Goal: Task Accomplishment & Management: Use online tool/utility

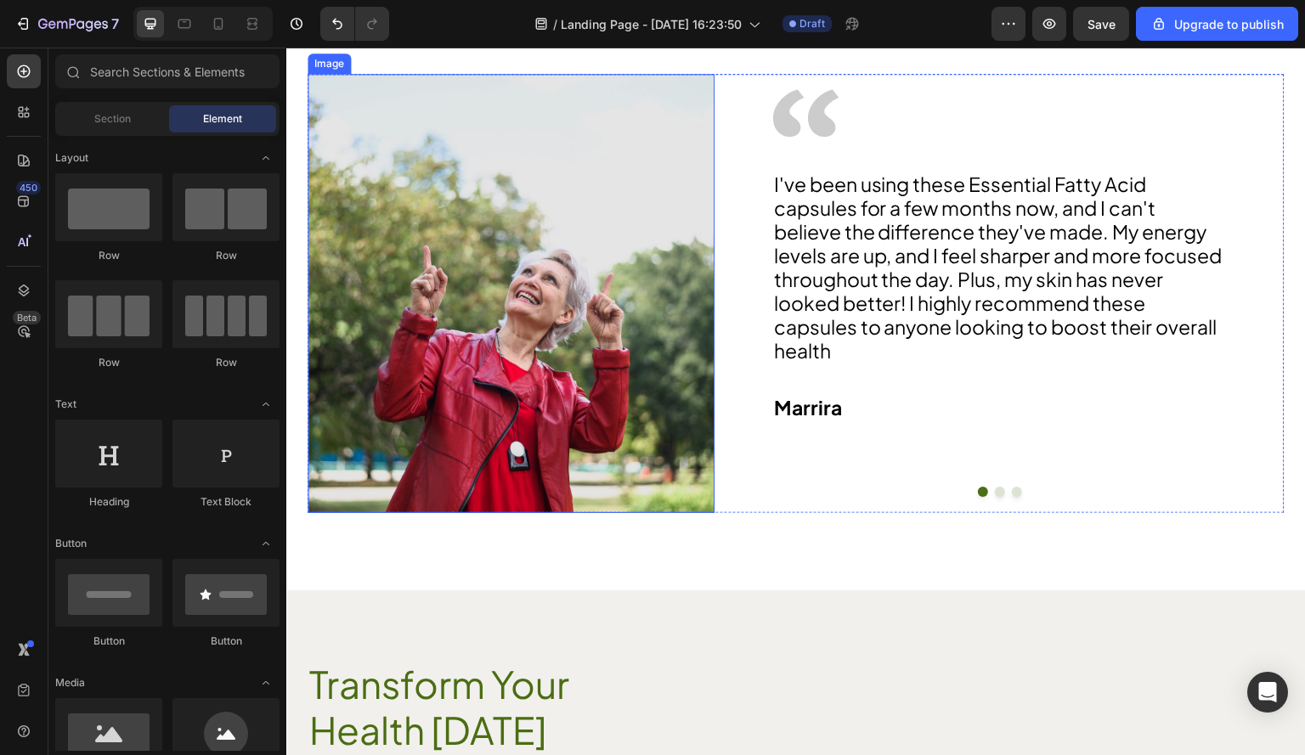
scroll to position [2562, 0]
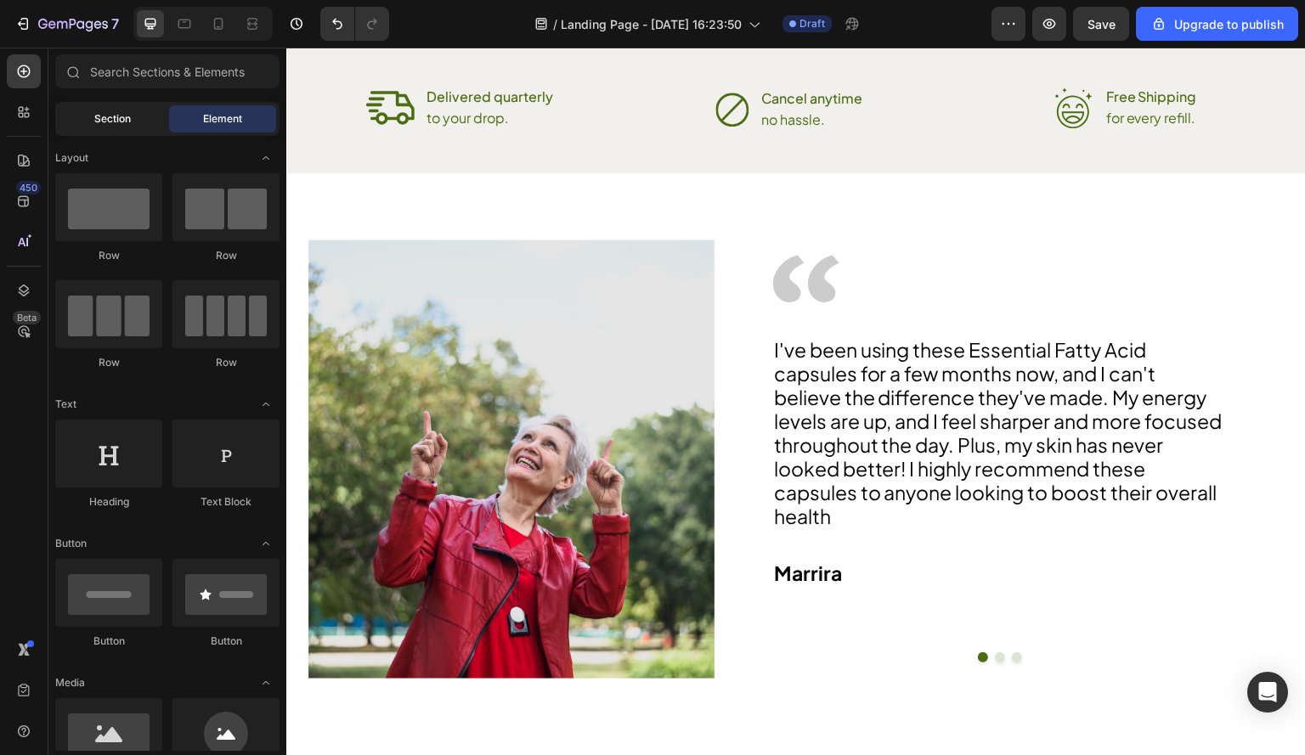
click at [102, 130] on div "Section" at bounding box center [112, 118] width 107 height 27
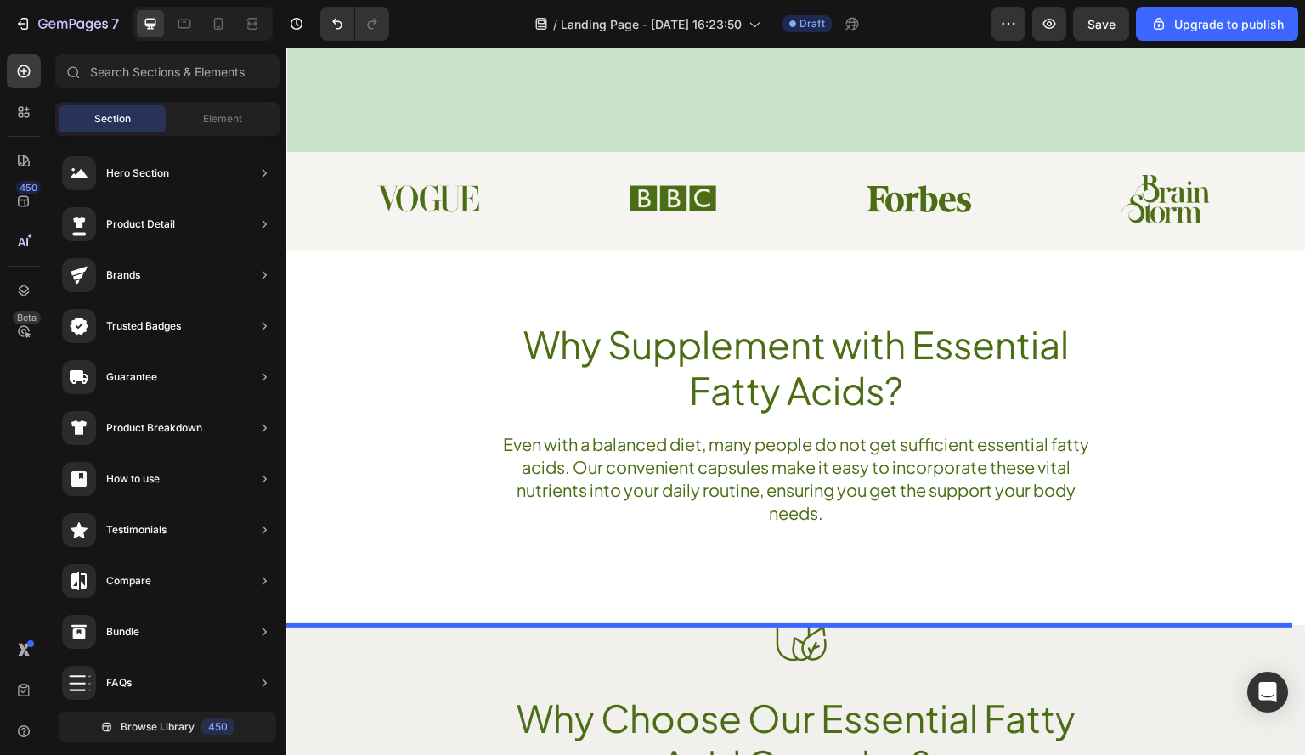
scroll to position [753, 0]
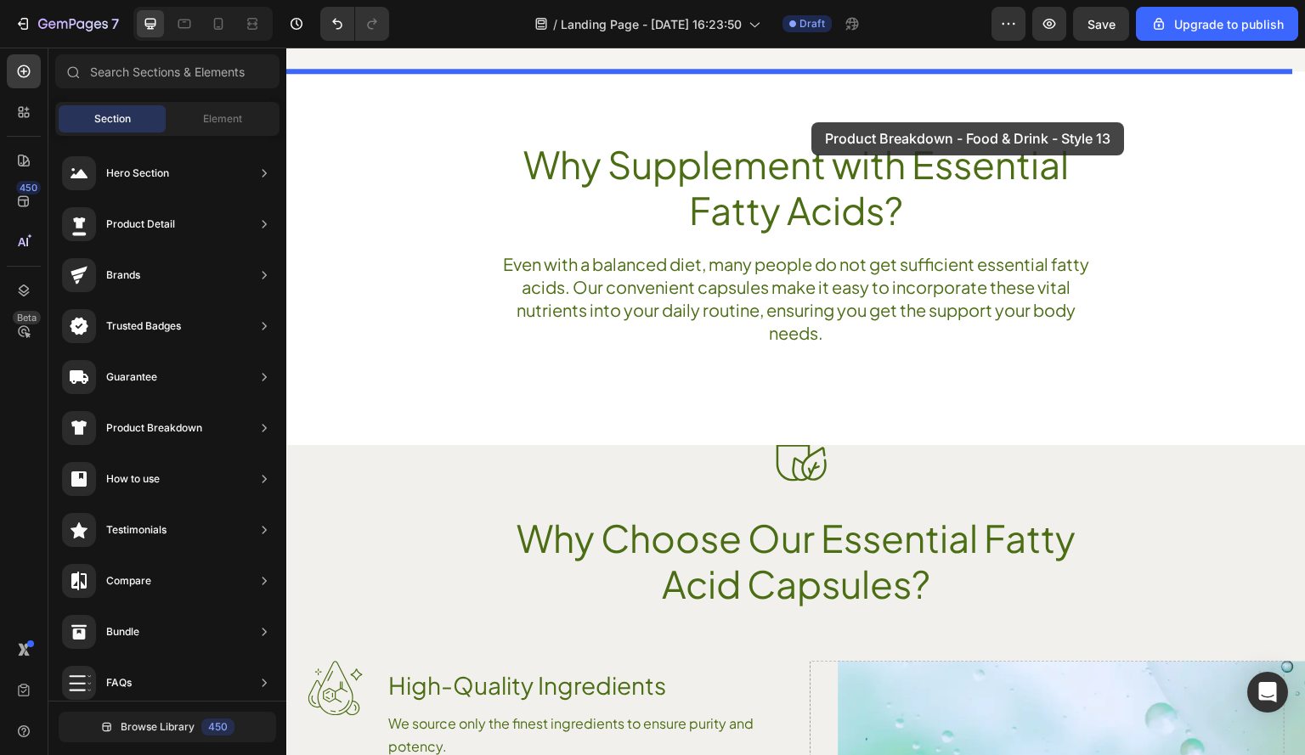
drag, startPoint x: 695, startPoint y: 262, endPoint x: 812, endPoint y: 122, distance: 182.0
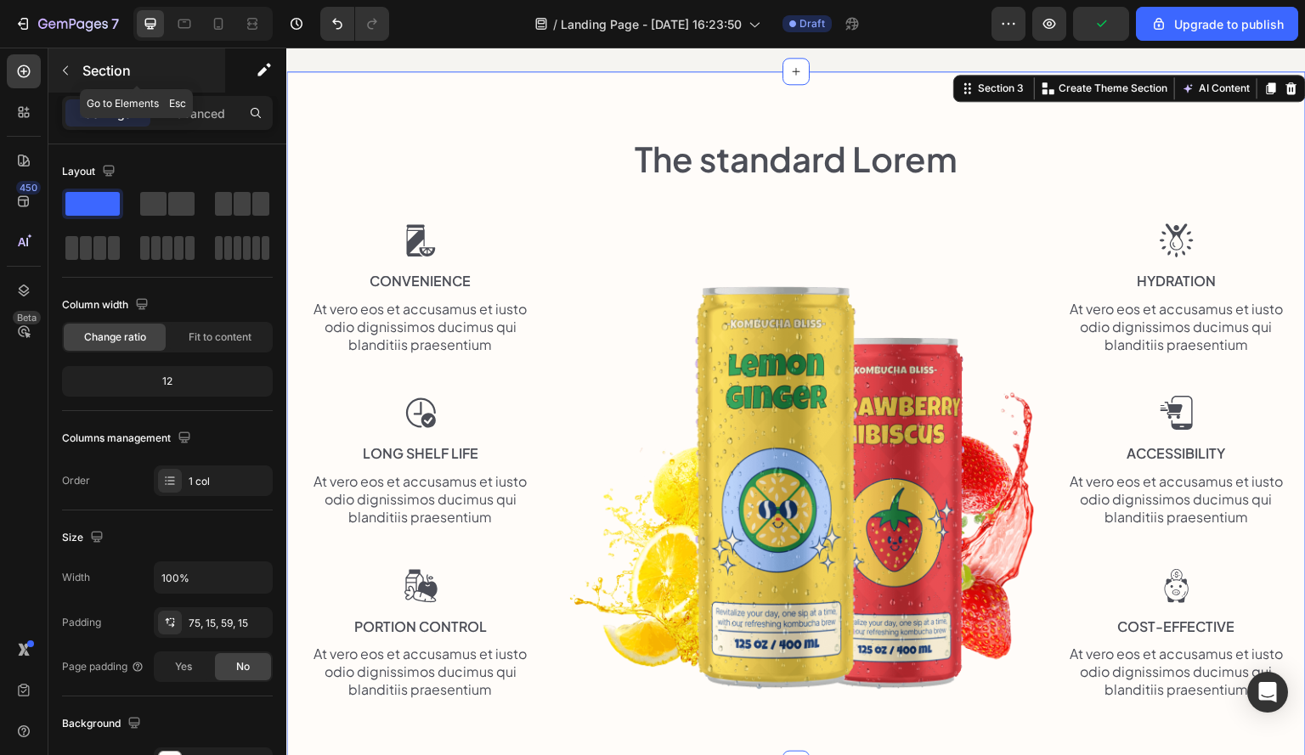
click at [66, 71] on icon "button" at bounding box center [66, 71] width 14 height 14
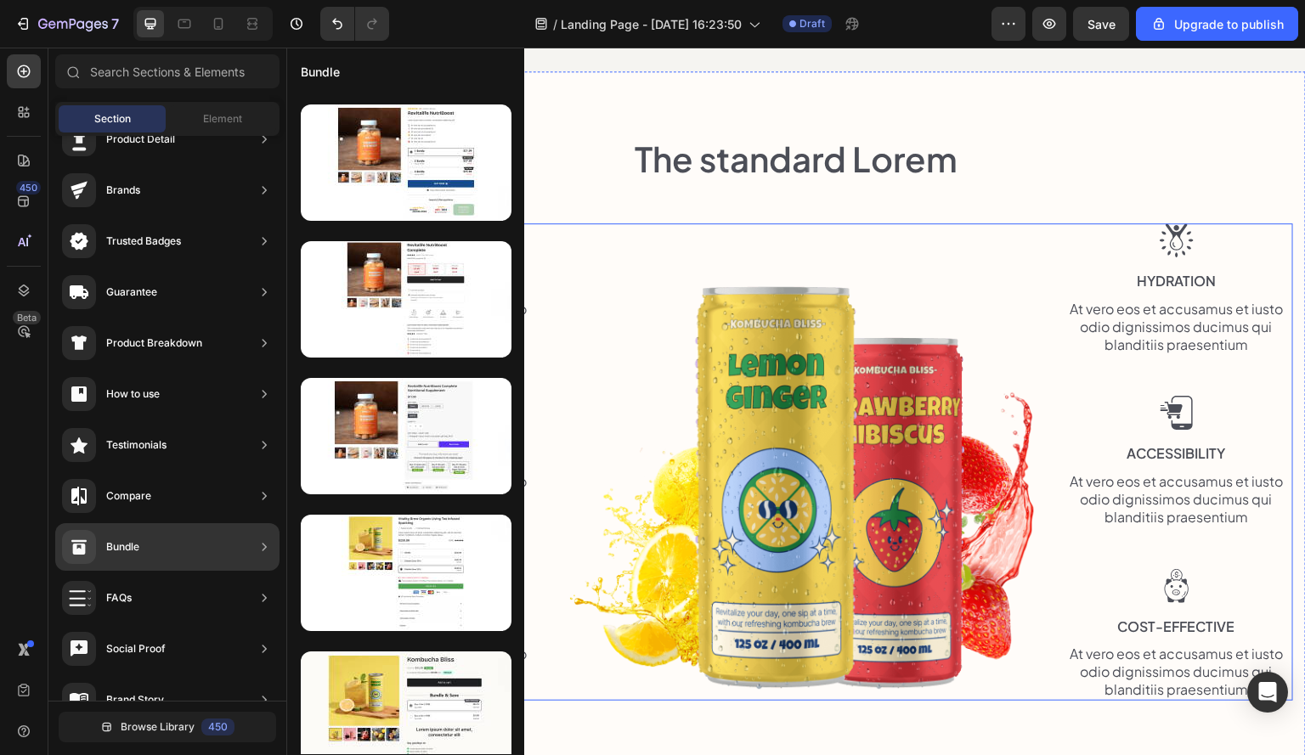
scroll to position [0, 0]
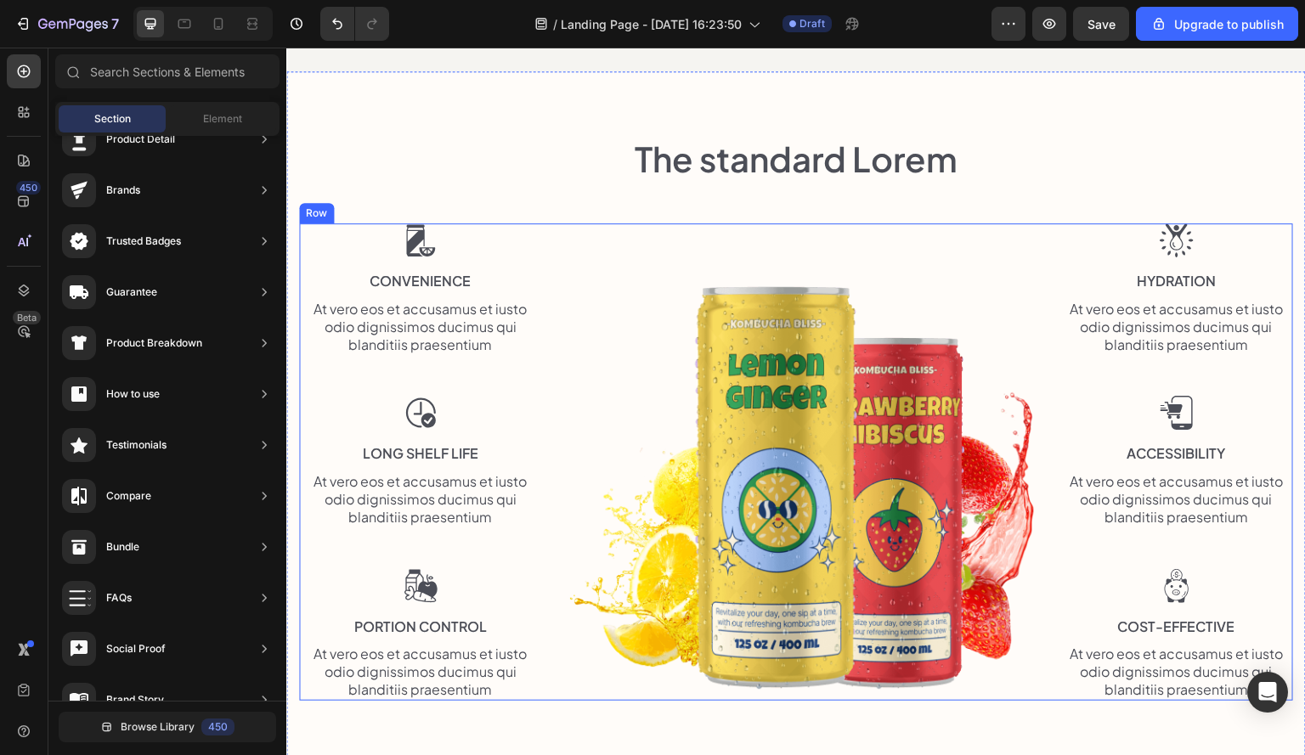
drag, startPoint x: 550, startPoint y: 606, endPoint x: 464, endPoint y: 678, distance: 111.6
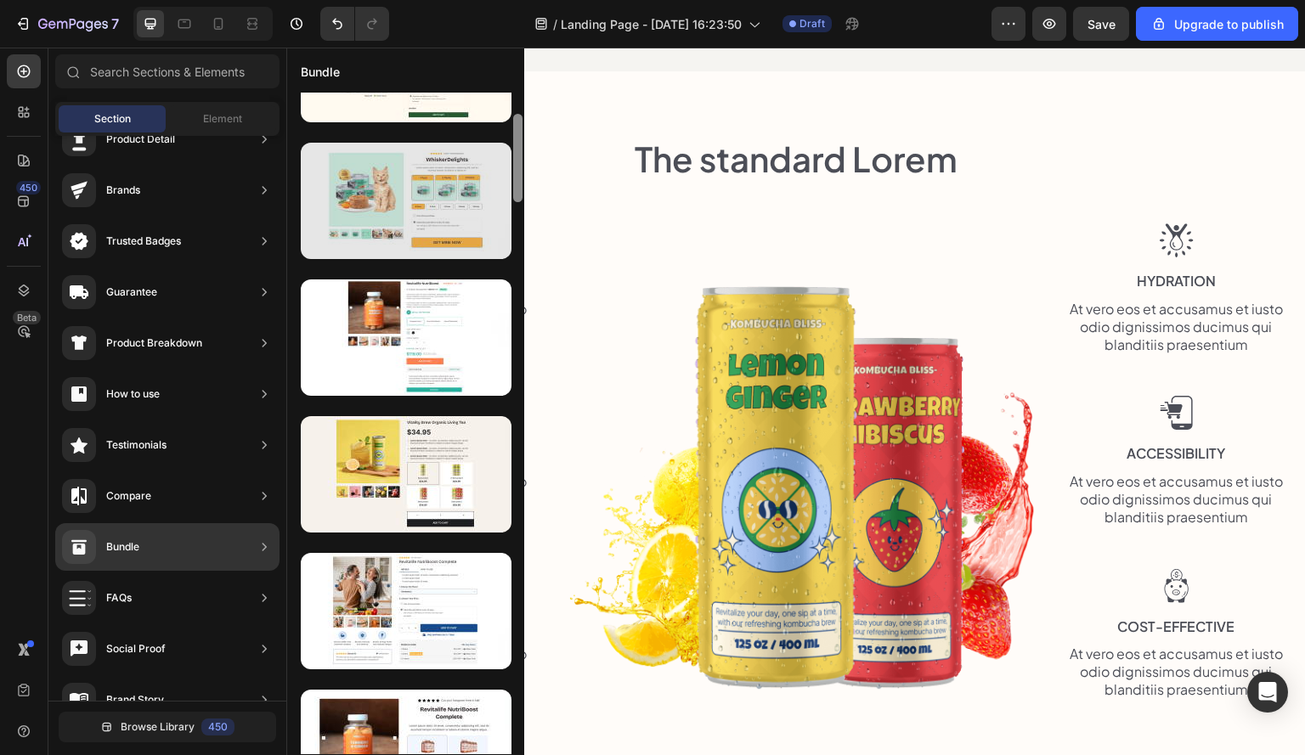
scroll to position [818, 0]
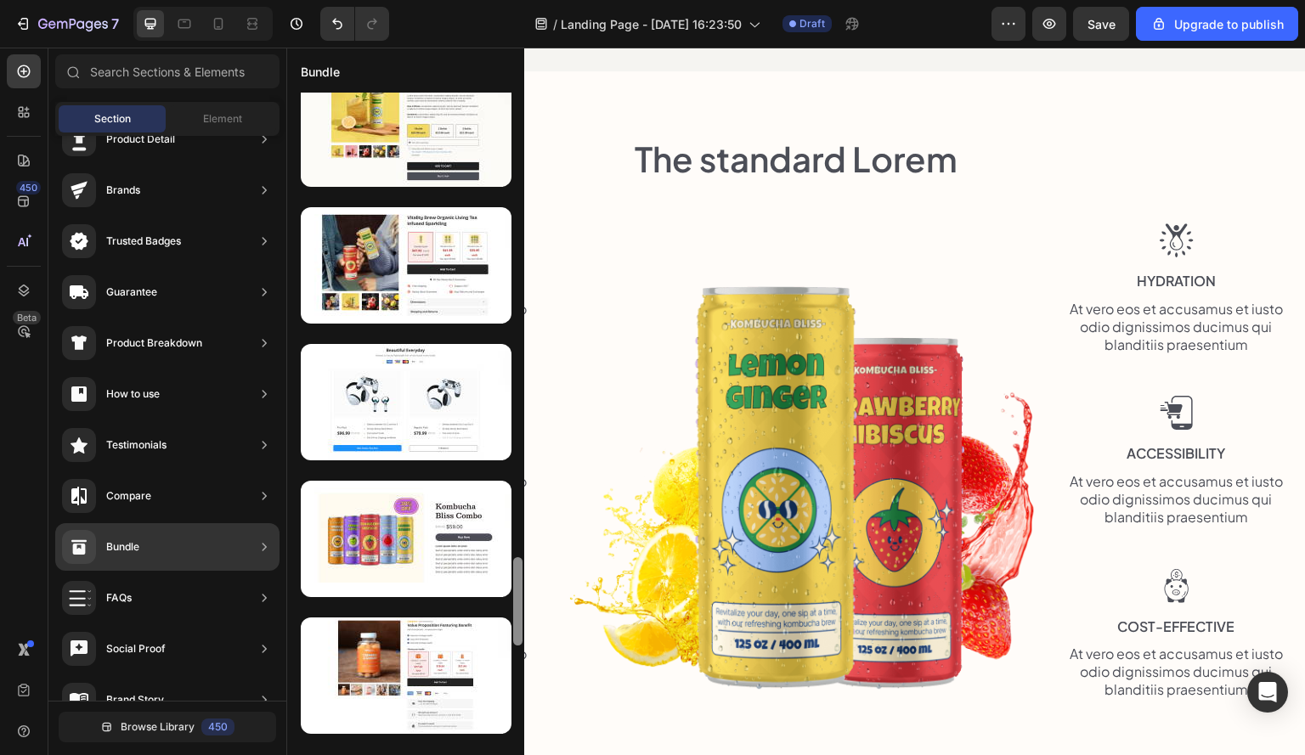
click at [521, 724] on div at bounding box center [517, 424] width 13 height 662
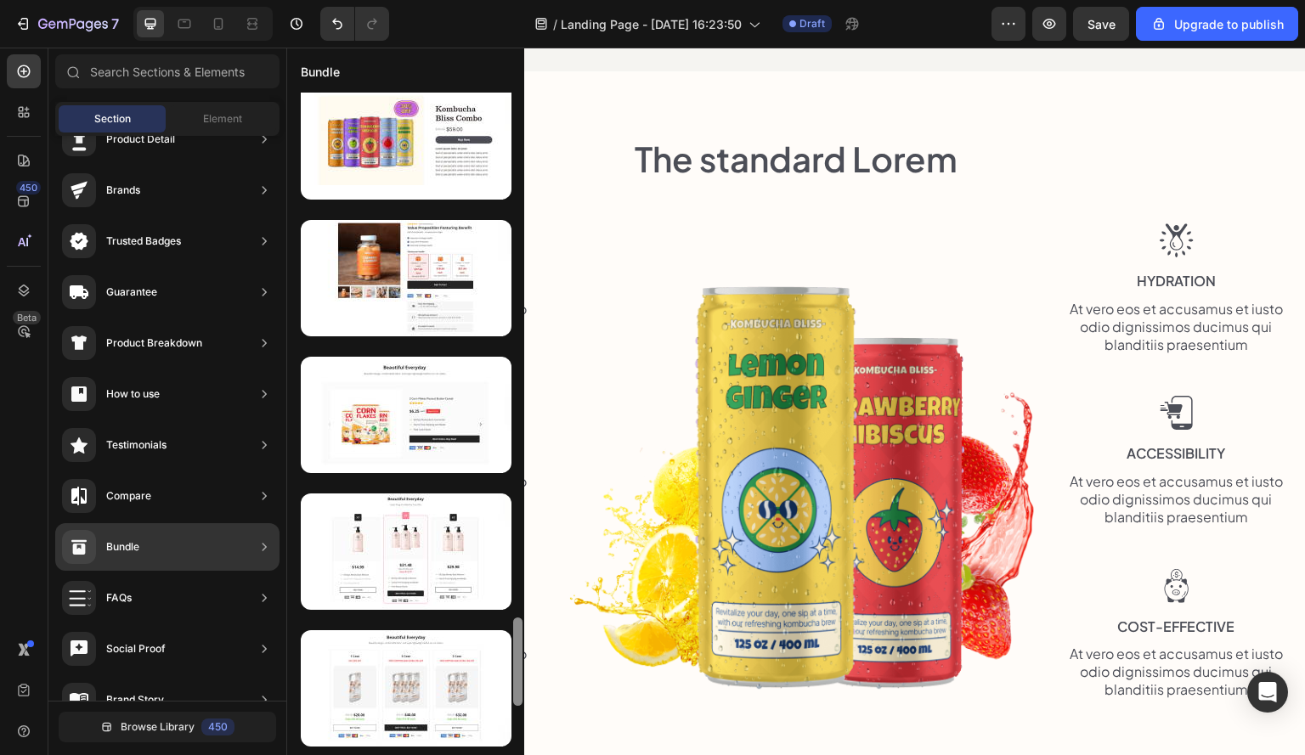
scroll to position [0, 0]
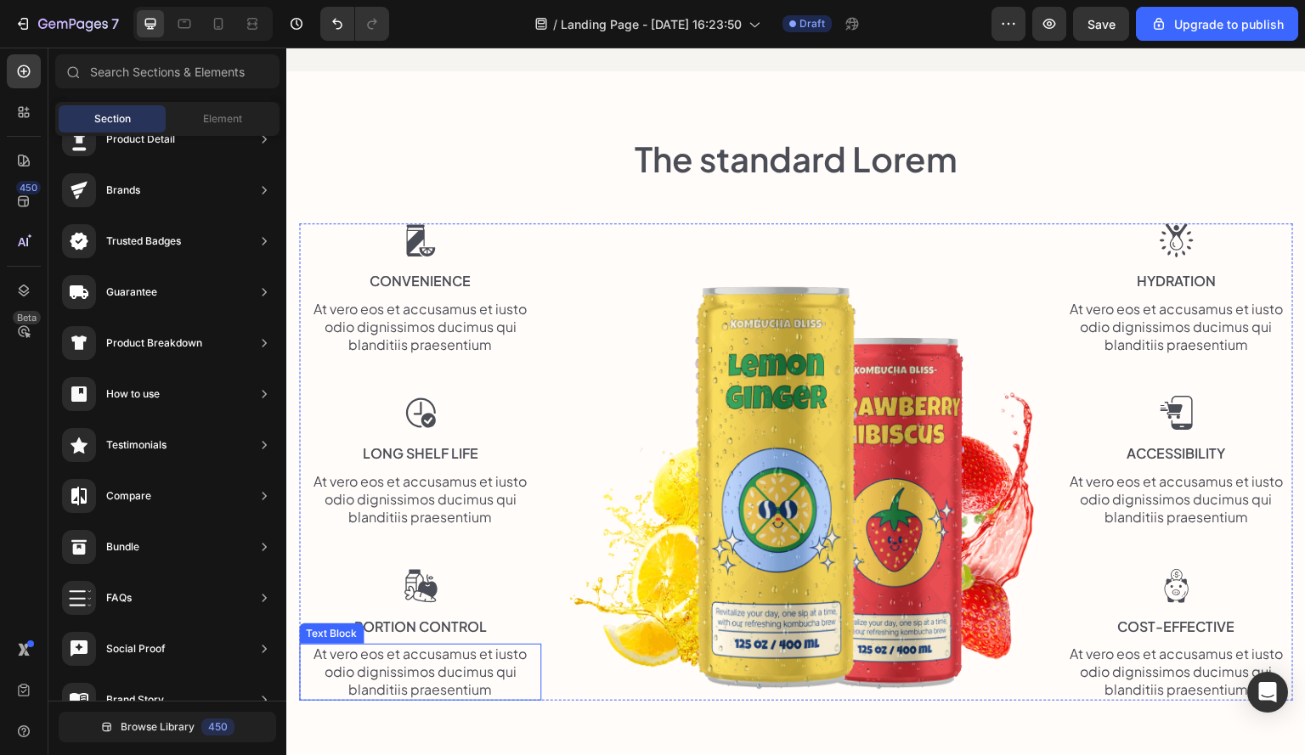
drag, startPoint x: 805, startPoint y: 781, endPoint x: 528, endPoint y: 644, distance: 308.8
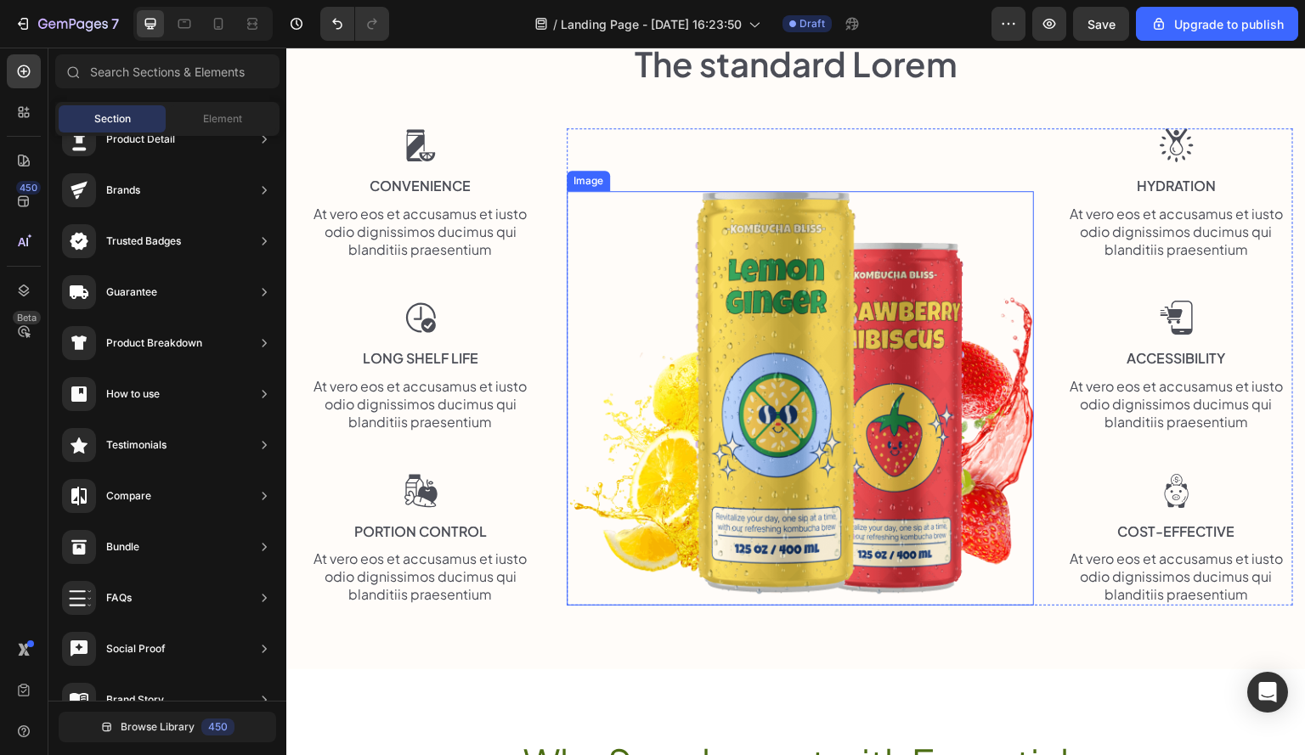
scroll to position [809, 0]
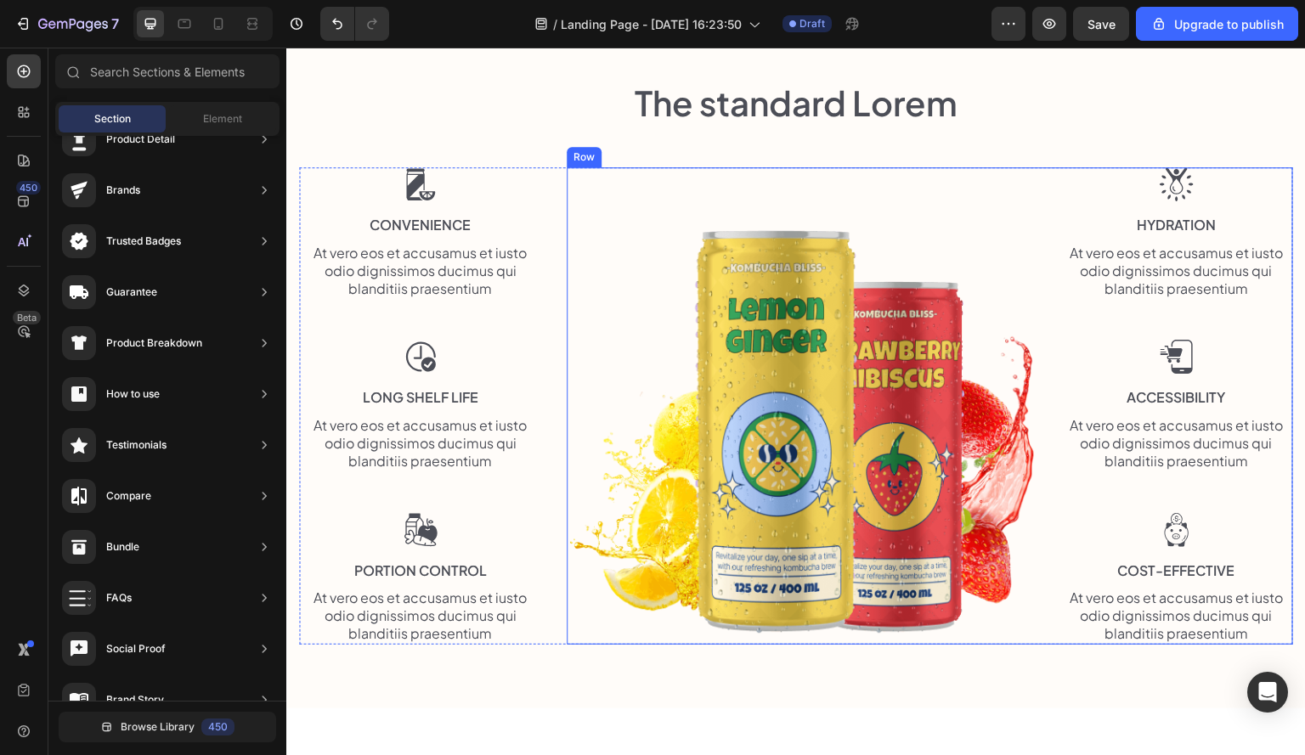
click at [596, 172] on div "Image" at bounding box center [800, 405] width 467 height 477
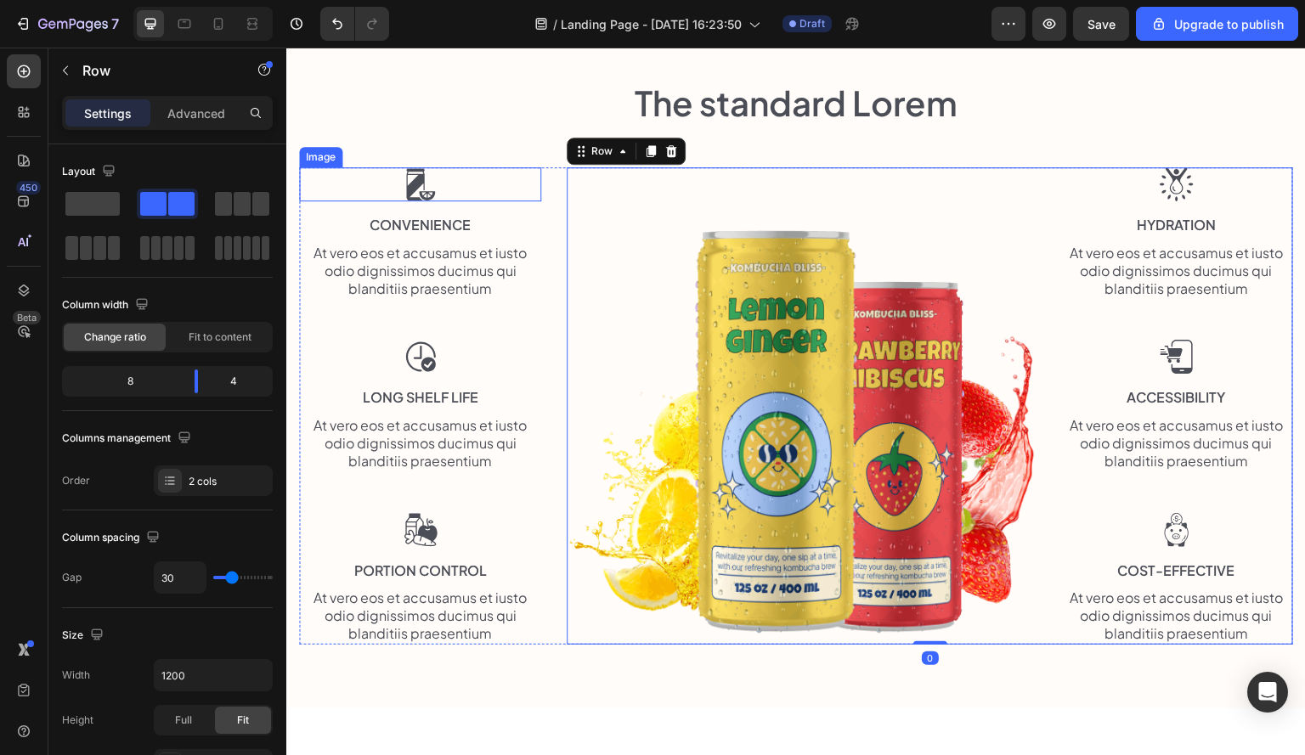
click at [537, 170] on div at bounding box center [420, 184] width 242 height 34
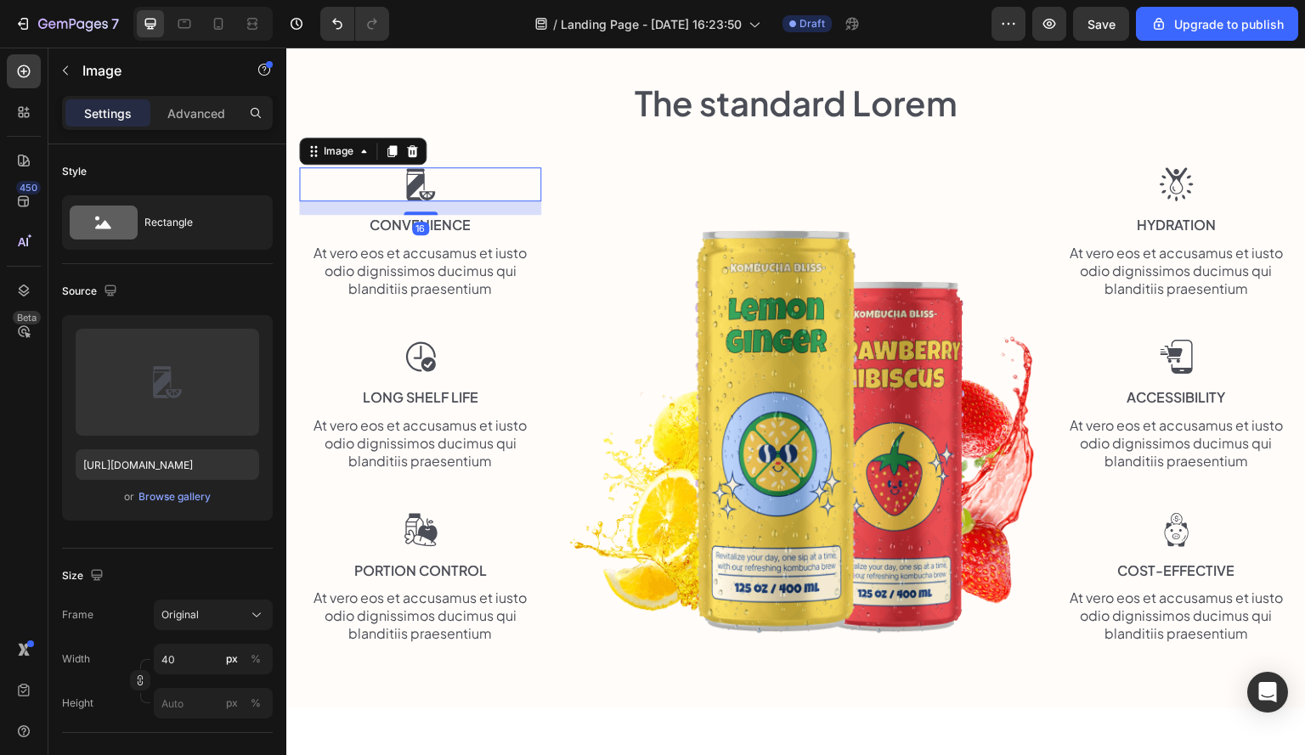
click at [539, 170] on div "Image 16 Convenience Text Block At vero eos et accusamus et iusto odio dignissi…" at bounding box center [796, 405] width 994 height 477
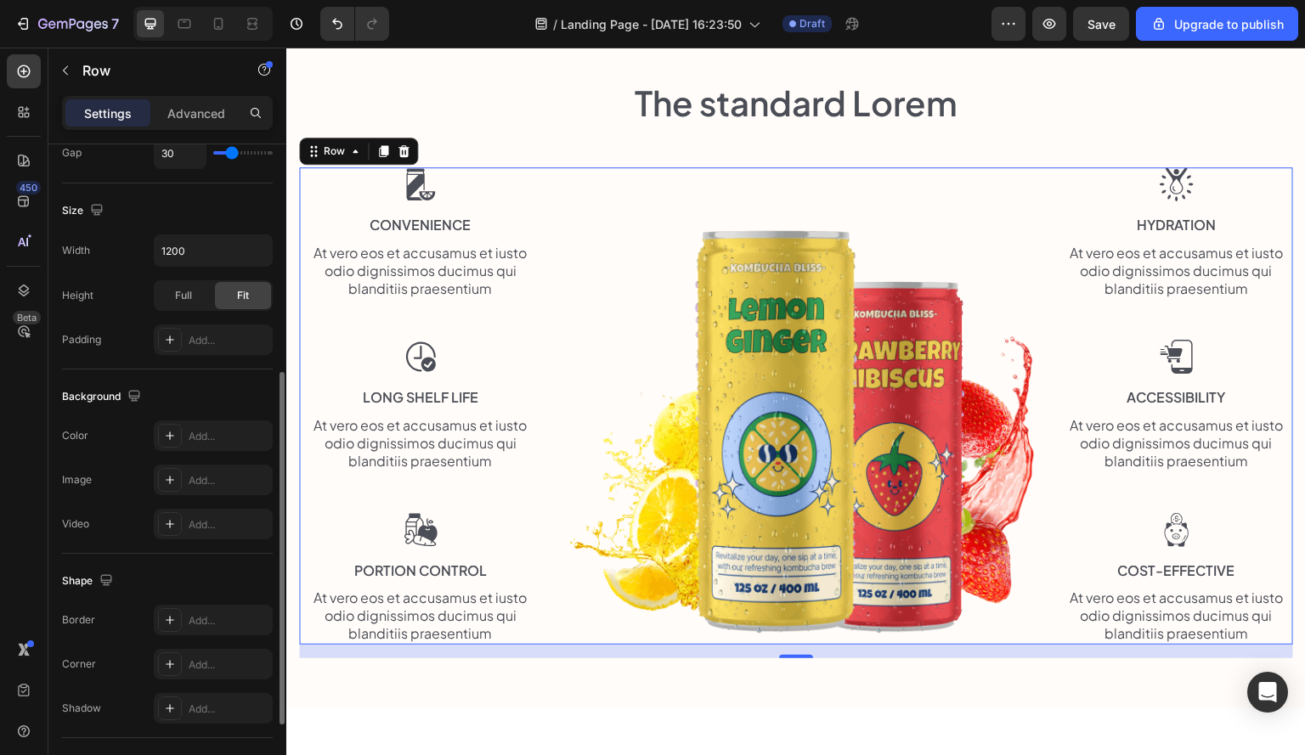
scroll to position [571, 0]
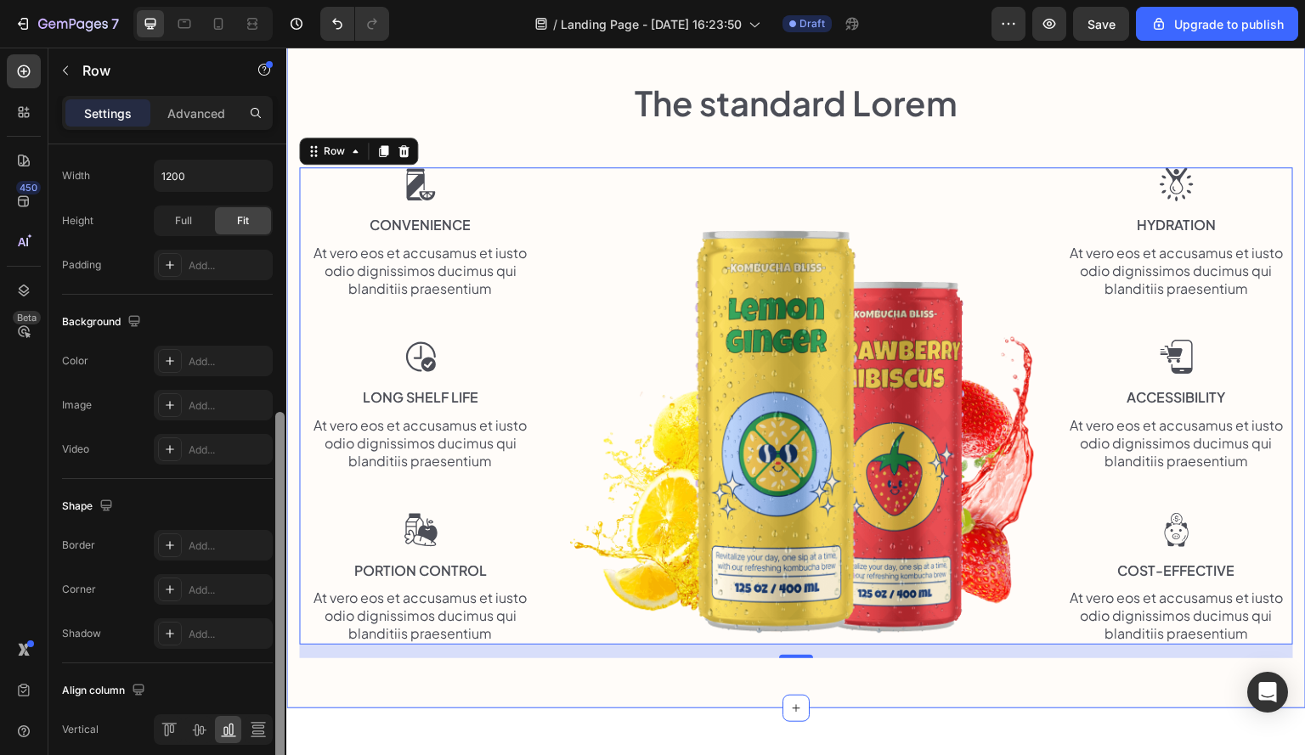
drag, startPoint x: 569, startPoint y: 572, endPoint x: 292, endPoint y: 426, distance: 313.1
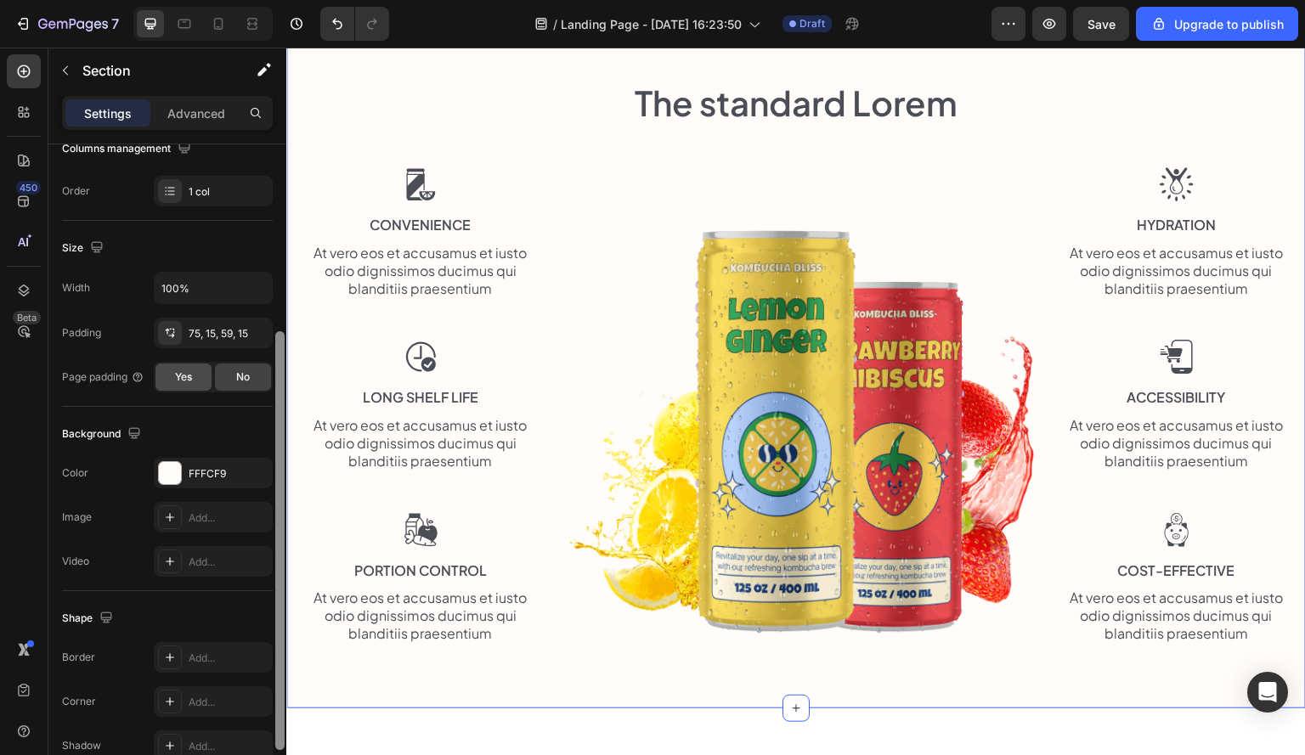
scroll to position [288, 0]
click at [200, 373] on div "Yes" at bounding box center [183, 378] width 56 height 27
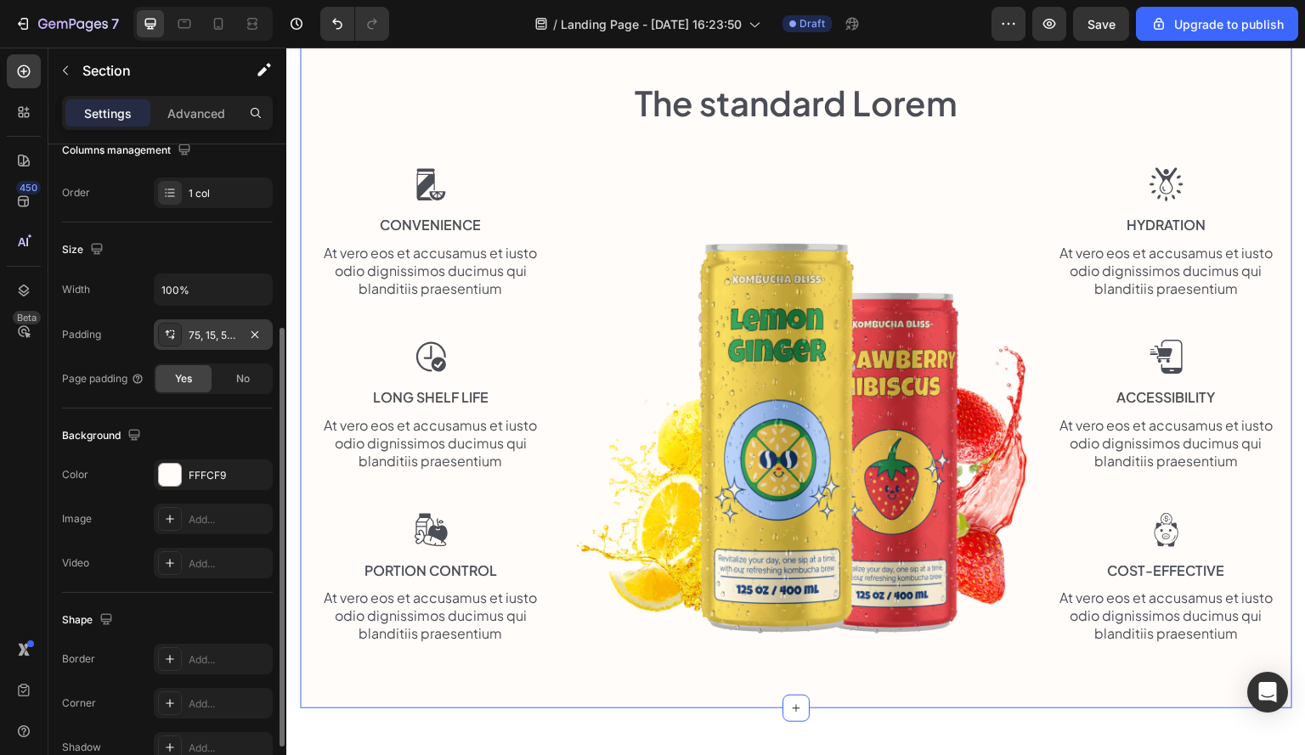
click at [210, 333] on div "75, 15, 59, 15" at bounding box center [213, 335] width 49 height 15
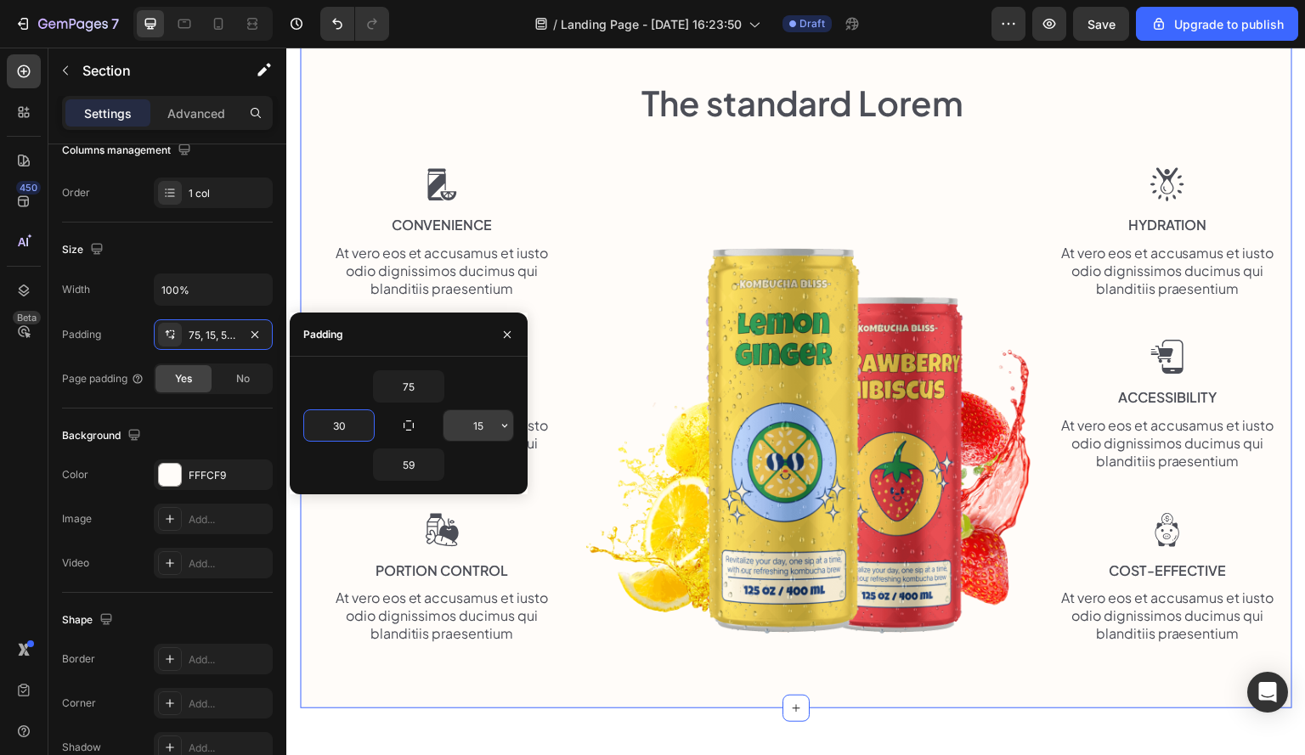
type input "30"
click at [487, 419] on input "15" at bounding box center [478, 425] width 70 height 31
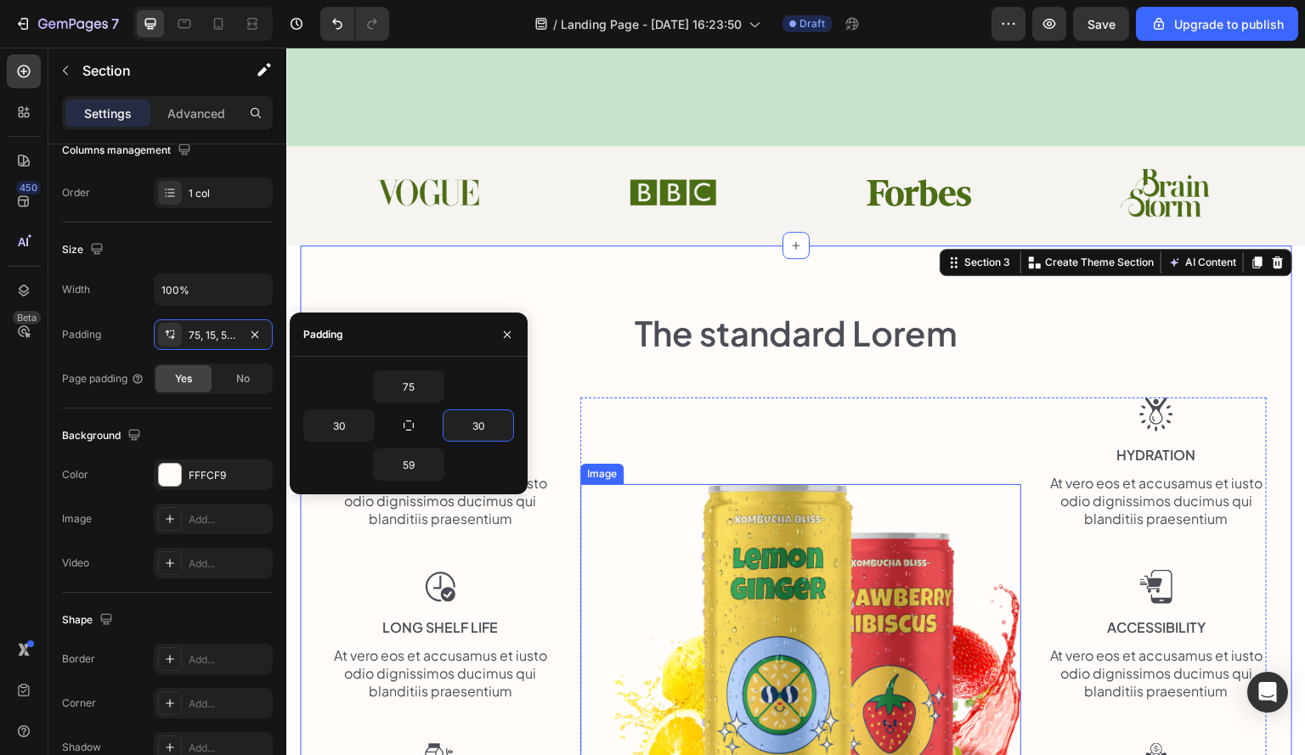
scroll to position [724, 0]
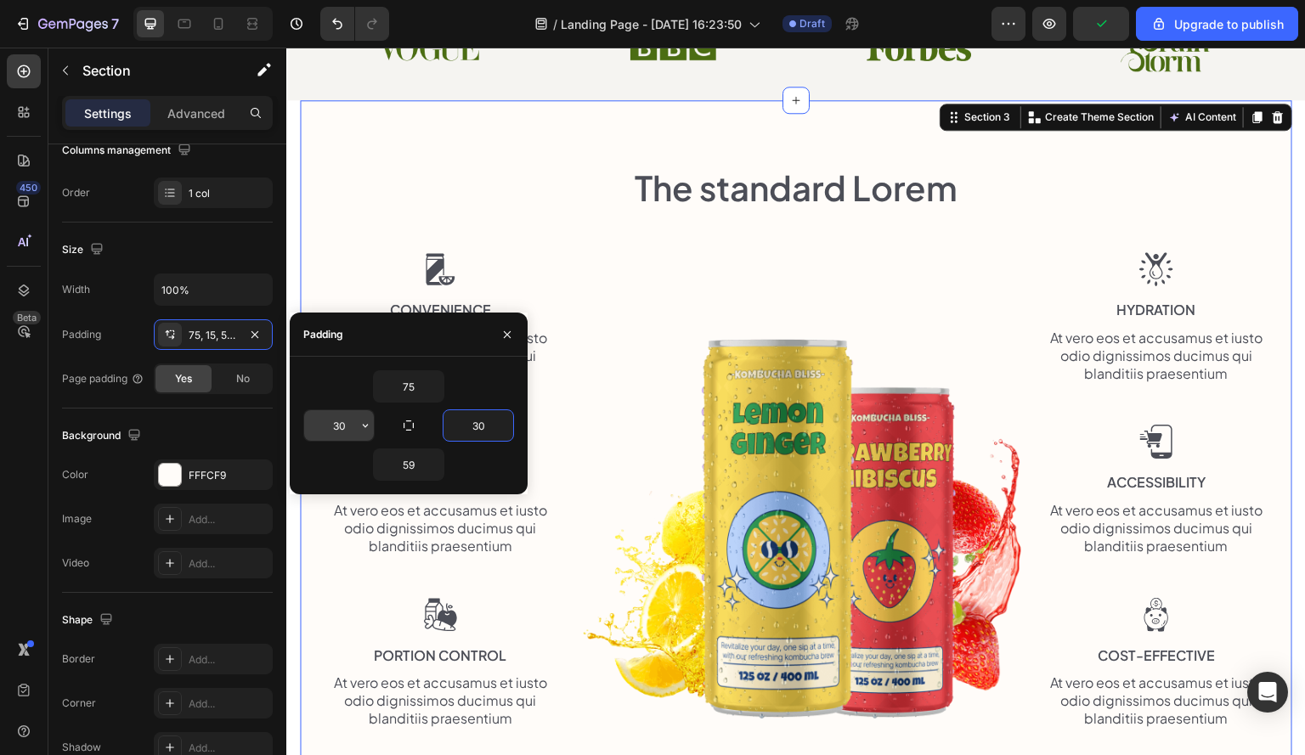
type input "30"
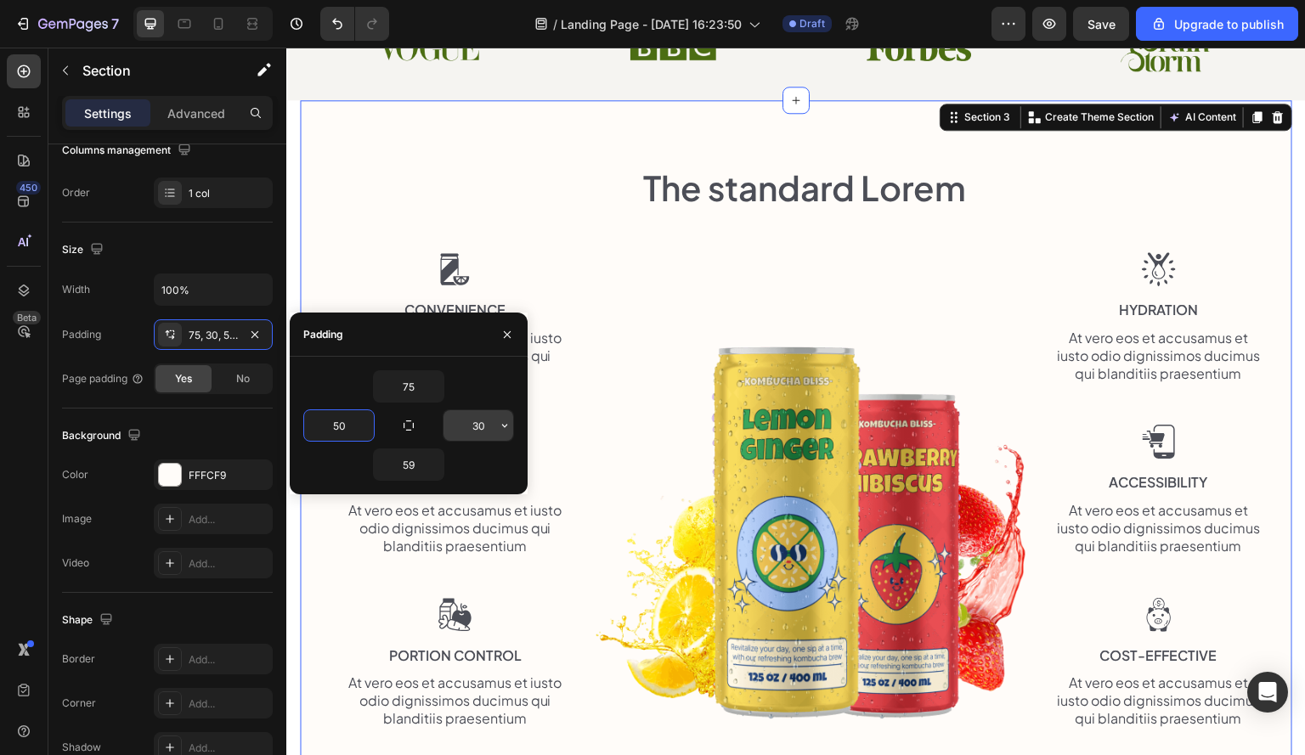
type input "50"
click at [469, 425] on input "30" at bounding box center [478, 425] width 70 height 31
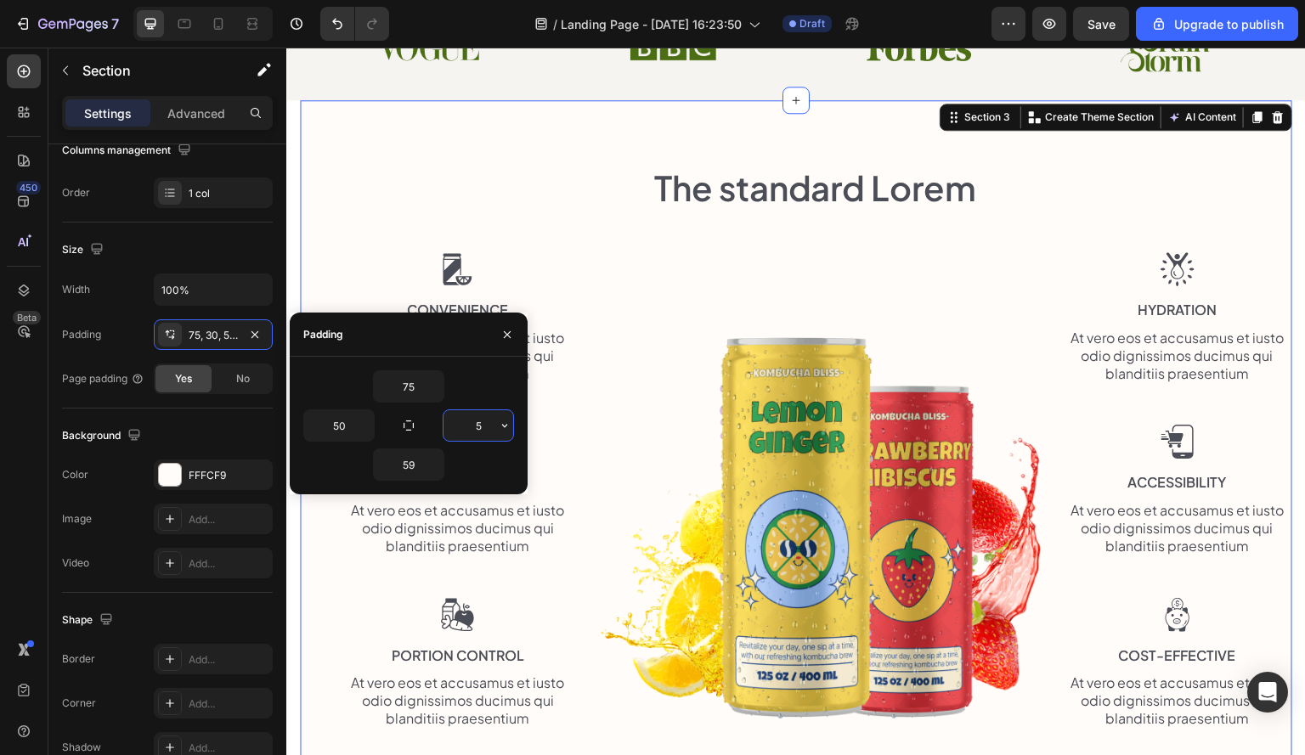
type input "50"
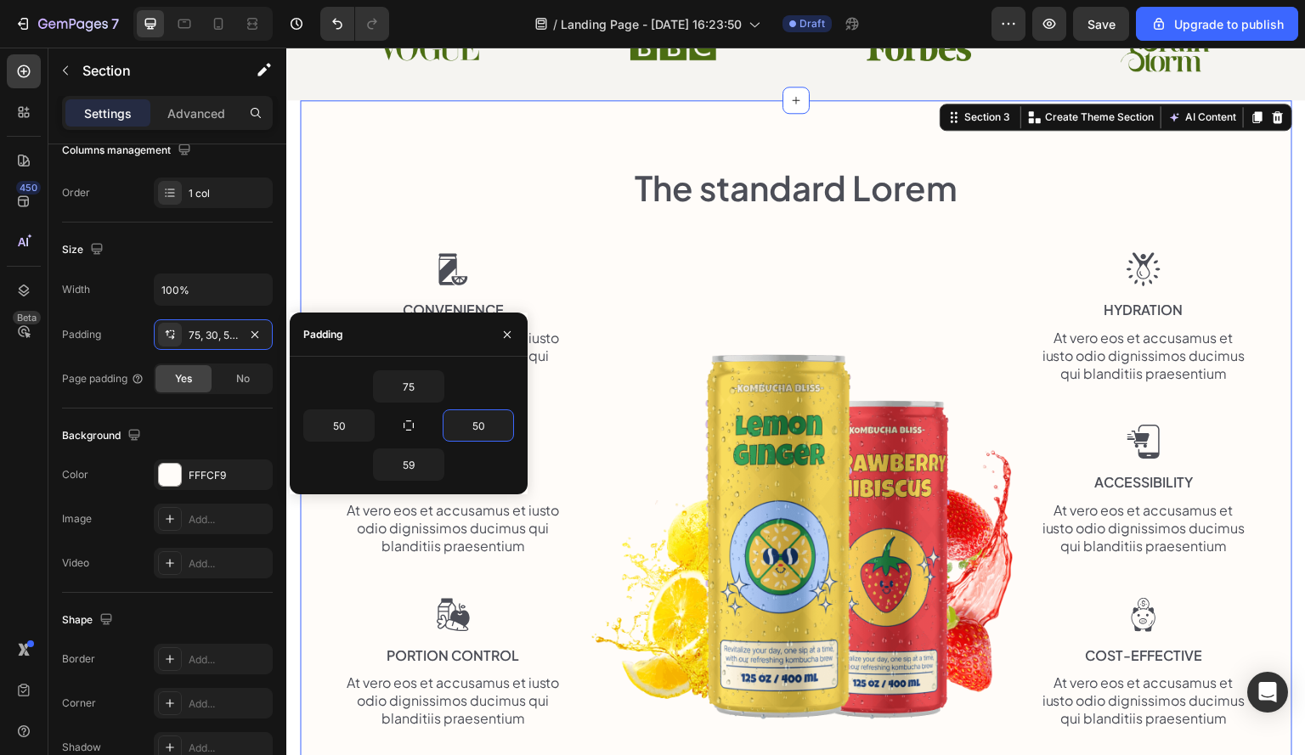
click at [0, 427] on div "450 Beta" at bounding box center [24, 402] width 48 height 708
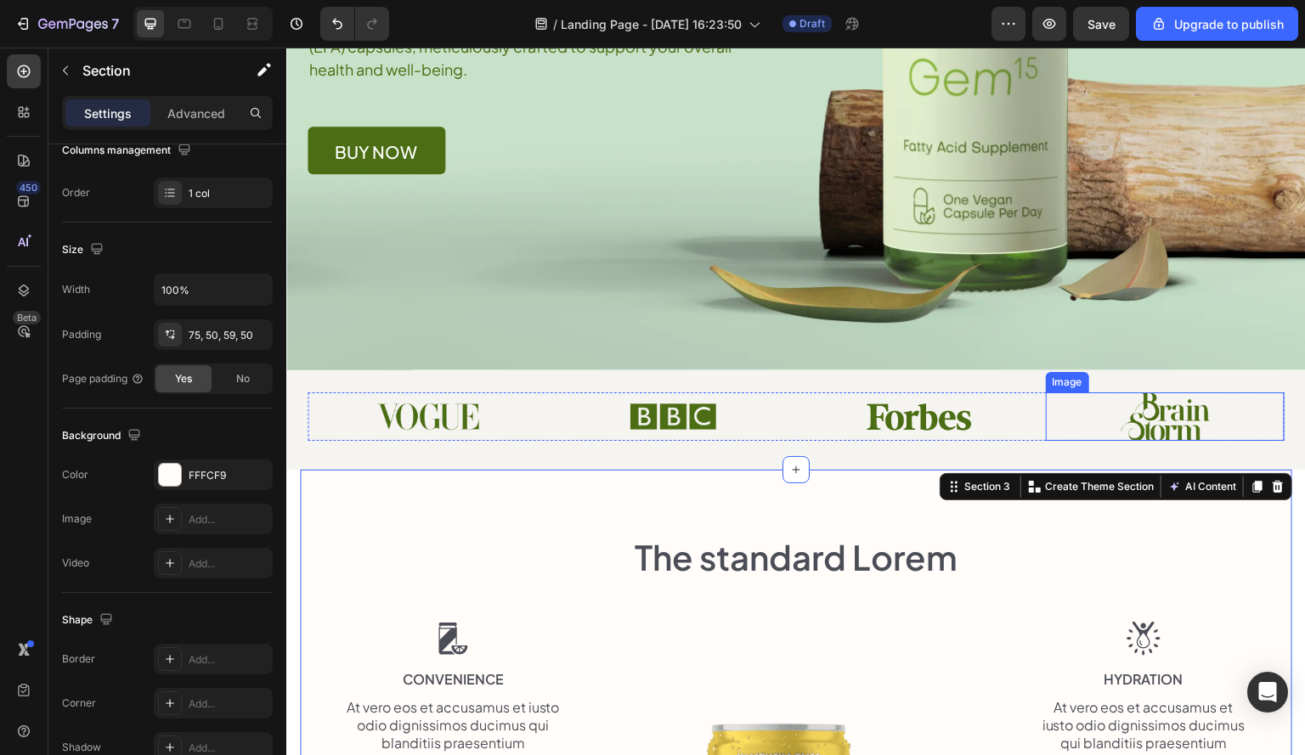
scroll to position [385, 0]
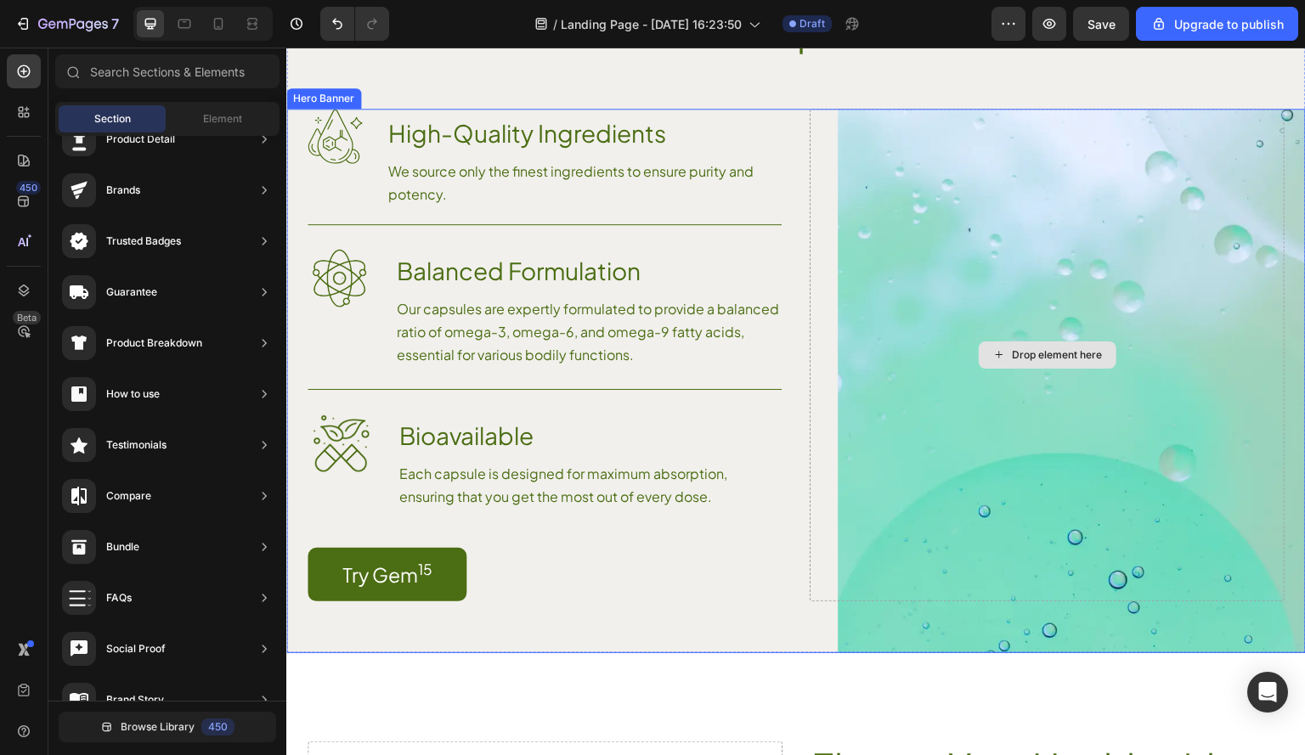
scroll to position [0, 0]
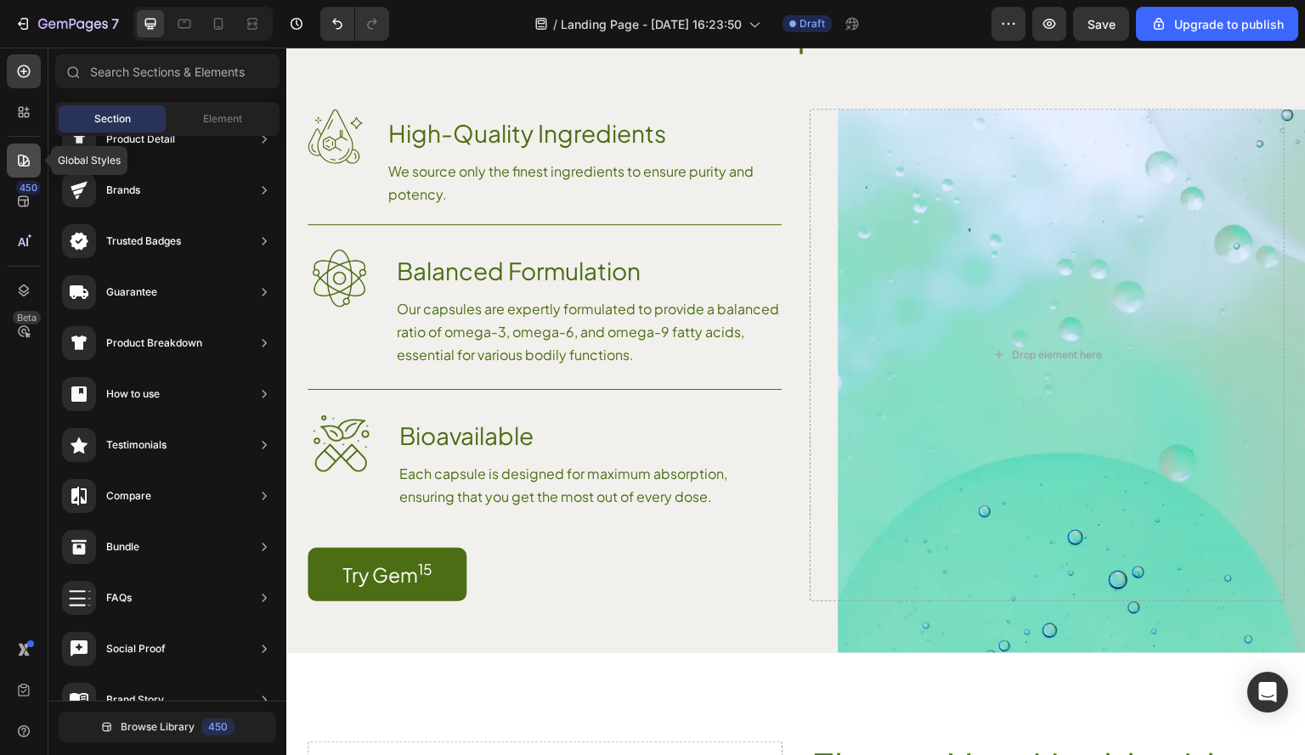
click at [24, 148] on div at bounding box center [24, 161] width 34 height 34
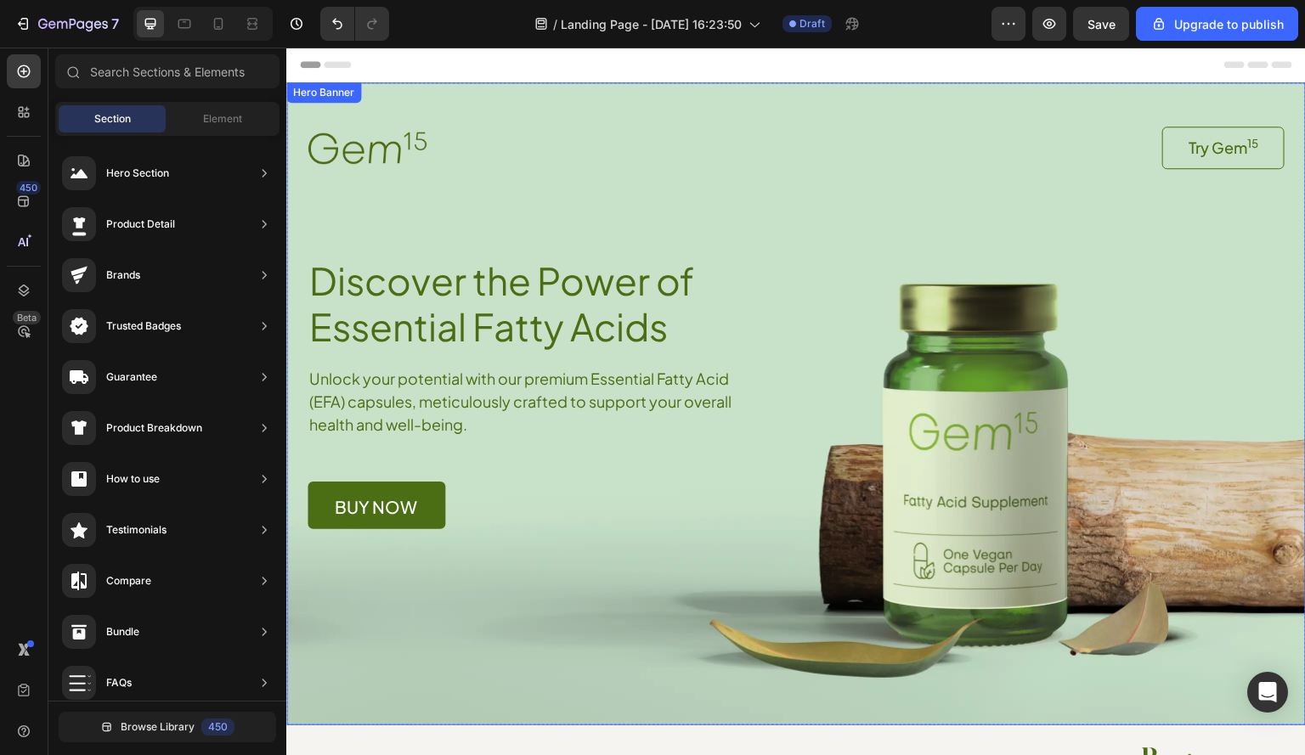
click at [440, 615] on div "Background Image" at bounding box center [795, 403] width 1019 height 643
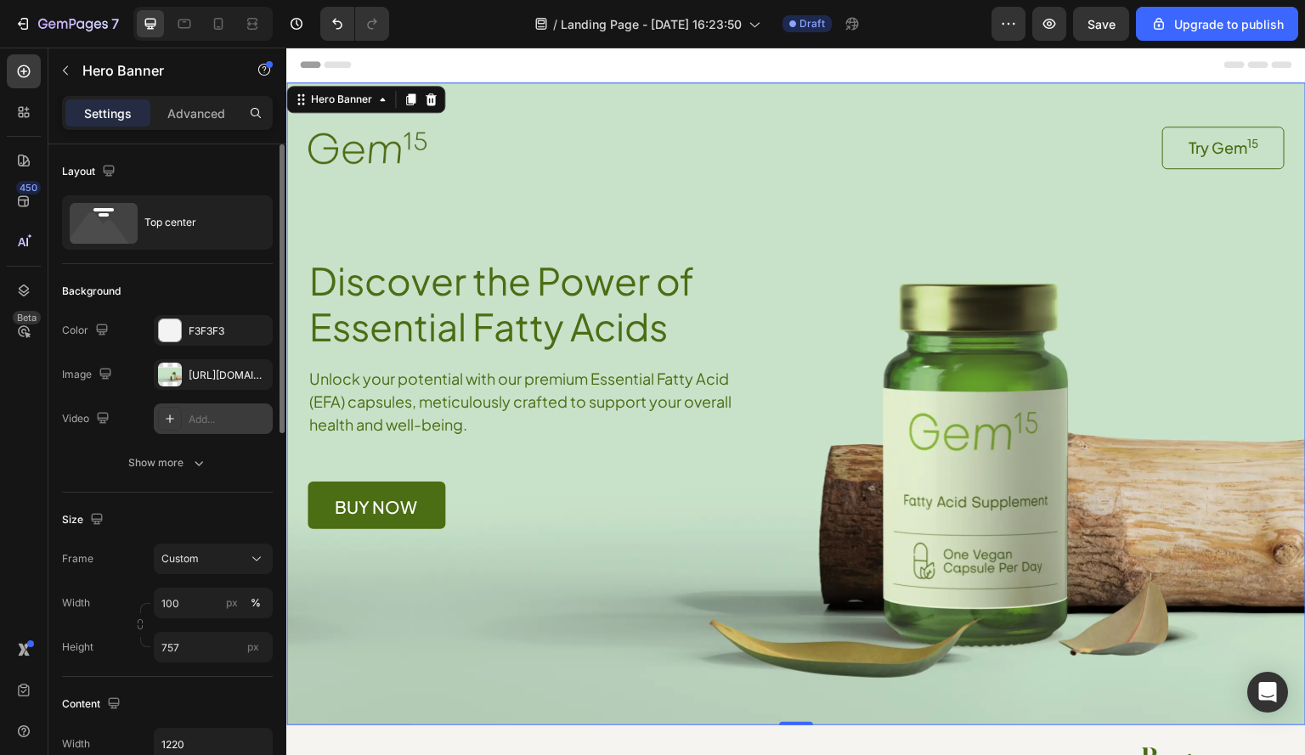
click at [224, 414] on div "Add..." at bounding box center [229, 419] width 80 height 15
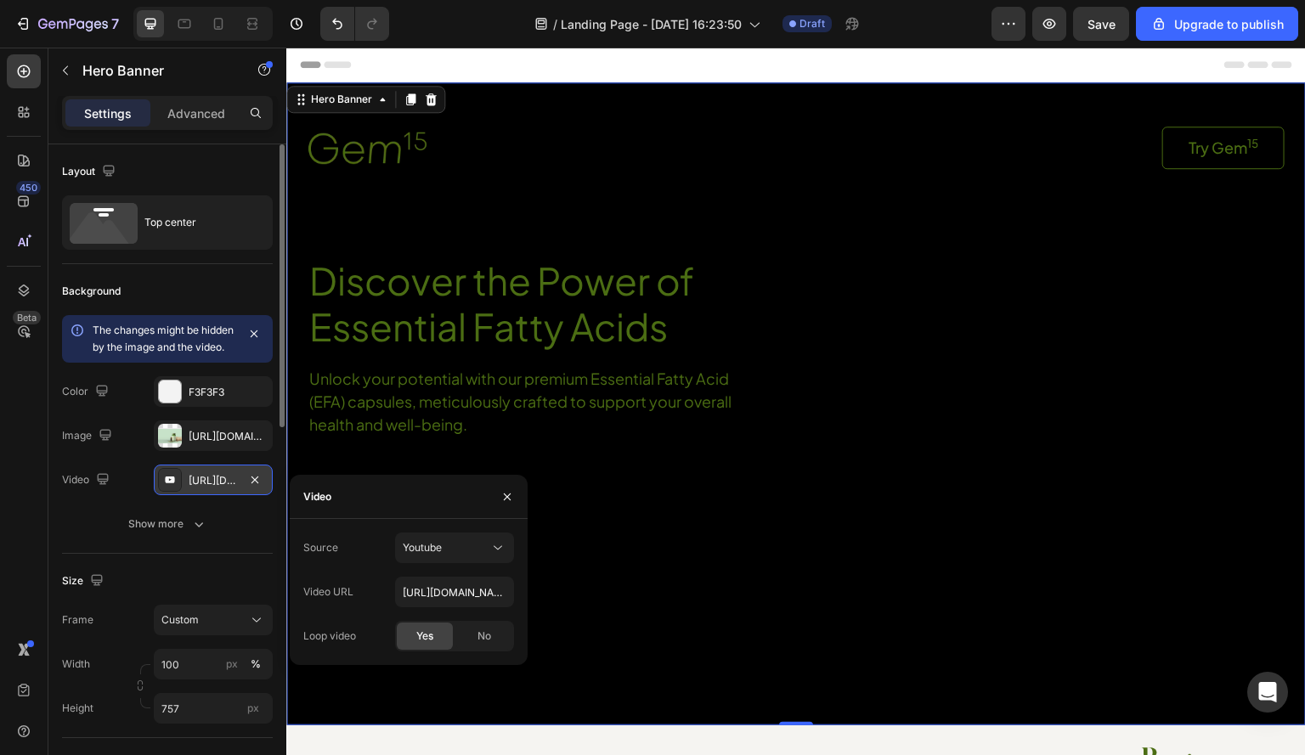
click at [221, 488] on div "https://www.youtube.com/watch?v=cyzh48XRS4M" at bounding box center [213, 480] width 49 height 15
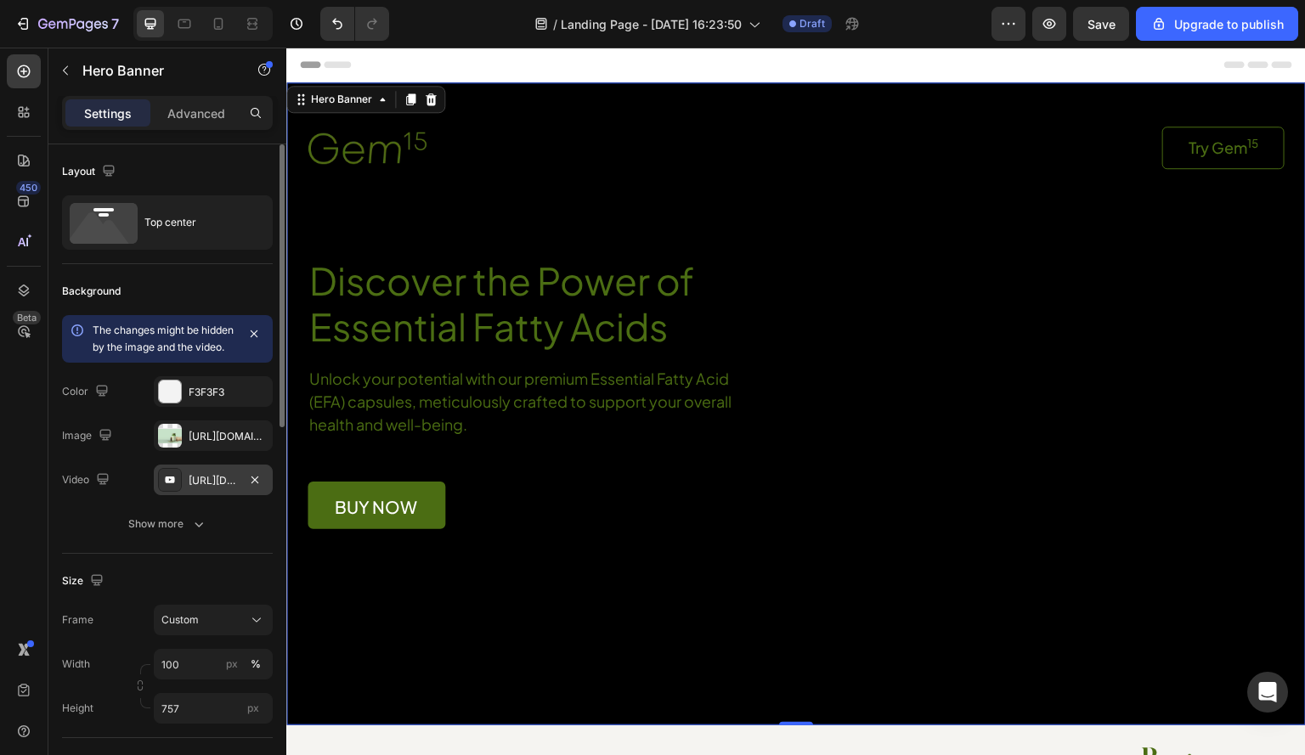
click at [221, 488] on div "https://www.youtube.com/watch?v=cyzh48XRS4M" at bounding box center [213, 480] width 49 height 15
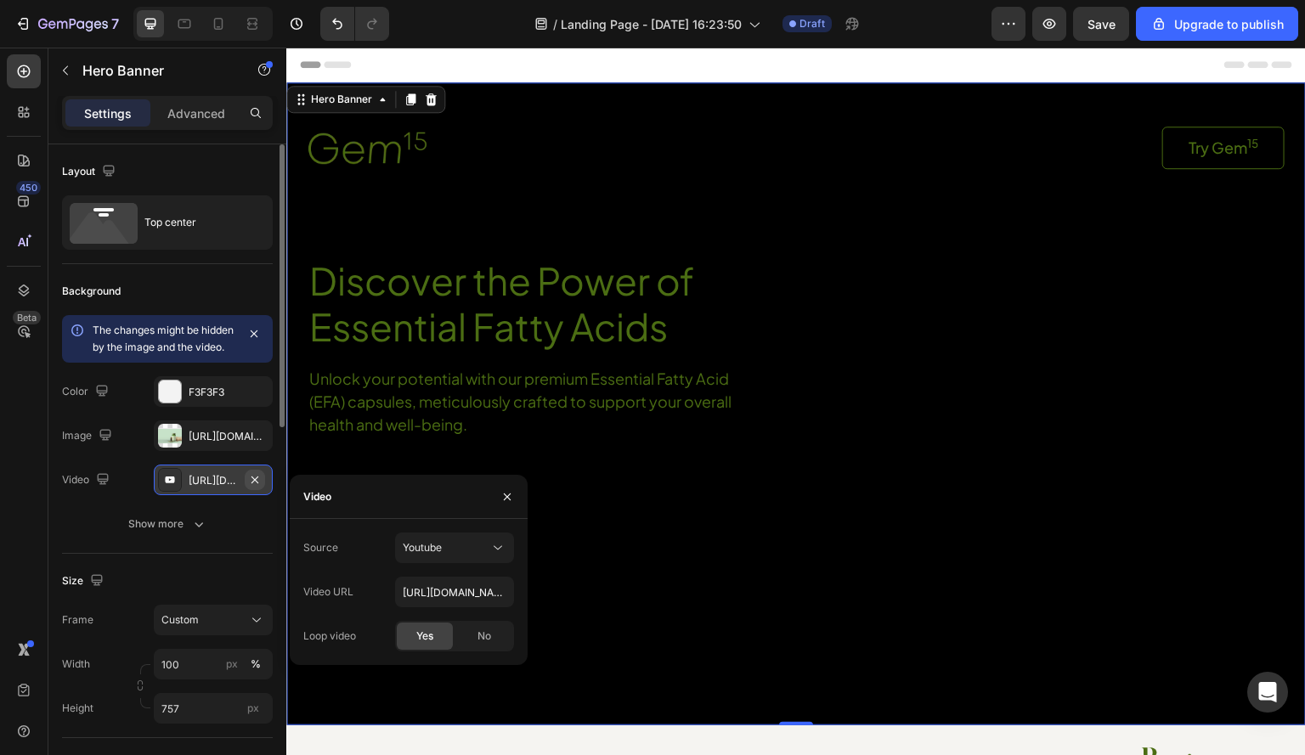
click at [255, 482] on icon "button" at bounding box center [254, 479] width 7 height 7
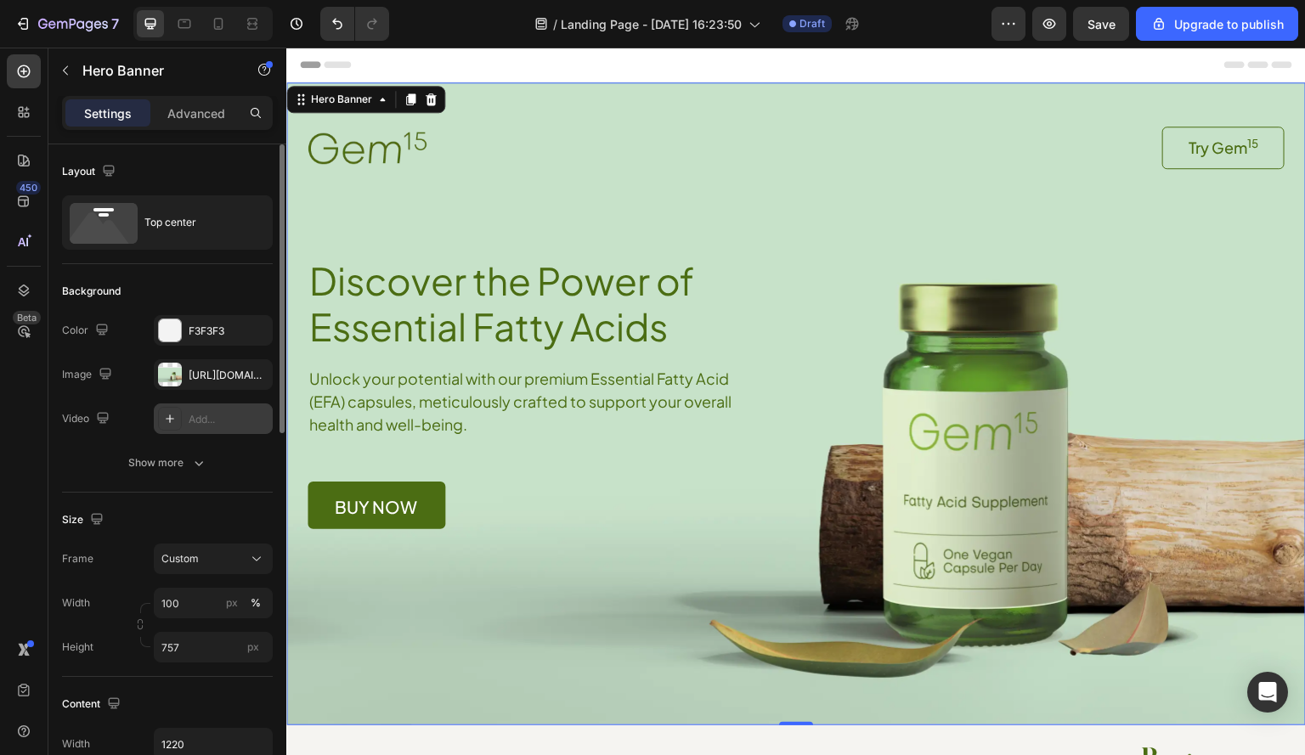
click at [193, 406] on div "Add..." at bounding box center [213, 418] width 119 height 31
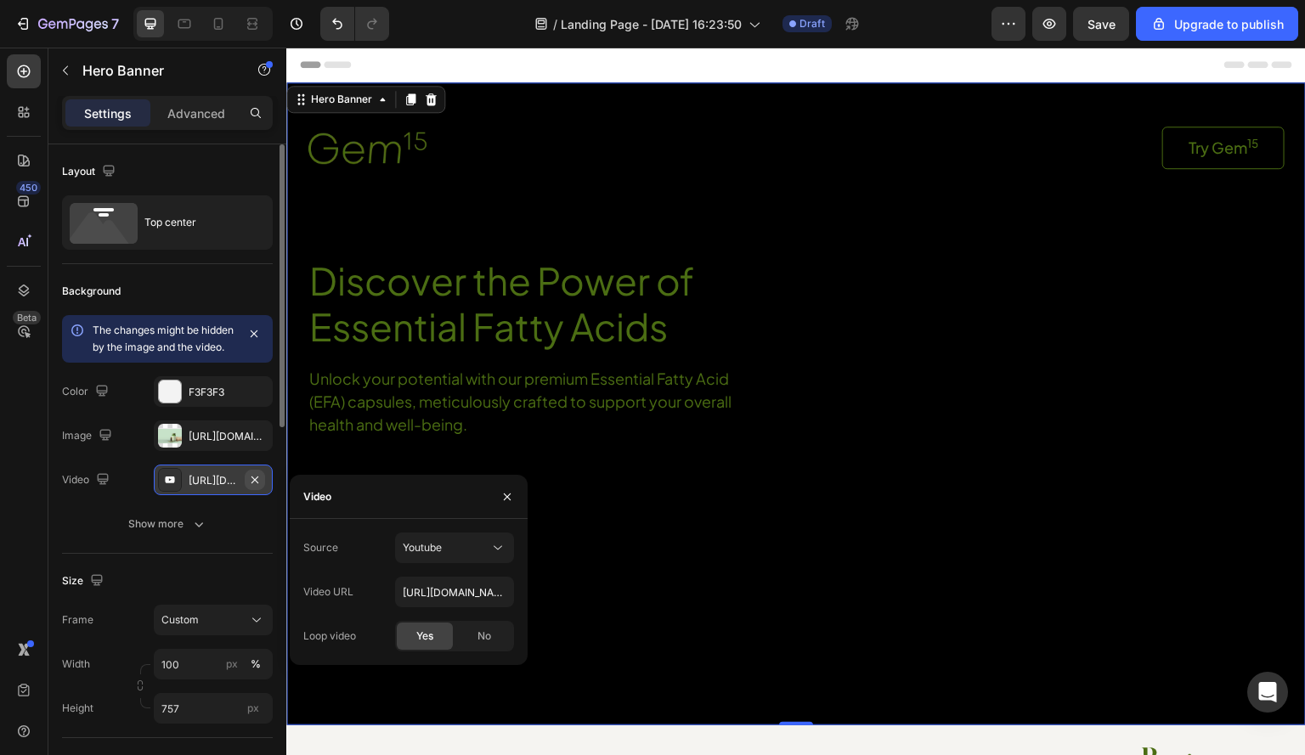
click at [250, 487] on icon "button" at bounding box center [255, 480] width 14 height 14
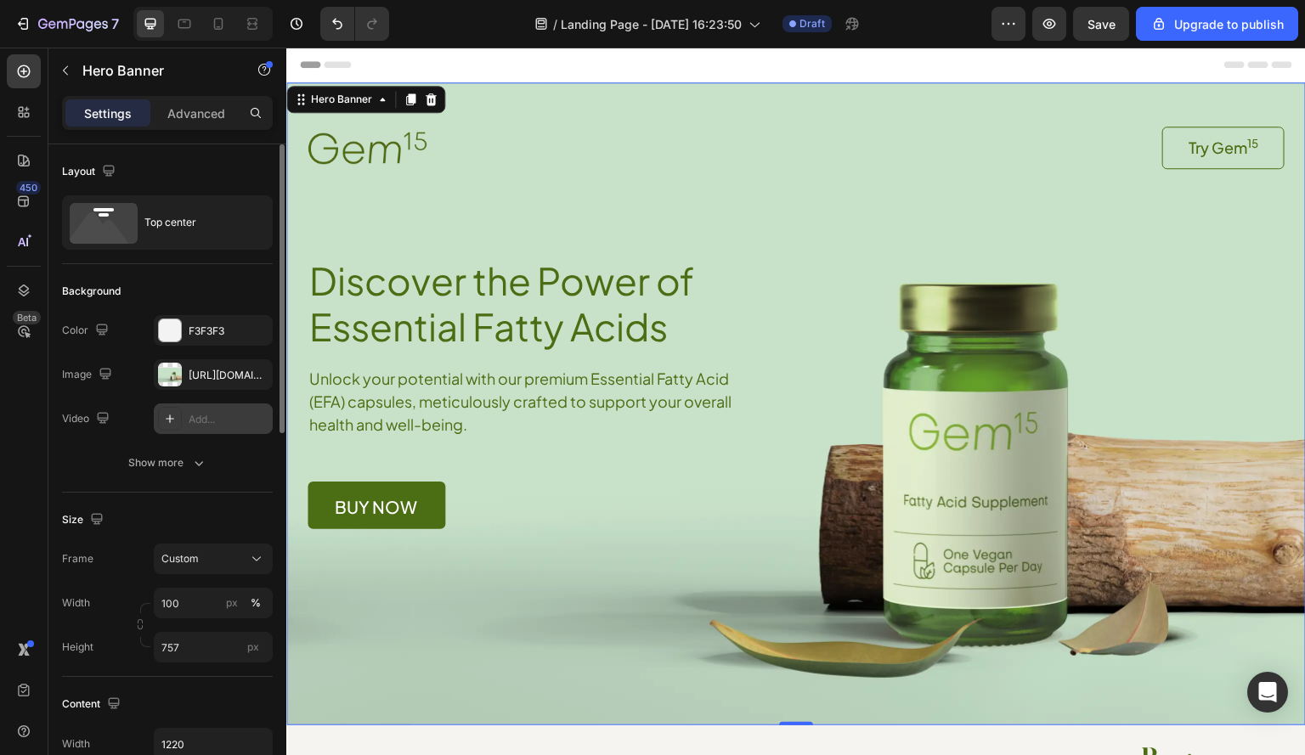
click at [166, 420] on icon at bounding box center [170, 419] width 14 height 14
type input "https://youtu.be/KOxfzBp72uk"
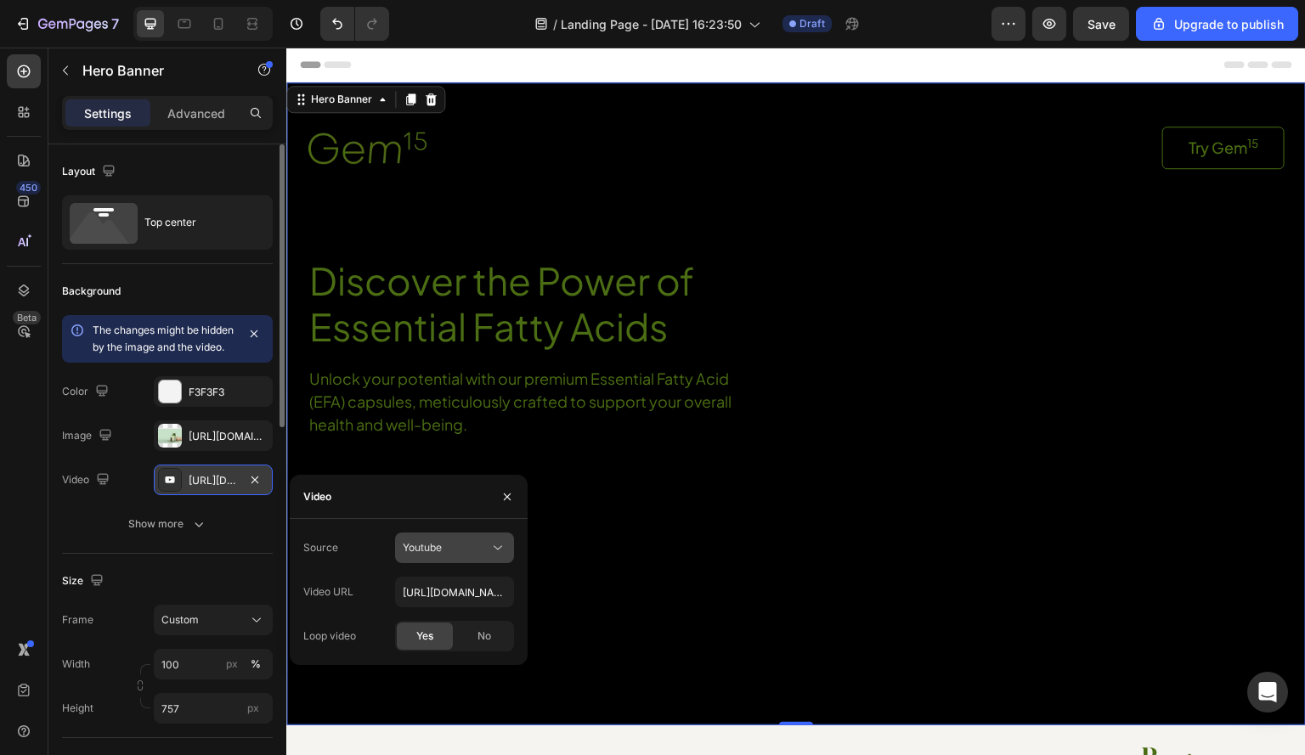
click at [468, 545] on div "Youtube" at bounding box center [446, 547] width 87 height 15
click at [458, 578] on div "Video hosting" at bounding box center [437, 589] width 139 height 32
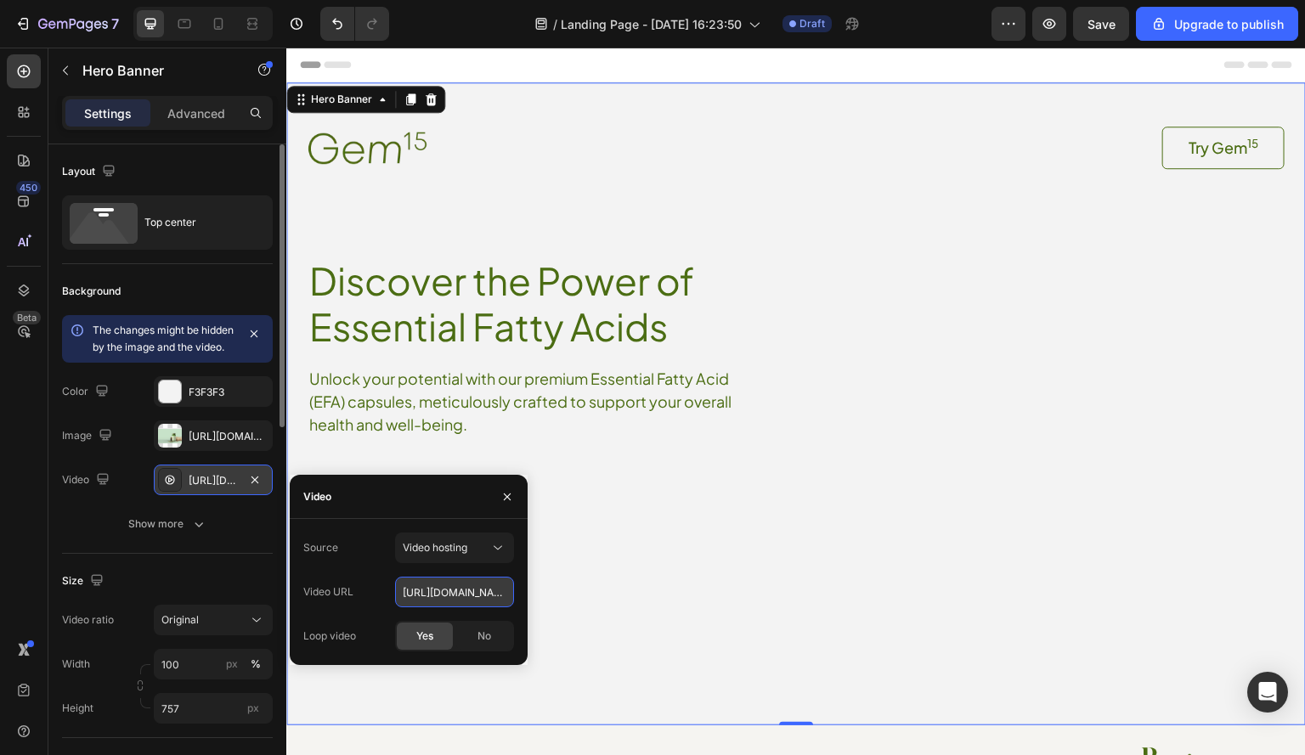
click at [467, 595] on input "https://cdn.shopify.com/videos/c/o/v/92a407d4e0c94a288eb54cac18c387dc.mp4" at bounding box center [454, 592] width 119 height 31
click at [495, 589] on input "https://cdn.shopify.com/videos/c/o/v/92a407d4e0c94a288eb54cac18c387dc.mp4" at bounding box center [454, 592] width 119 height 31
click at [486, 587] on input "https://cdn.shopify.com/videos/c/o/v/92a407d4e0c94a288eb54cac18c387dc.mp4" at bounding box center [454, 592] width 119 height 31
paste input "474ddc408508471a96450f40fe370290"
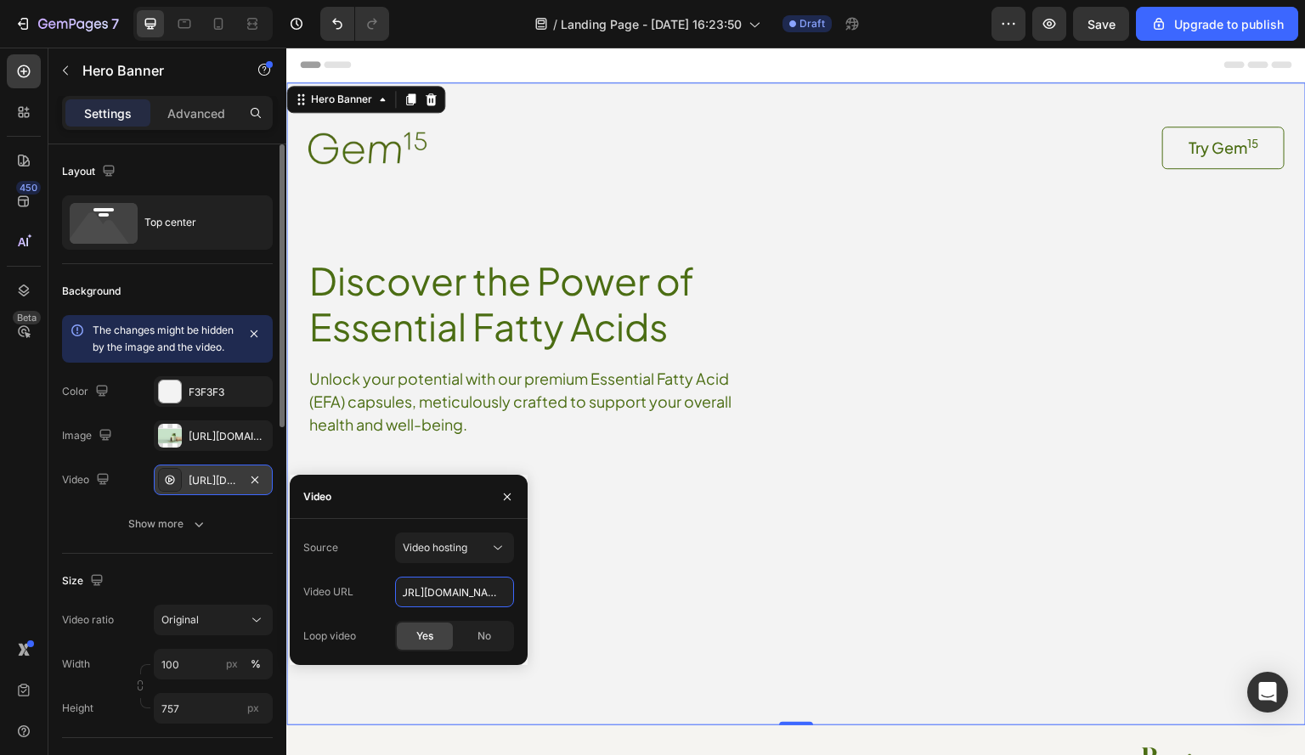
type input "https://cdn.shopify.com/videos/c/o/v/474ddc408508471a96450f40fe370290.mp4"
click at [419, 485] on div "Video" at bounding box center [409, 497] width 238 height 44
click at [510, 495] on icon "button" at bounding box center [507, 497] width 14 height 14
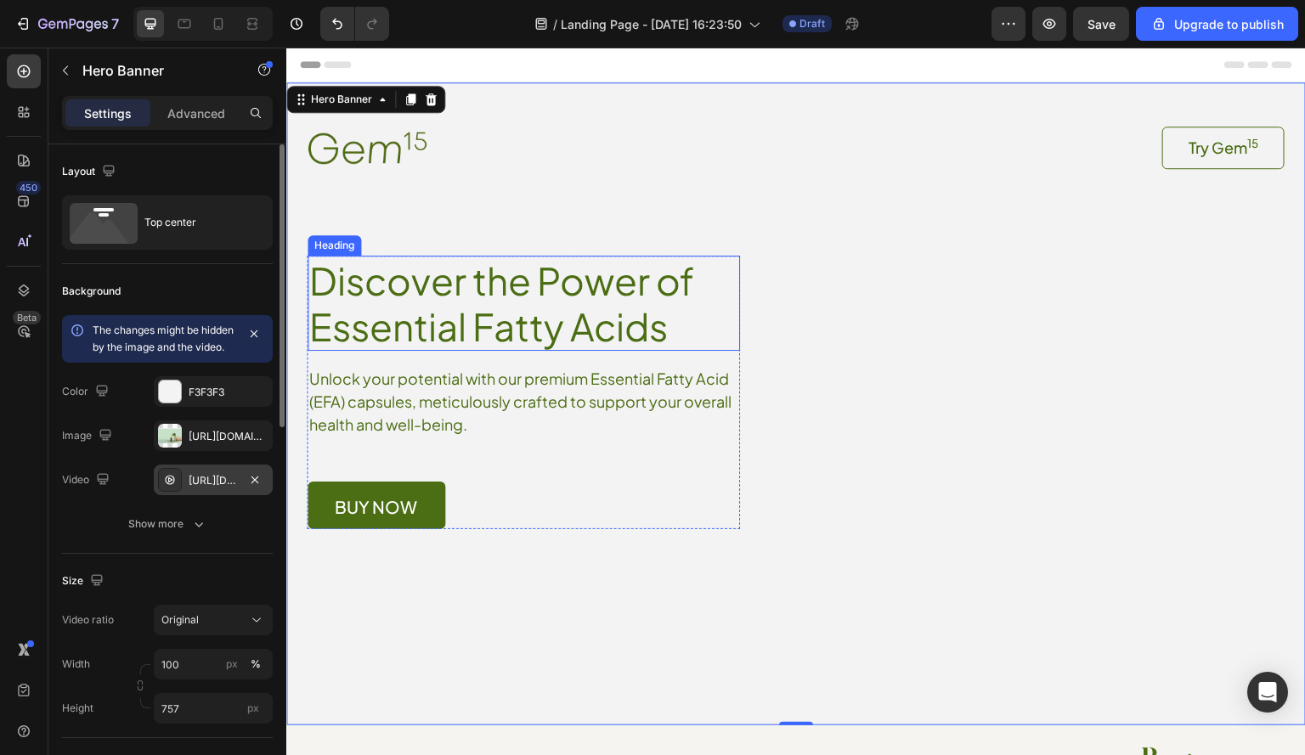
click at [586, 257] on h1 "Discover the Power of Essential Fatty Acids" at bounding box center [523, 303] width 432 height 95
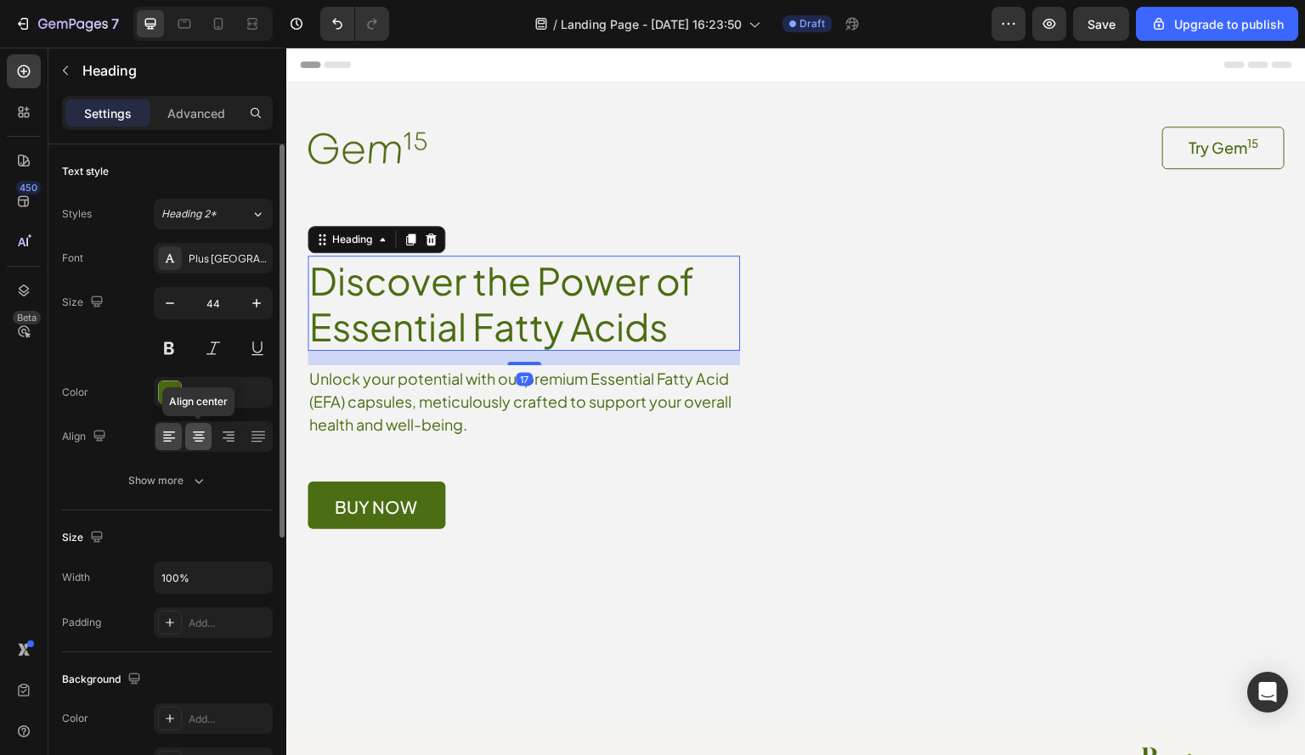
click at [204, 438] on icon at bounding box center [199, 438] width 12 height 2
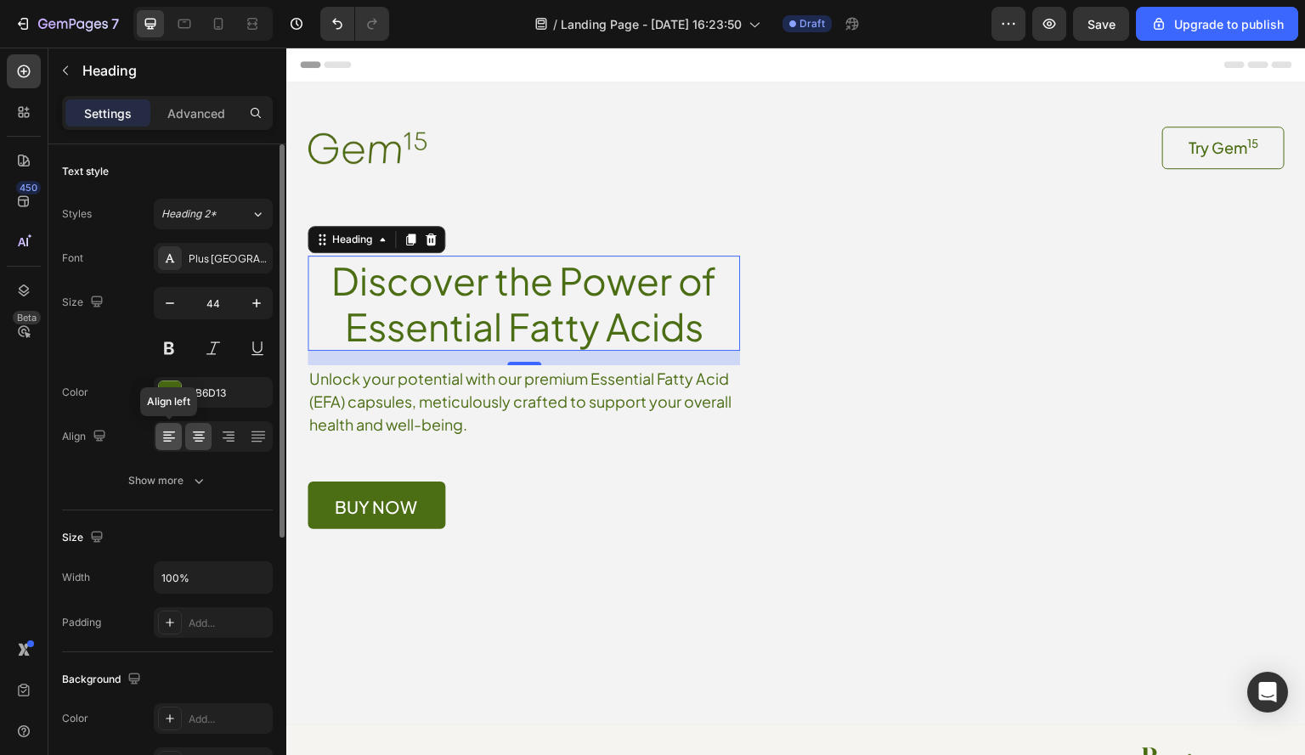
click at [171, 435] on icon at bounding box center [167, 436] width 8 height 2
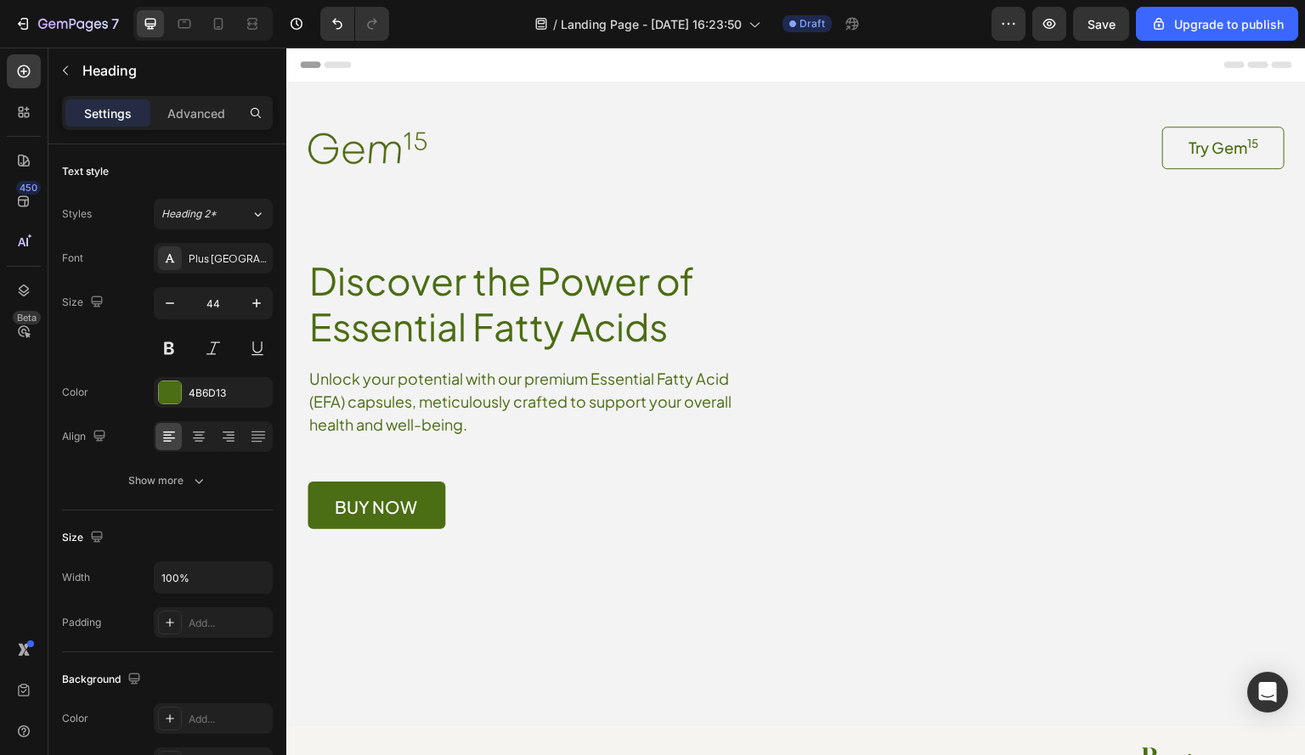
click at [469, 276] on h1 "Discover the Power of Essential Fatty Acids" at bounding box center [523, 303] width 432 height 95
click at [381, 309] on p "Discover the Power of Essential Fatty Acids" at bounding box center [523, 303] width 429 height 92
click at [185, 117] on p "Advanced" at bounding box center [196, 113] width 58 height 18
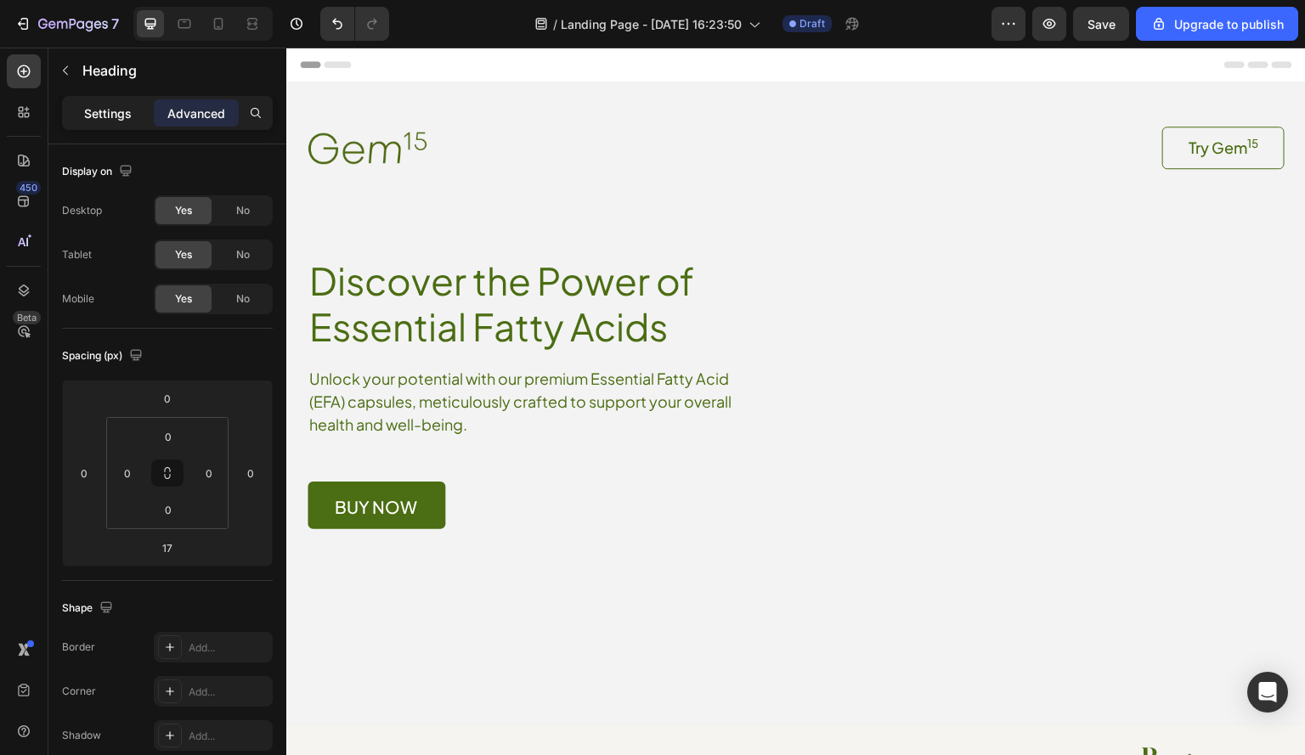
click at [107, 116] on p "Settings" at bounding box center [108, 113] width 48 height 18
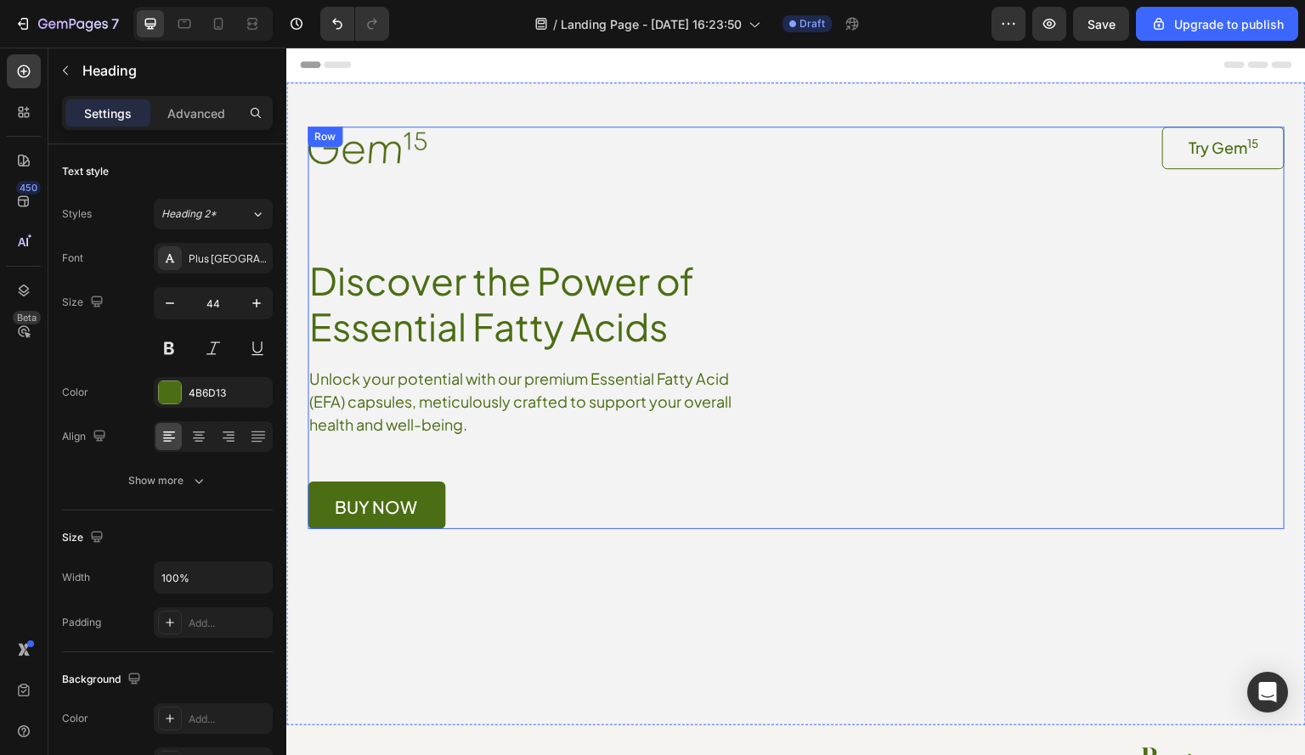
click at [824, 299] on div "Image Try Gem 15 Button Row Discover the Power of Essential Fatty Acids Heading…" at bounding box center [795, 328] width 977 height 403
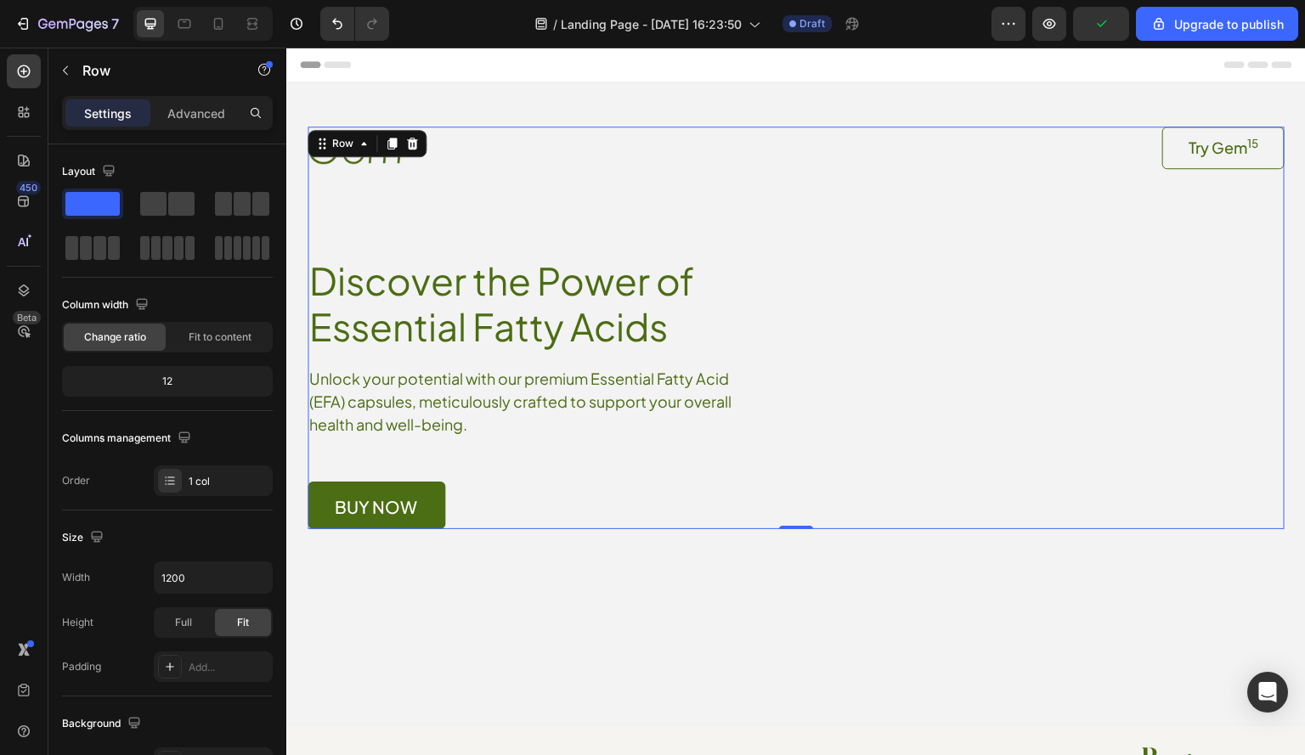
click at [938, 299] on div "Image Try Gem 15 Button Row Discover the Power of Essential Fatty Acids Heading…" at bounding box center [795, 328] width 977 height 403
click at [506, 305] on p "Discover the Power of Essential Fatty Acids" at bounding box center [523, 303] width 429 height 92
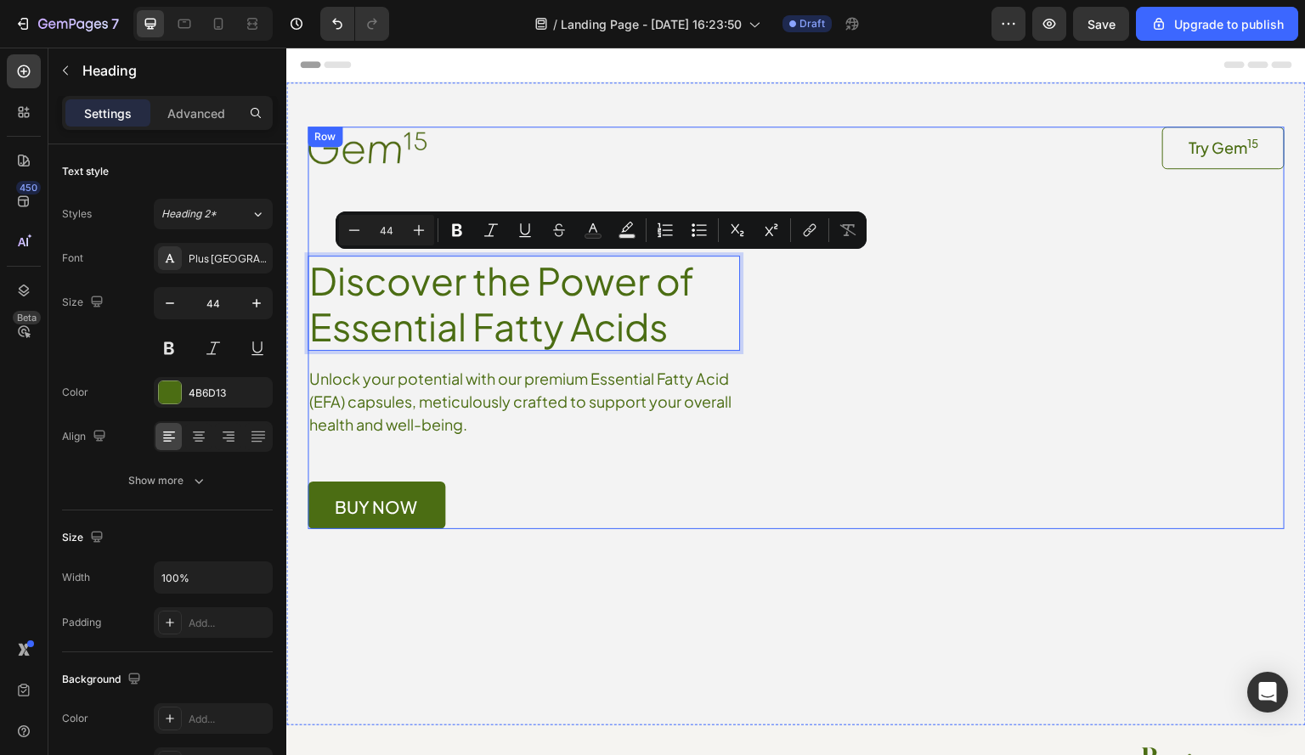
drag, startPoint x: 506, startPoint y: 293, endPoint x: 867, endPoint y: 301, distance: 361.1
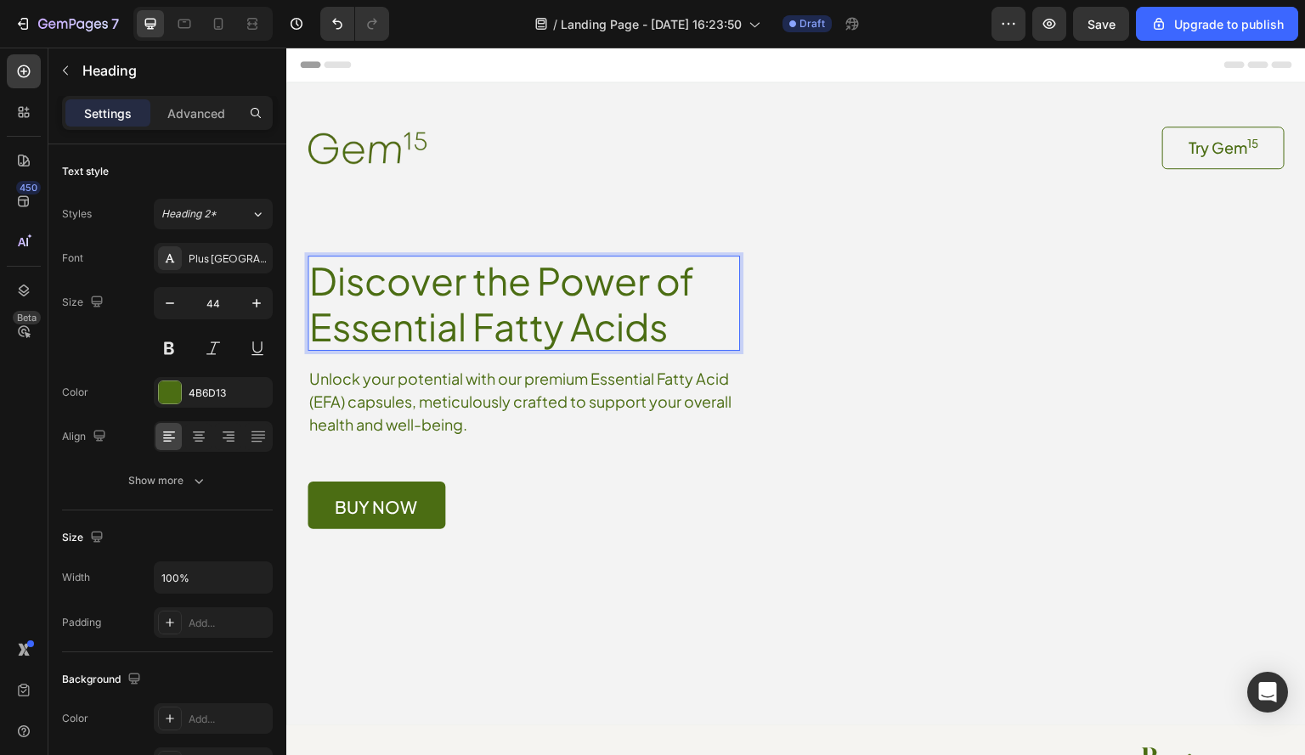
click at [528, 309] on p "Discover the Power of Essential Fatty Acids" at bounding box center [523, 303] width 429 height 92
click at [410, 307] on p "Discover the Power of Essential Fatty Acids" at bounding box center [523, 303] width 429 height 92
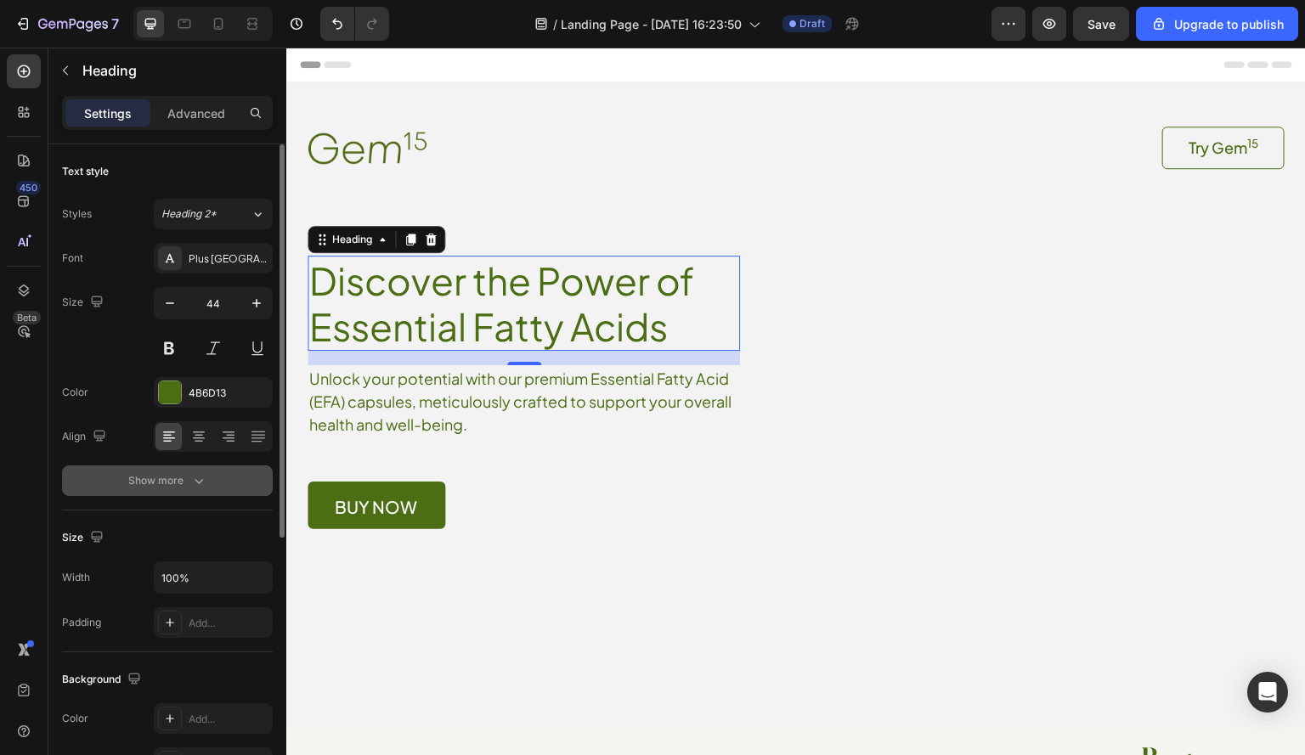
click at [182, 476] on div "Show more" at bounding box center [167, 480] width 79 height 17
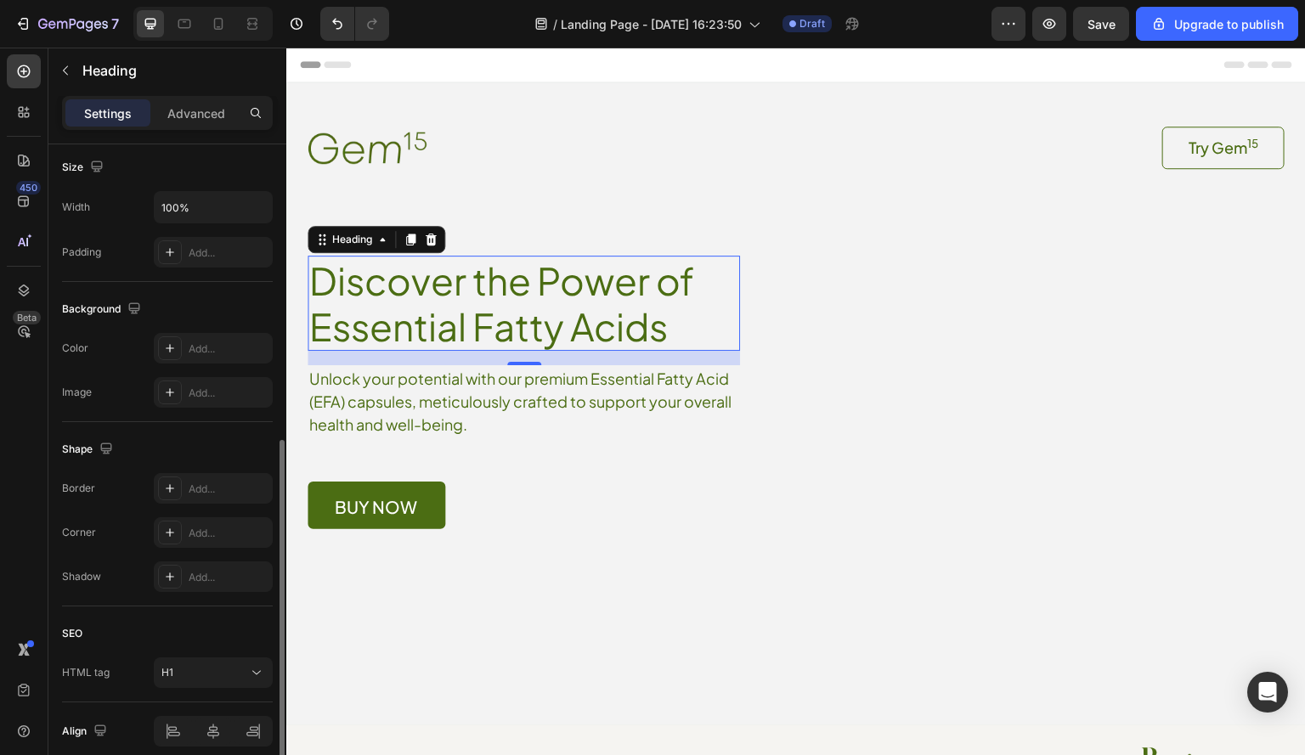
scroll to position [668, 0]
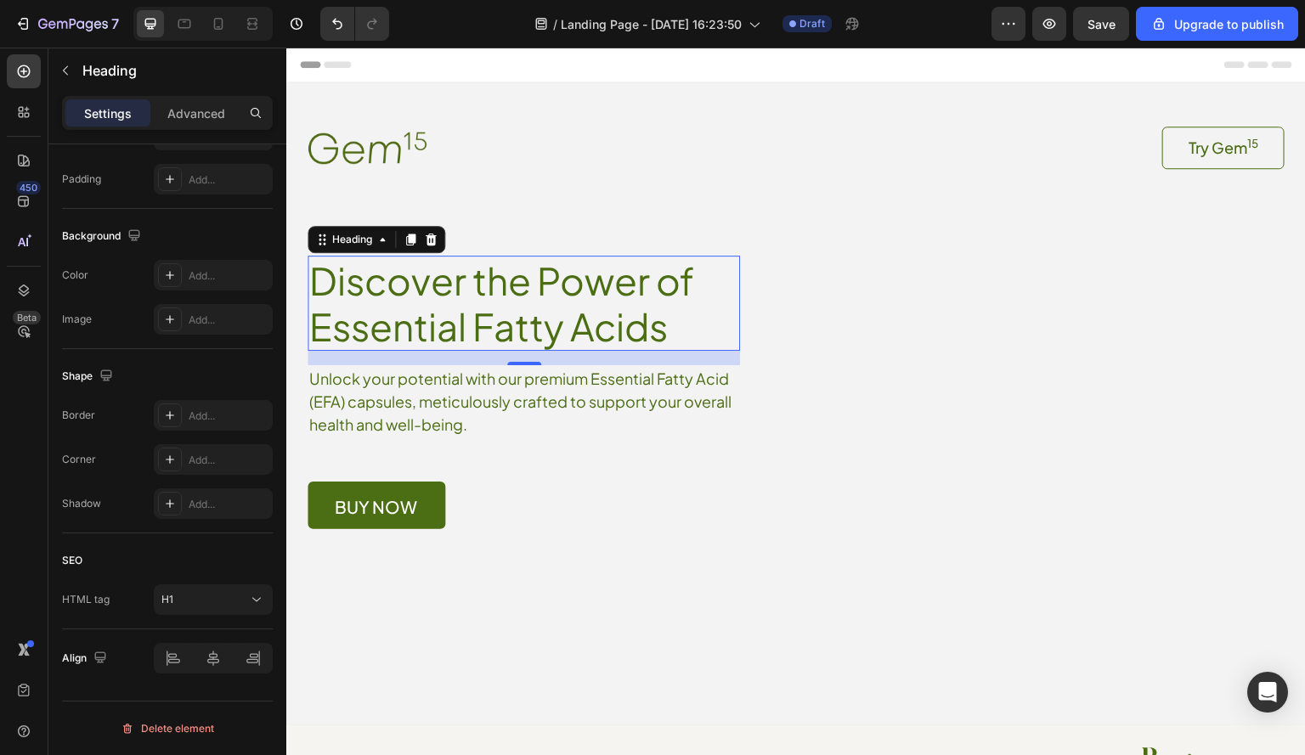
click at [14, 575] on div "450 Beta" at bounding box center [24, 343] width 34 height 578
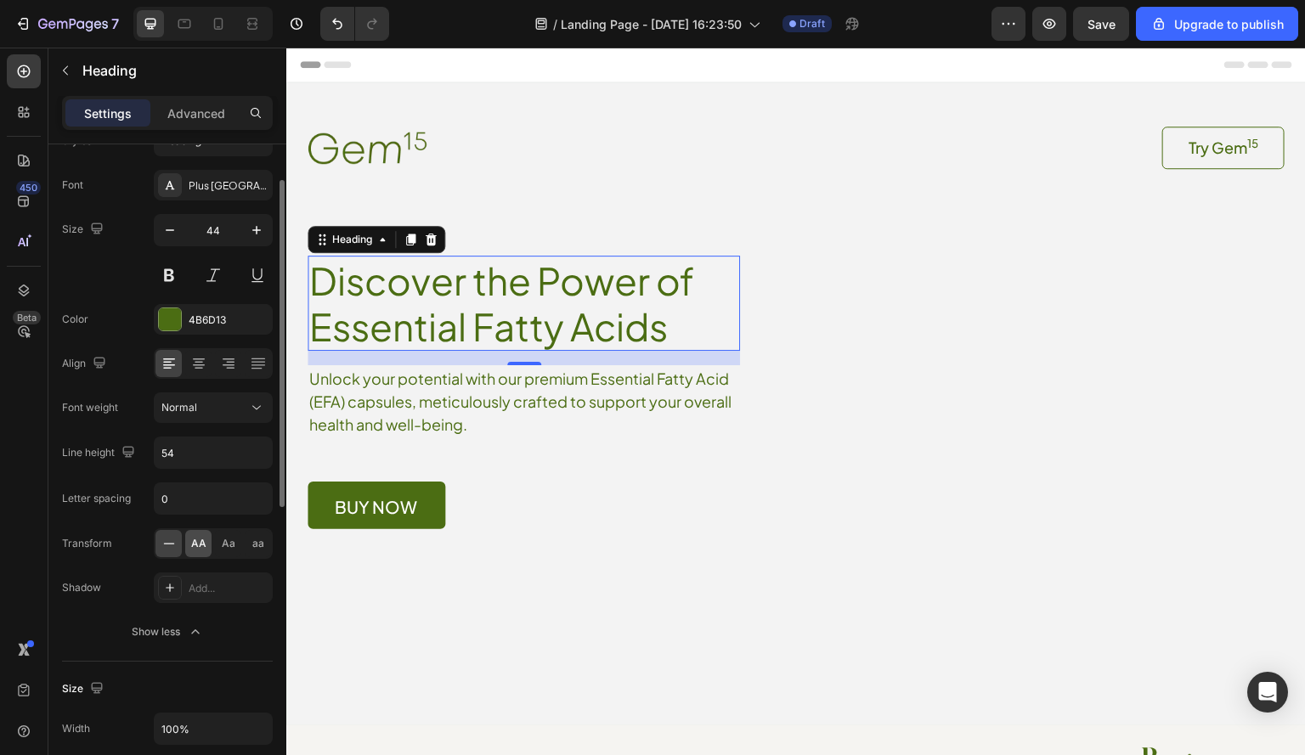
scroll to position [0, 0]
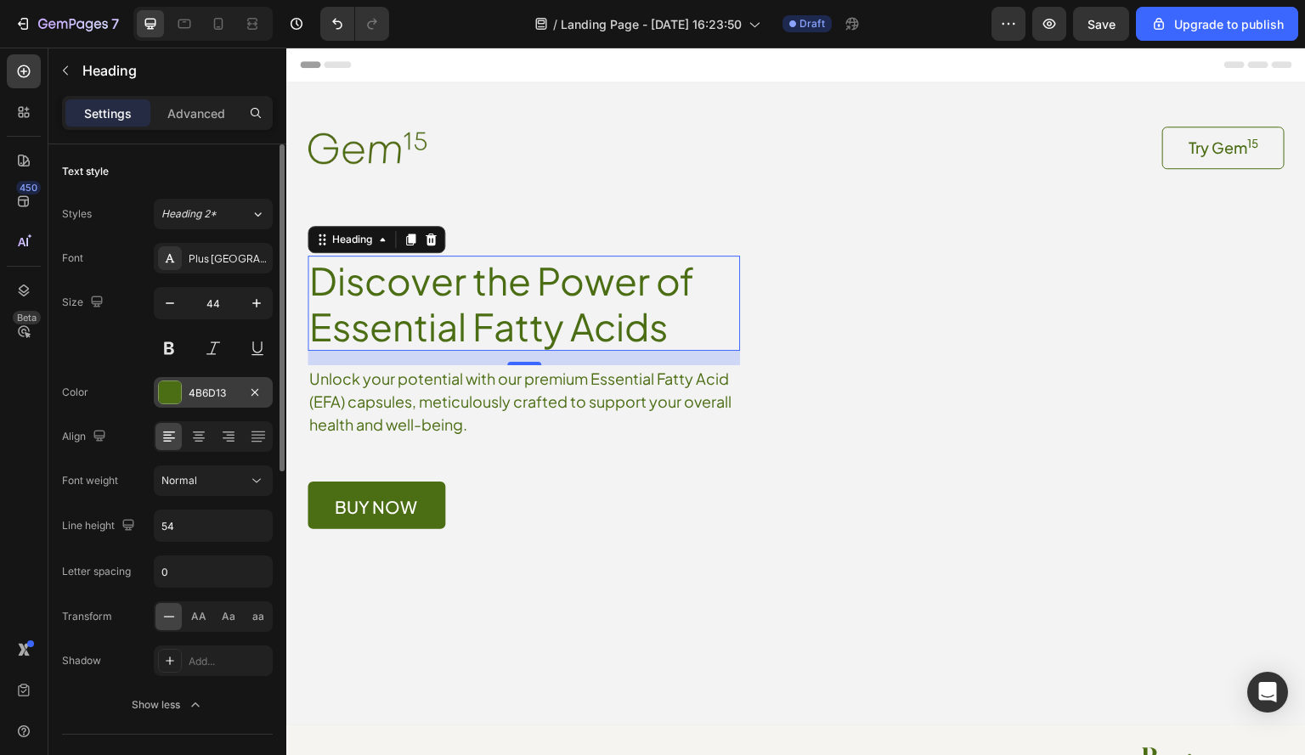
click at [185, 393] on div "4B6D13" at bounding box center [213, 392] width 119 height 31
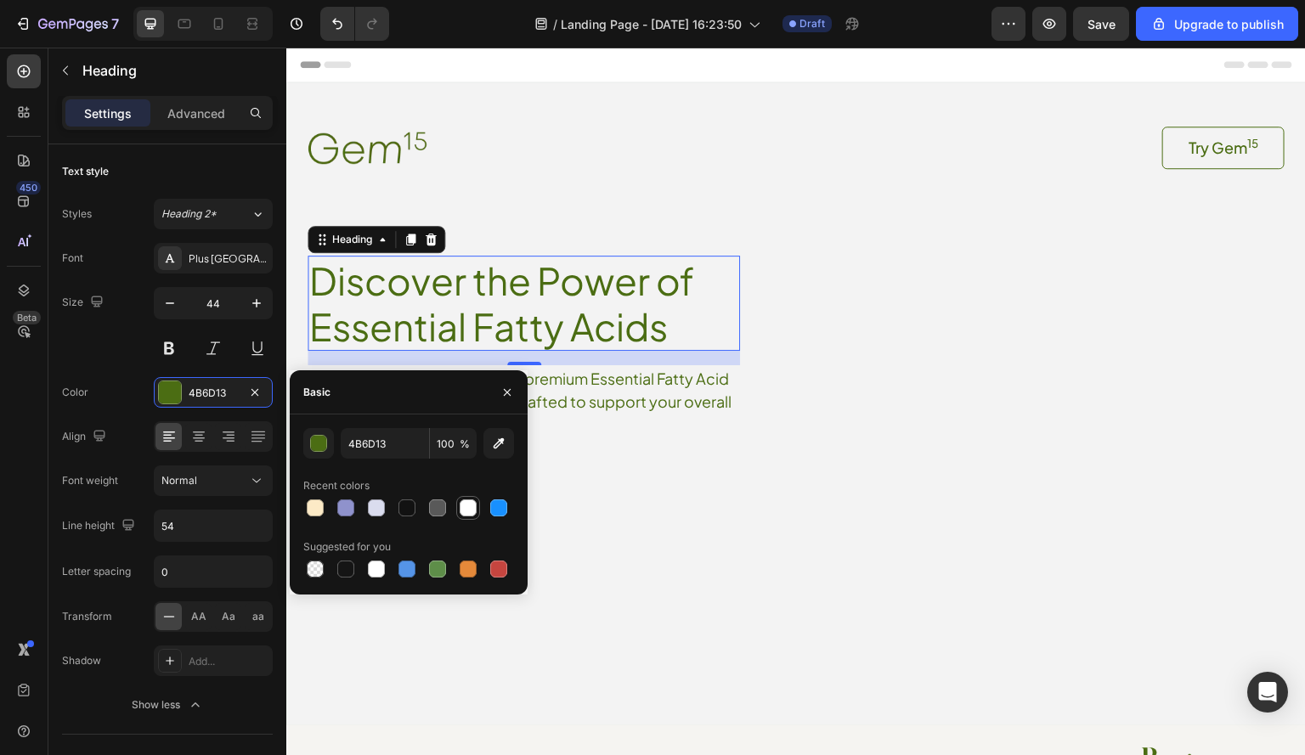
click at [466, 509] on div at bounding box center [467, 507] width 17 height 17
type input "FFFFFF"
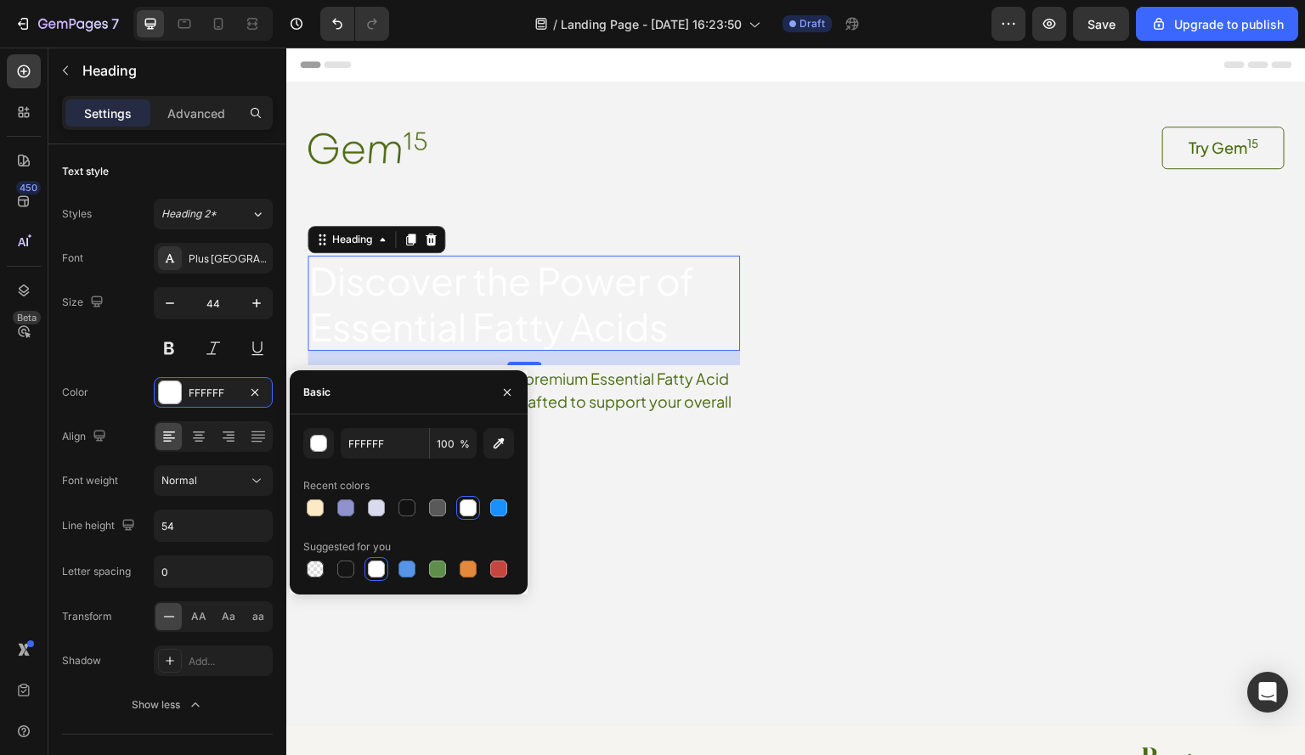
click at [0, 395] on div "450 Beta" at bounding box center [24, 402] width 48 height 708
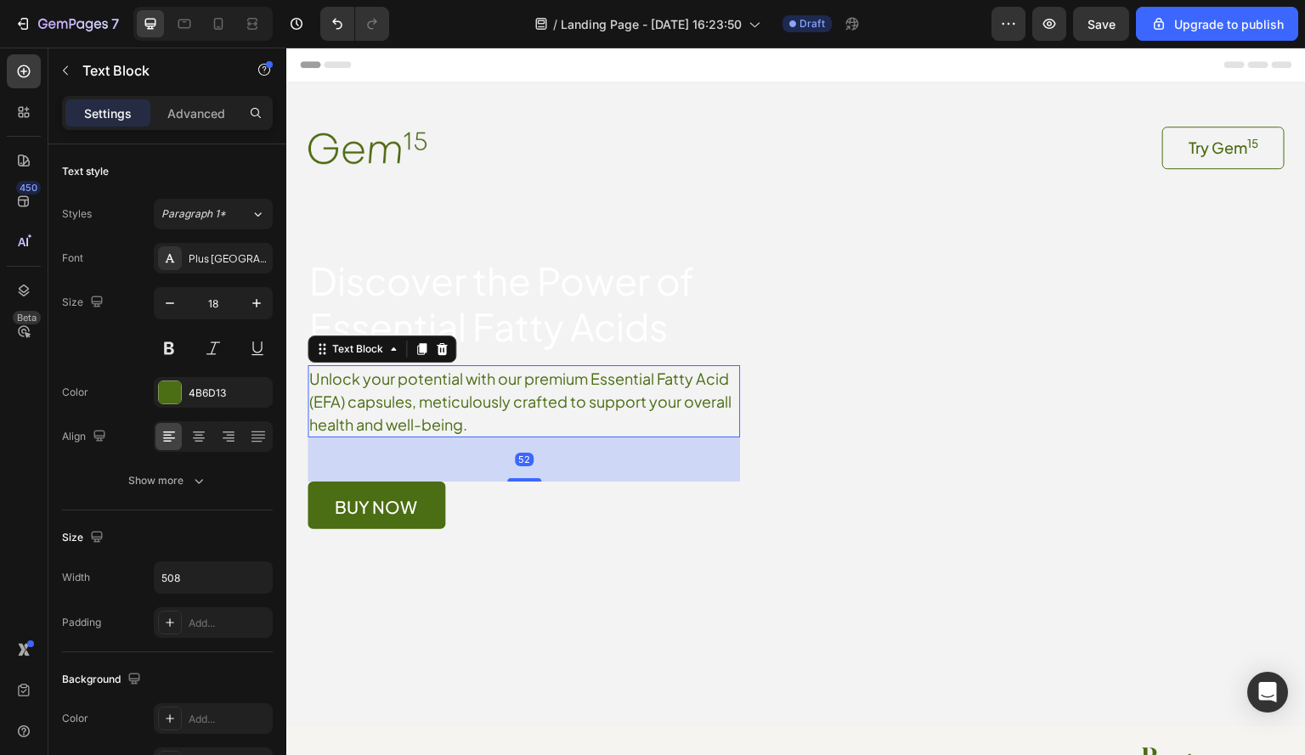
click at [341, 368] on p "Unlock your potential with our premium Essential Fatty Acid (EFA) capsules, met…" at bounding box center [523, 401] width 428 height 69
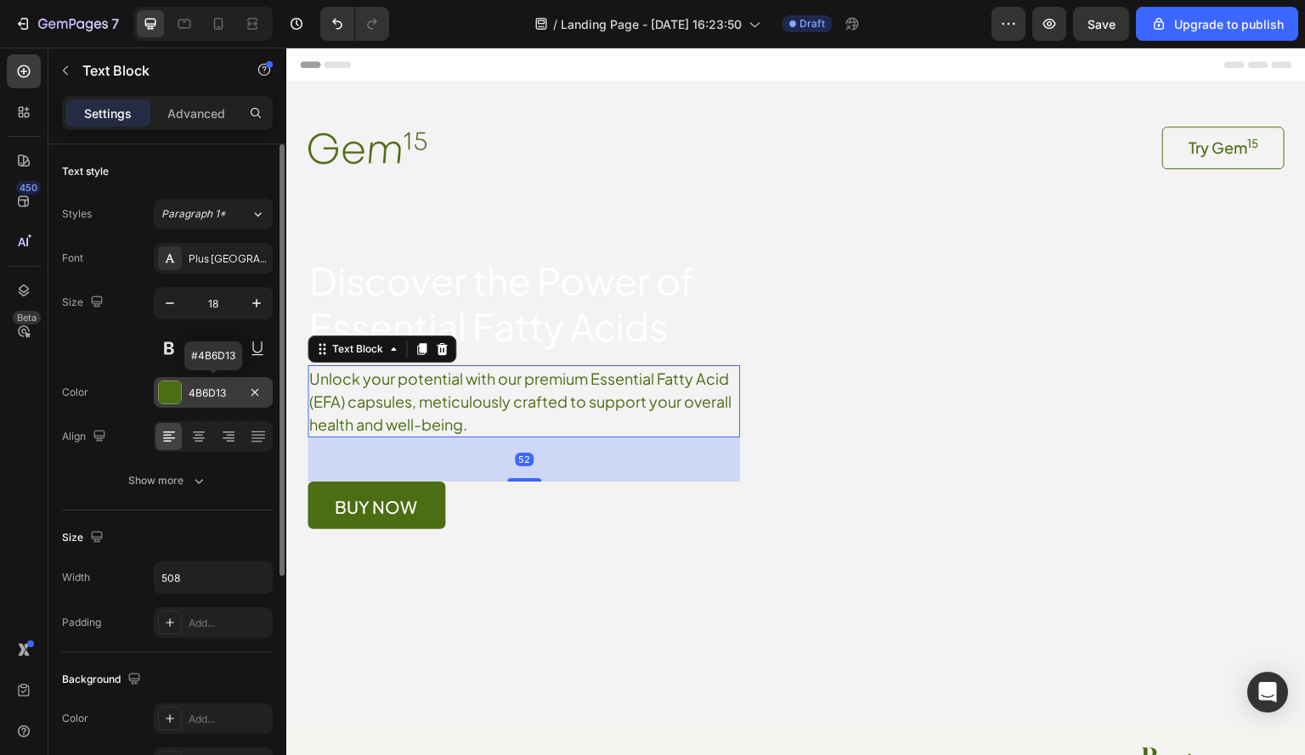
click at [217, 392] on div "4B6D13" at bounding box center [213, 393] width 49 height 15
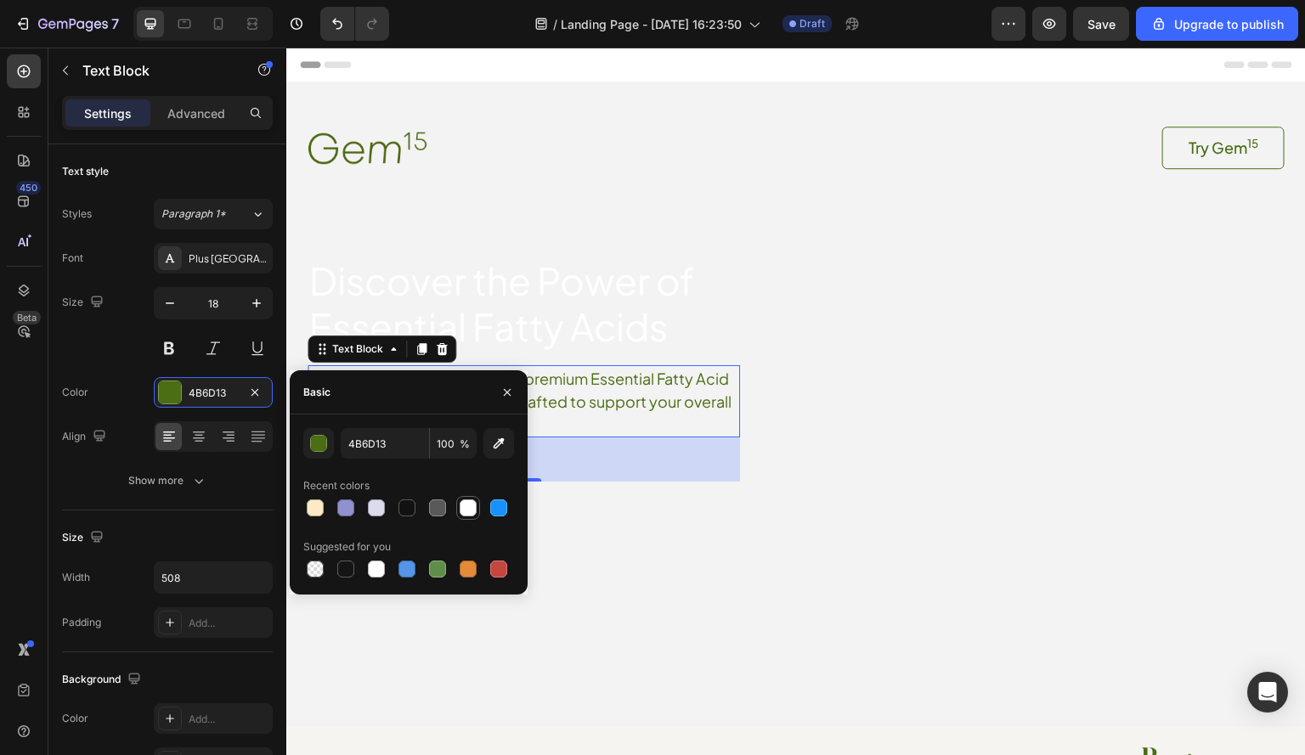
click at [462, 503] on div at bounding box center [467, 507] width 17 height 17
type input "FFFFFF"
click at [0, 418] on div "450 Beta" at bounding box center [24, 402] width 48 height 708
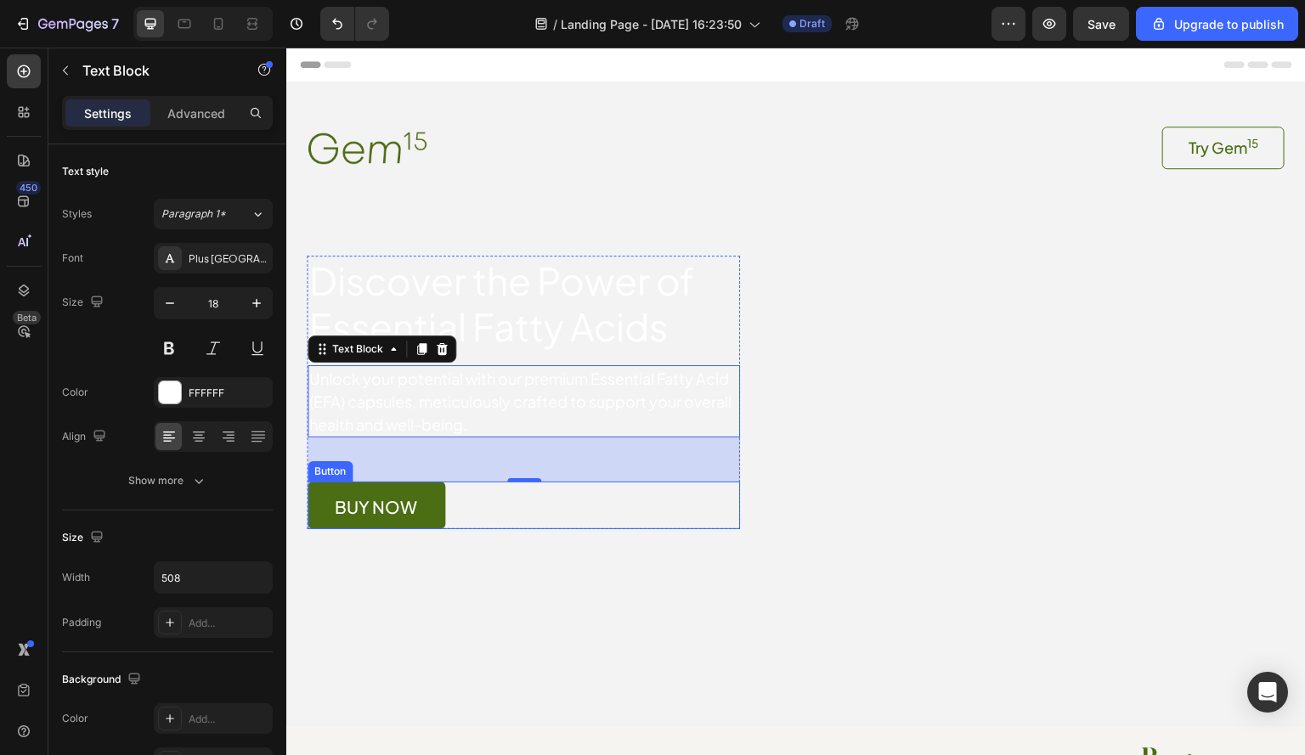
click at [420, 489] on link "buy now" at bounding box center [376, 506] width 138 height 48
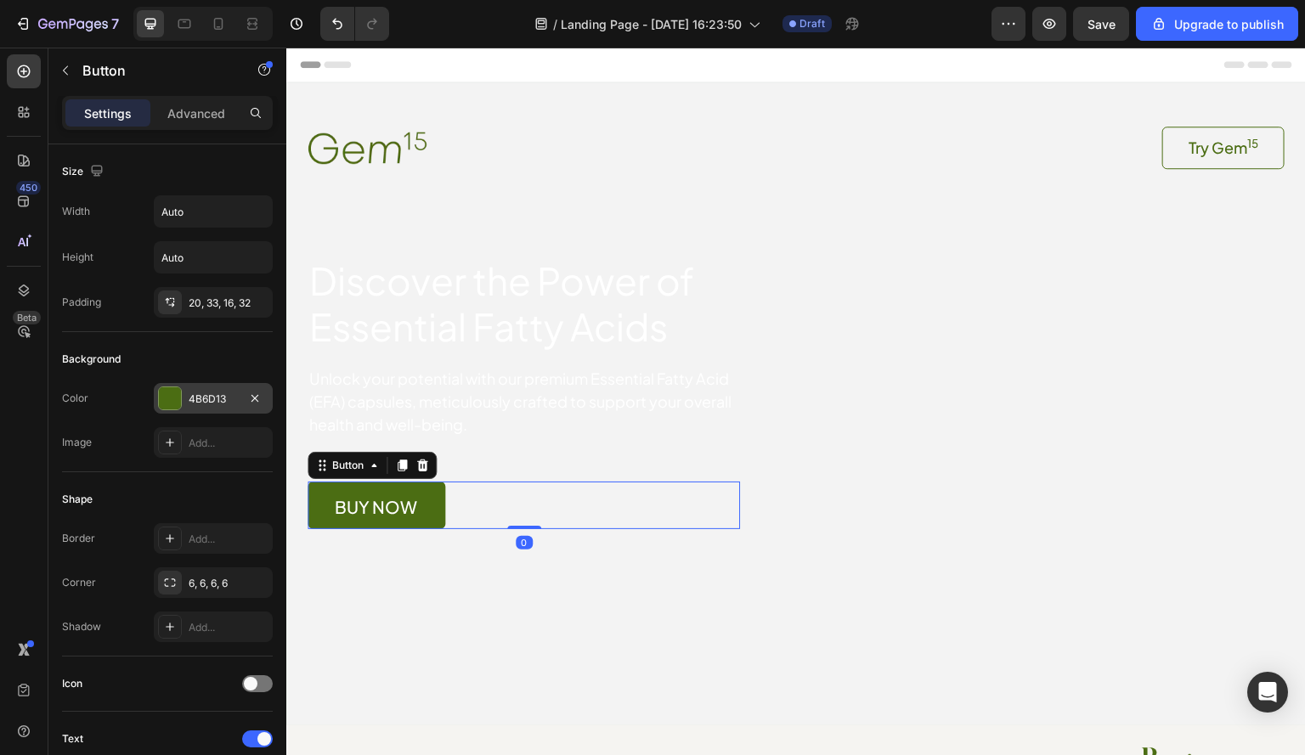
click at [210, 396] on div "4B6D13" at bounding box center [213, 399] width 49 height 15
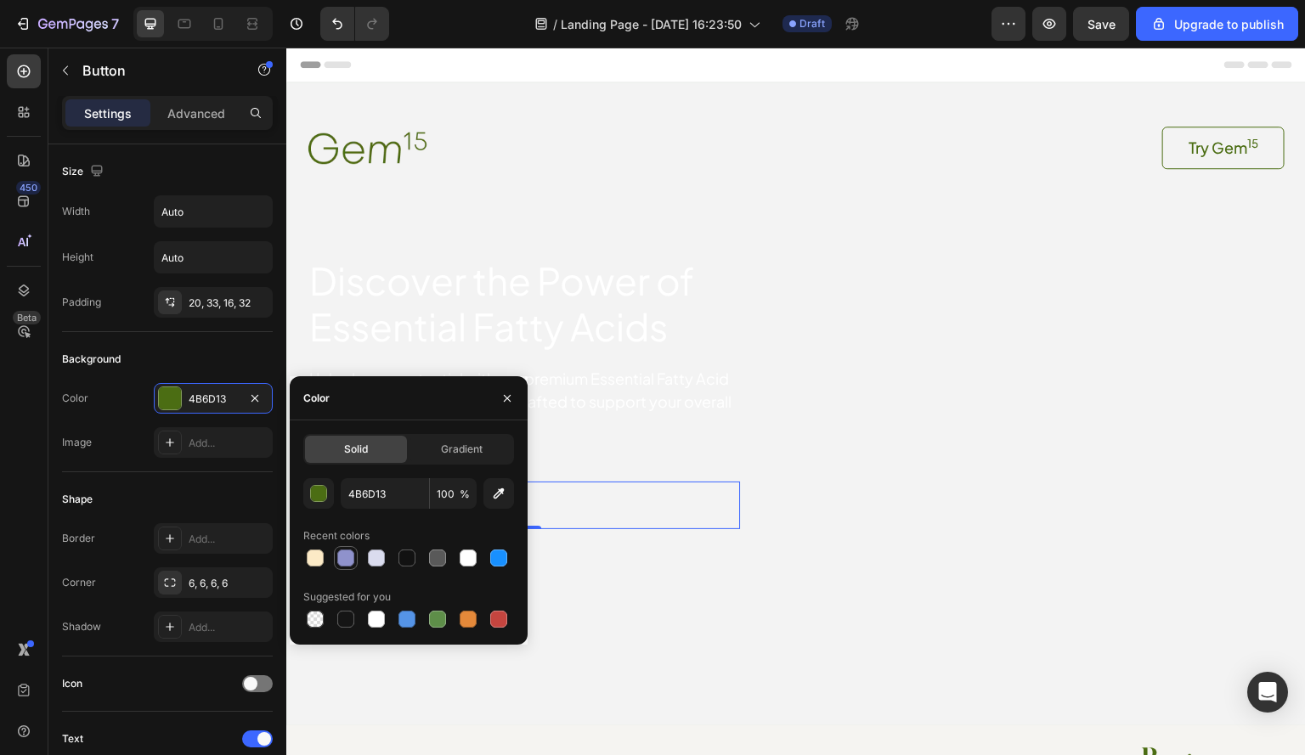
click at [341, 561] on div at bounding box center [345, 558] width 17 height 17
type input "8F92CC"
click at [0, 500] on div "450 Beta" at bounding box center [24, 402] width 48 height 708
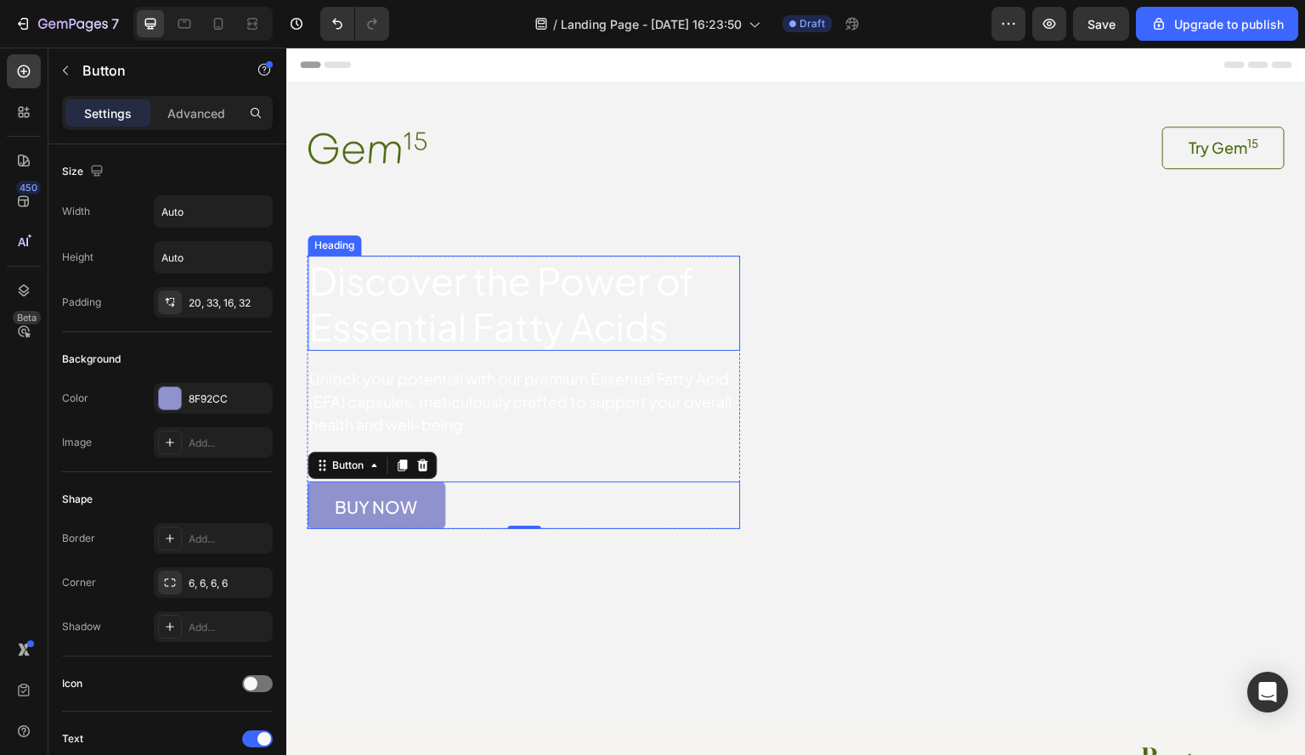
click at [613, 259] on p "Discover the Power of Essential Fatty Acids" at bounding box center [523, 303] width 429 height 92
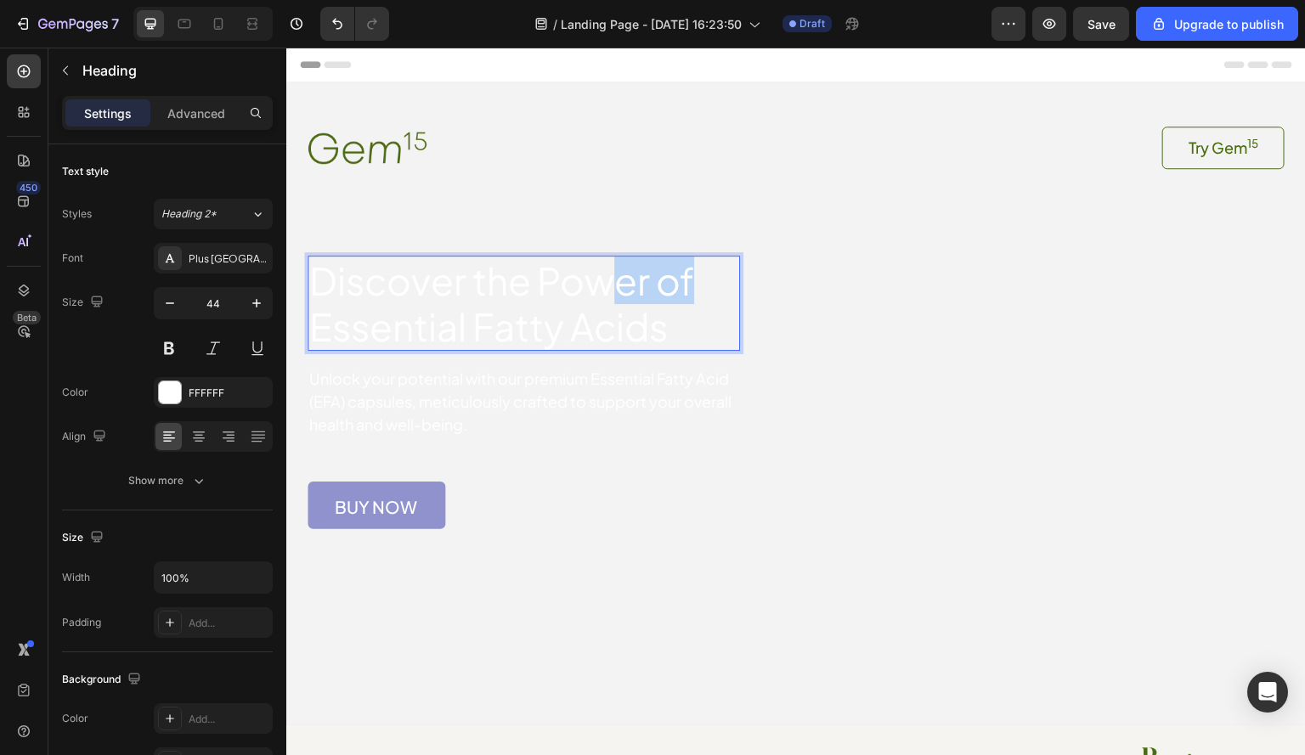
drag, startPoint x: 613, startPoint y: 256, endPoint x: 512, endPoint y: 257, distance: 101.1
click at [512, 257] on p "Discover the Power of Essential Fatty Acids" at bounding box center [523, 303] width 429 height 92
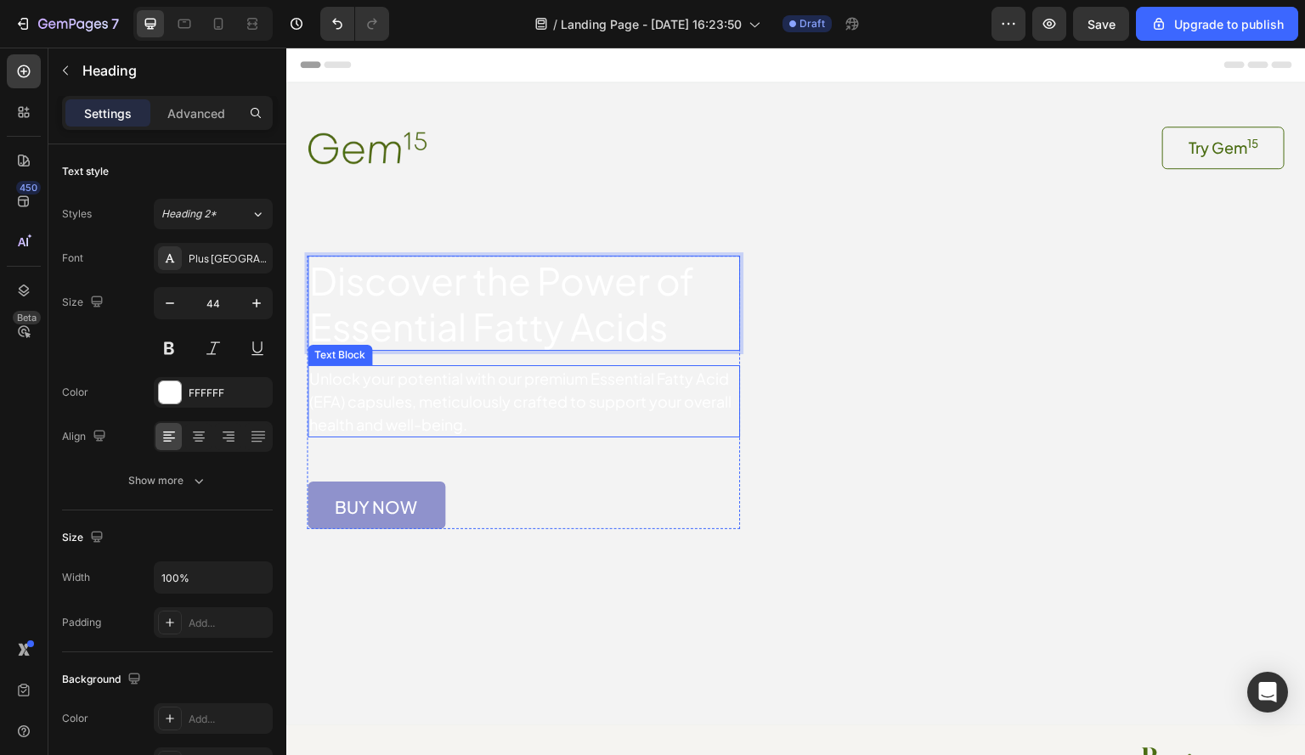
click at [462, 375] on p "Unlock your potential with our premium Essential Fatty Acid (EFA) capsules, met…" at bounding box center [523, 401] width 428 height 69
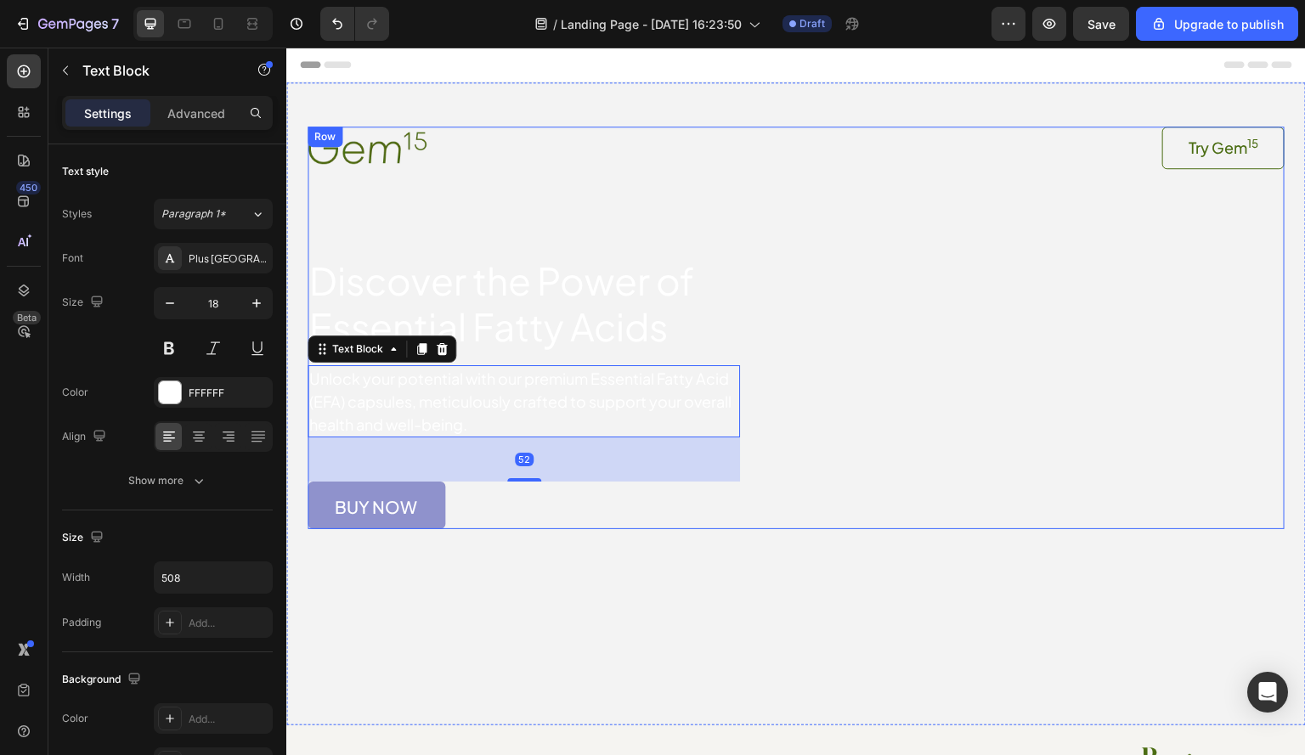
click at [905, 452] on div "Image Try Gem 15 Button Row Discover the Power of Essential Fatty Acids Heading…" at bounding box center [795, 328] width 977 height 403
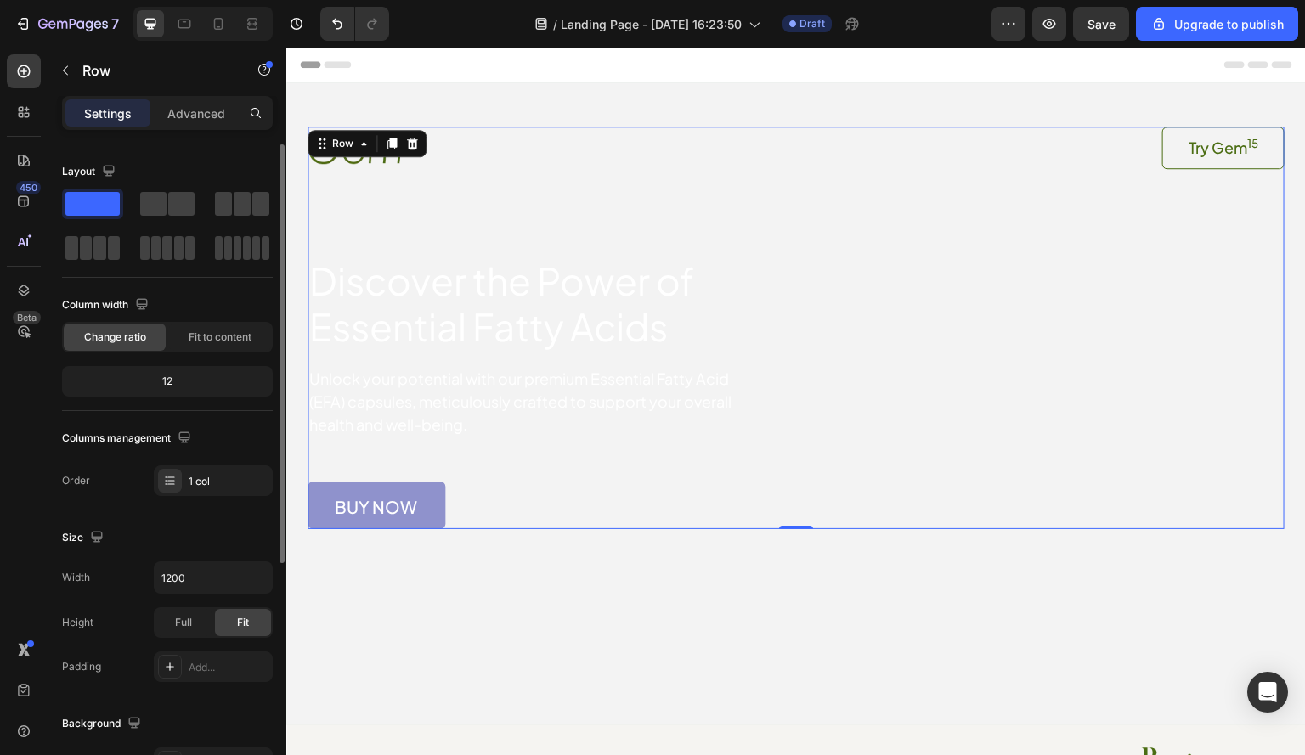
click at [83, 209] on span at bounding box center [92, 204] width 54 height 24
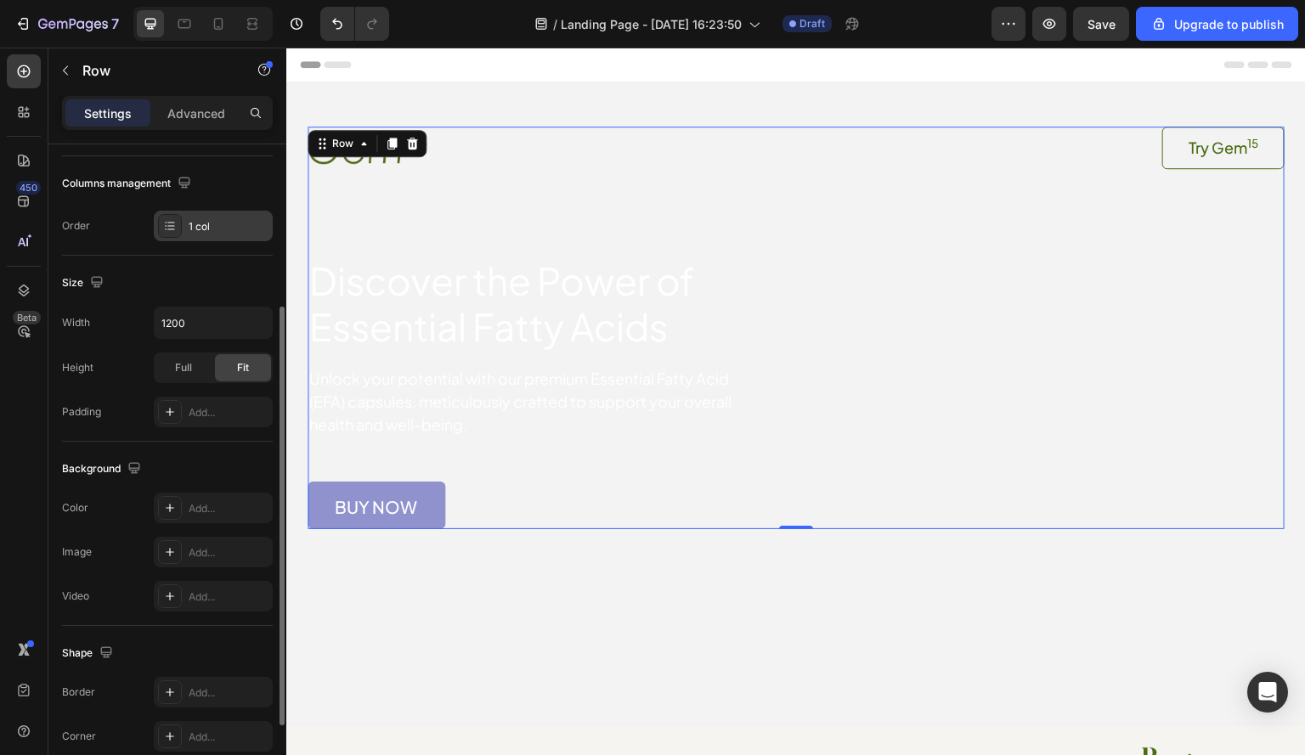
click at [238, 215] on div "1 col" at bounding box center [213, 226] width 119 height 31
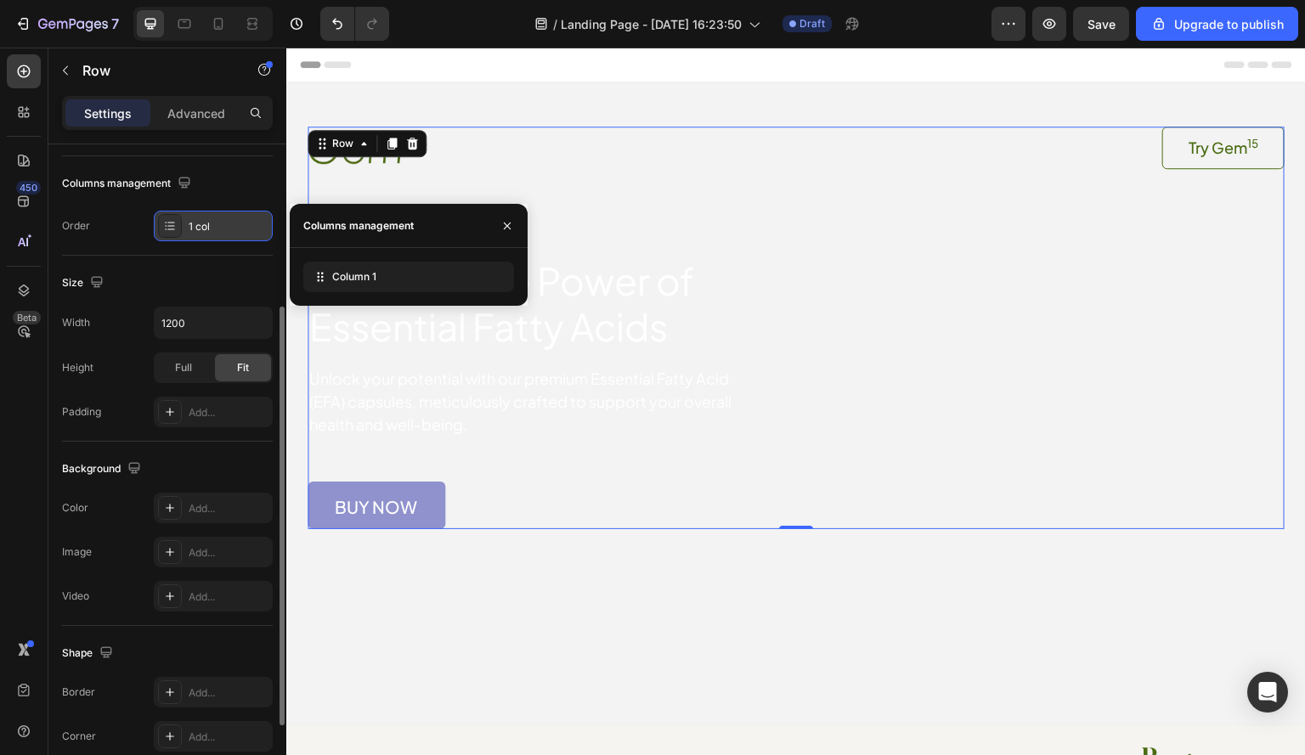
click at [238, 215] on div "1 col" at bounding box center [213, 226] width 119 height 31
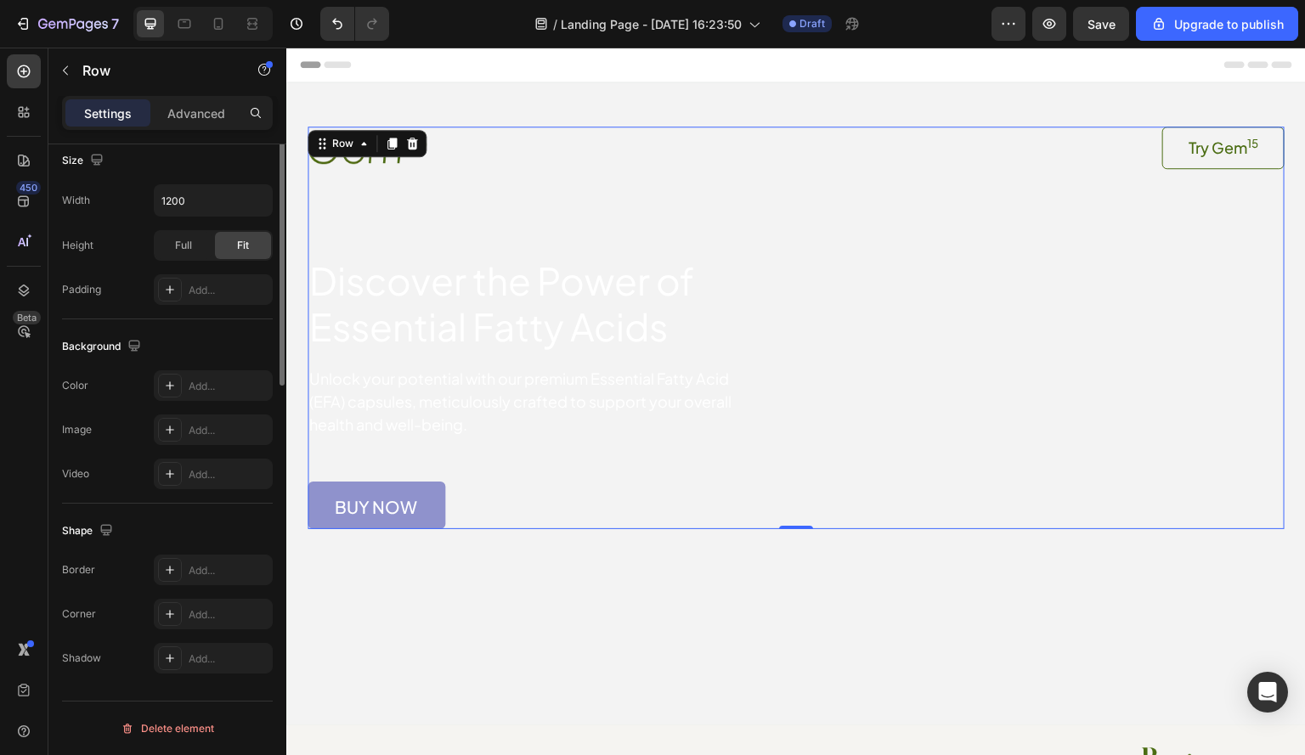
scroll to position [0, 0]
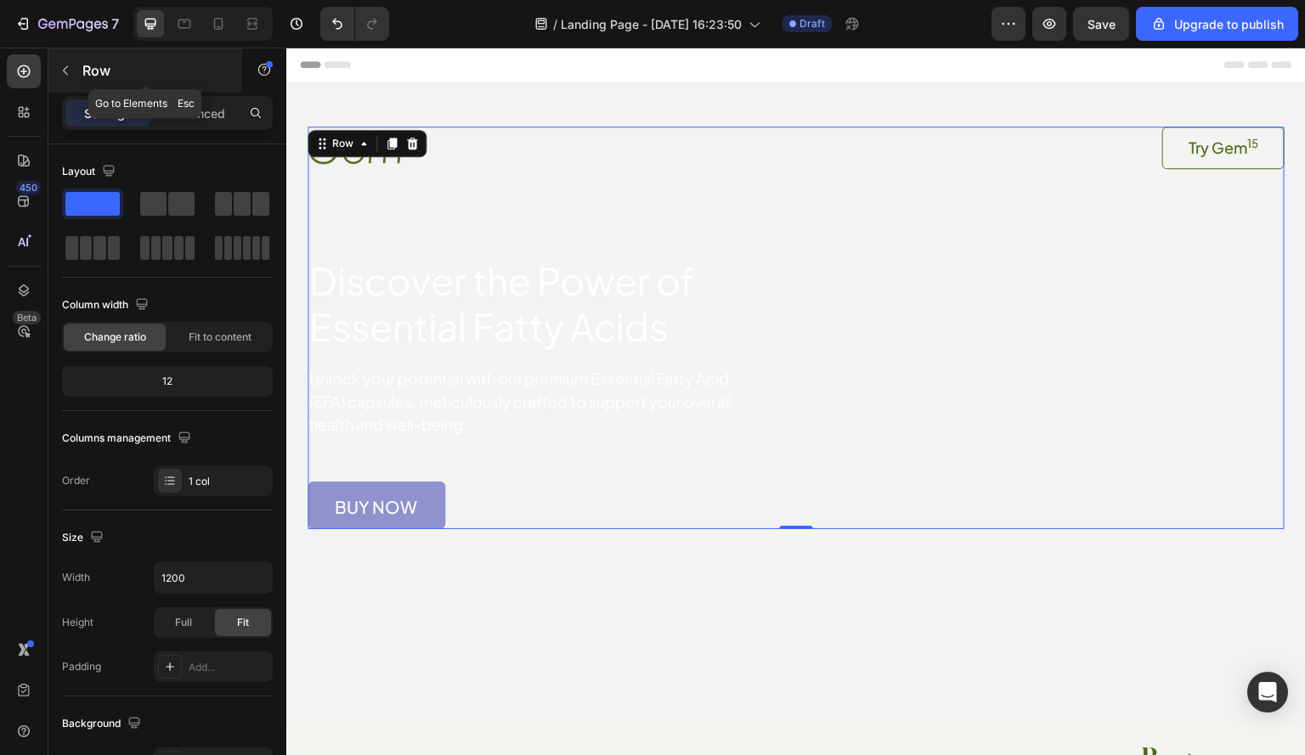
click at [74, 63] on button "button" at bounding box center [65, 70] width 27 height 27
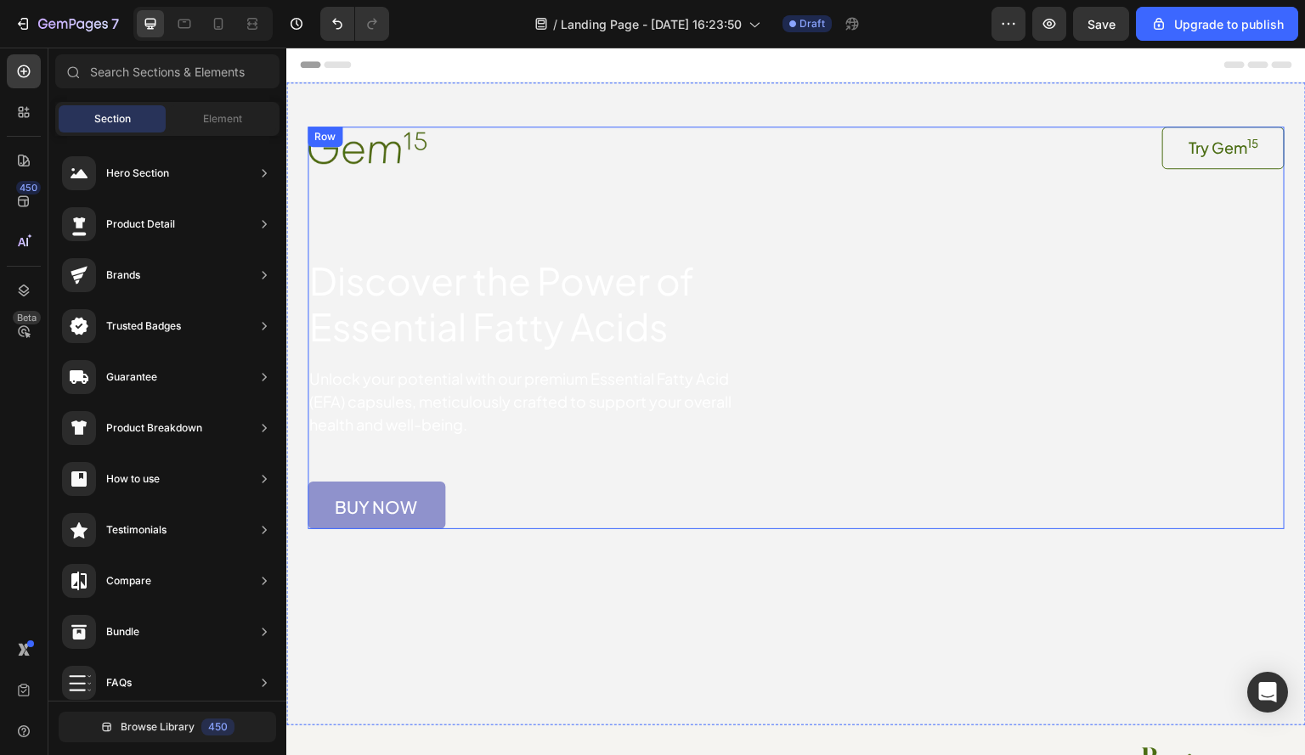
click at [862, 271] on div "Image Try Gem 15 Button Row Discover the Power of Essential Fatty Acids Heading…" at bounding box center [795, 328] width 977 height 403
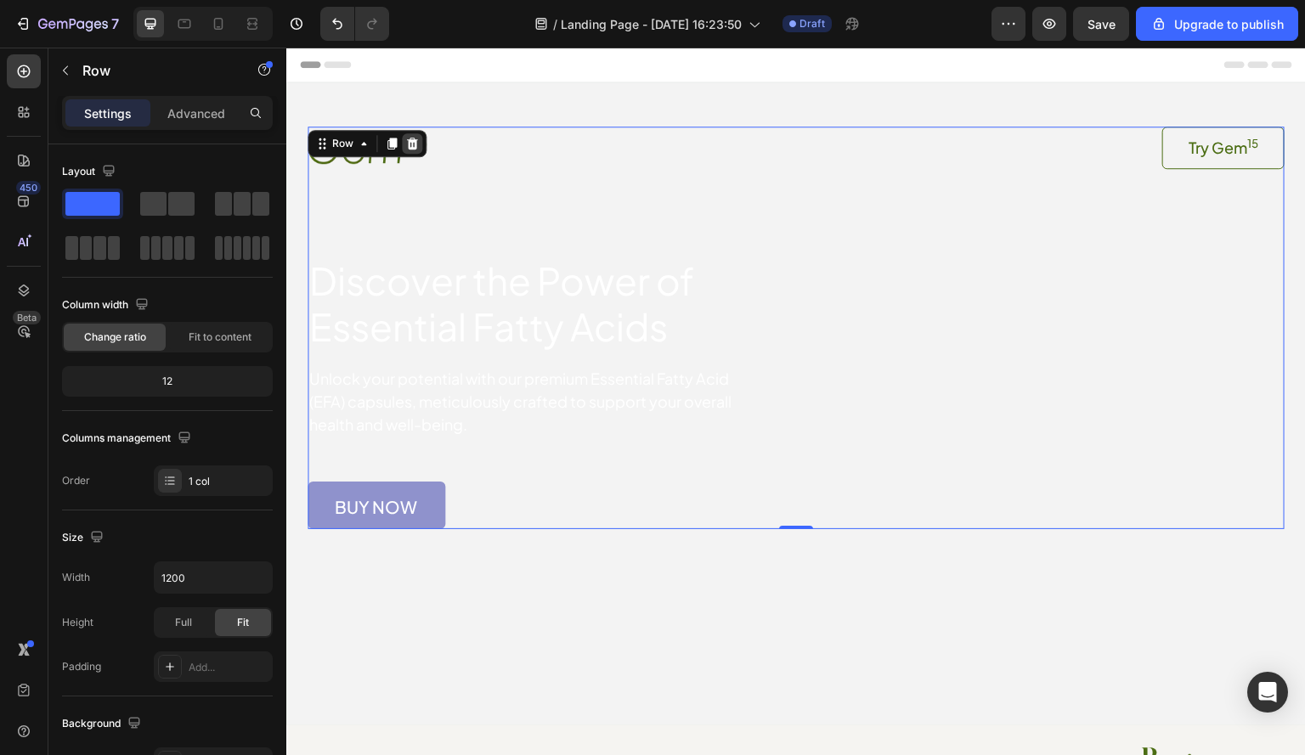
click at [409, 144] on icon at bounding box center [412, 144] width 11 height 12
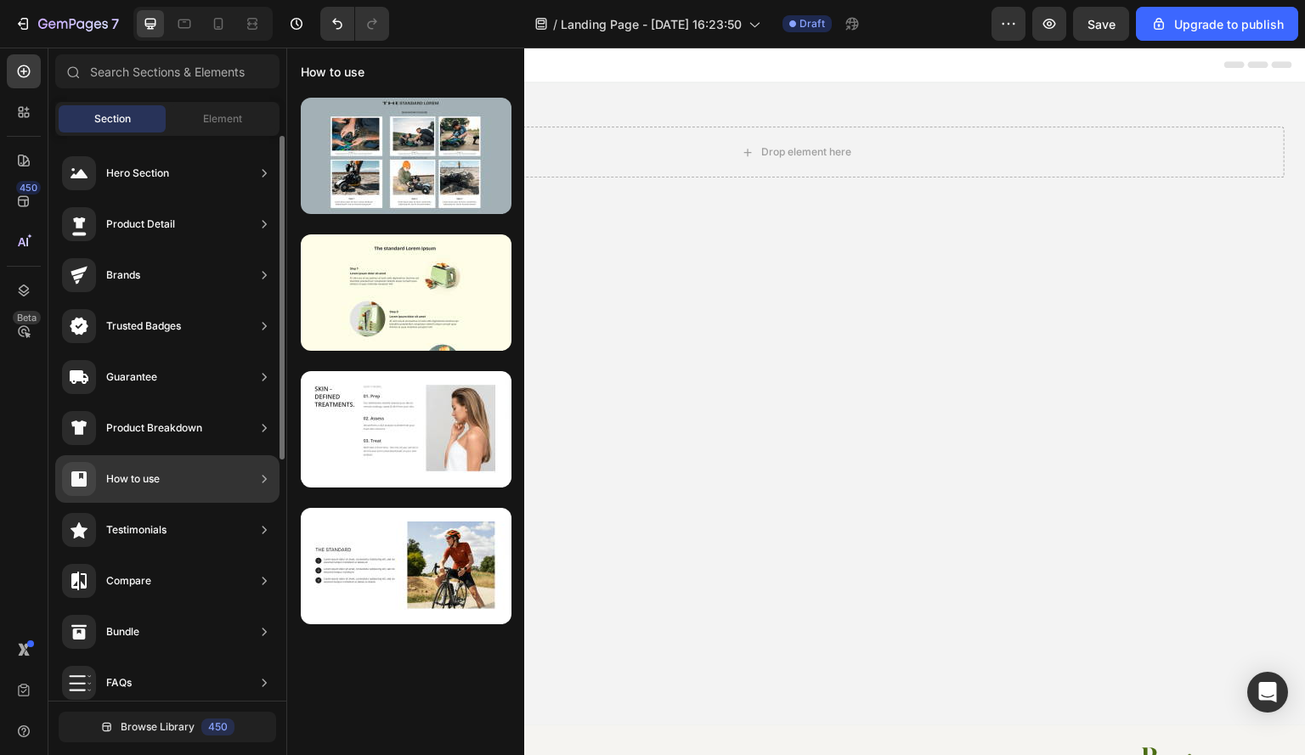
scroll to position [255, 0]
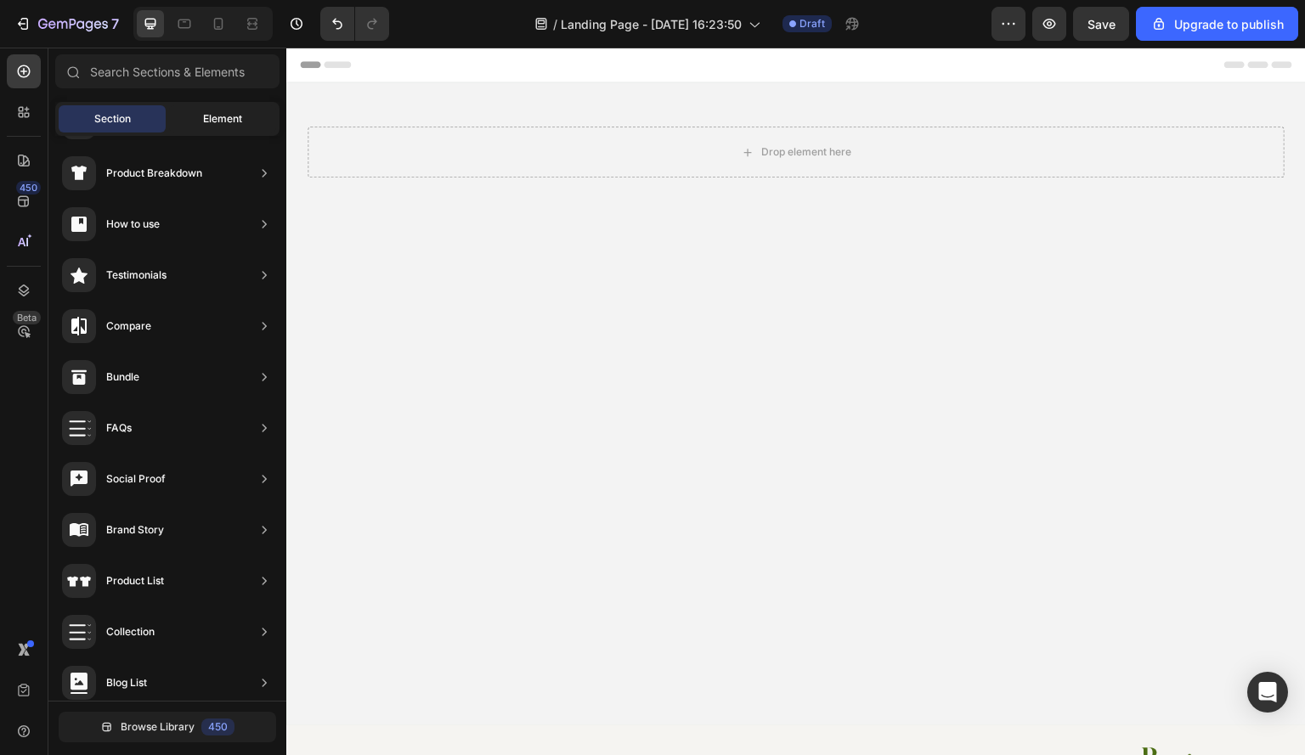
click at [228, 122] on span "Element" at bounding box center [222, 118] width 39 height 15
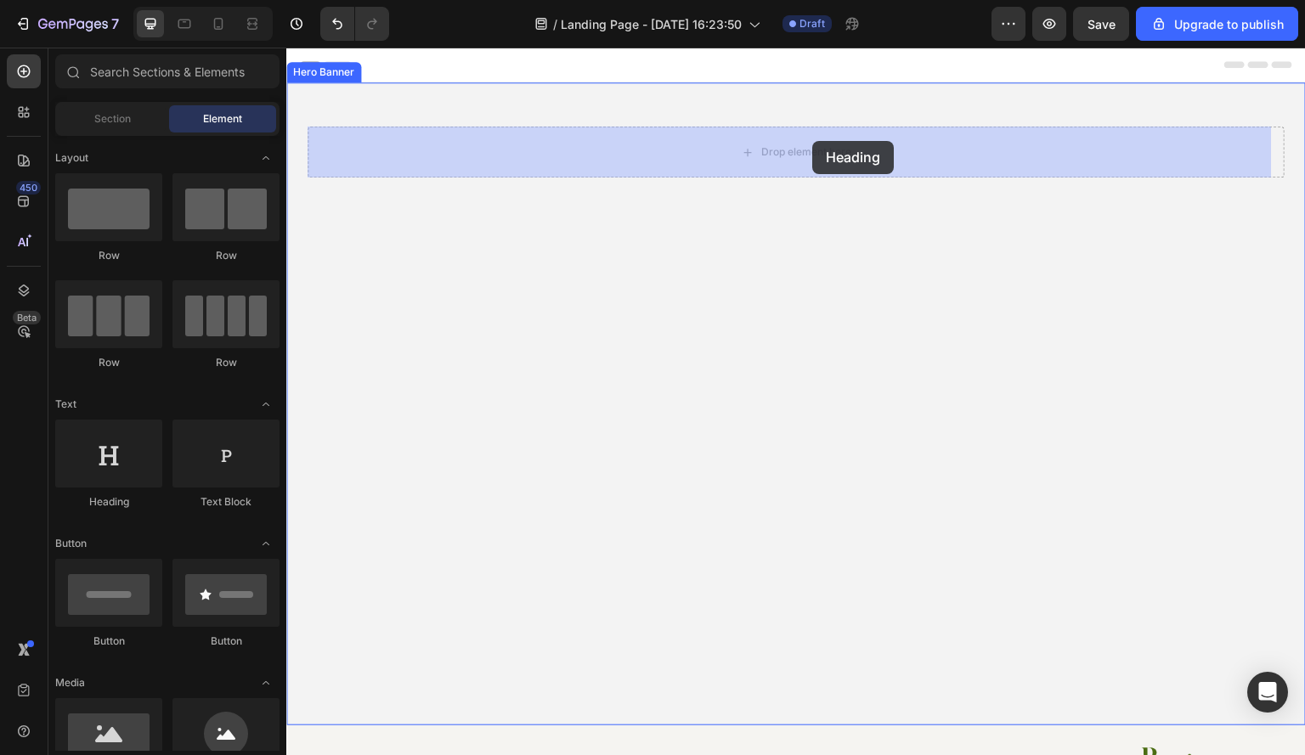
drag, startPoint x: 399, startPoint y: 516, endPoint x: 813, endPoint y: 141, distance: 558.0
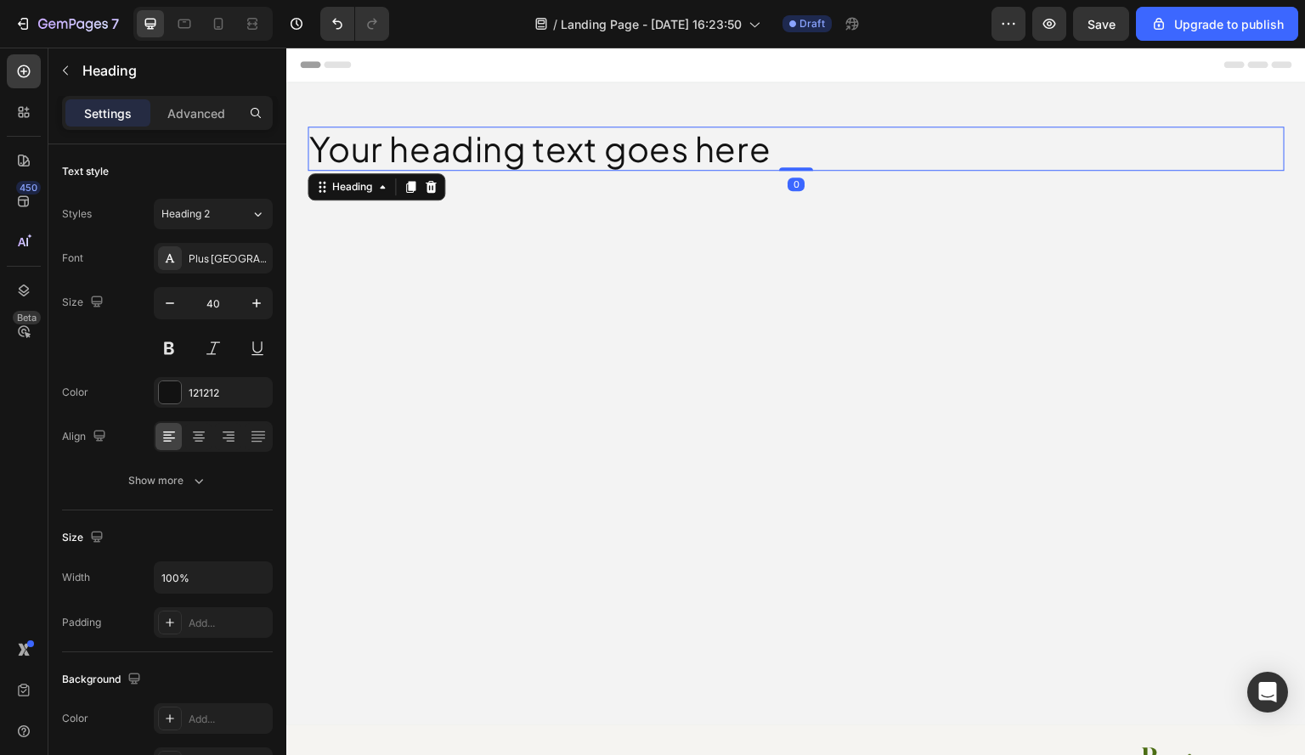
click at [502, 147] on h2 "Your heading text goes here" at bounding box center [795, 149] width 977 height 44
click at [421, 149] on p "Your heading text goes here" at bounding box center [795, 148] width 973 height 41
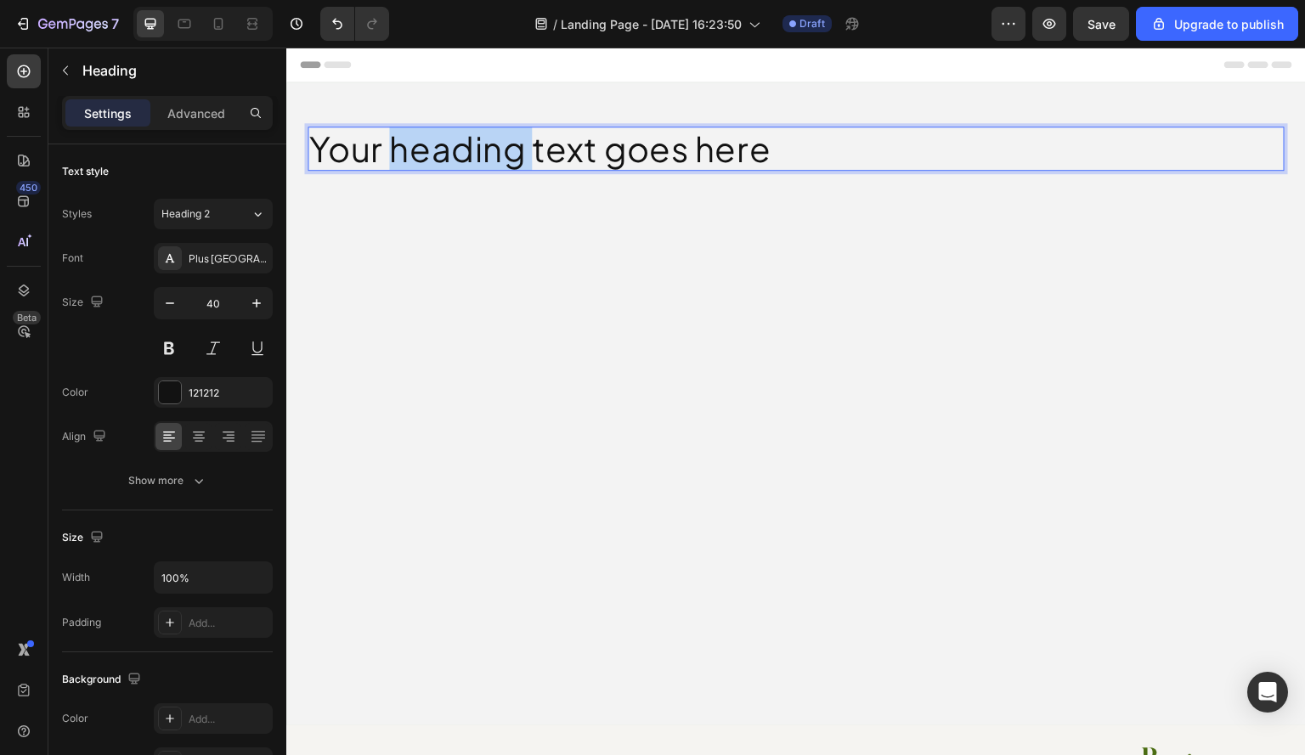
click at [421, 149] on p "Your heading text goes here" at bounding box center [795, 148] width 973 height 41
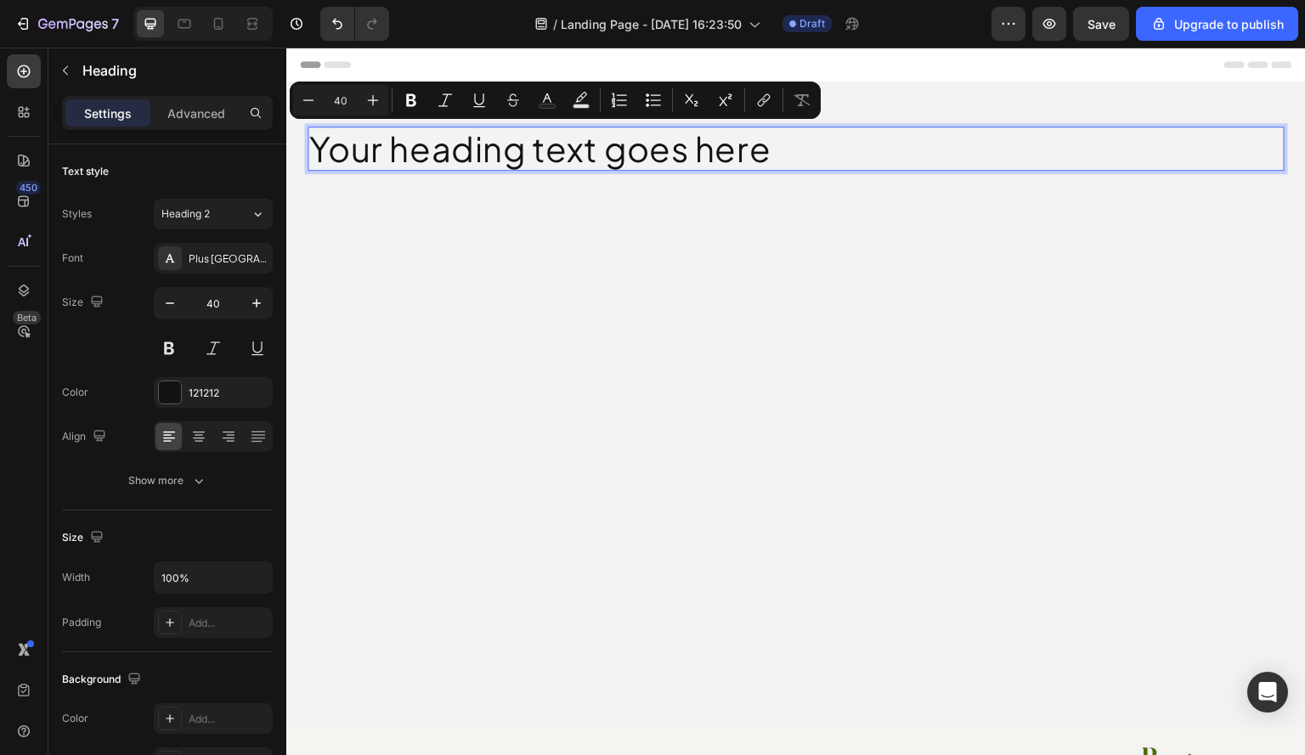
click at [357, 154] on p "Your heading text goes here" at bounding box center [795, 148] width 973 height 41
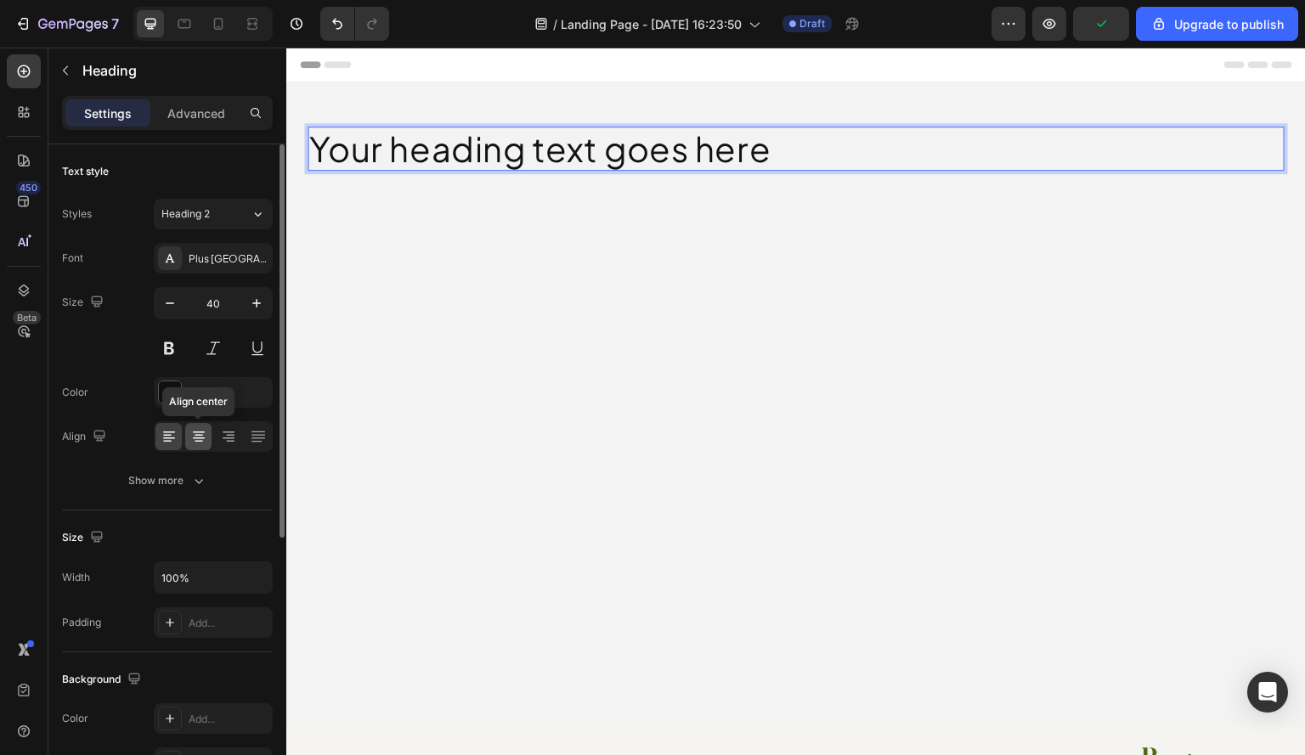
click at [197, 437] on icon at bounding box center [198, 436] width 17 height 17
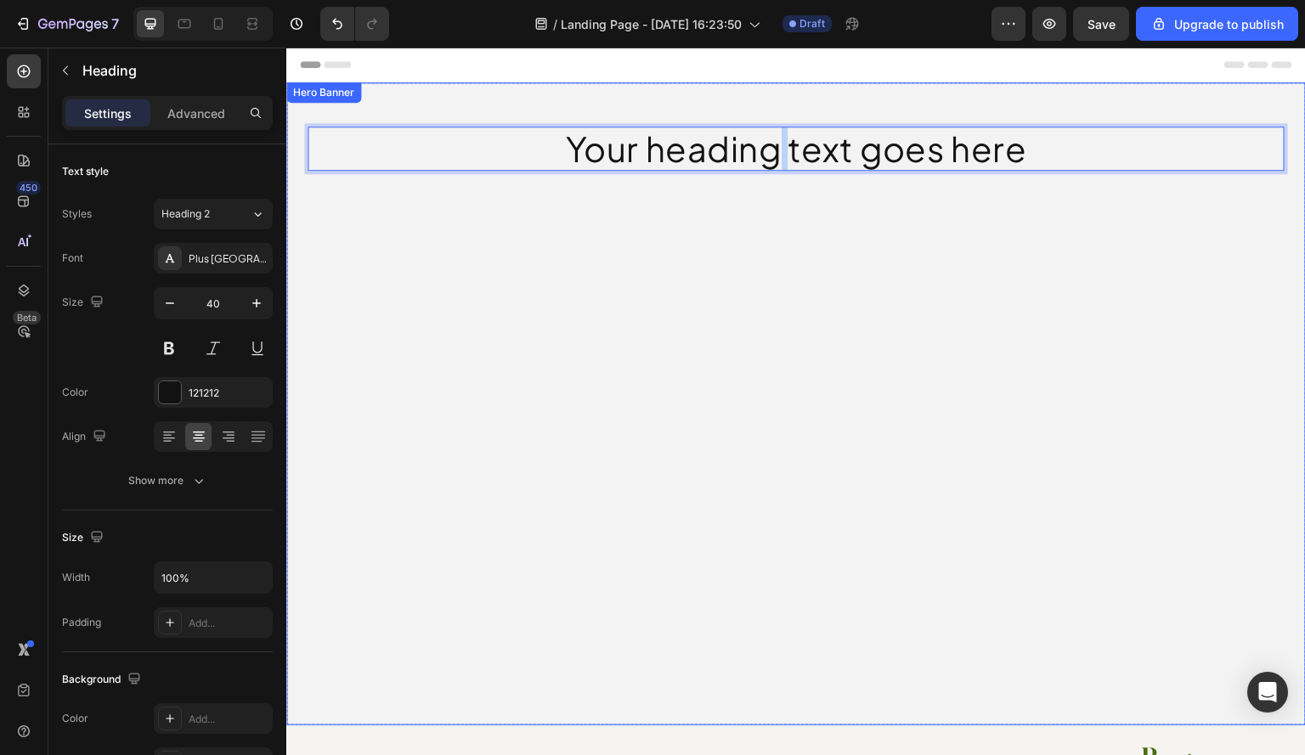
drag, startPoint x: 764, startPoint y: 147, endPoint x: 781, endPoint y: 292, distance: 146.2
click at [781, 292] on div "Your heading text goes here Heading 0" at bounding box center [795, 403] width 1019 height 643
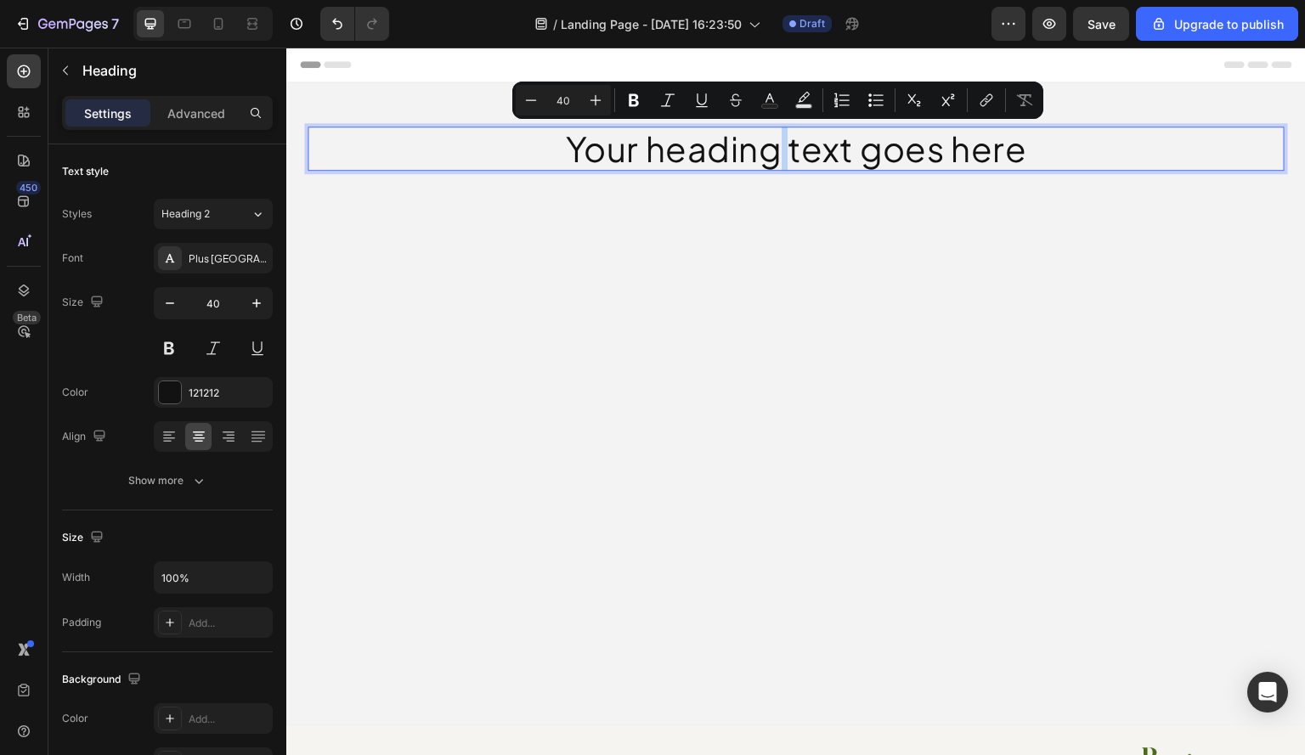
click at [765, 139] on p "Your heading text goes here" at bounding box center [795, 148] width 973 height 41
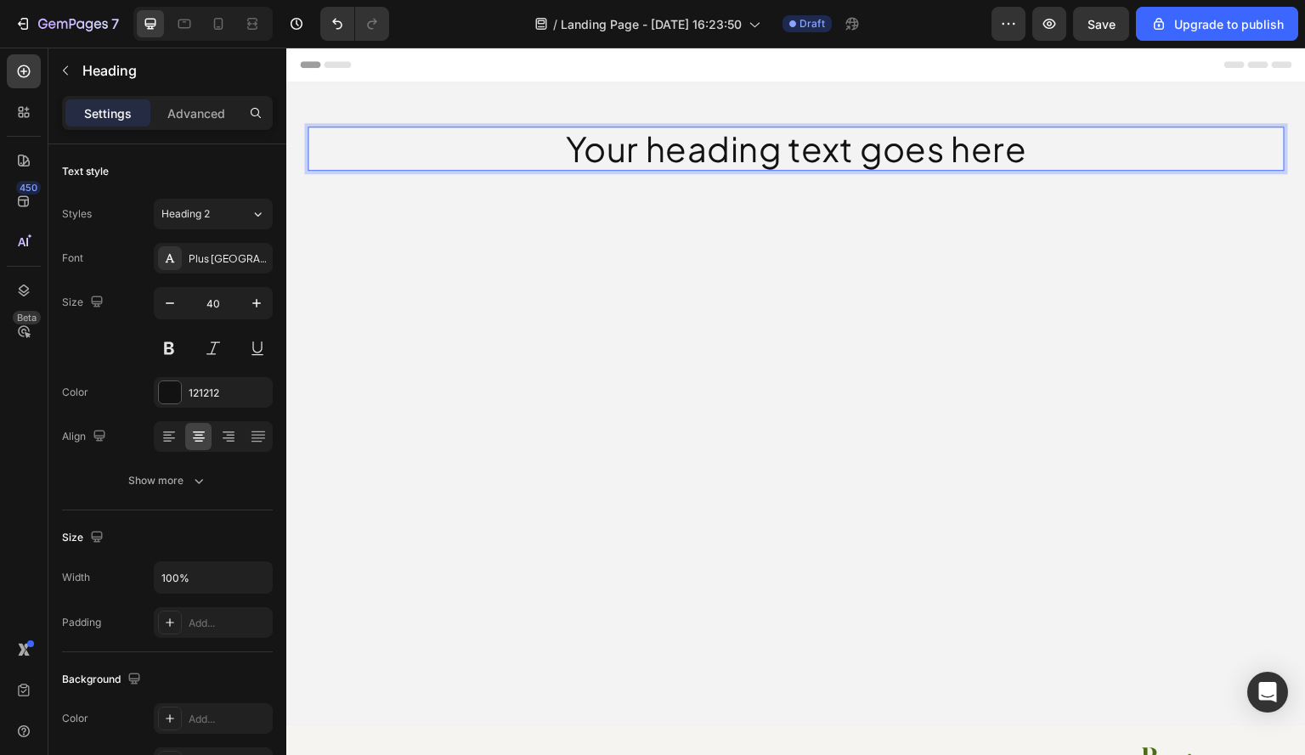
click at [800, 140] on p "Your heading text goes here" at bounding box center [795, 148] width 973 height 41
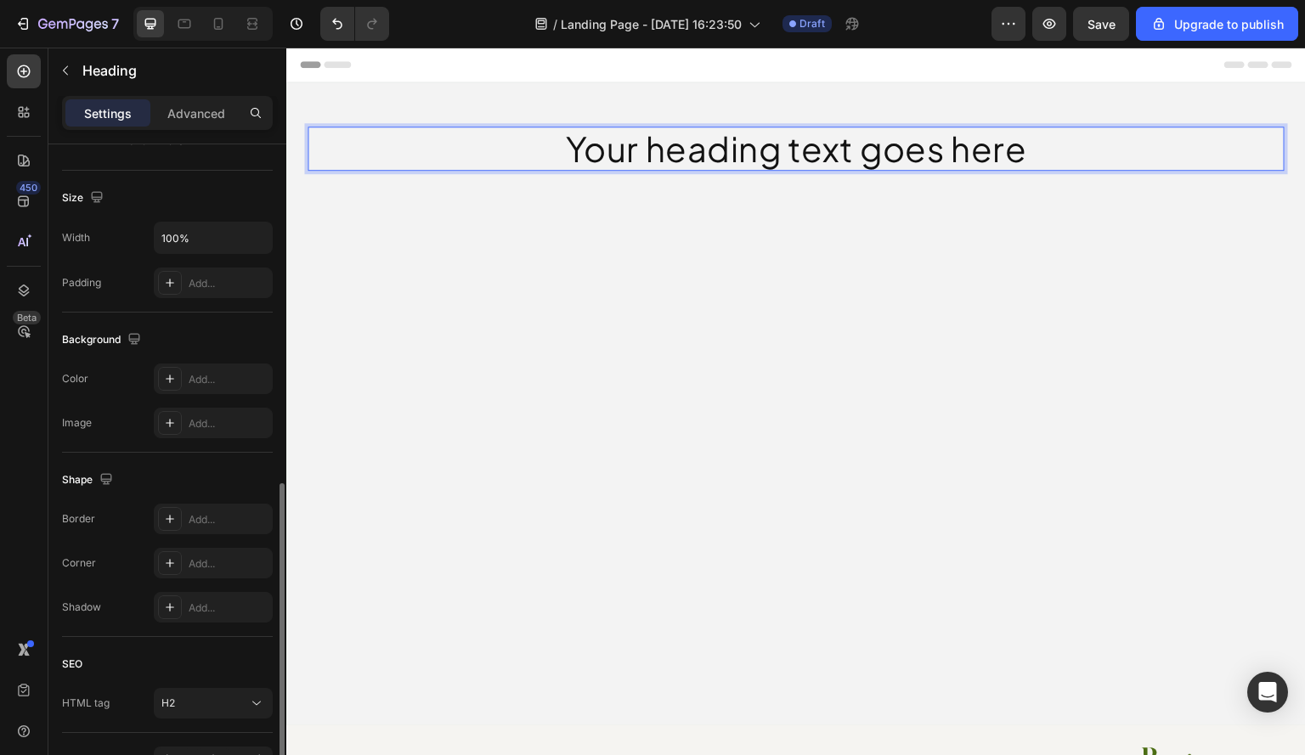
scroll to position [443, 0]
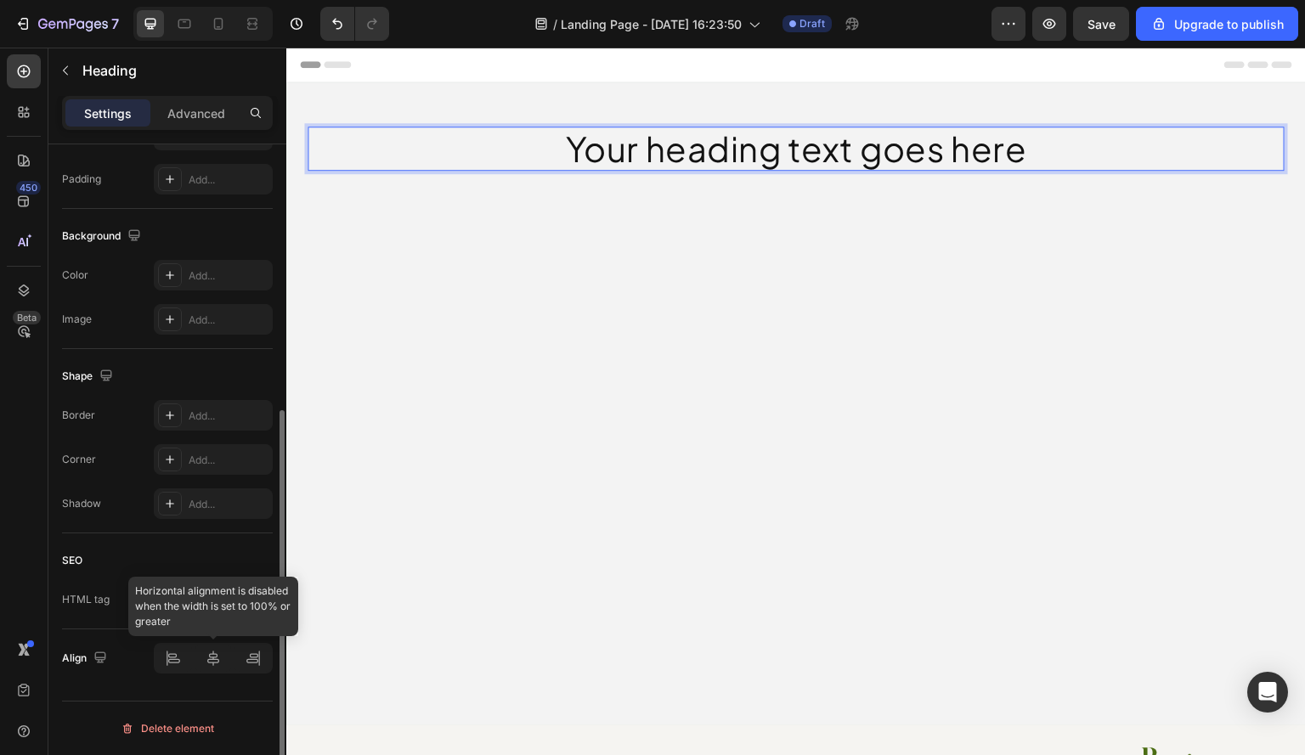
click at [217, 658] on div at bounding box center [213, 658] width 119 height 31
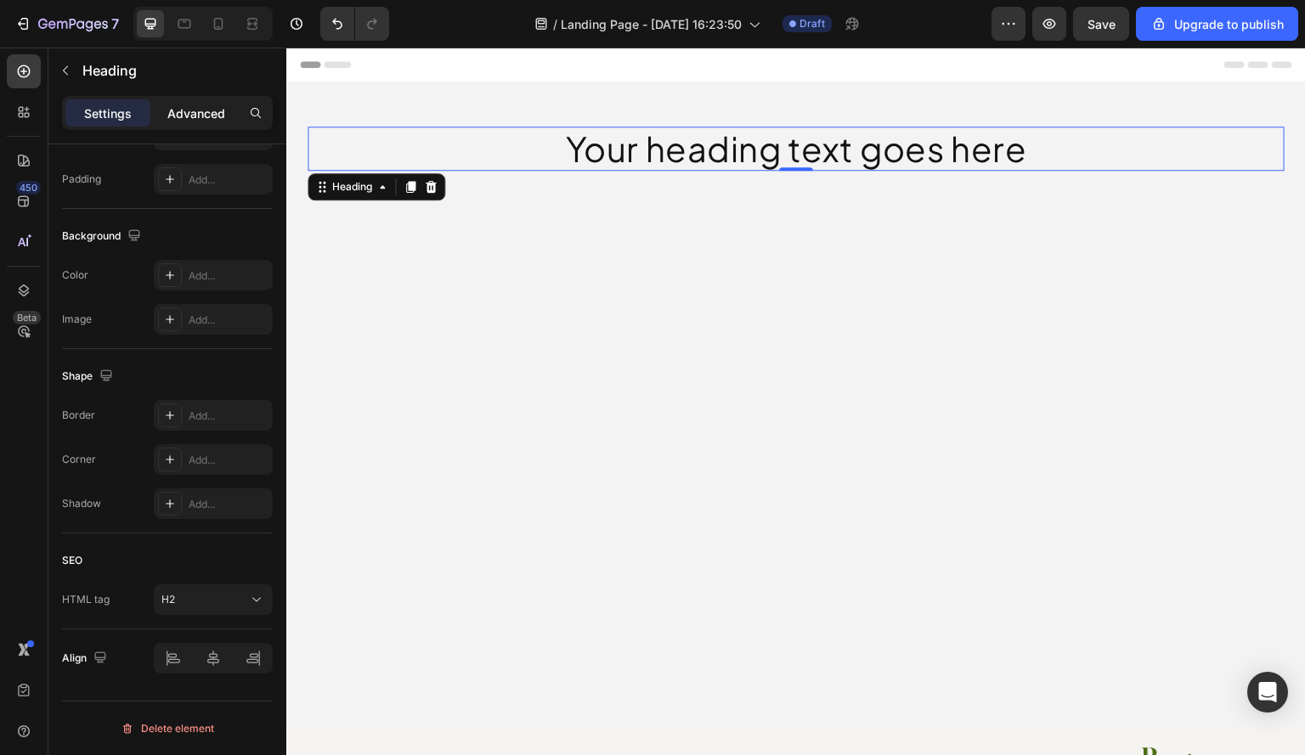
click at [214, 118] on p "Advanced" at bounding box center [196, 113] width 58 height 18
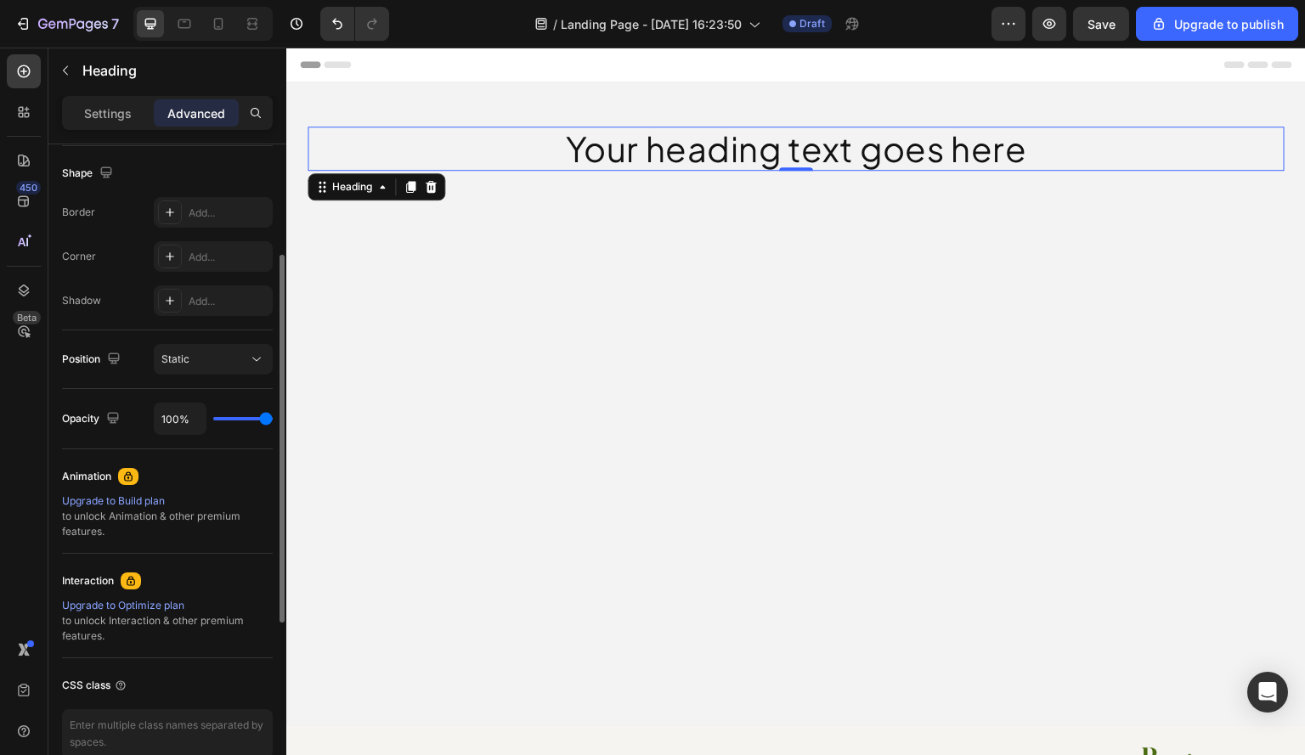
scroll to position [265, 0]
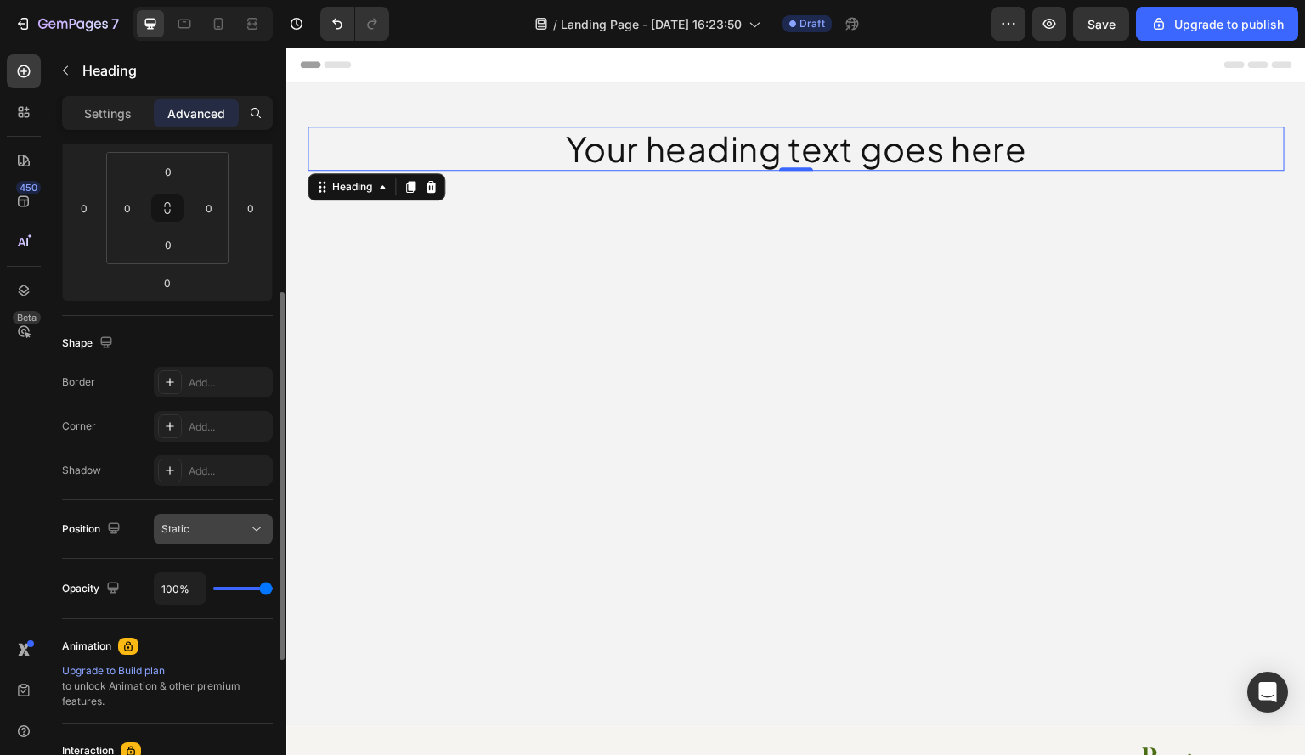
click at [231, 525] on div "Static" at bounding box center [204, 529] width 87 height 15
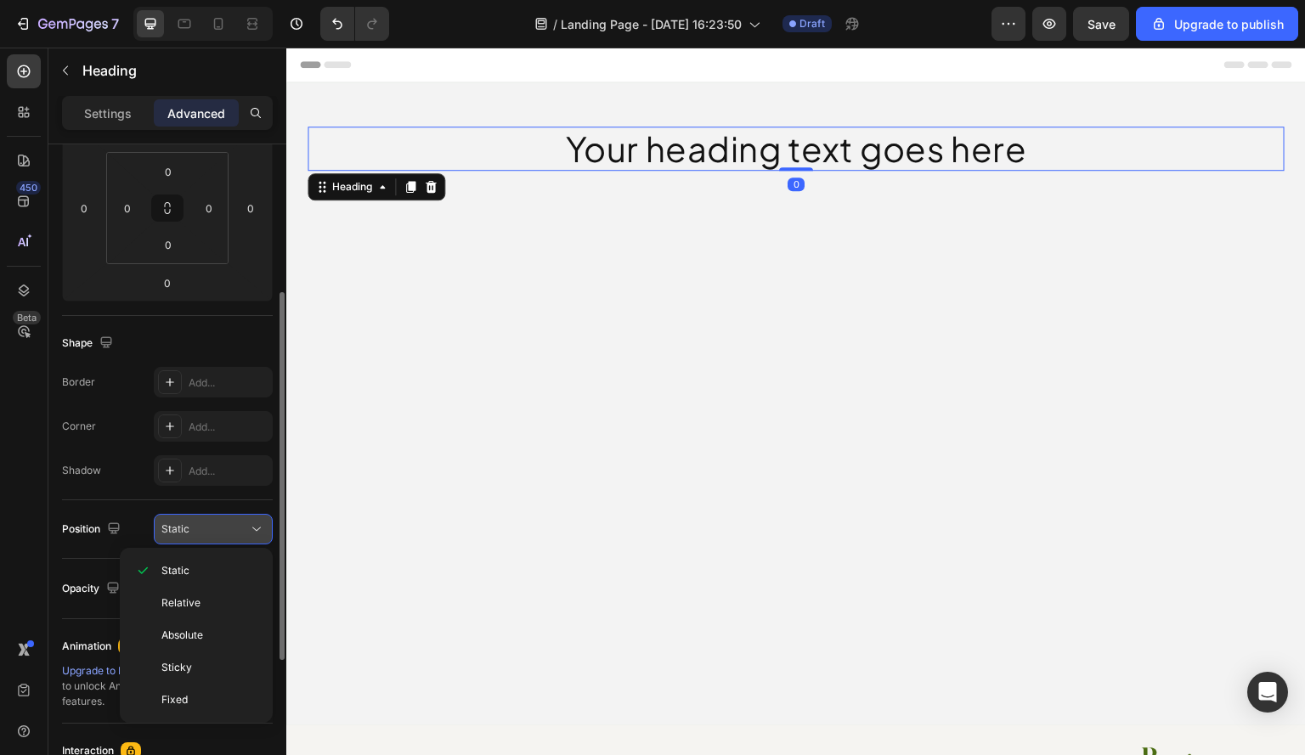
click at [233, 534] on div "Static" at bounding box center [204, 529] width 87 height 15
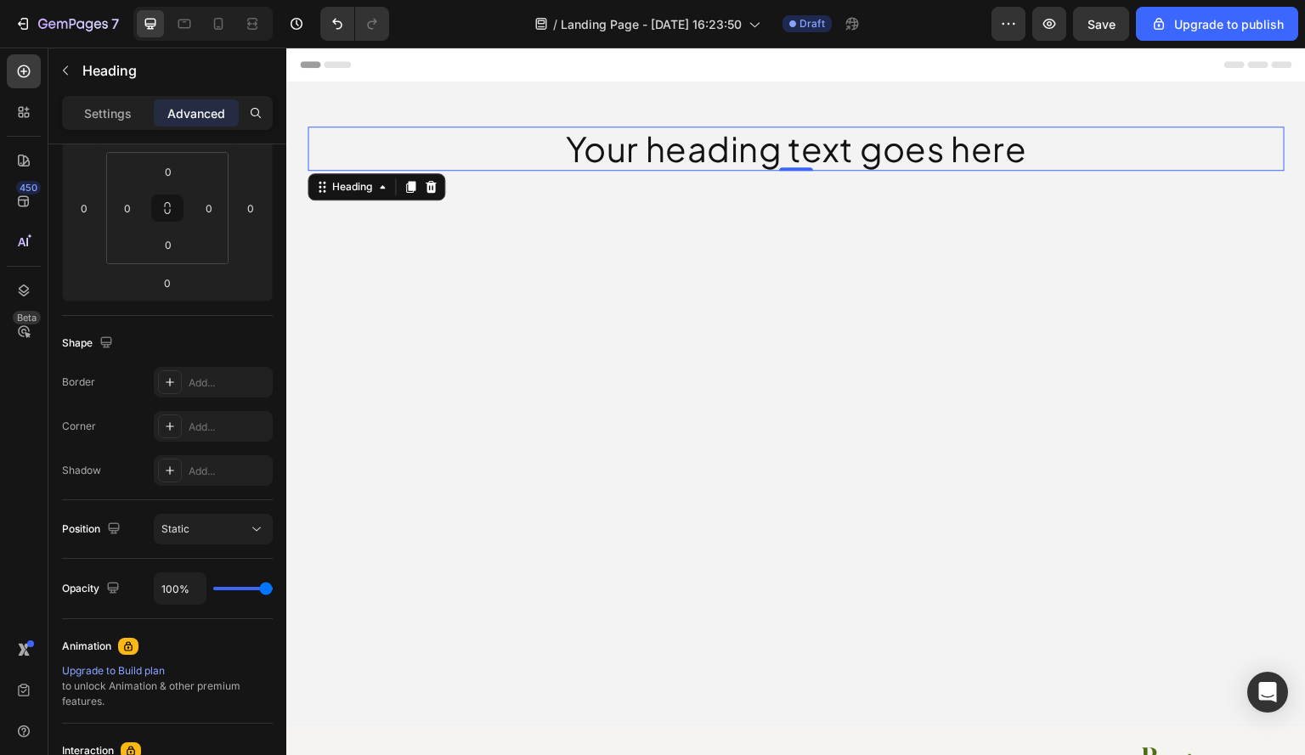
click at [0, 517] on div "450 Beta" at bounding box center [24, 402] width 48 height 708
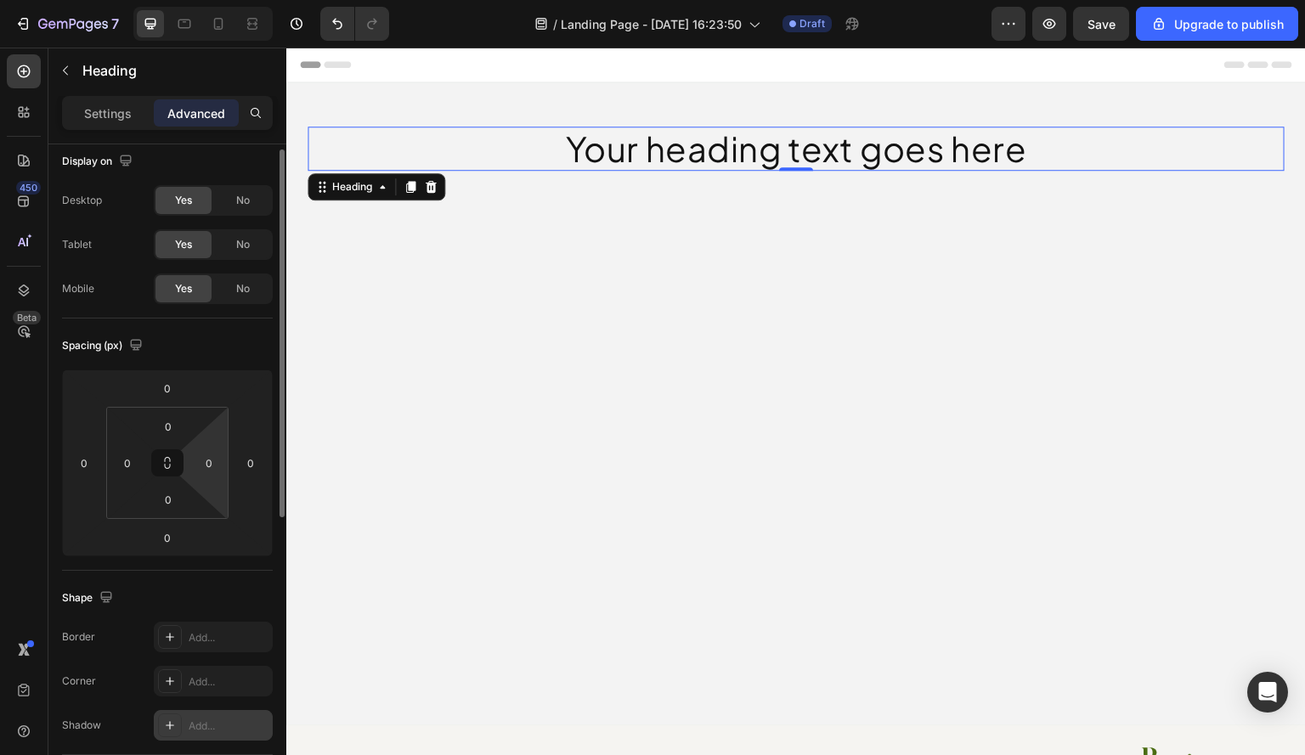
scroll to position [0, 0]
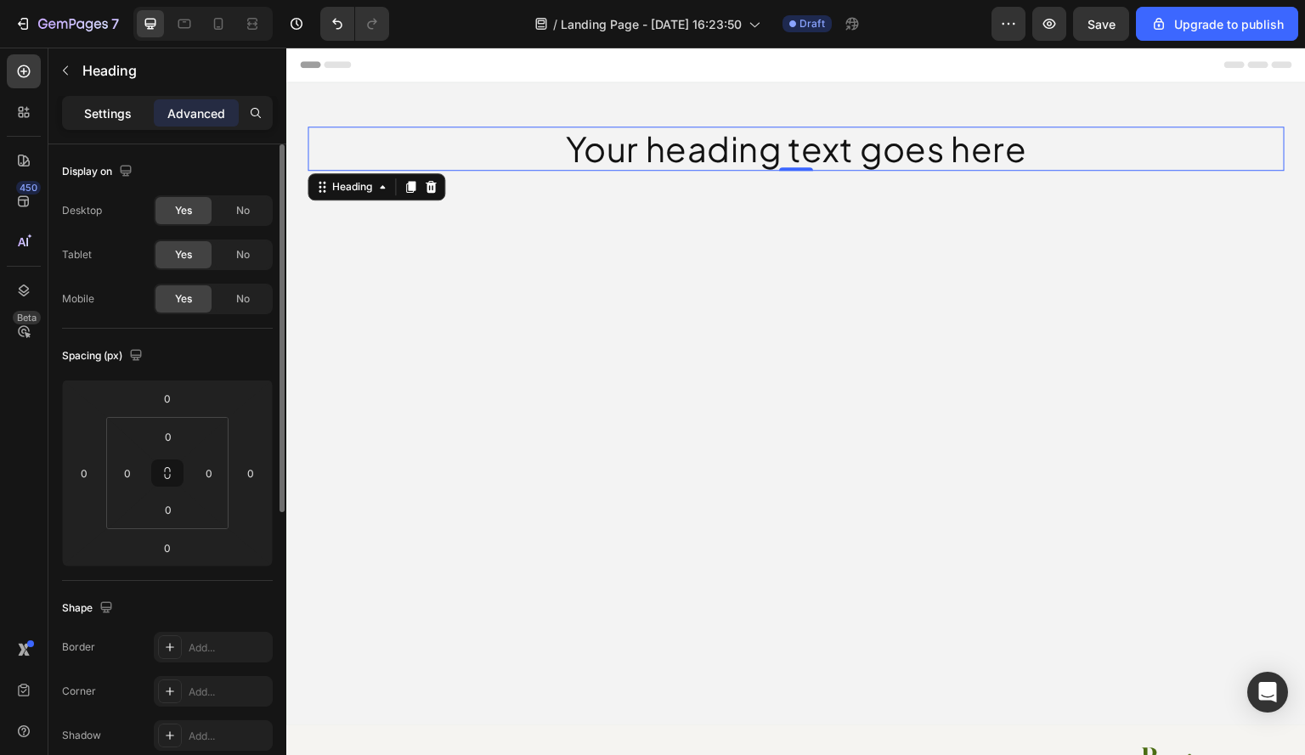
click at [105, 108] on p "Settings" at bounding box center [108, 113] width 48 height 18
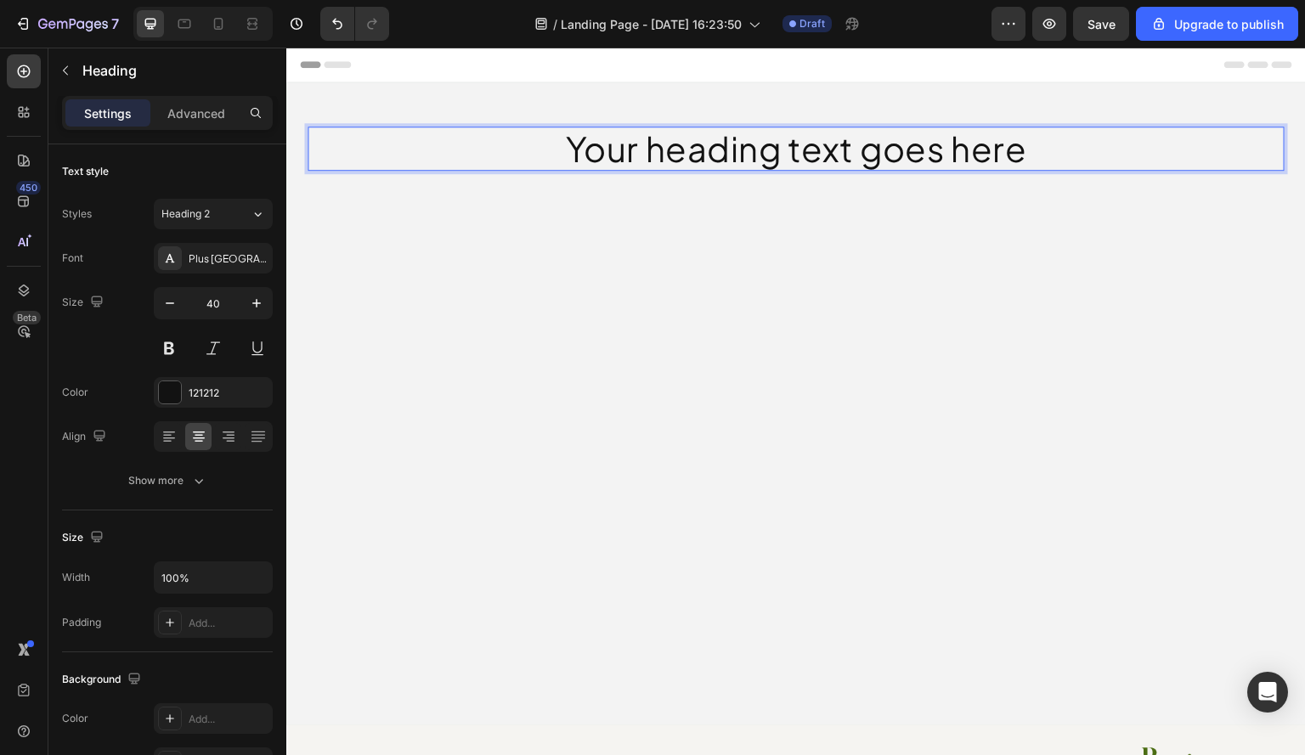
drag, startPoint x: 646, startPoint y: 143, endPoint x: 649, endPoint y: 161, distance: 19.0
click at [649, 155] on p "Your heading text goes here" at bounding box center [795, 148] width 973 height 41
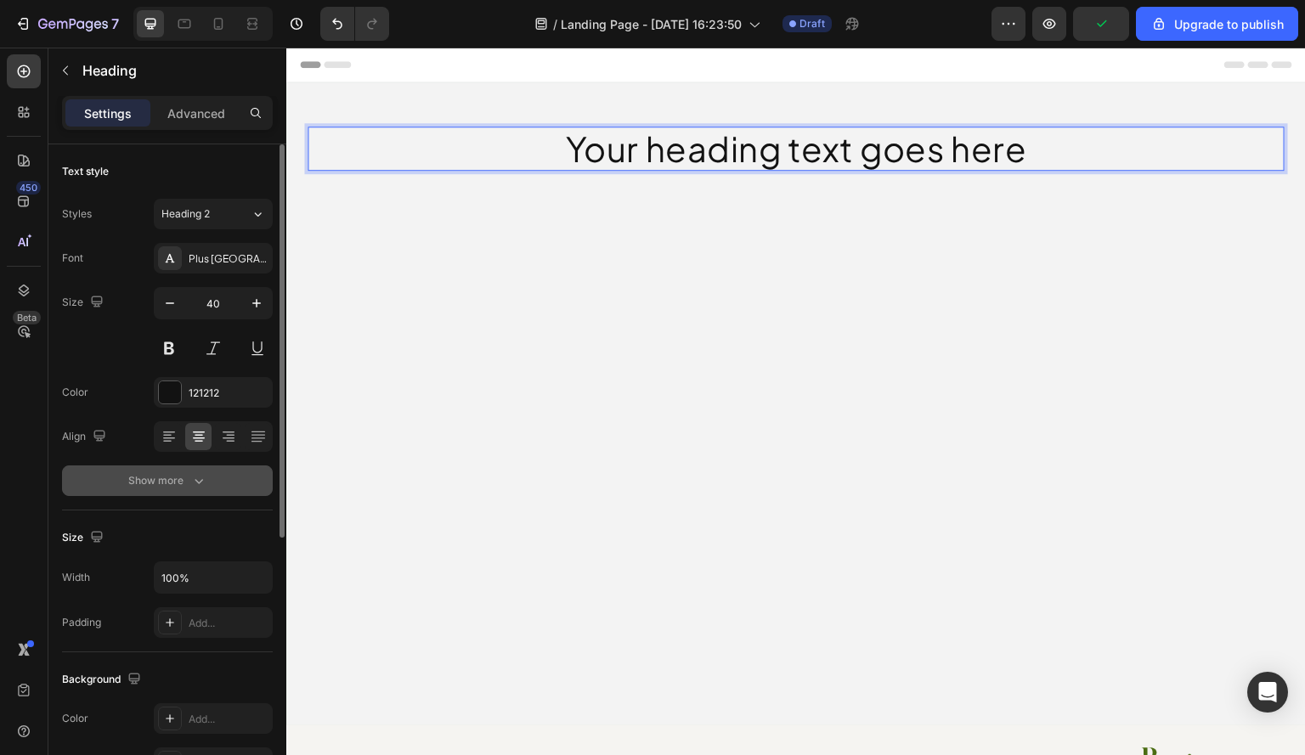
click at [202, 476] on icon "button" at bounding box center [198, 480] width 17 height 17
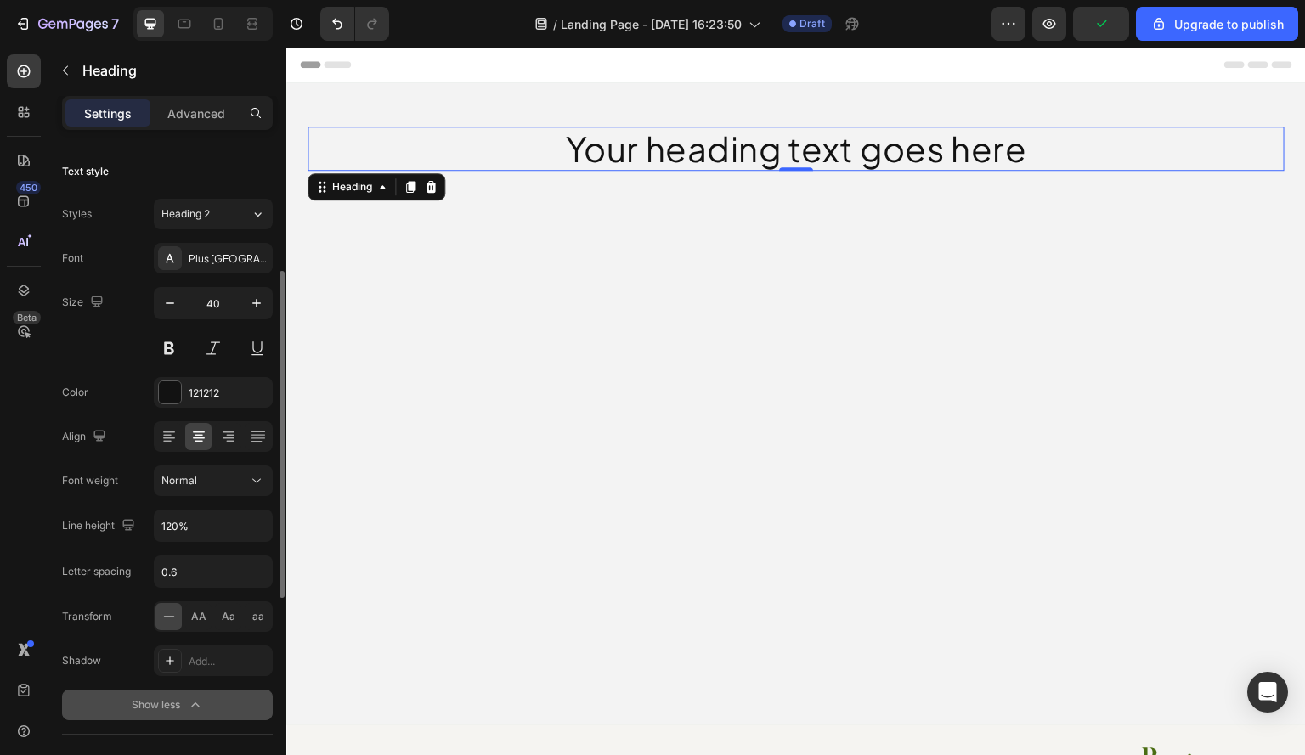
scroll to position [85, 0]
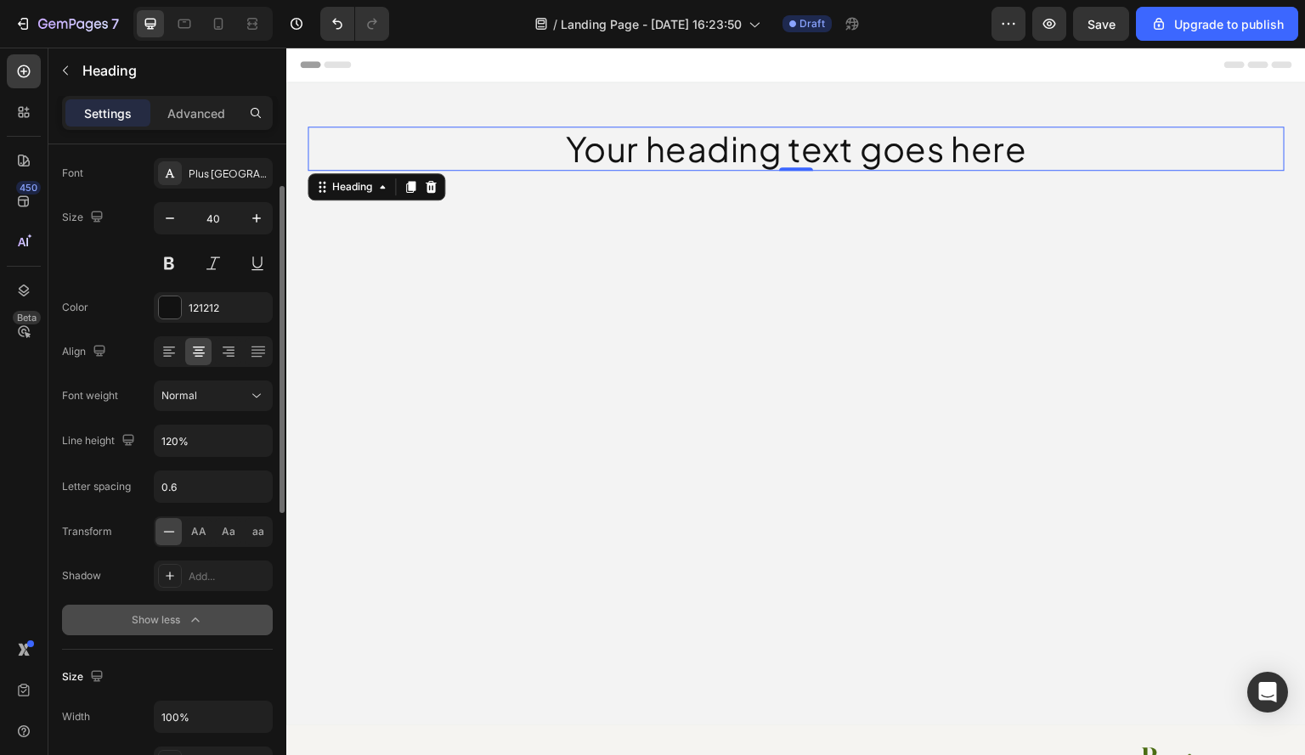
click at [216, 457] on div "Font Plus Jakarta Sans Size 40 Color 121212 Align Font weight Normal Line heigh…" at bounding box center [167, 396] width 211 height 477
click at [216, 456] on div "120%" at bounding box center [213, 441] width 119 height 32
click at [222, 447] on input "120%" at bounding box center [213, 441] width 117 height 31
click at [264, 442] on icon "button" at bounding box center [256, 440] width 17 height 17
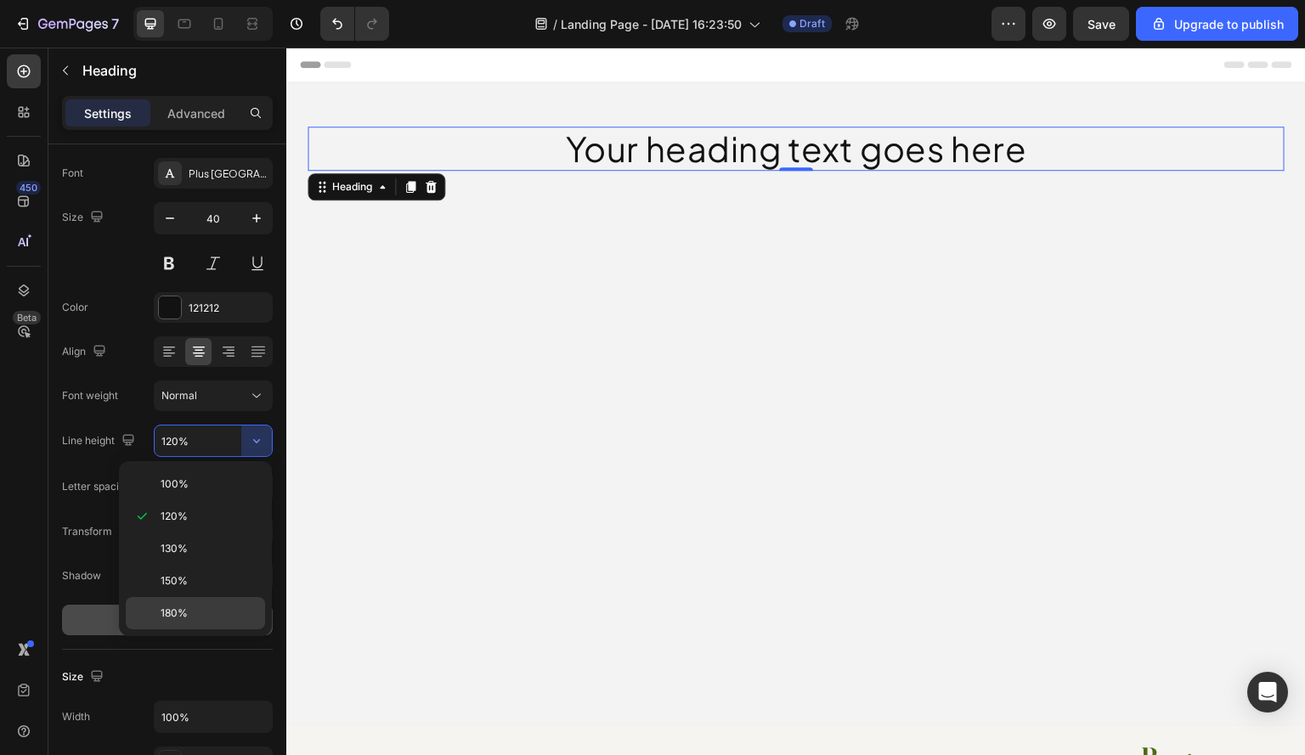
click at [204, 602] on div "180%" at bounding box center [195, 613] width 139 height 32
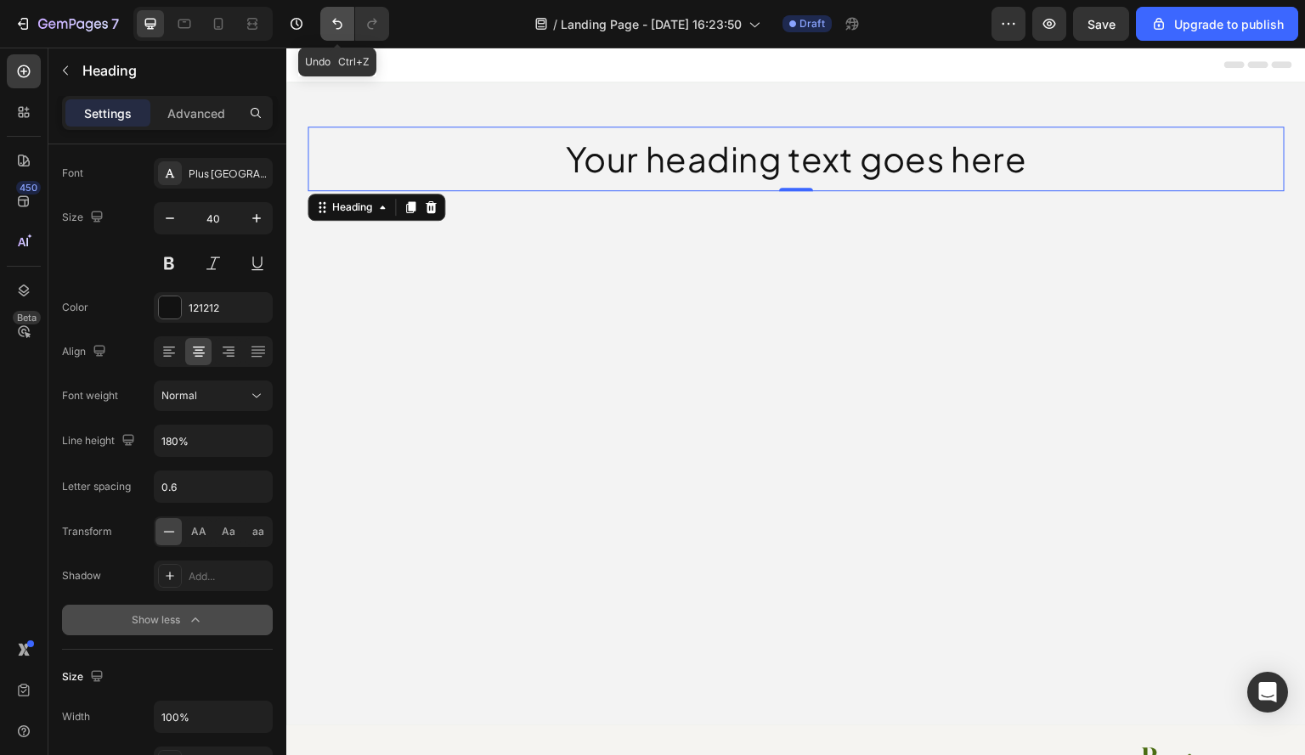
click at [335, 18] on icon "Undo/Redo" at bounding box center [337, 23] width 17 height 17
type input "120%"
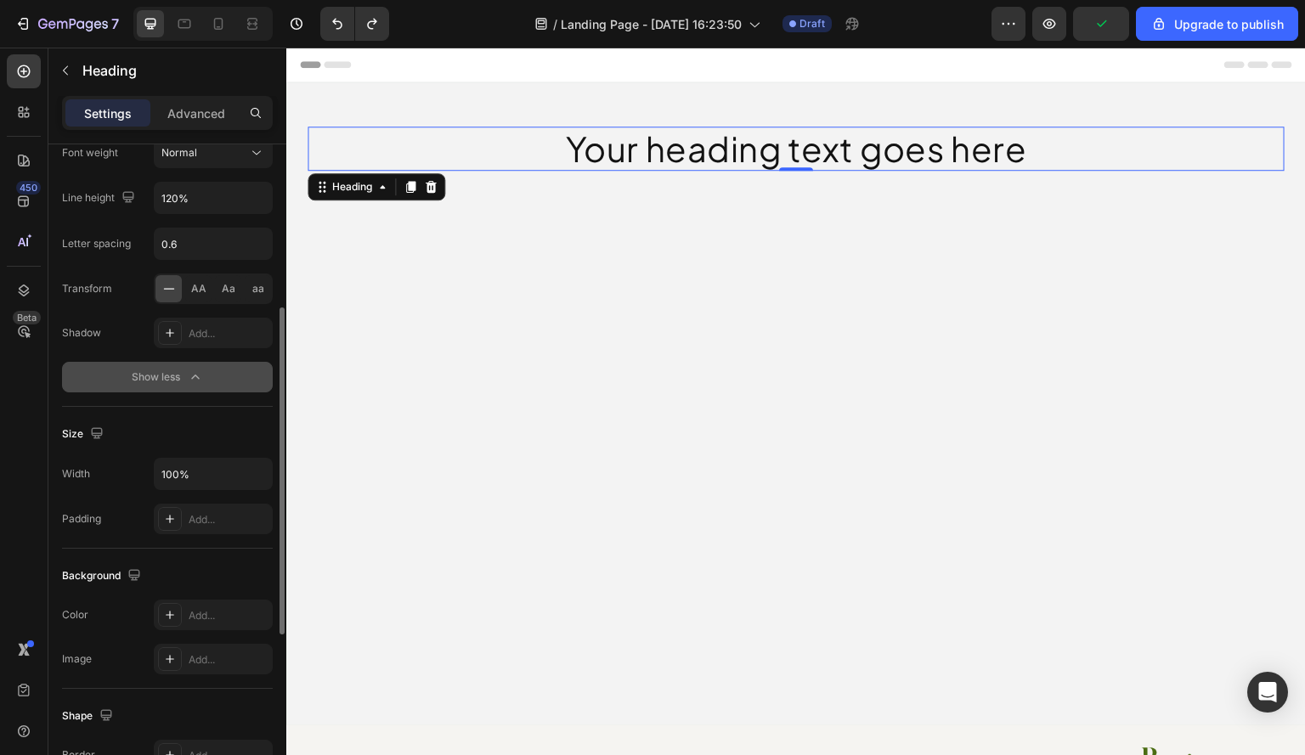
scroll to position [158, 0]
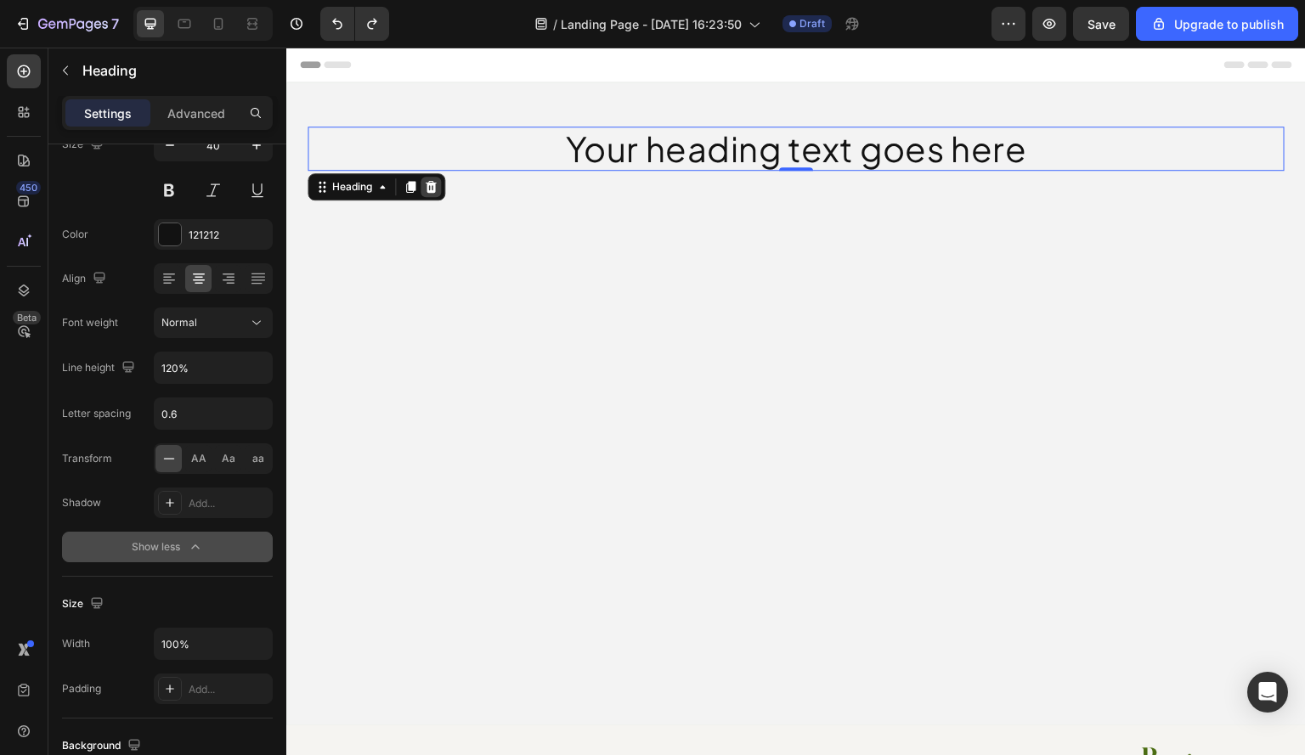
click at [438, 182] on div at bounding box center [430, 187] width 20 height 20
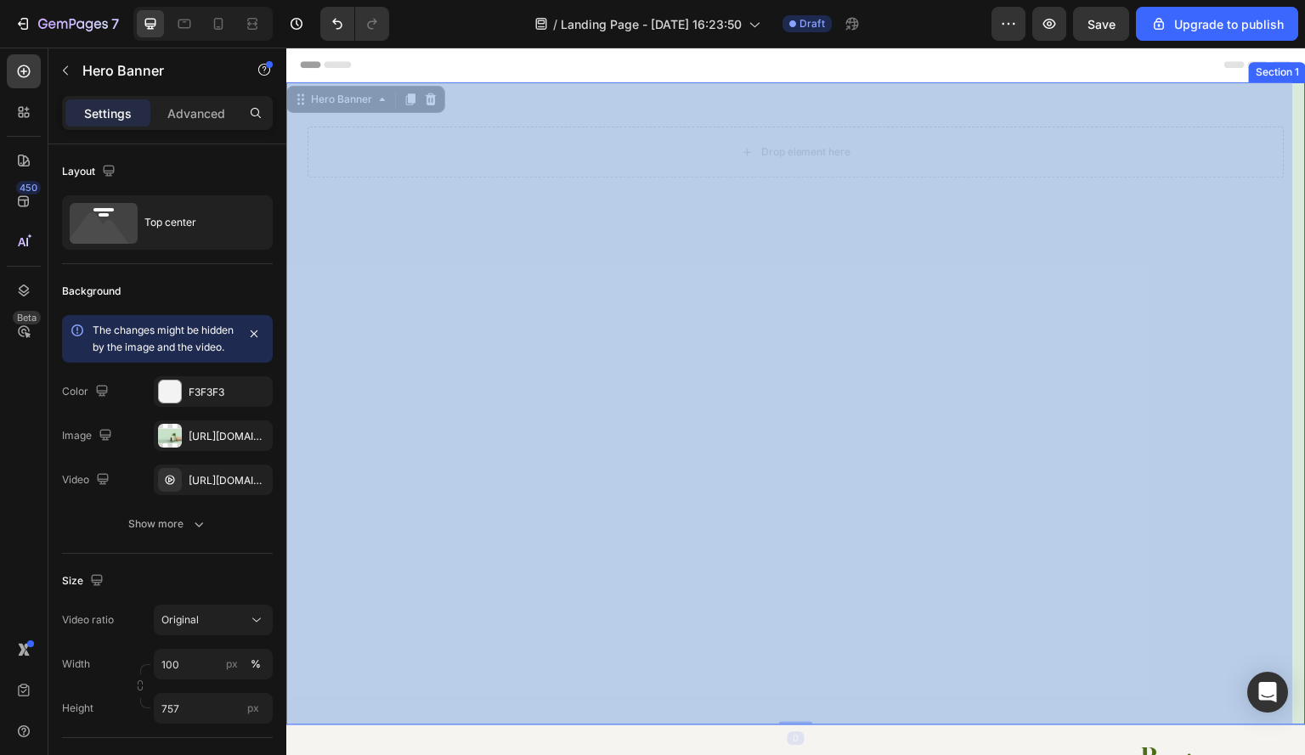
drag, startPoint x: 766, startPoint y: 126, endPoint x: 854, endPoint y: 171, distance: 99.1
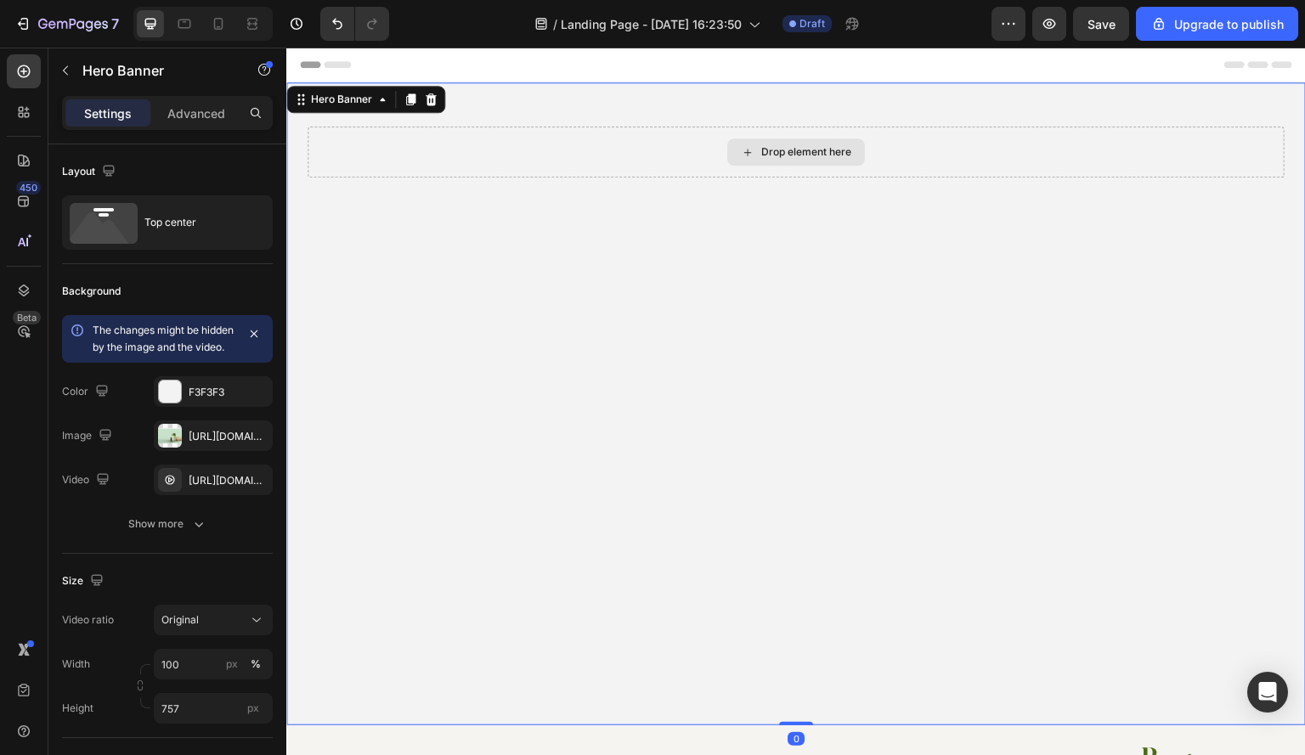
click at [913, 144] on div "Drop element here" at bounding box center [795, 152] width 977 height 51
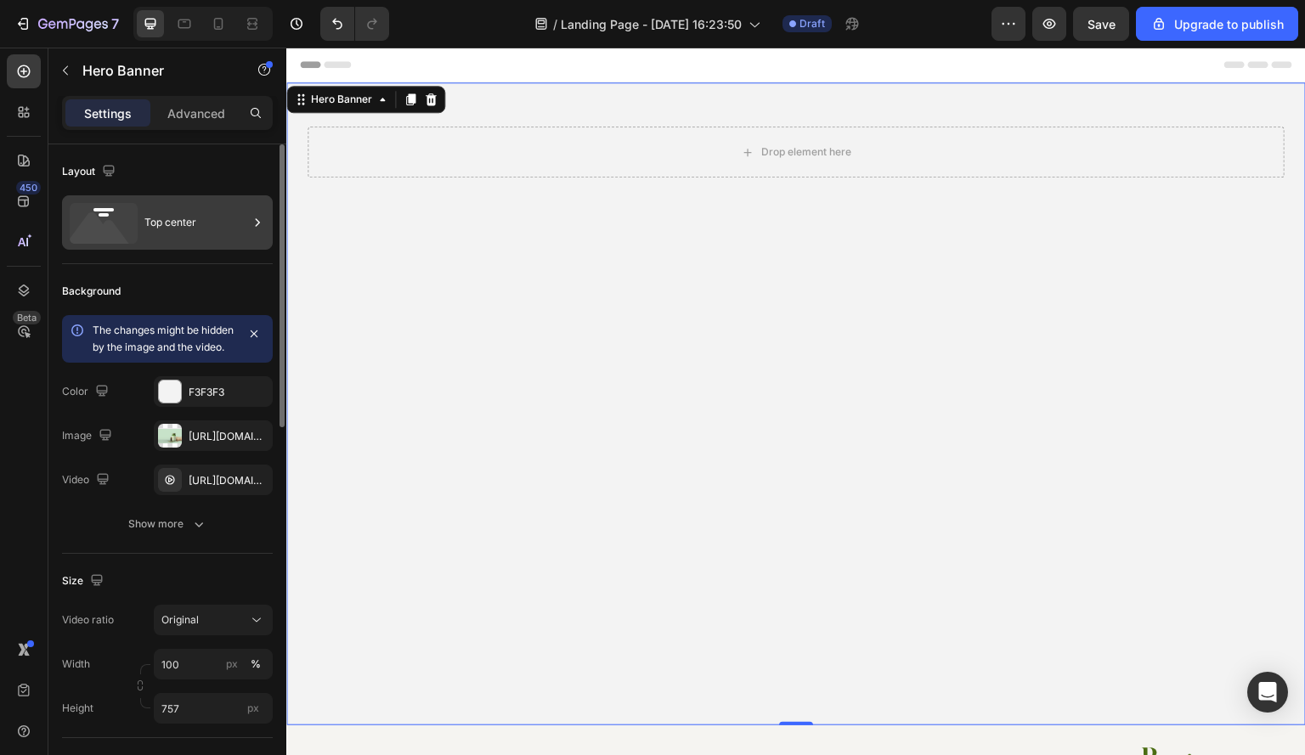
click at [155, 208] on div "Top center" at bounding box center [196, 222] width 104 height 39
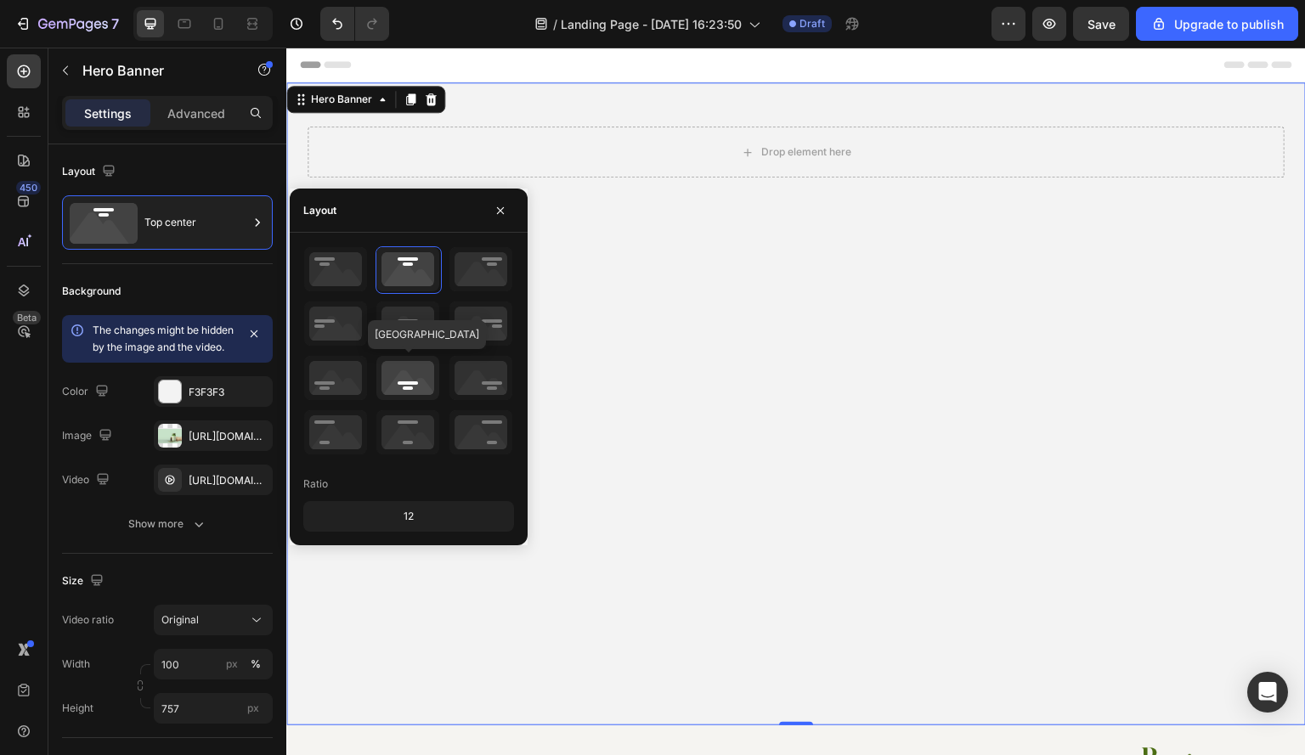
click at [424, 380] on icon at bounding box center [407, 378] width 63 height 44
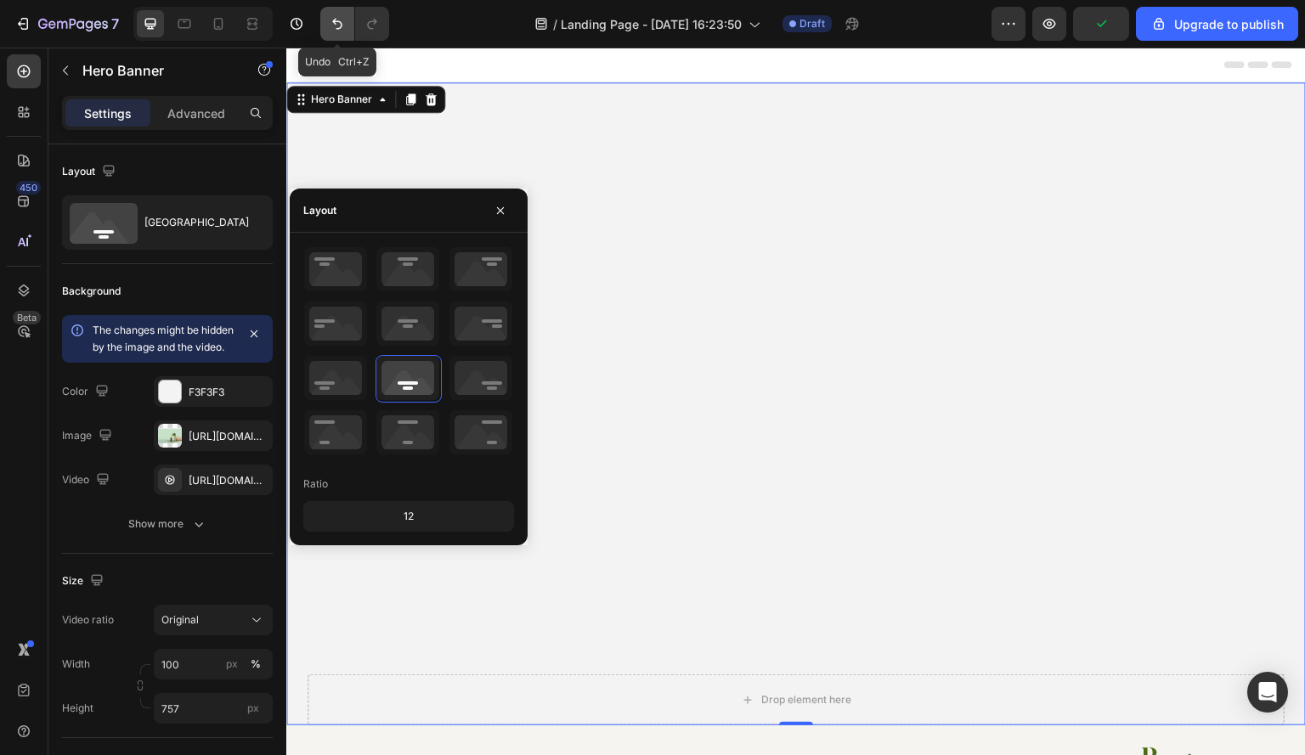
click at [342, 21] on icon "Undo/Redo" at bounding box center [337, 23] width 17 height 17
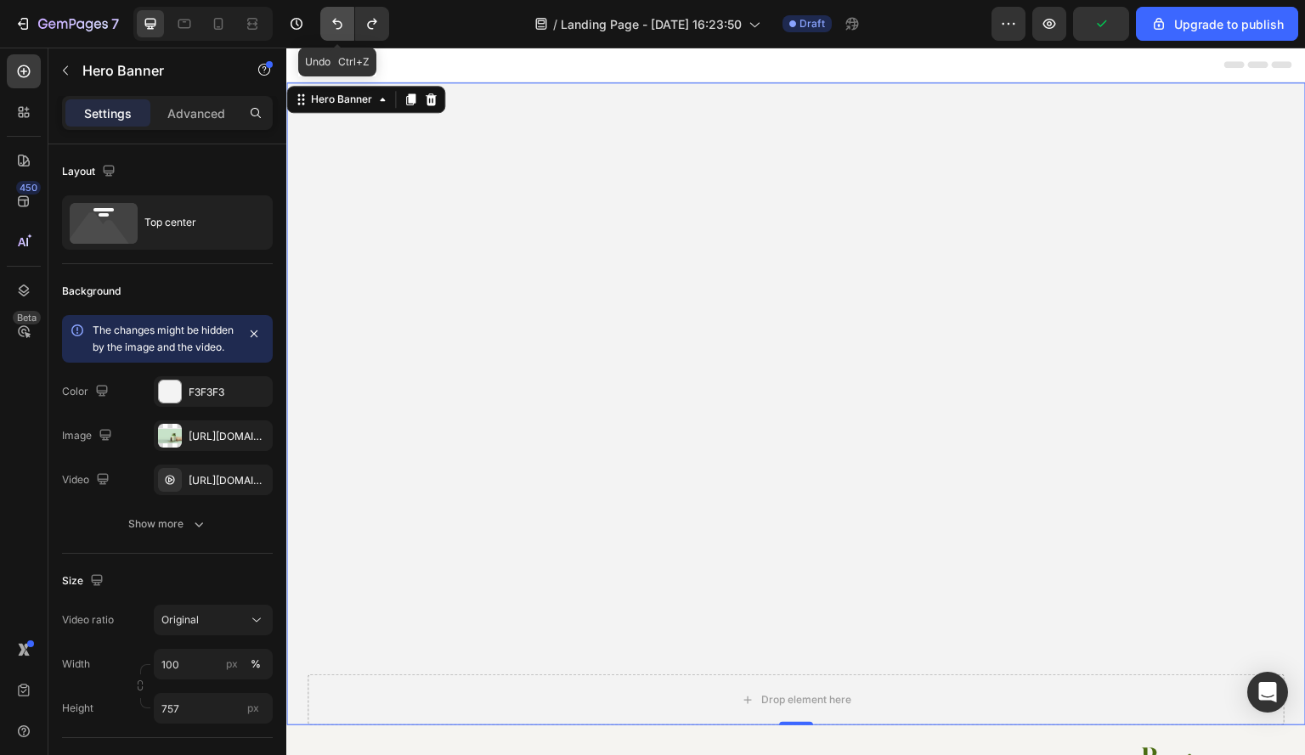
click at [342, 21] on icon "Undo/Redo" at bounding box center [337, 23] width 17 height 17
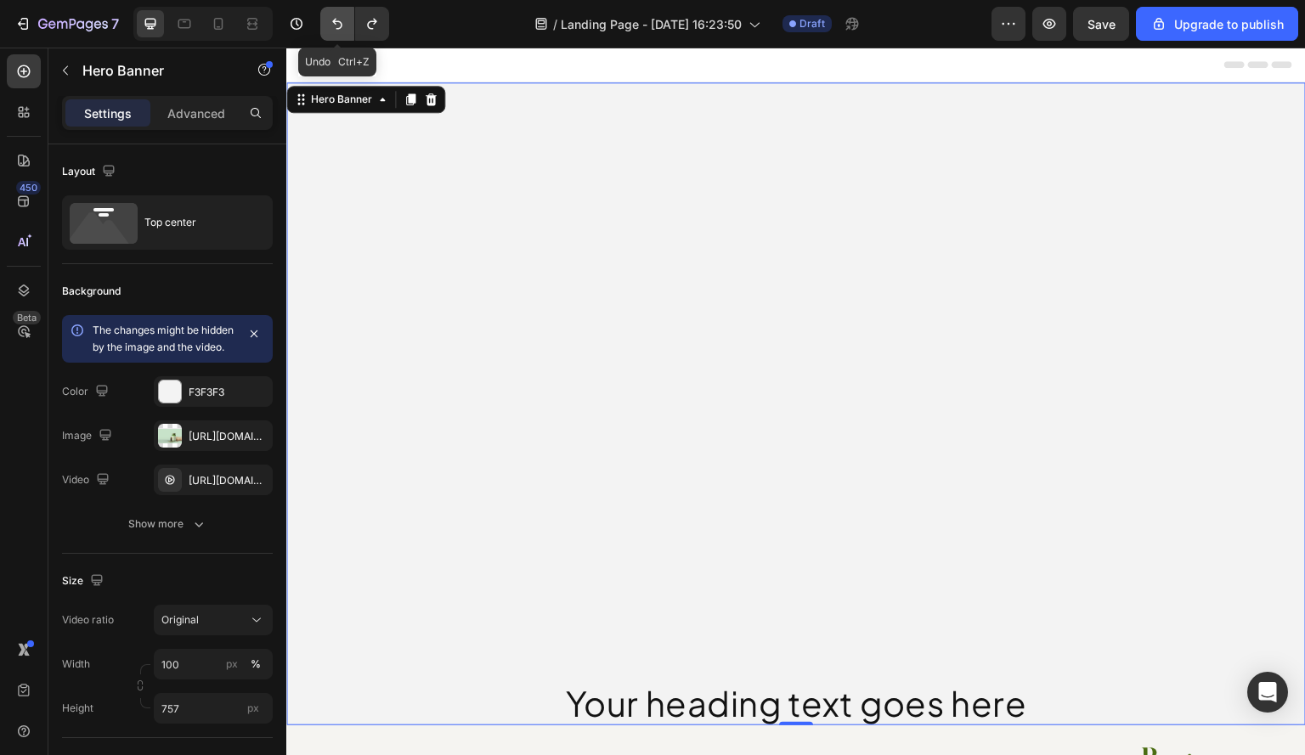
click at [342, 21] on icon "Undo/Redo" at bounding box center [337, 23] width 17 height 17
click at [335, 20] on icon "Undo/Redo" at bounding box center [337, 24] width 10 height 11
click at [338, 27] on icon "Undo/Redo" at bounding box center [337, 23] width 17 height 17
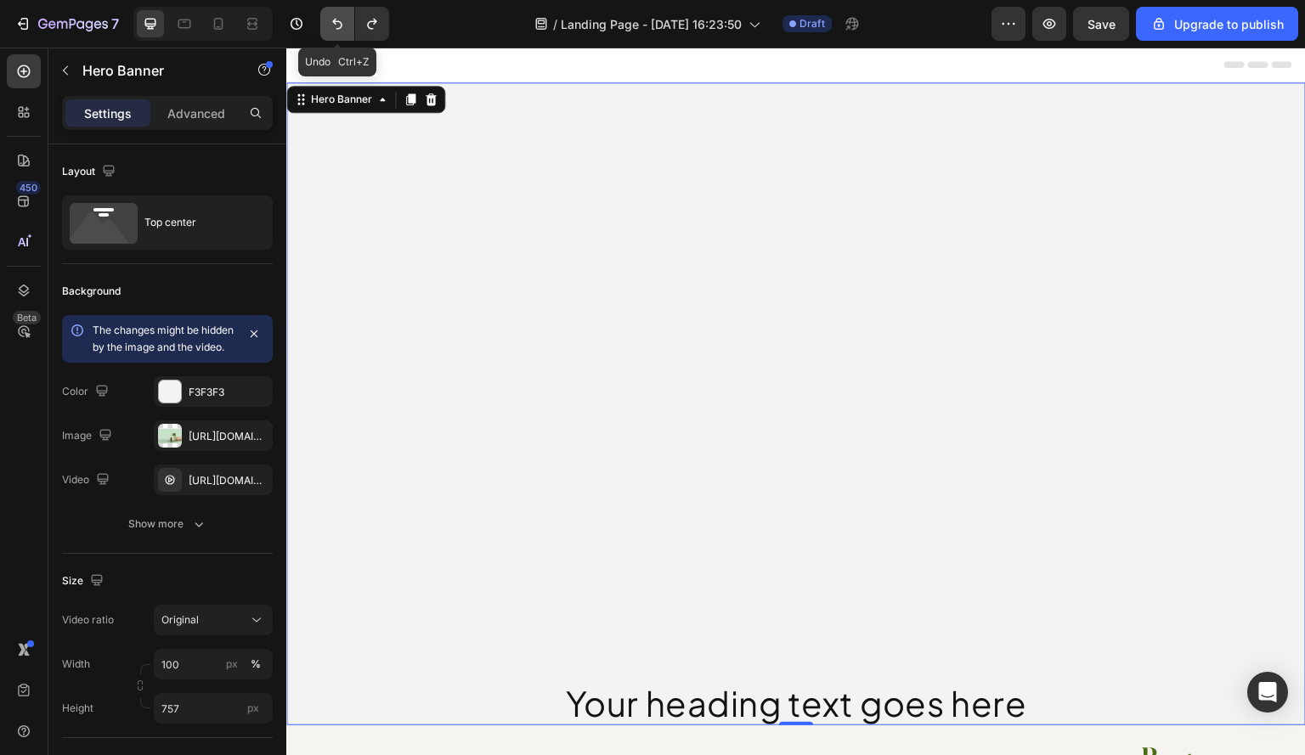
click at [338, 27] on icon "Undo/Redo" at bounding box center [337, 23] width 17 height 17
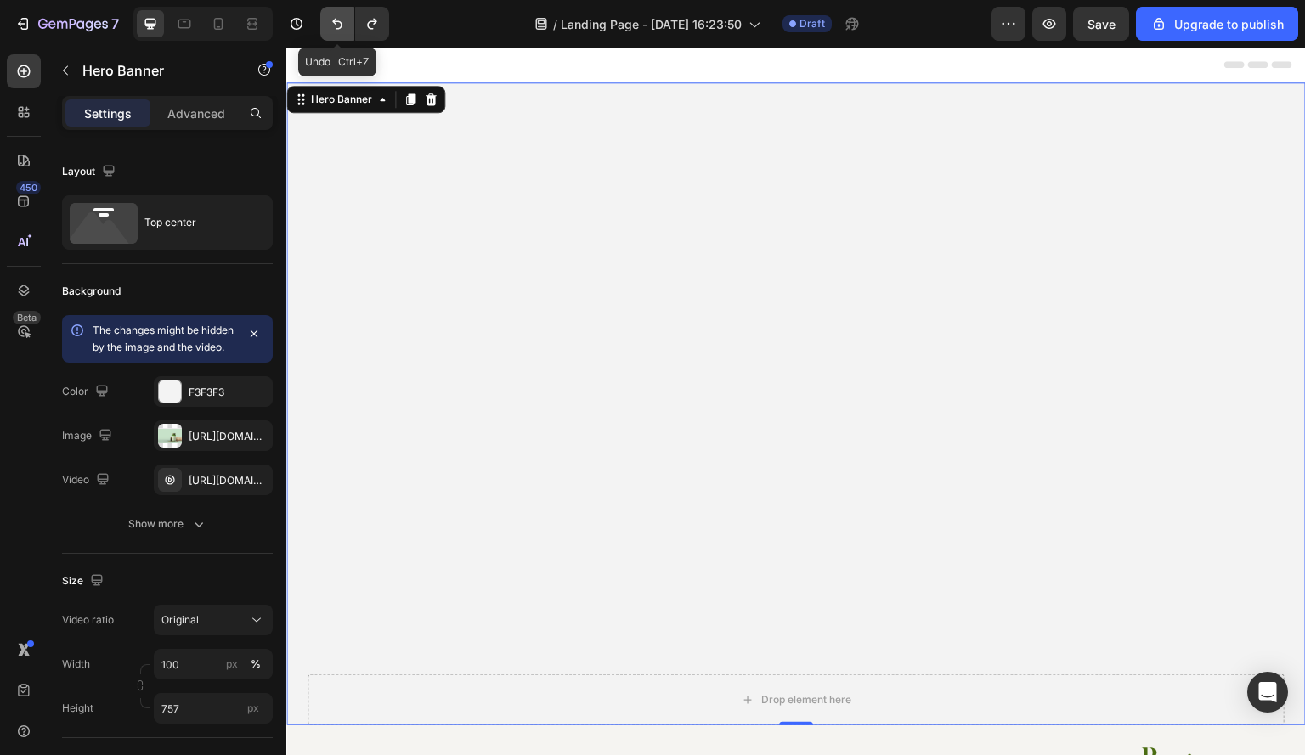
click at [338, 27] on icon "Undo/Redo" at bounding box center [337, 23] width 17 height 17
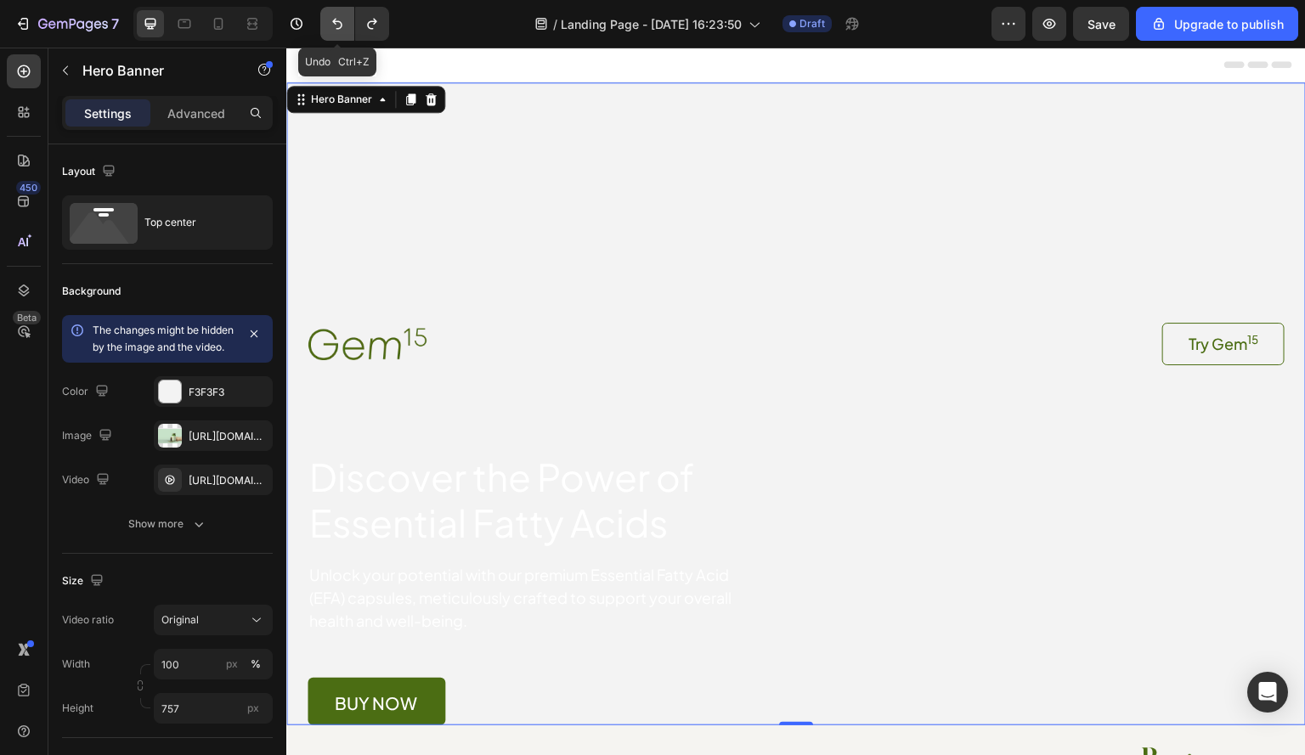
click at [338, 27] on icon "Undo/Redo" at bounding box center [337, 23] width 17 height 17
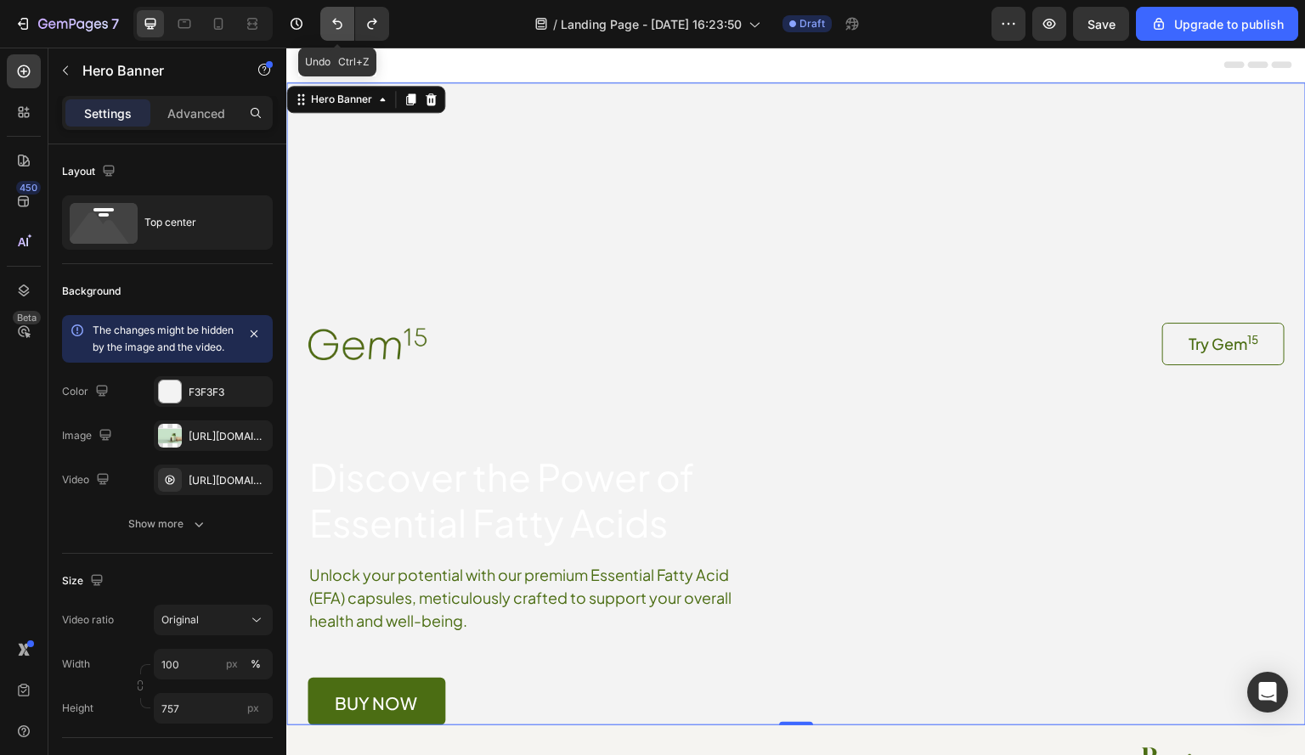
click at [338, 27] on icon "Undo/Redo" at bounding box center [337, 23] width 17 height 17
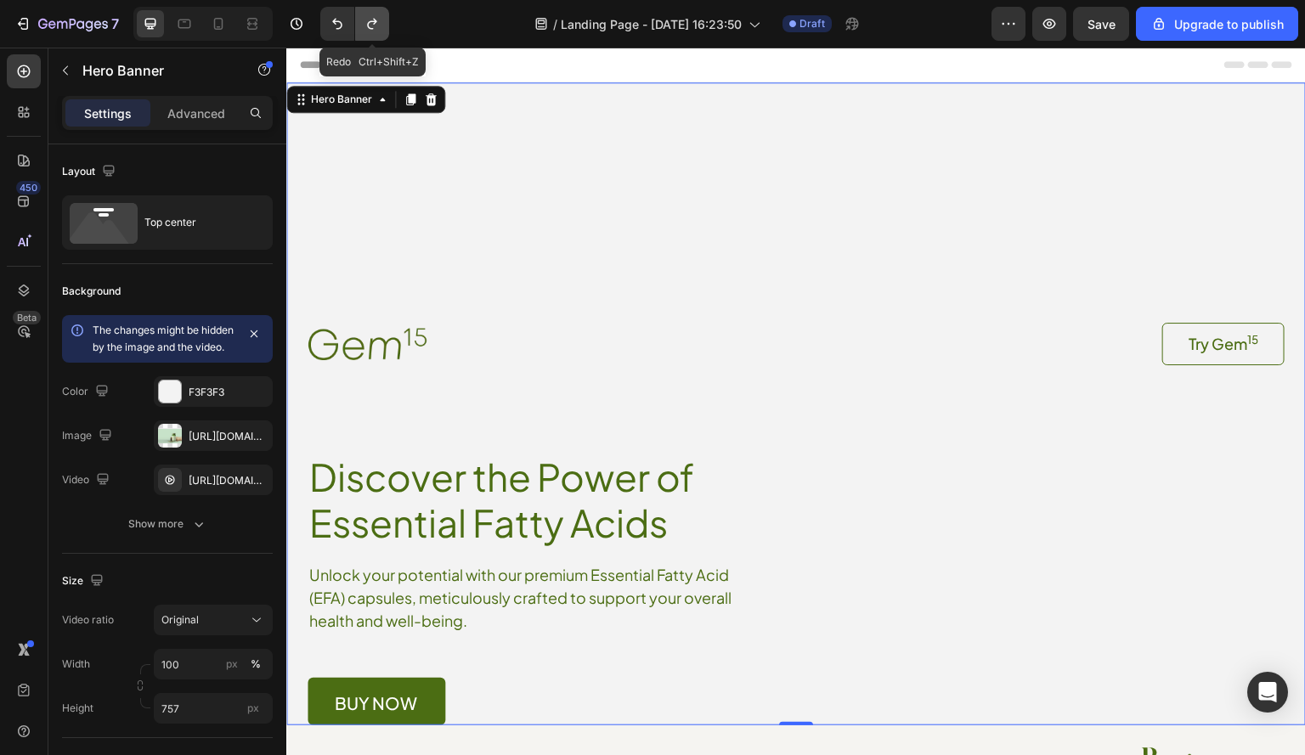
click at [373, 22] on icon "Undo/Redo" at bounding box center [371, 24] width 9 height 11
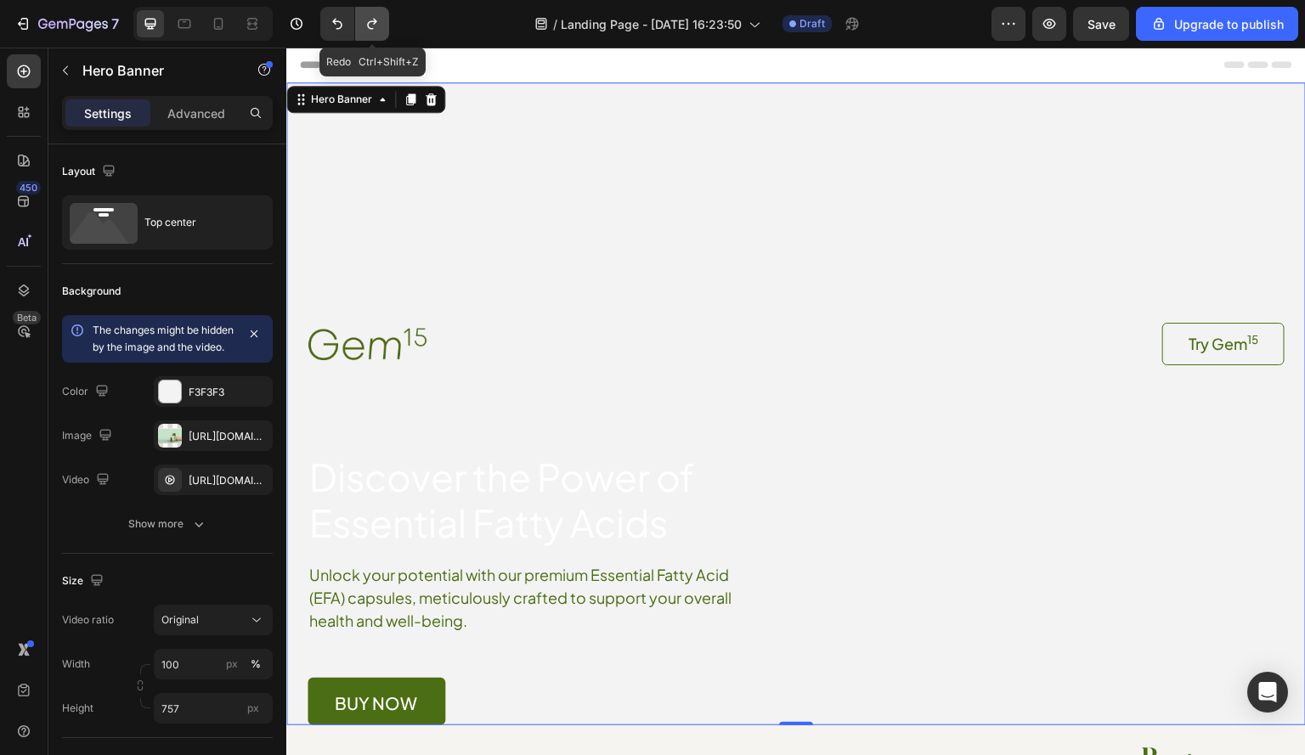
click at [373, 22] on icon "Undo/Redo" at bounding box center [371, 24] width 9 height 11
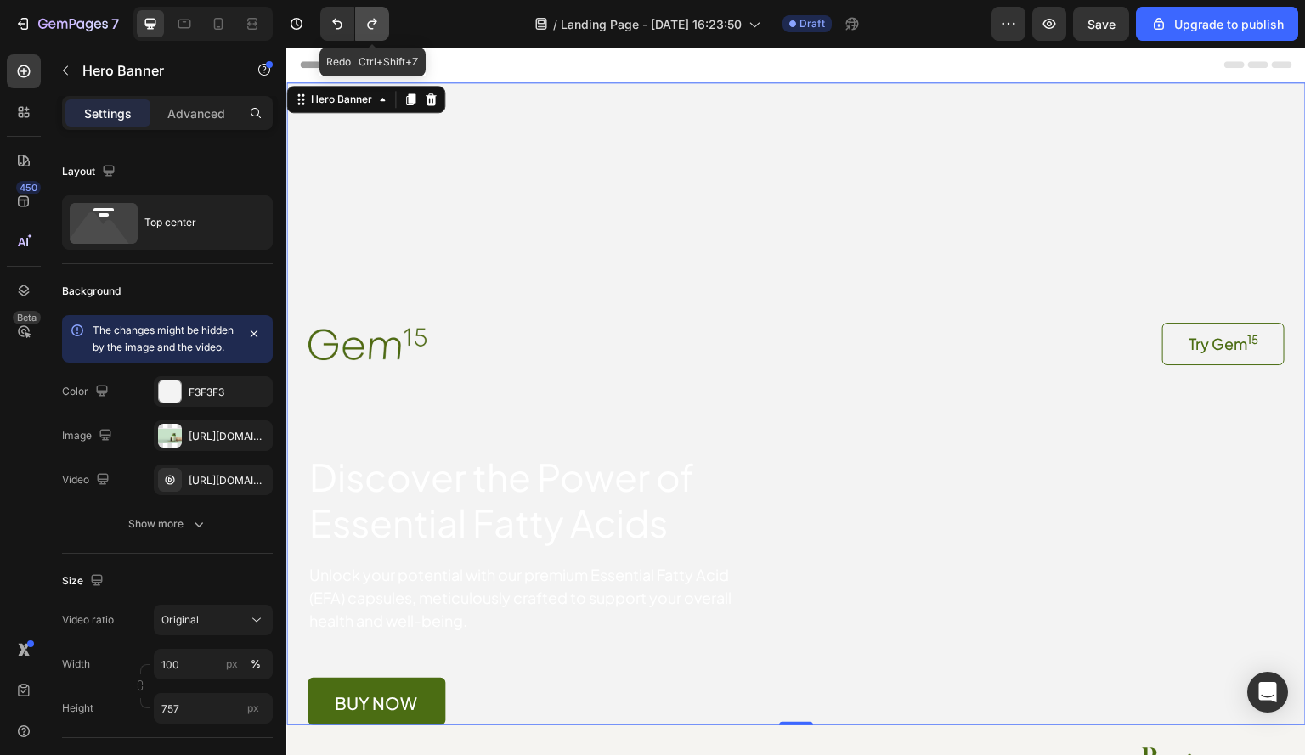
click at [373, 22] on icon "Undo/Redo" at bounding box center [371, 24] width 9 height 11
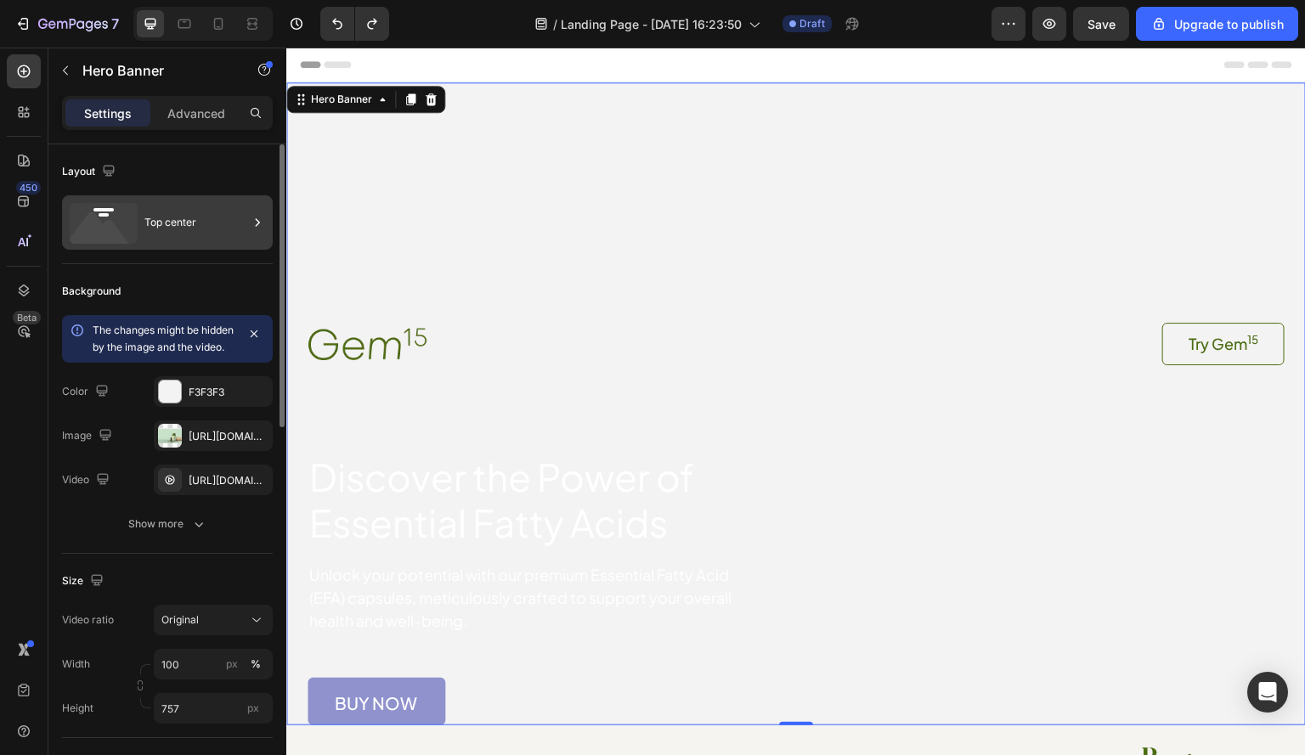
click at [217, 220] on div "Top center" at bounding box center [196, 222] width 104 height 39
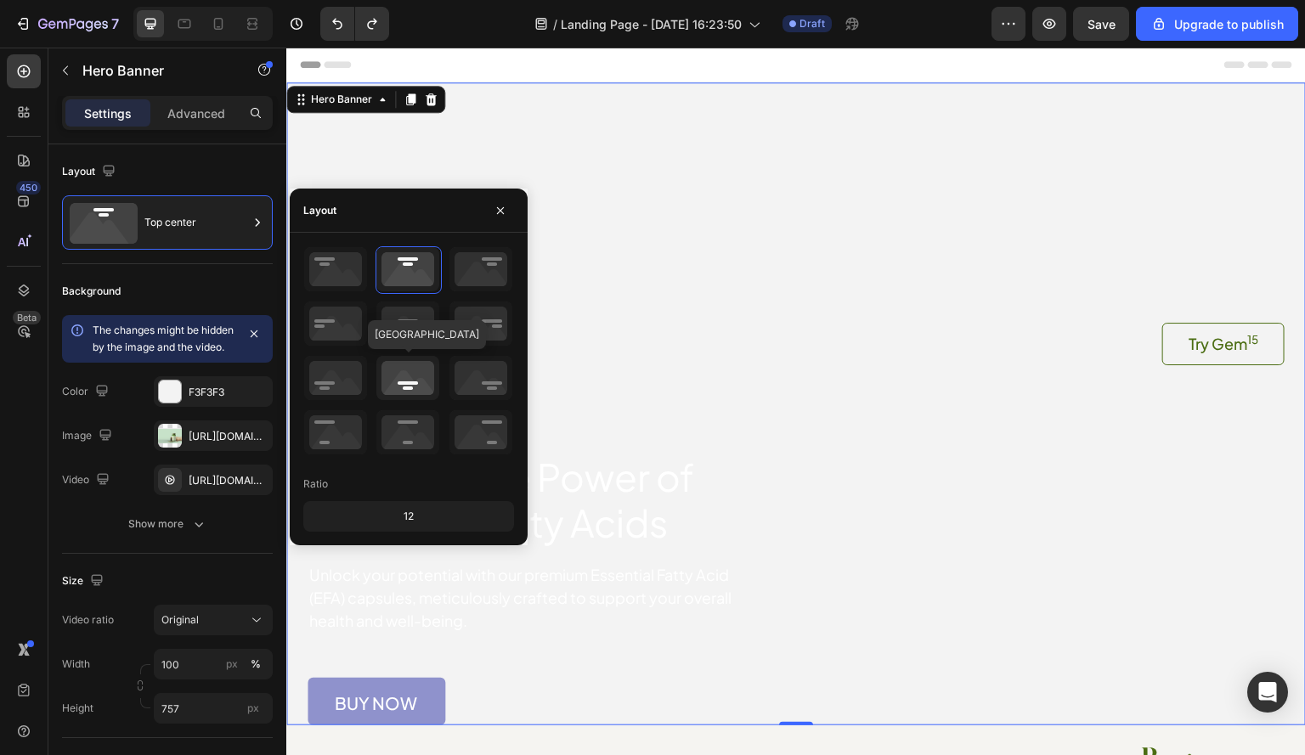
click at [403, 373] on icon at bounding box center [407, 378] width 63 height 44
click at [0, 482] on div "450 Beta" at bounding box center [24, 402] width 48 height 708
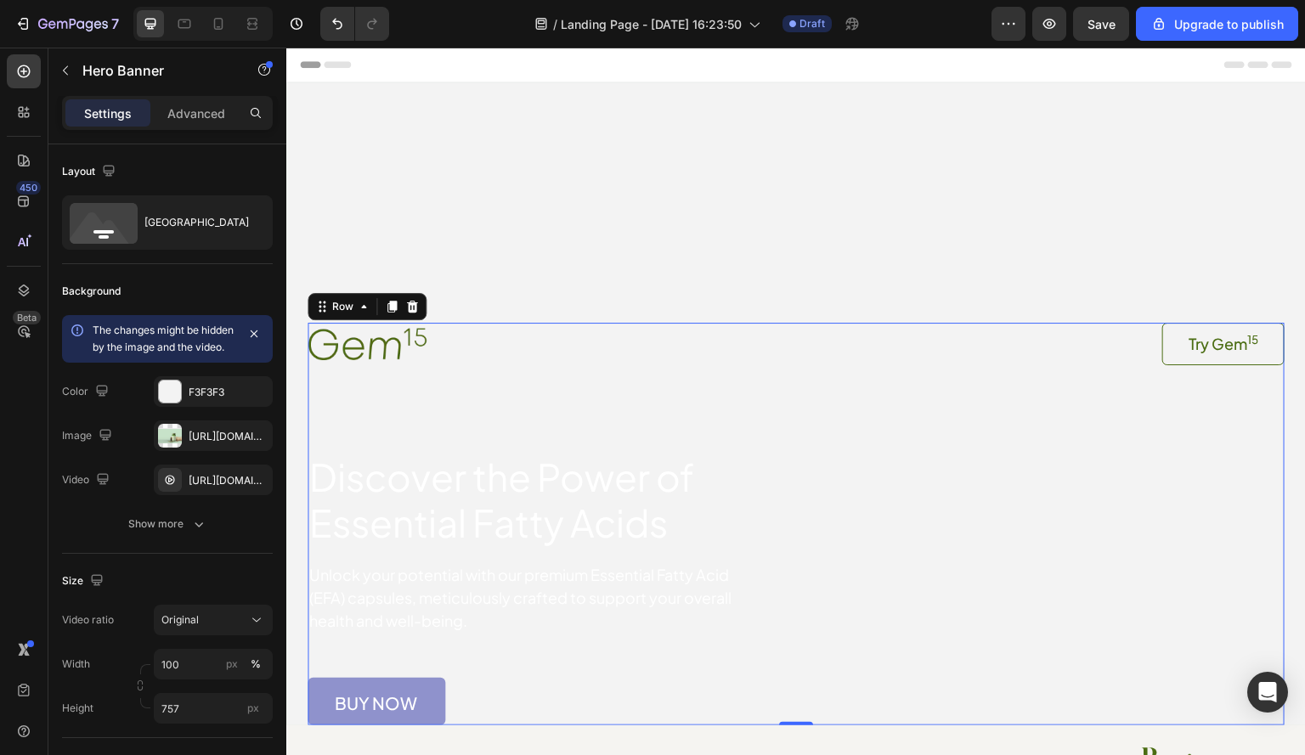
click at [642, 366] on div "Image Try Gem 15 Button Row Discover the Power of Essential Fatty Acids Heading…" at bounding box center [795, 524] width 977 height 403
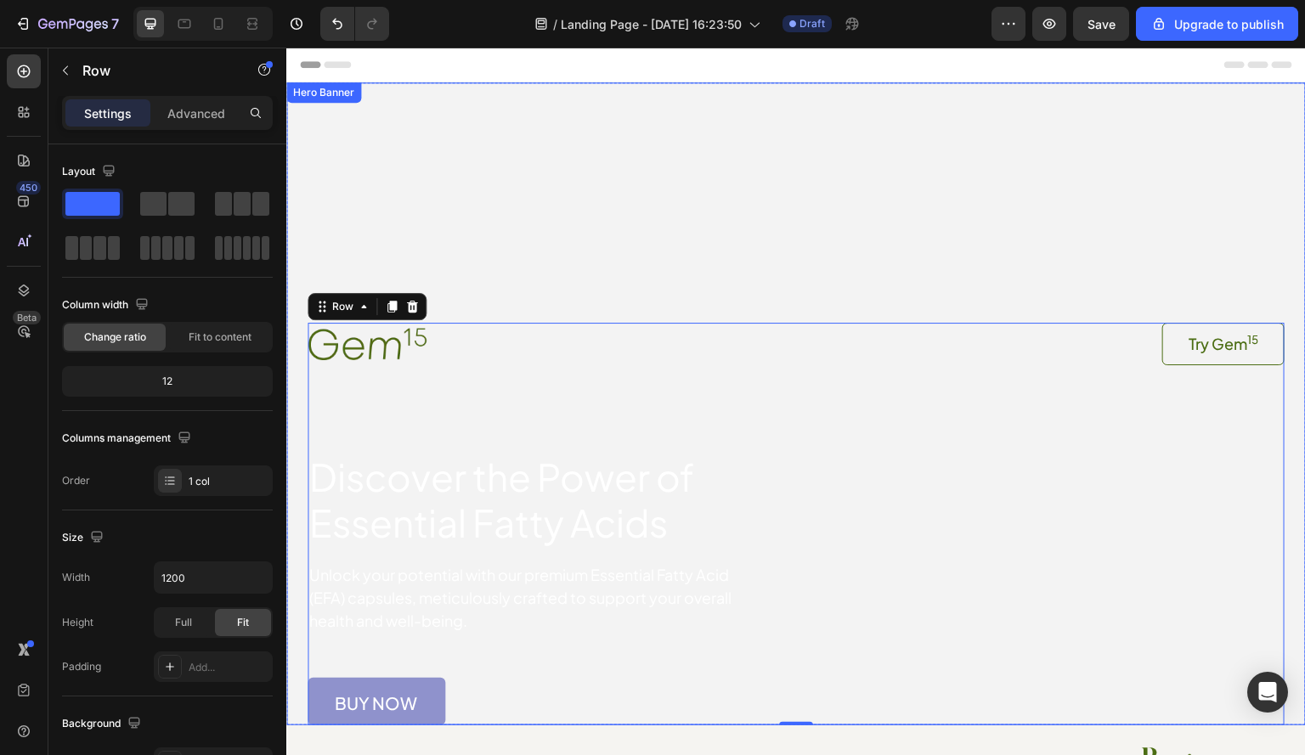
click at [646, 167] on video "Background Image" at bounding box center [795, 337] width 1019 height 510
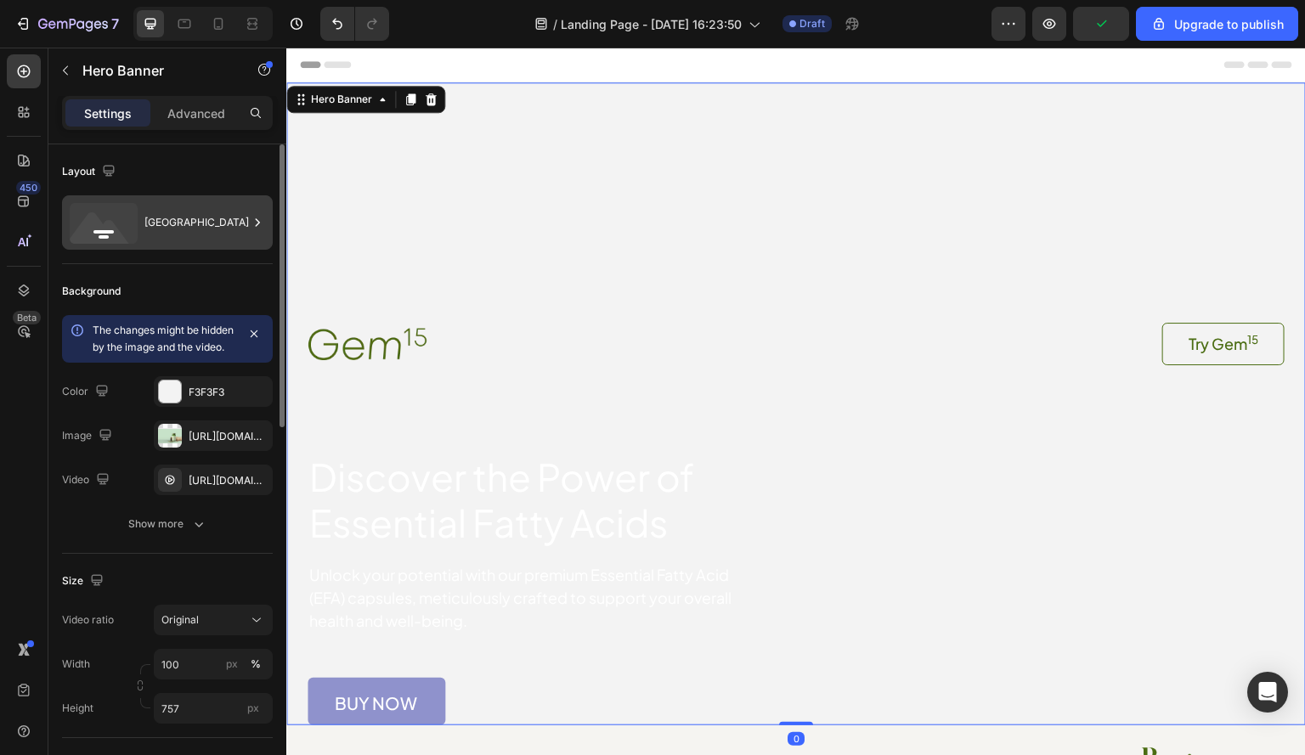
click at [189, 214] on div "Bottom center" at bounding box center [196, 222] width 104 height 39
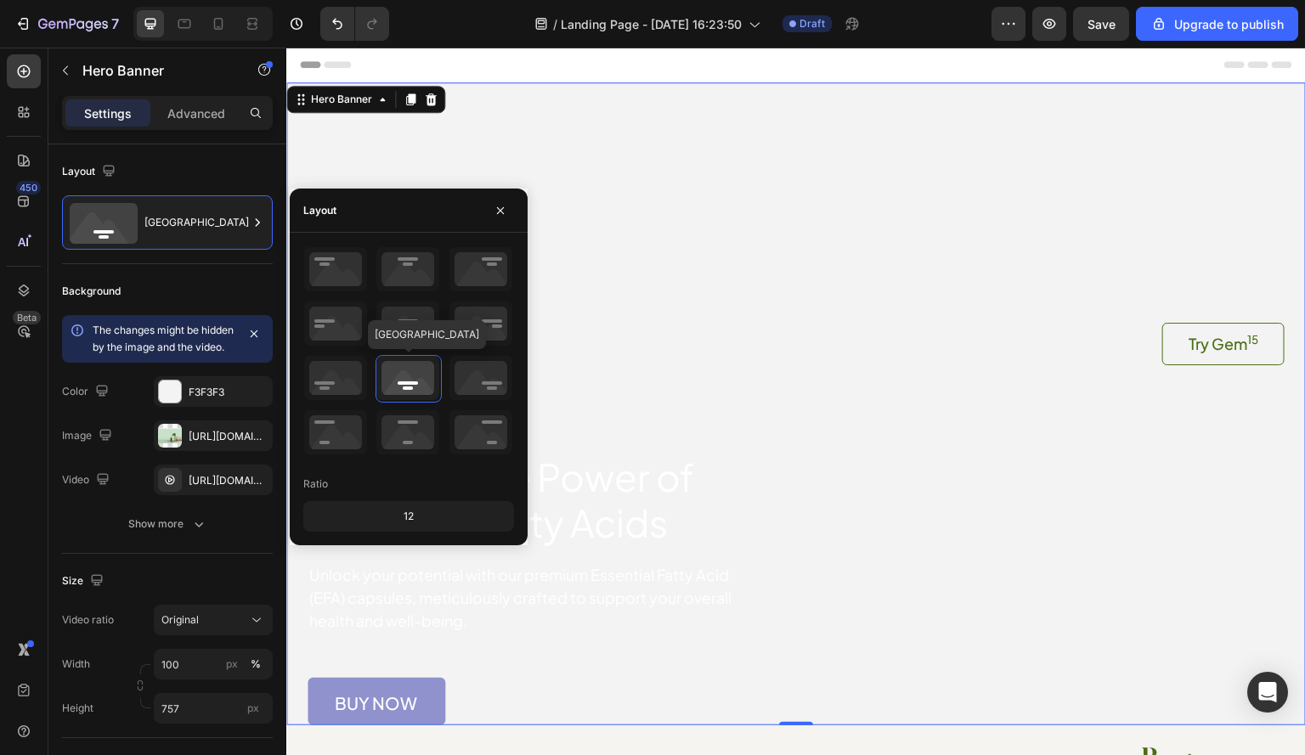
click at [418, 368] on icon at bounding box center [407, 378] width 63 height 44
click at [20, 572] on div "450 Beta" at bounding box center [24, 343] width 34 height 578
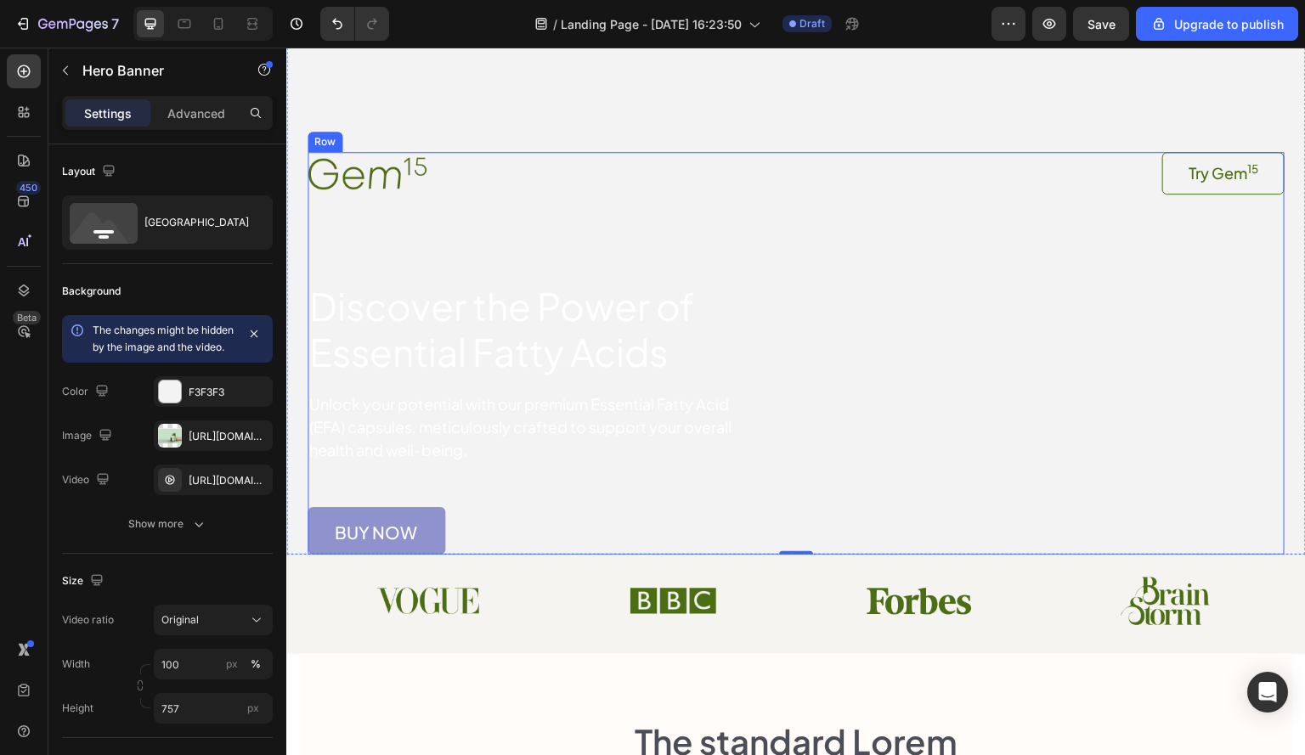
scroll to position [170, 0]
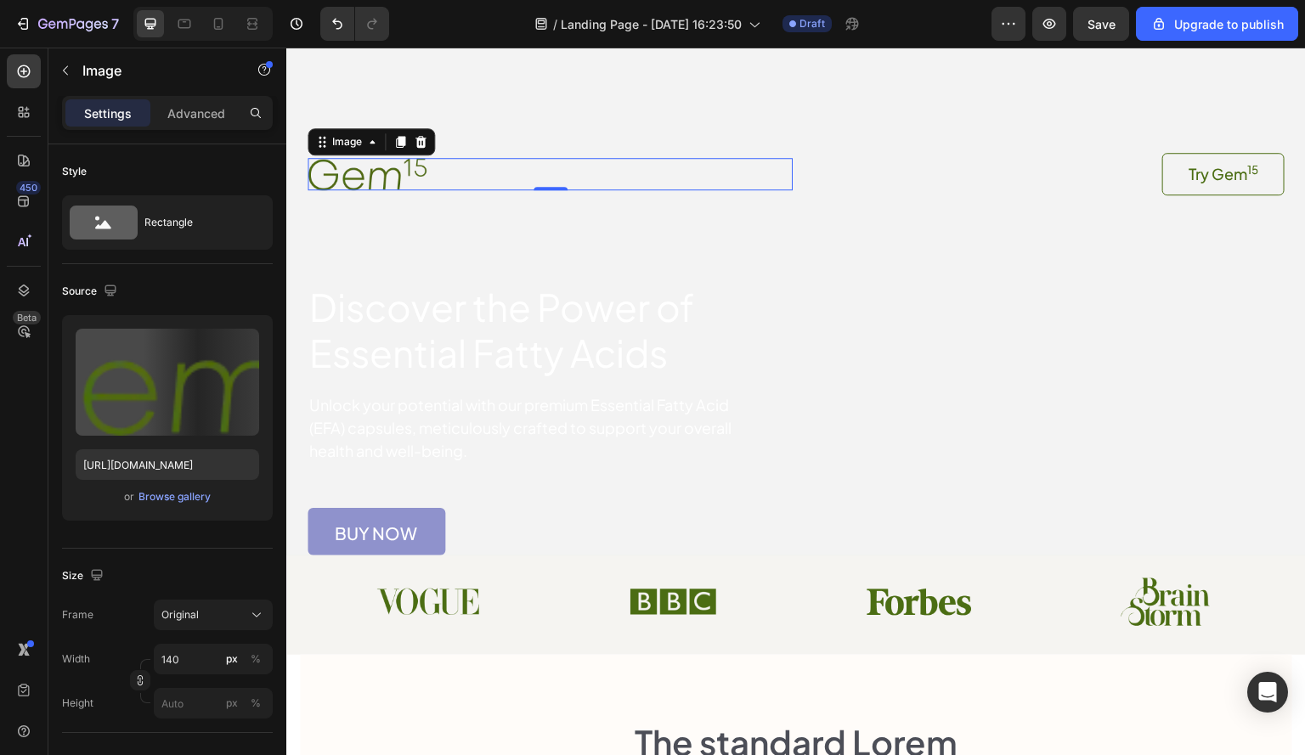
click at [369, 163] on img at bounding box center [366, 173] width 119 height 31
click at [419, 138] on icon at bounding box center [420, 142] width 11 height 12
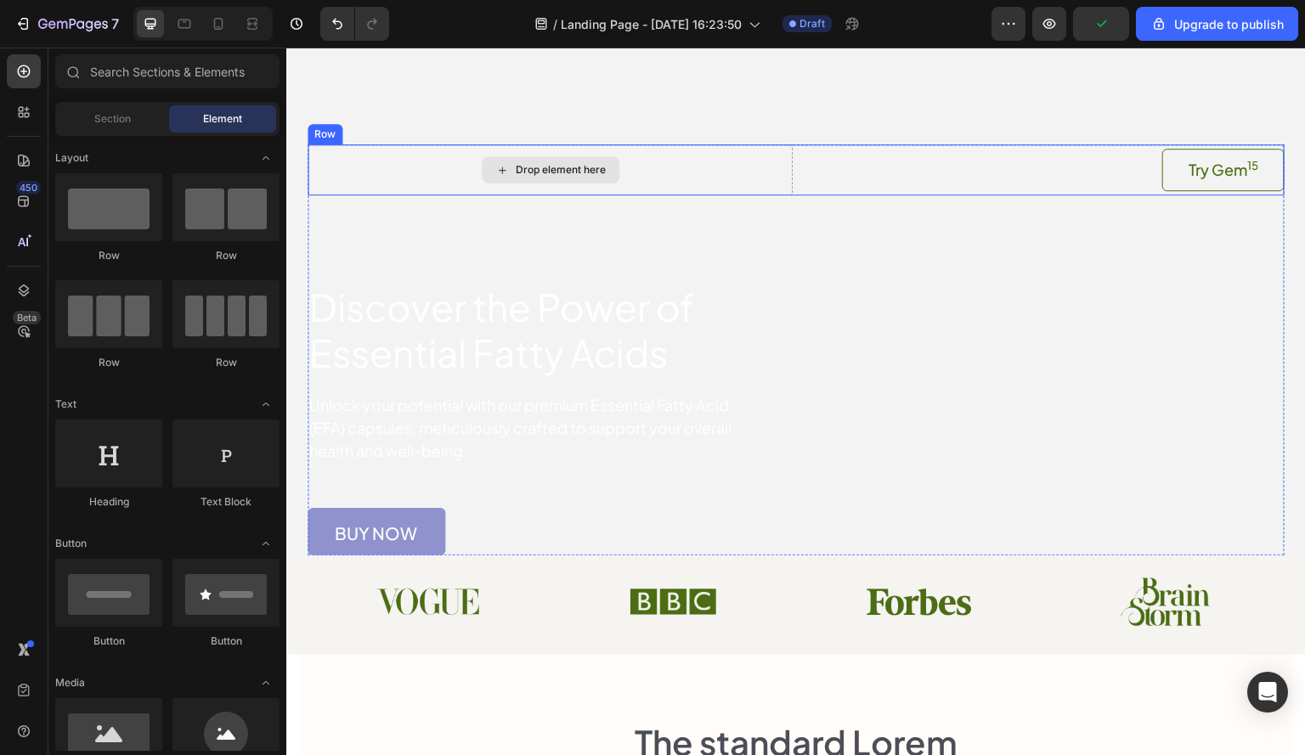
click at [743, 166] on div "Drop element here" at bounding box center [549, 169] width 485 height 51
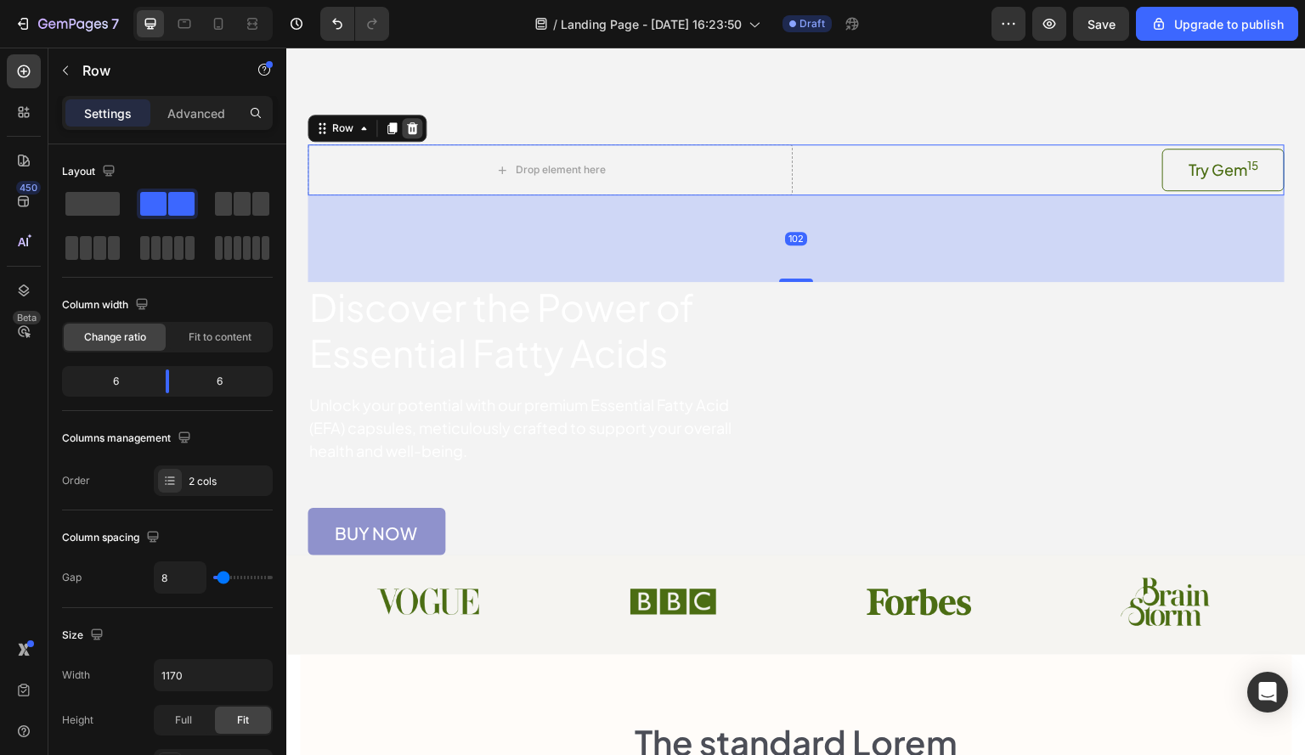
click at [409, 126] on icon at bounding box center [412, 128] width 11 height 12
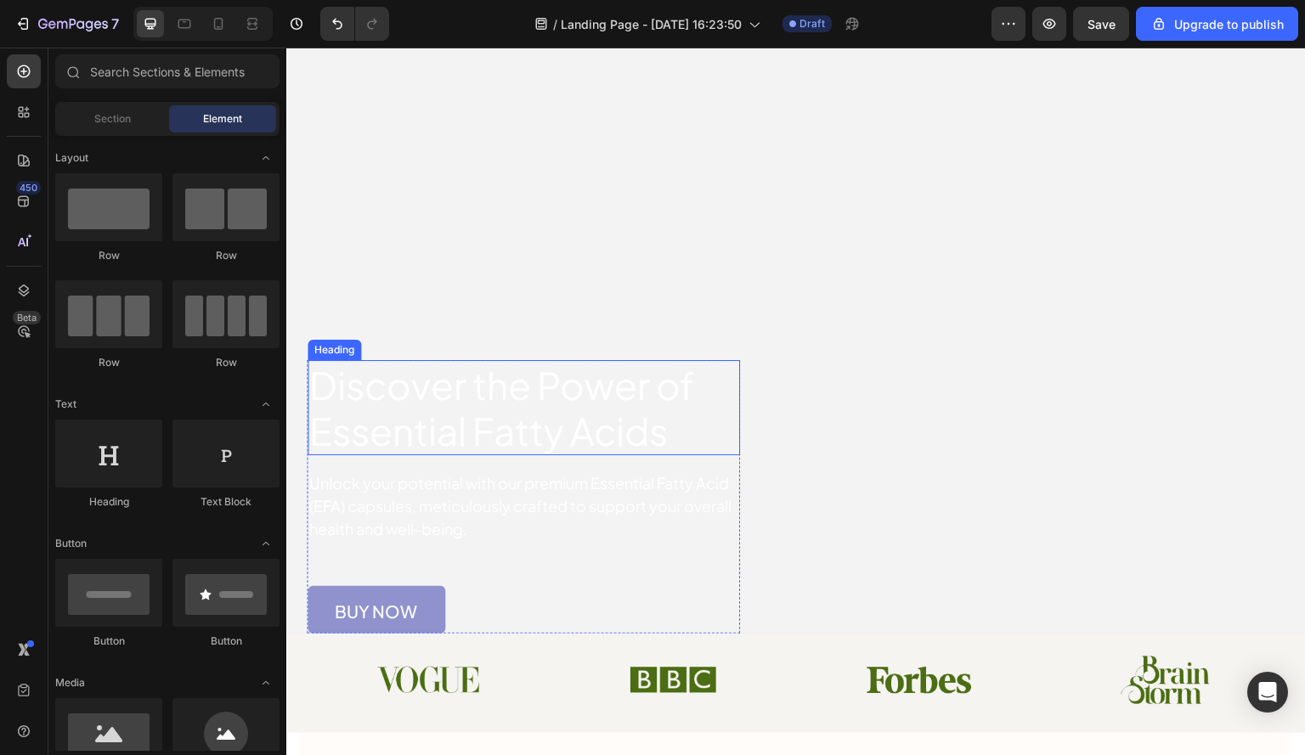
scroll to position [0, 0]
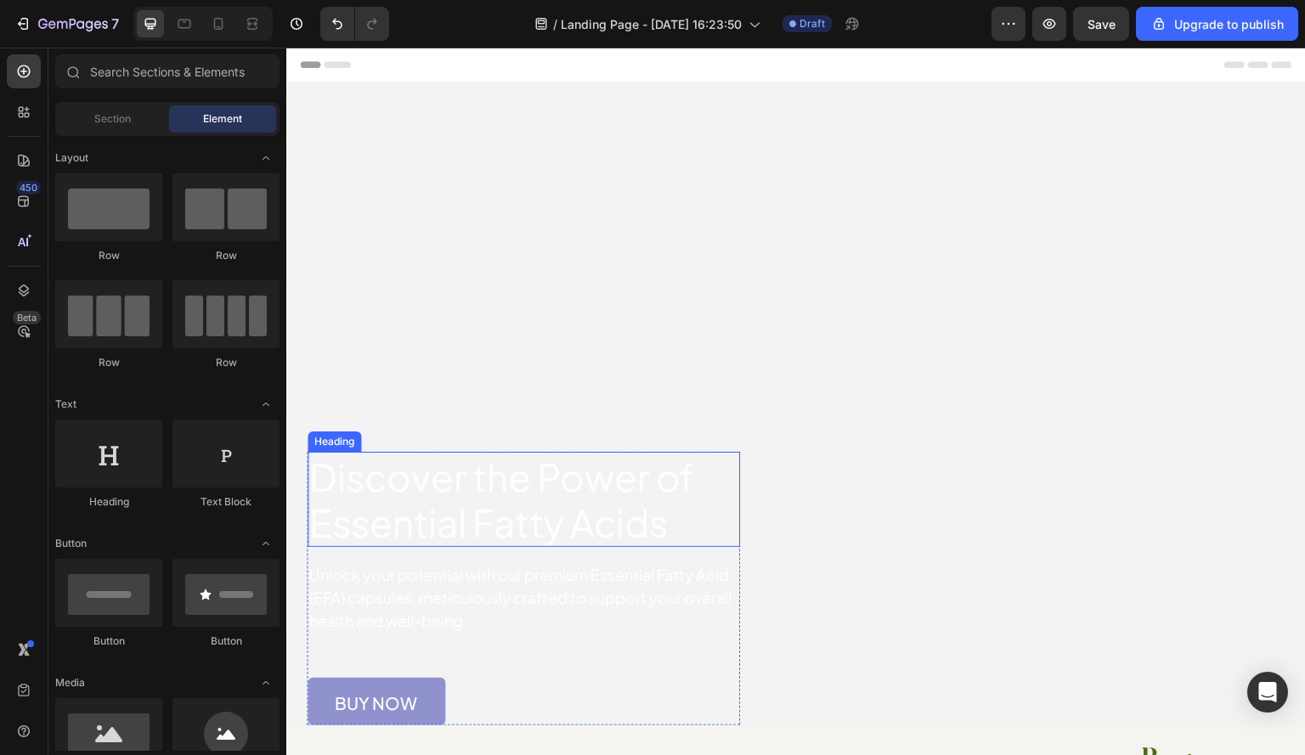
click at [504, 471] on h1 "Discover the Power of Essential Fatty Acids" at bounding box center [523, 499] width 432 height 95
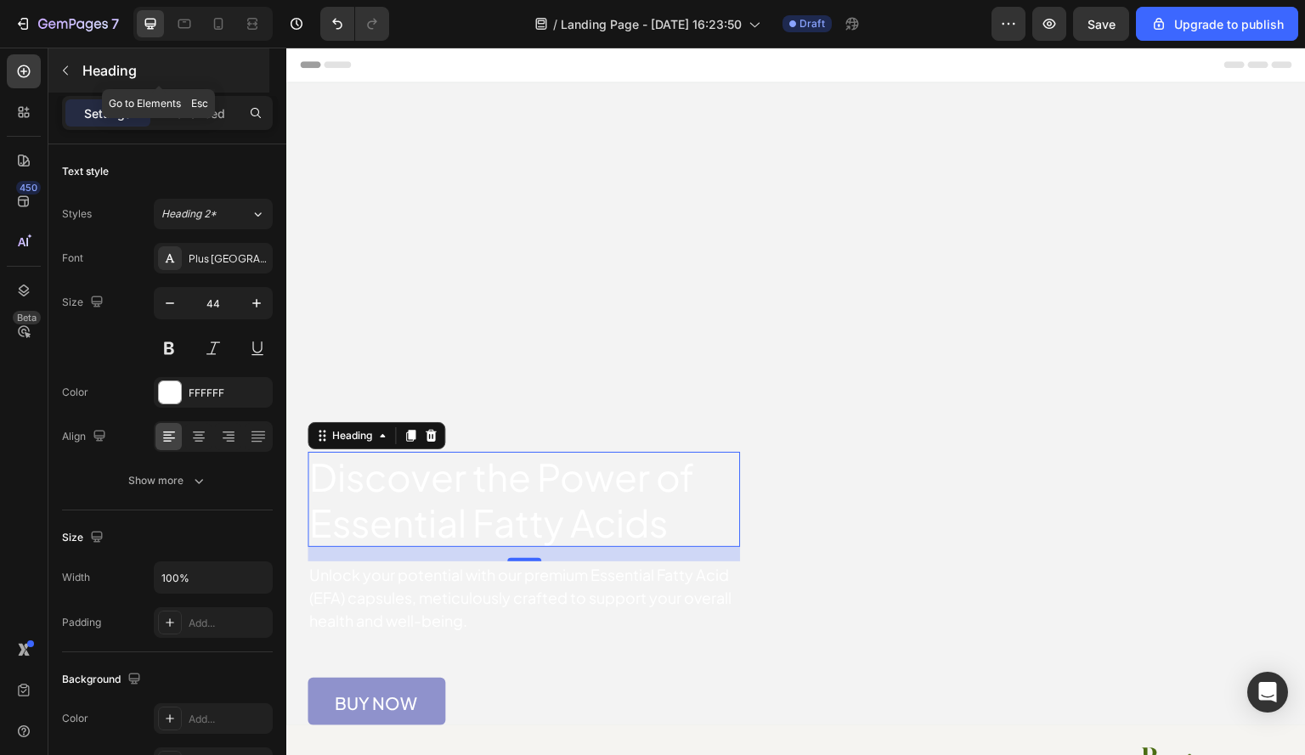
click at [67, 65] on icon "button" at bounding box center [66, 71] width 14 height 14
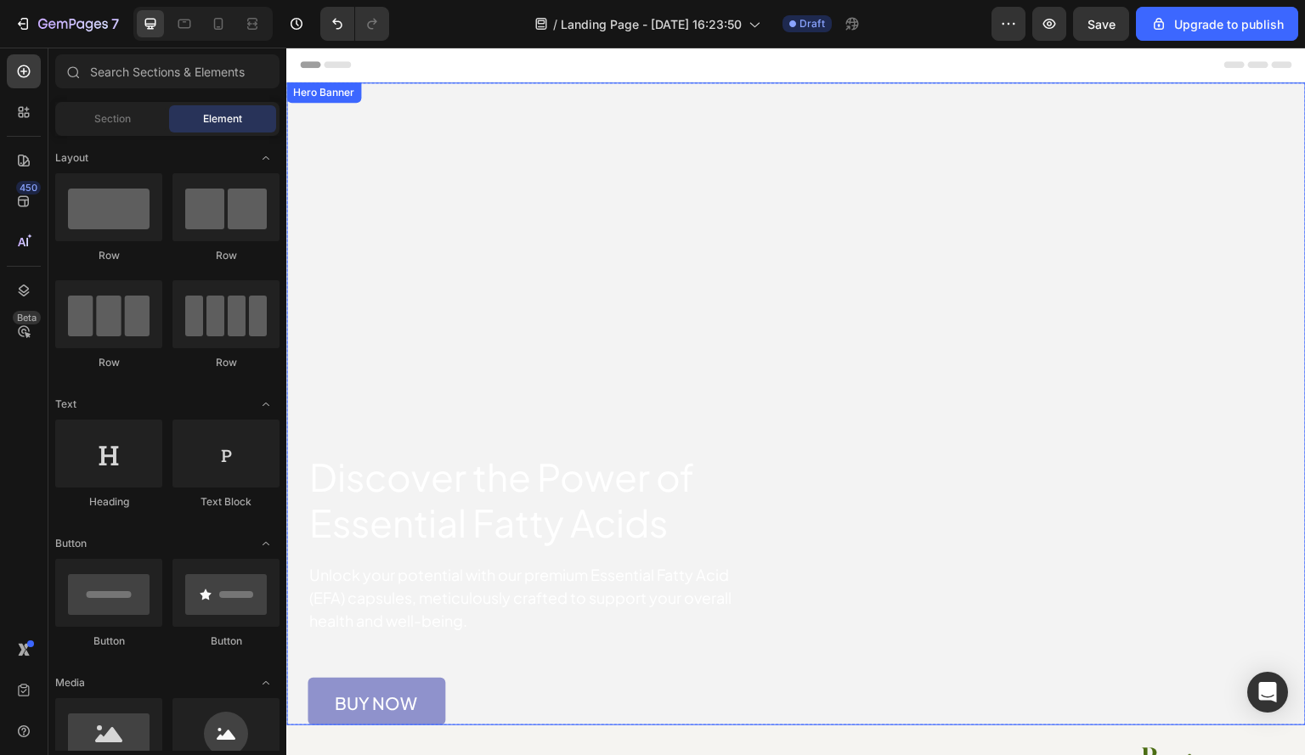
click at [533, 145] on video "Background Image" at bounding box center [795, 337] width 1019 height 510
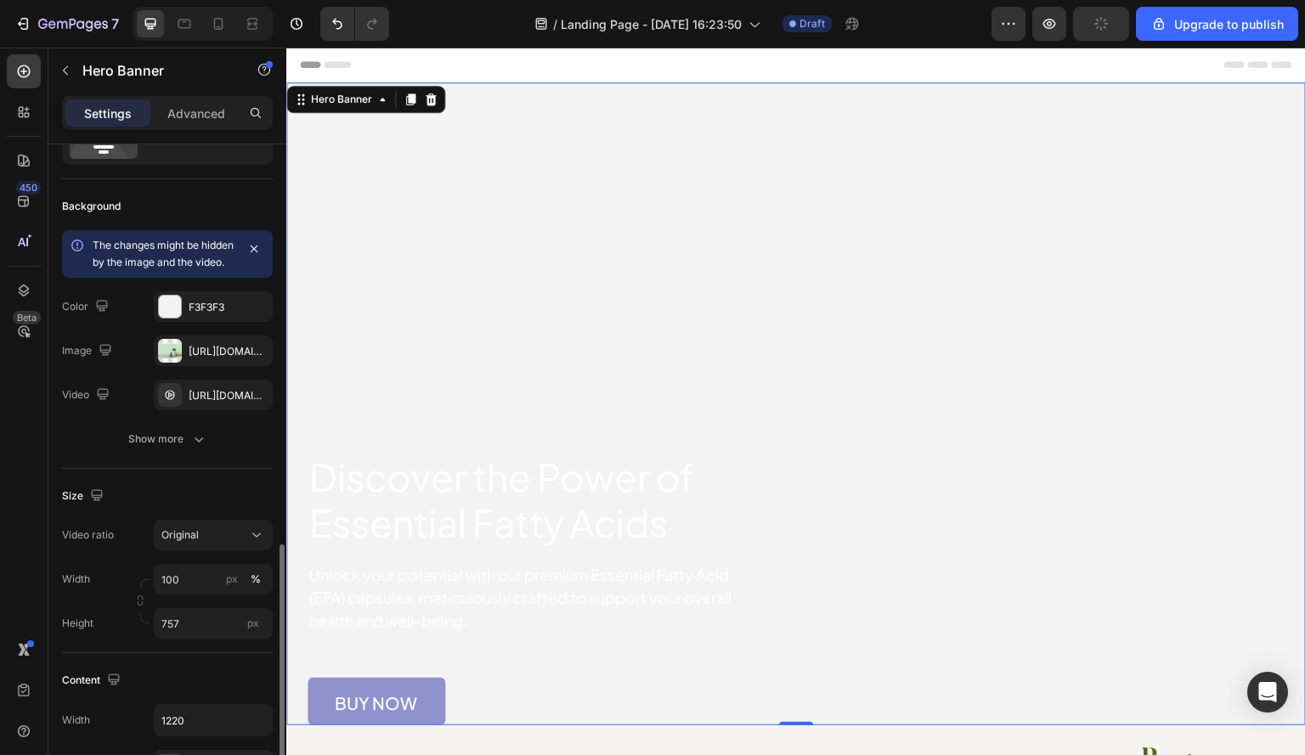
scroll to position [340, 0]
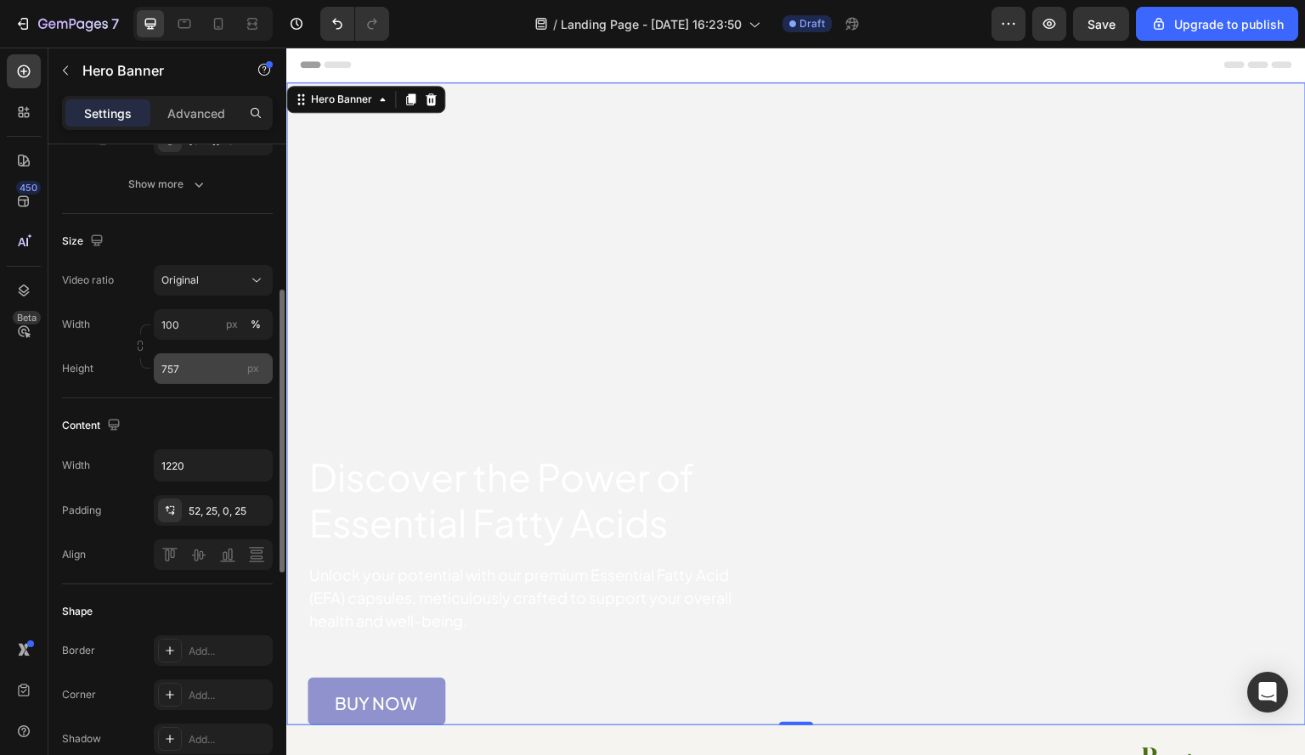
click at [254, 375] on span "px" at bounding box center [253, 368] width 12 height 13
click at [254, 380] on input "757" at bounding box center [213, 368] width 119 height 31
click at [254, 375] on span "px" at bounding box center [253, 368] width 12 height 13
click at [254, 380] on input "757" at bounding box center [213, 368] width 119 height 31
click at [0, 494] on div "450 Beta" at bounding box center [24, 402] width 48 height 708
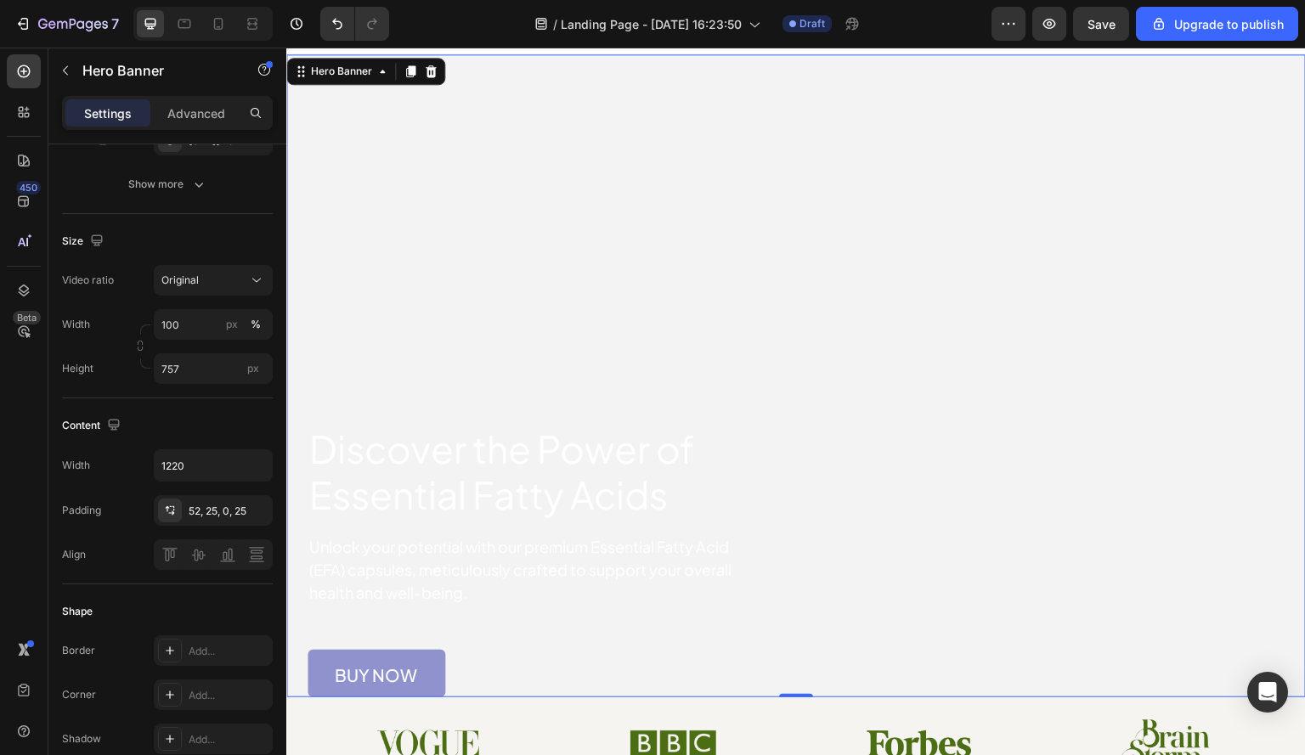
scroll to position [0, 0]
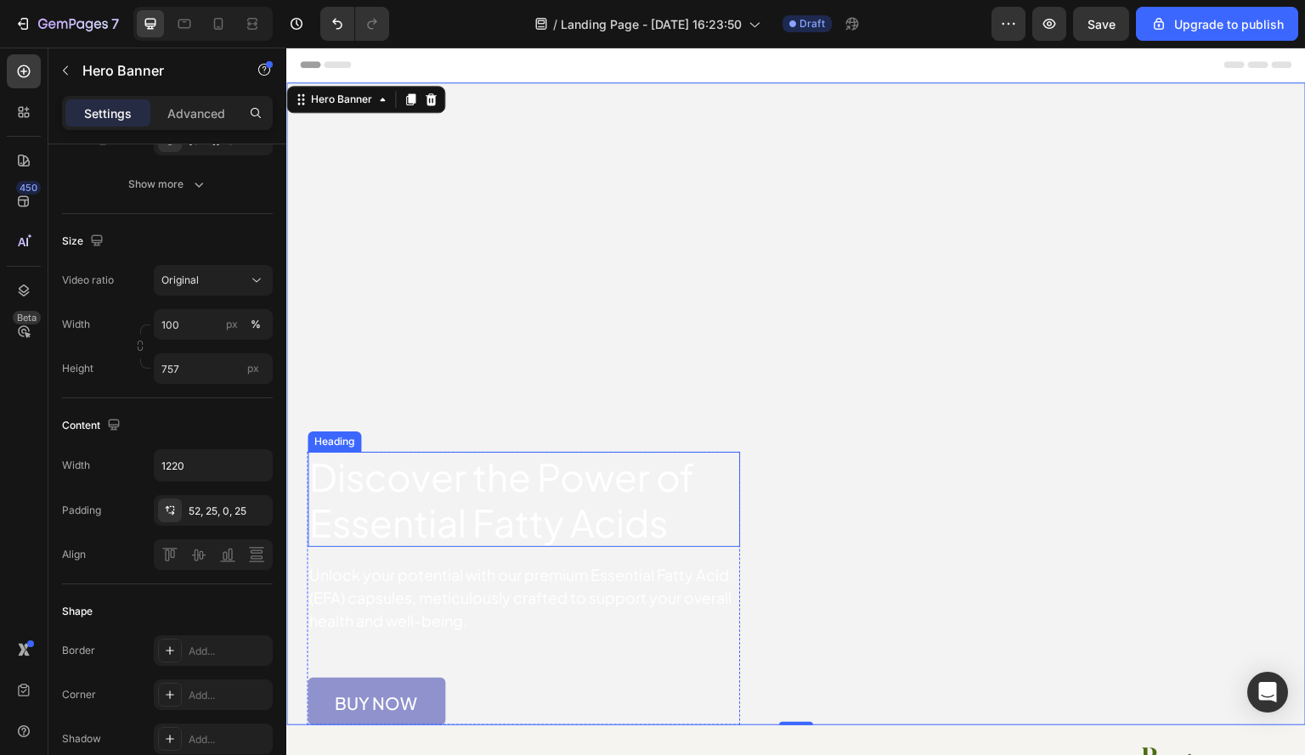
click at [537, 490] on h1 "Discover the Power of Essential Fatty Acids" at bounding box center [523, 499] width 432 height 95
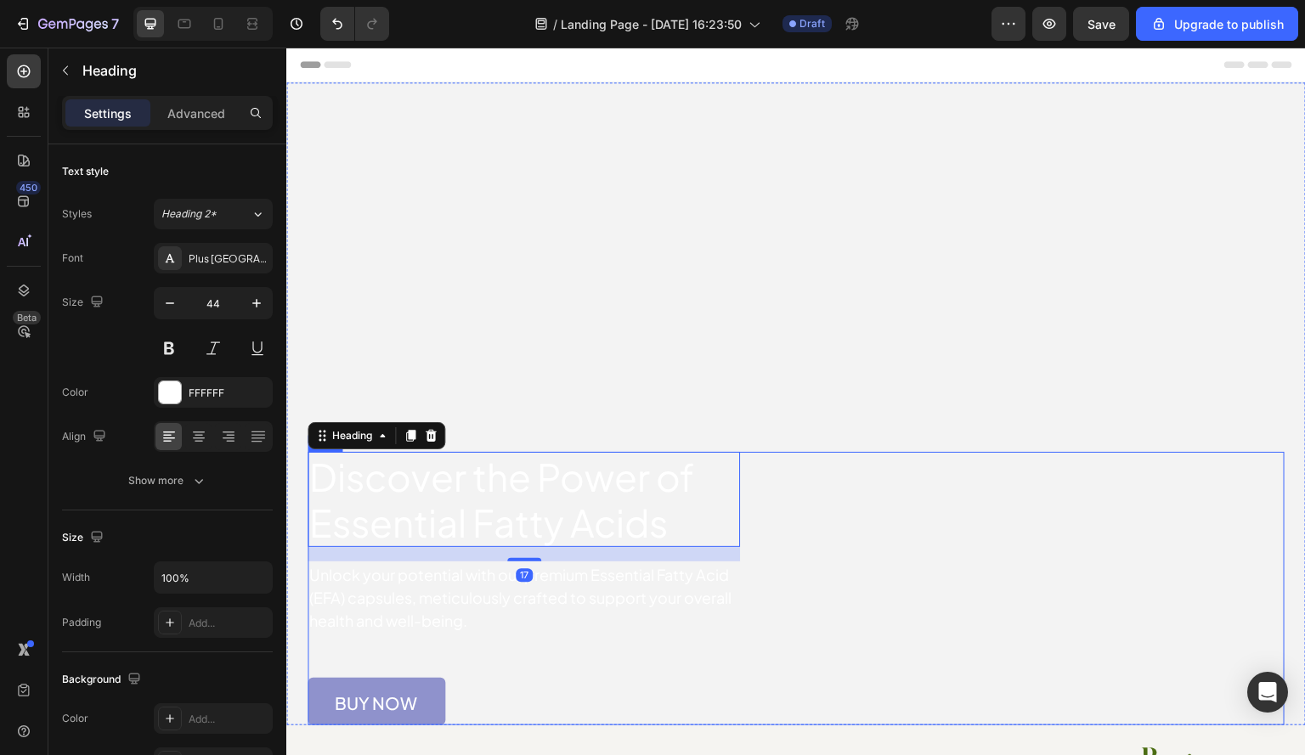
click at [928, 494] on div "Discover the Power of Essential Fatty Acids Heading 17 Unlock your potential wi…" at bounding box center [795, 588] width 977 height 273
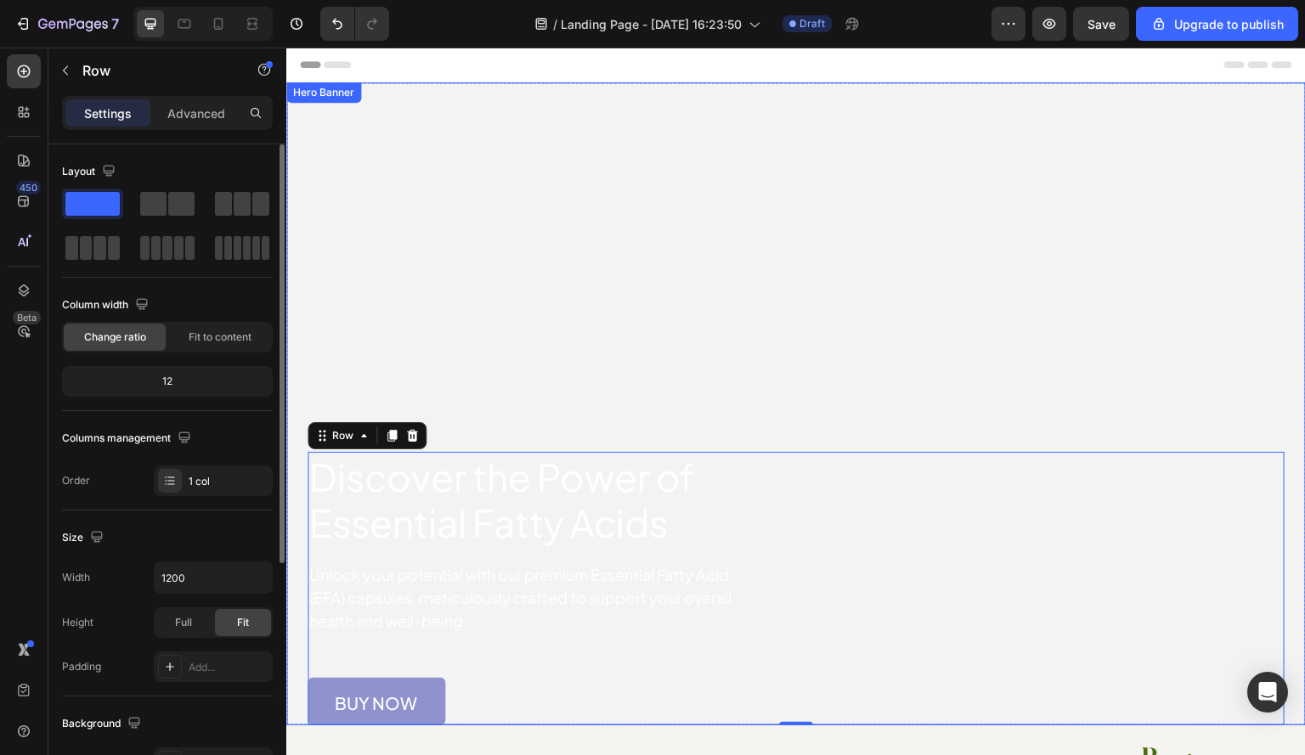
click at [471, 173] on video "Background Image" at bounding box center [795, 337] width 1019 height 510
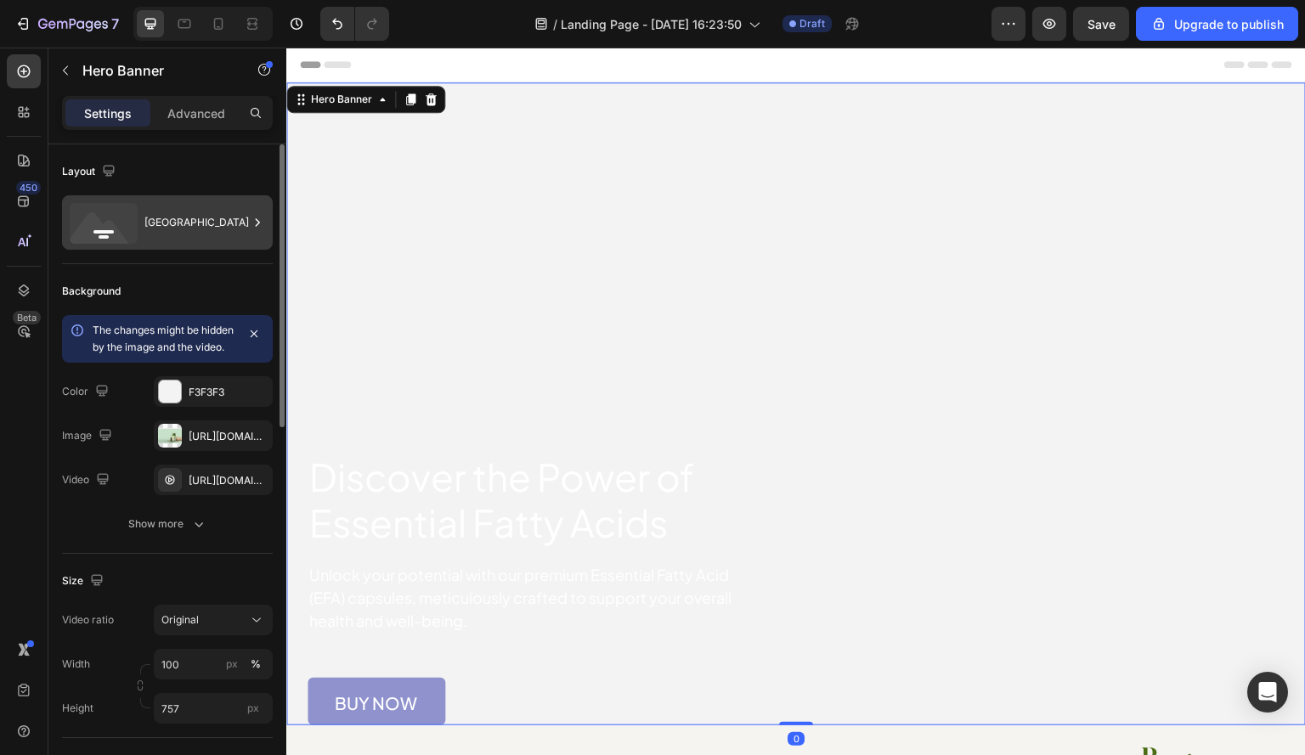
click at [217, 225] on div "Bottom center" at bounding box center [196, 222] width 104 height 39
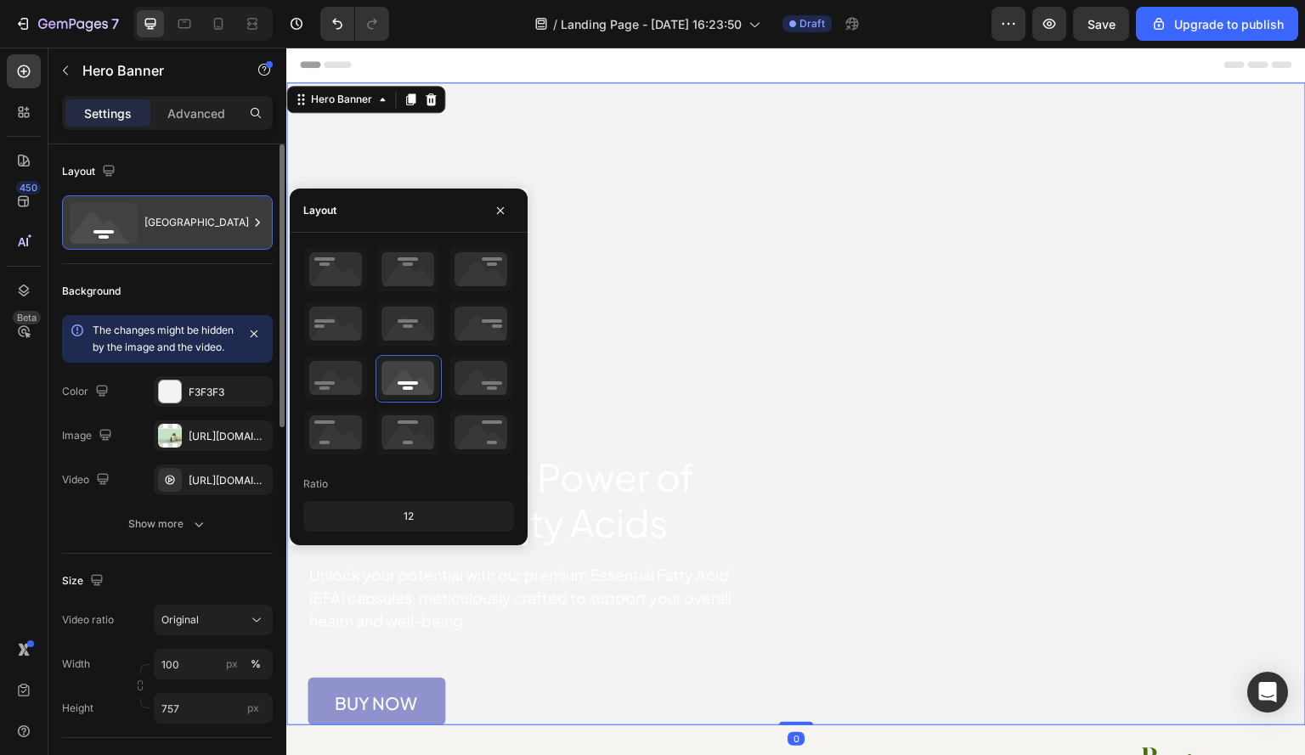
click at [217, 225] on div "Bottom center" at bounding box center [196, 222] width 104 height 39
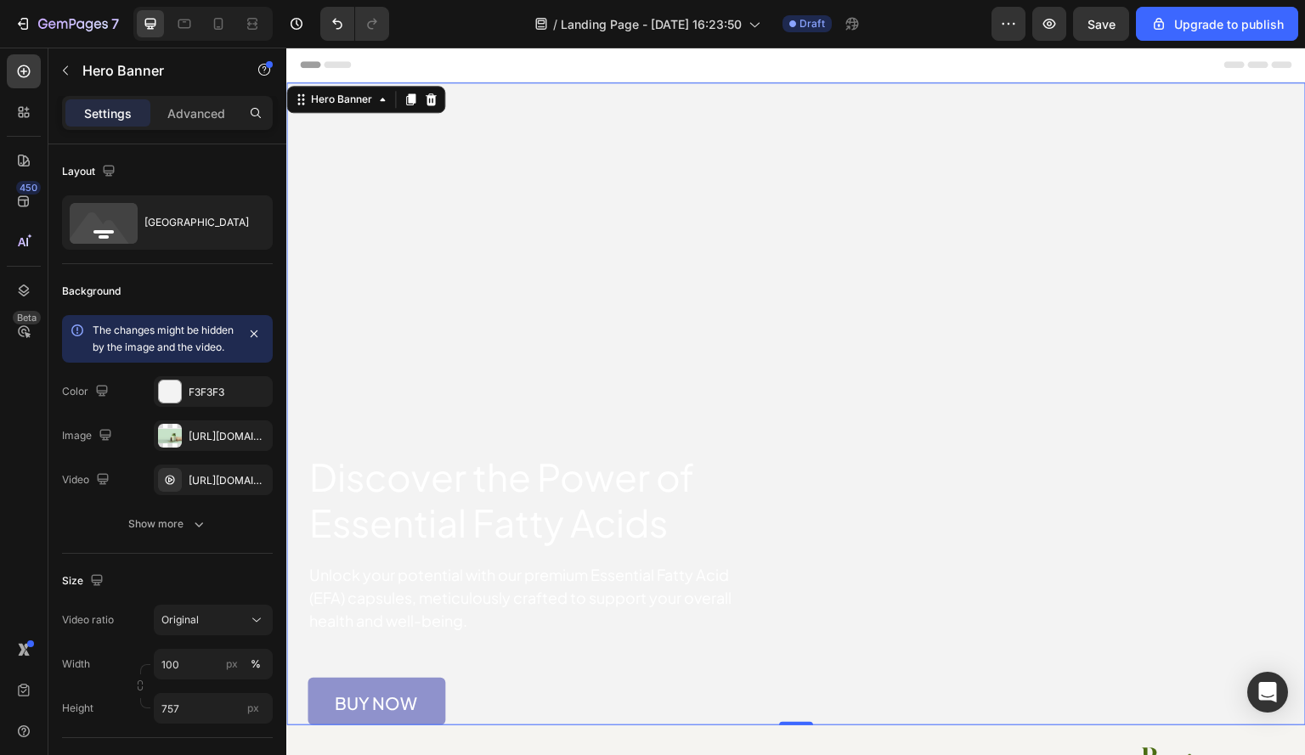
click at [0, 516] on div "450 Beta" at bounding box center [24, 402] width 48 height 708
click at [257, 334] on icon "button" at bounding box center [254, 334] width 14 height 14
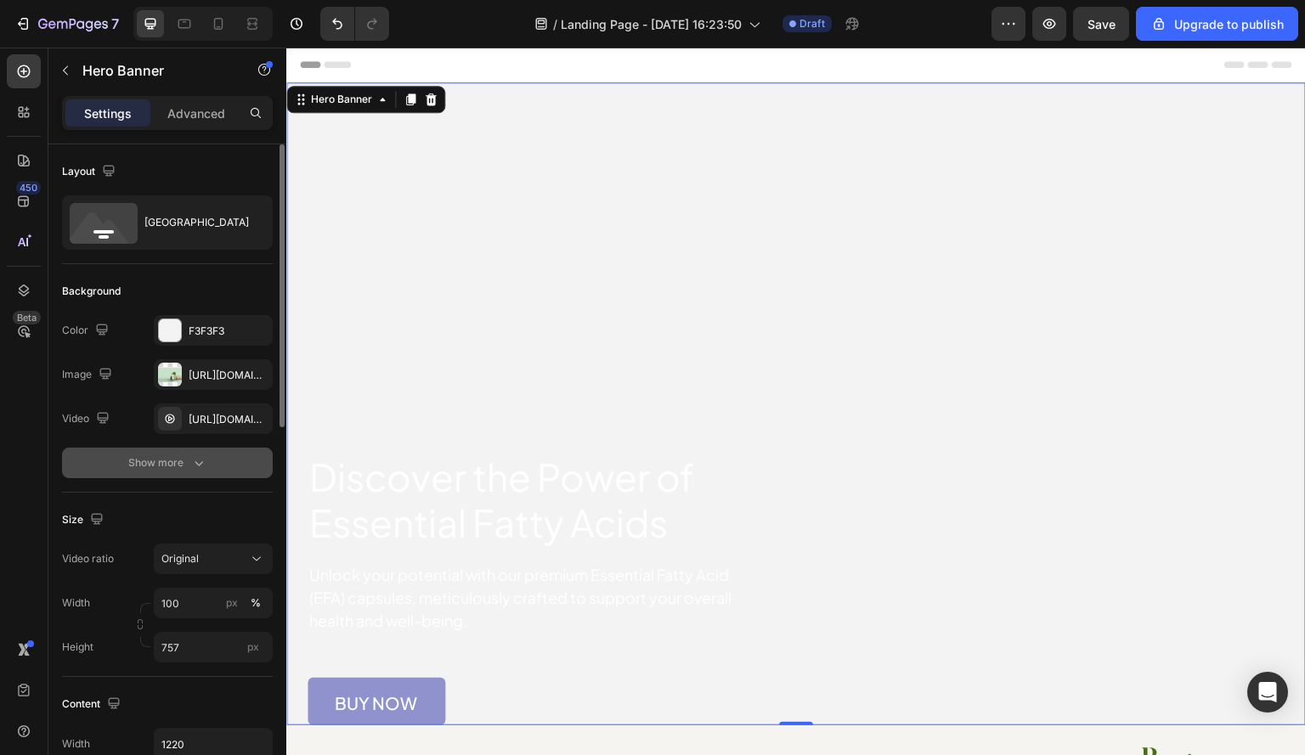
click at [171, 457] on div "Show more" at bounding box center [167, 462] width 79 height 17
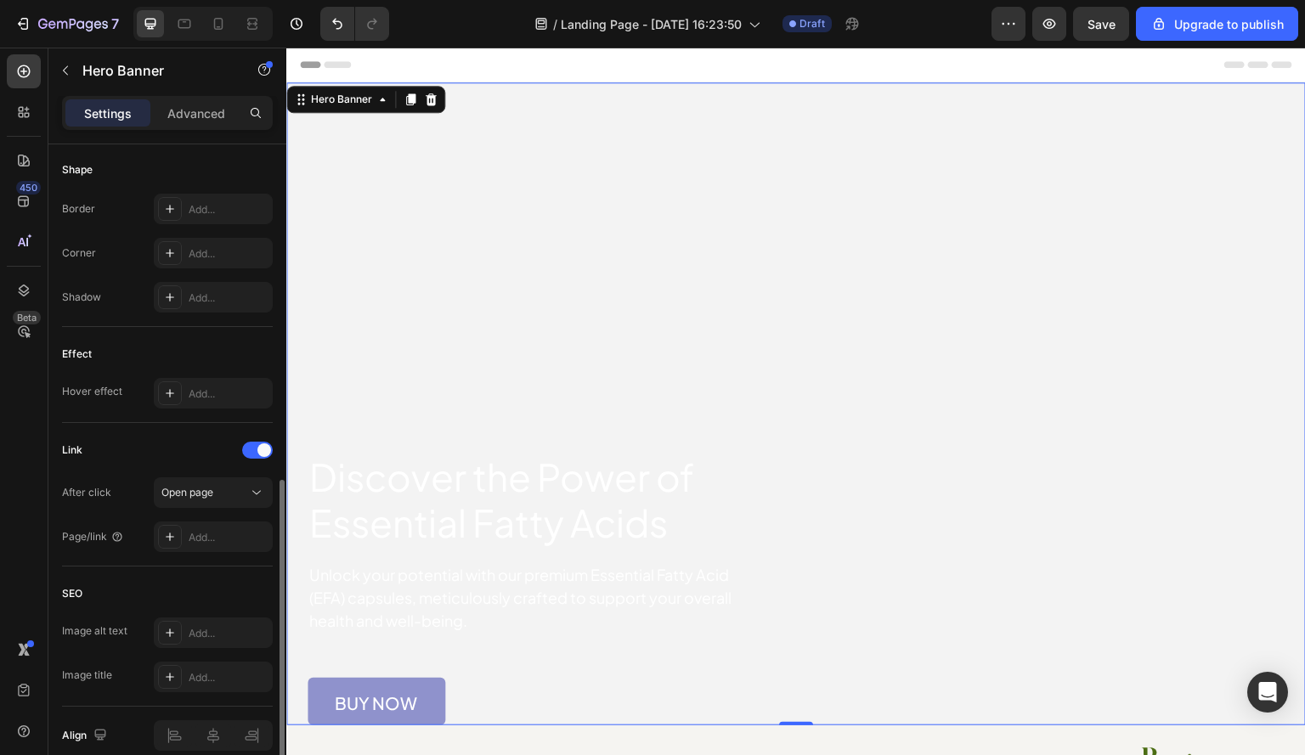
scroll to position [842, 0]
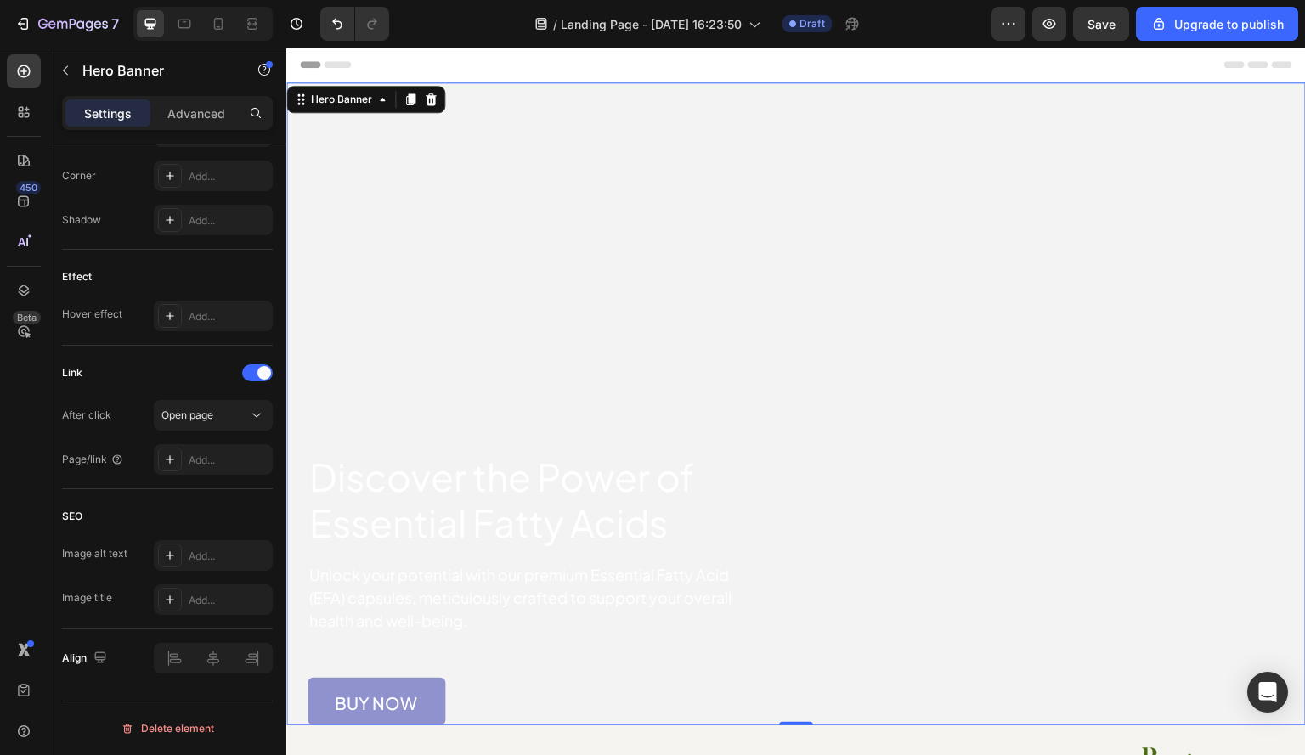
click at [2, 550] on div "450 Beta" at bounding box center [24, 402] width 48 height 708
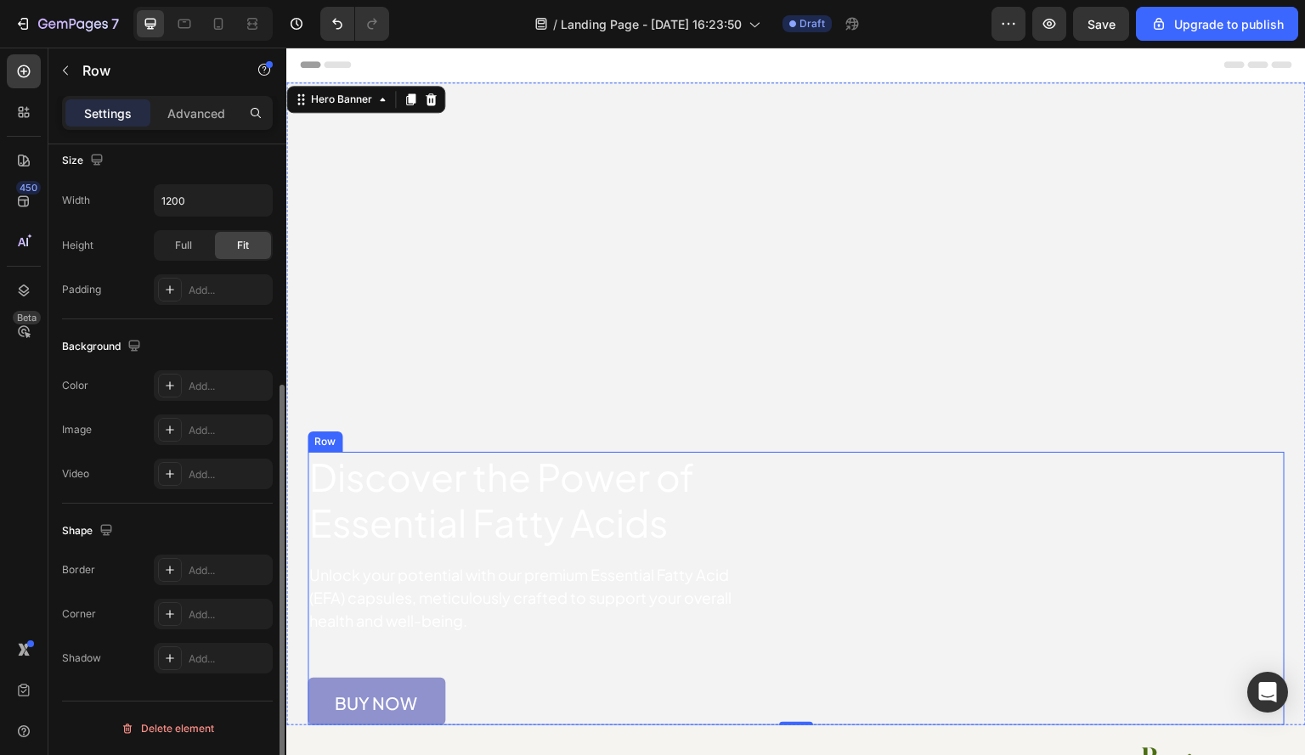
click at [900, 464] on div "Discover the Power of Essential Fatty Acids Heading Unlock your potential with …" at bounding box center [795, 588] width 977 height 273
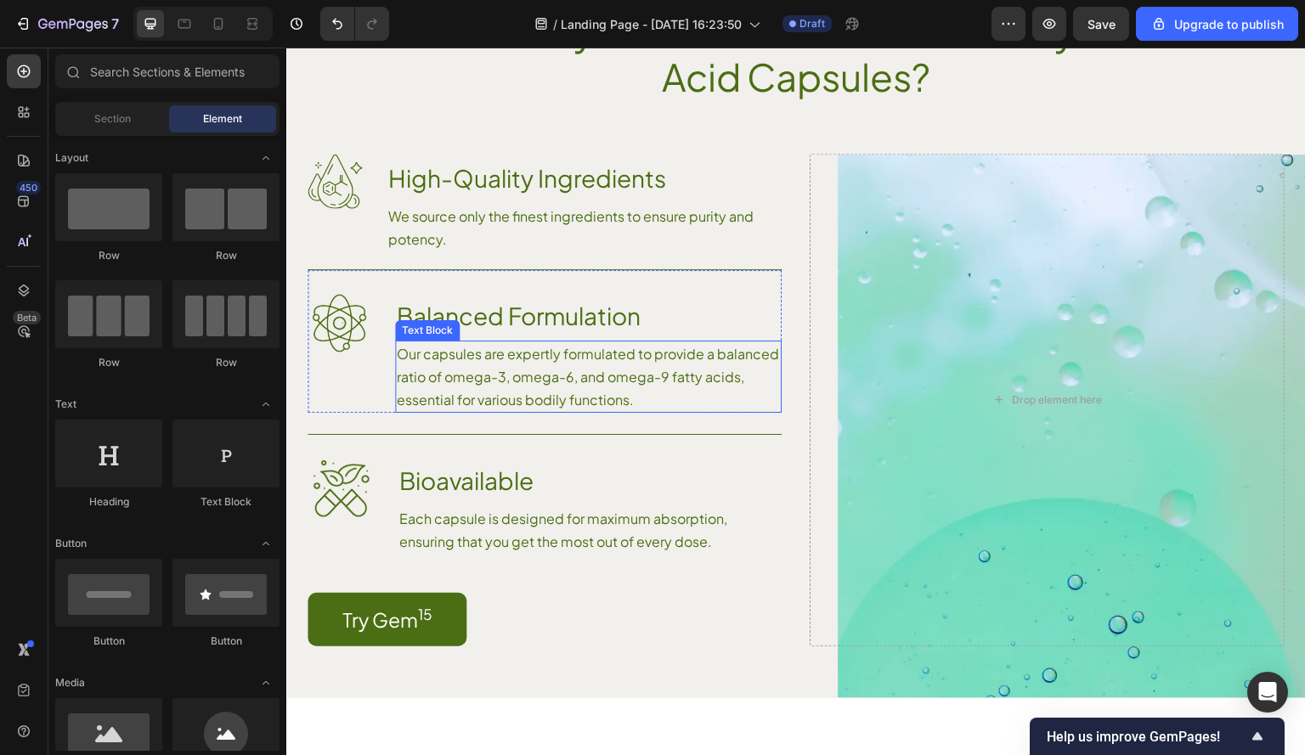
scroll to position [1614, 0]
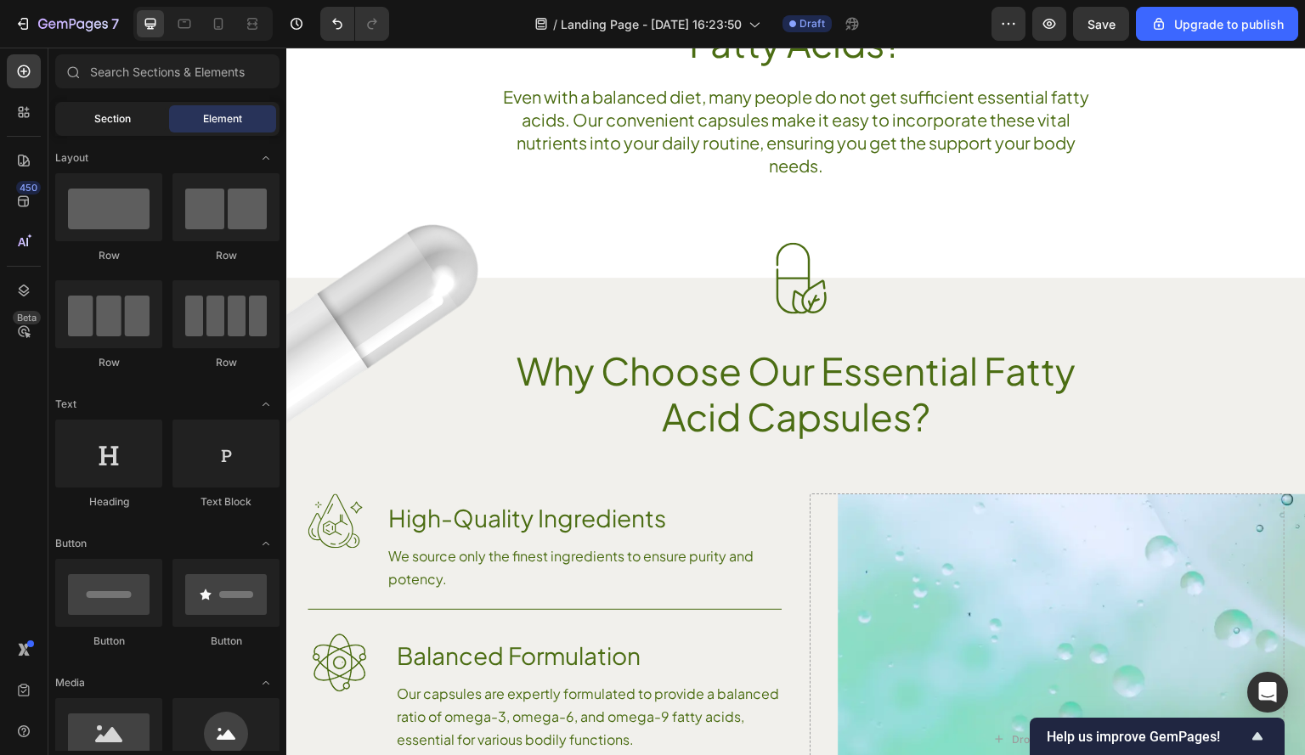
click at [99, 119] on span "Section" at bounding box center [112, 118] width 37 height 15
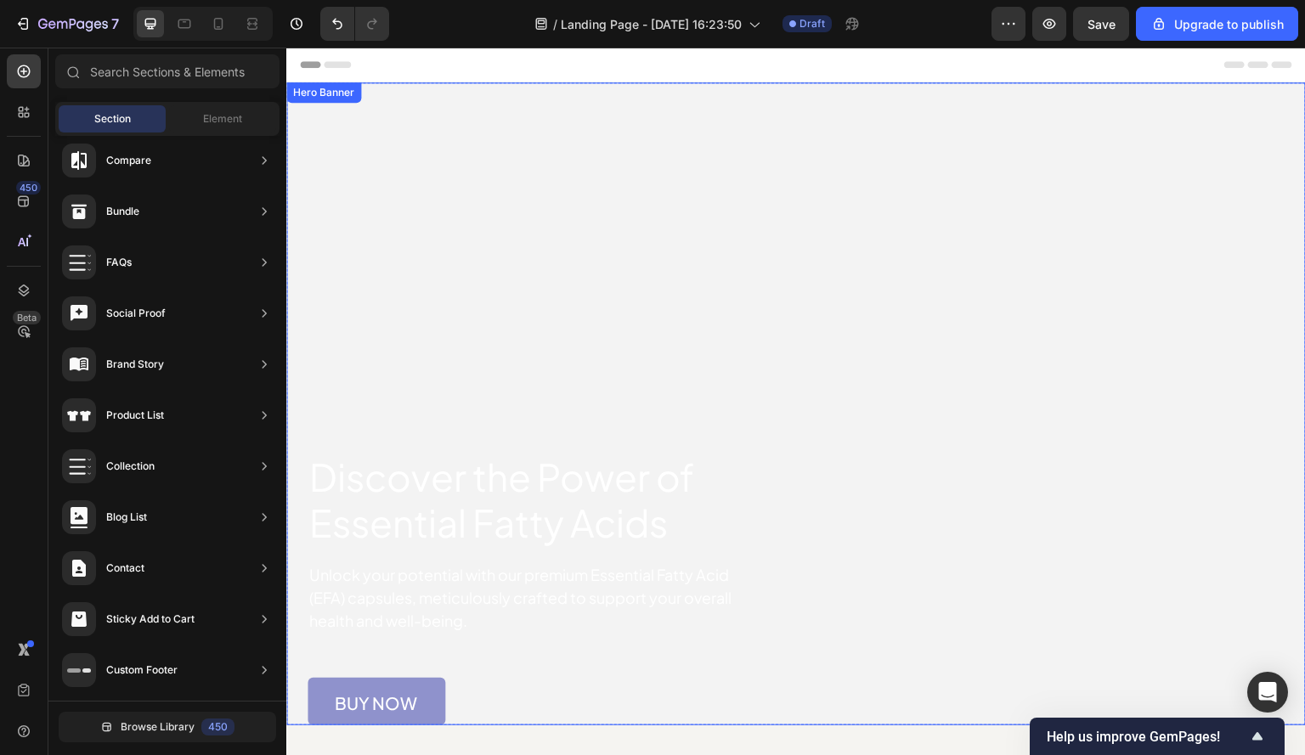
scroll to position [0, 0]
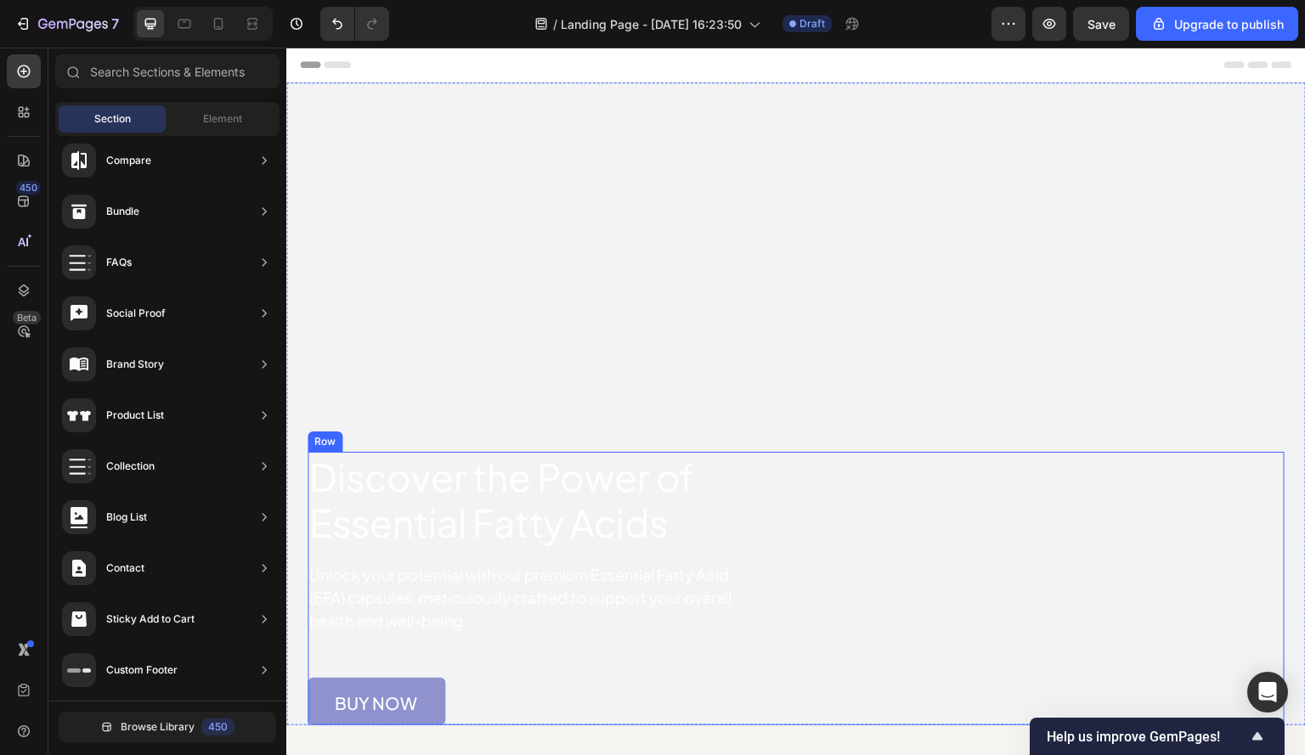
click at [863, 468] on div "Discover the Power of Essential Fatty Acids Heading Unlock your potential with …" at bounding box center [795, 588] width 977 height 273
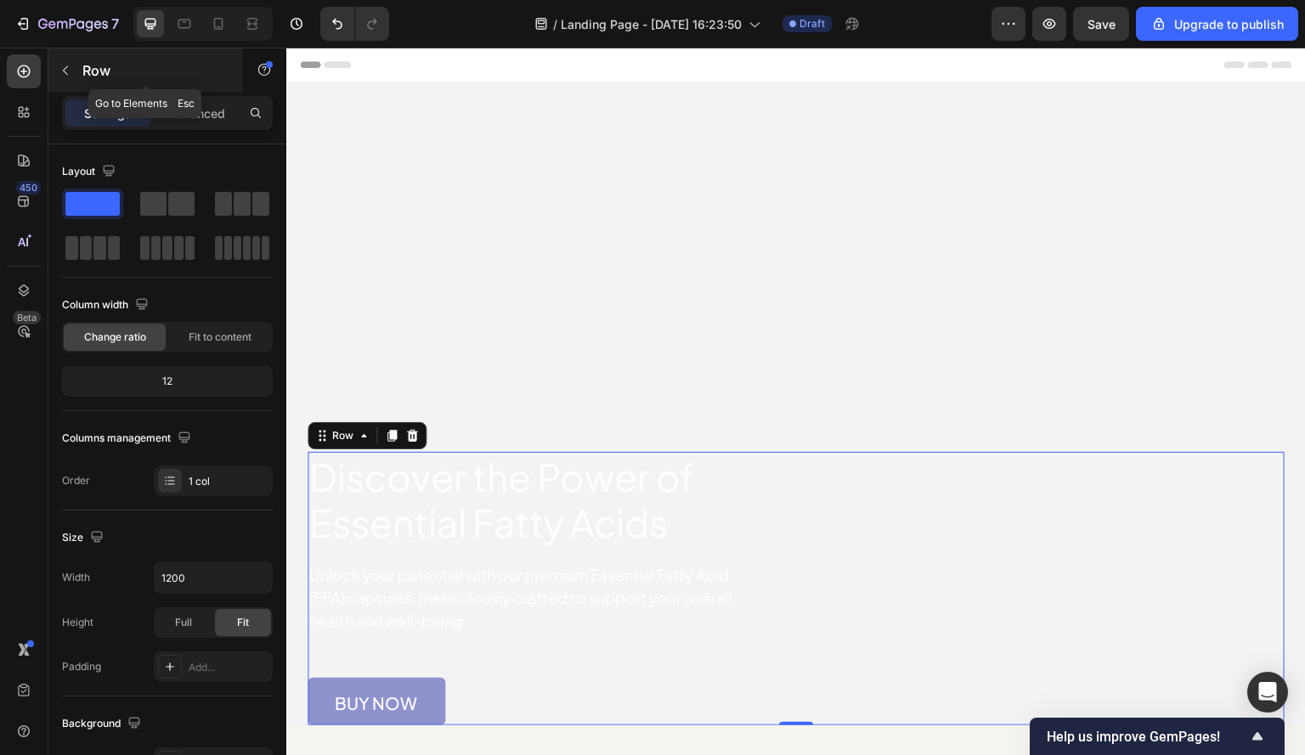
click at [72, 70] on button "button" at bounding box center [65, 70] width 27 height 27
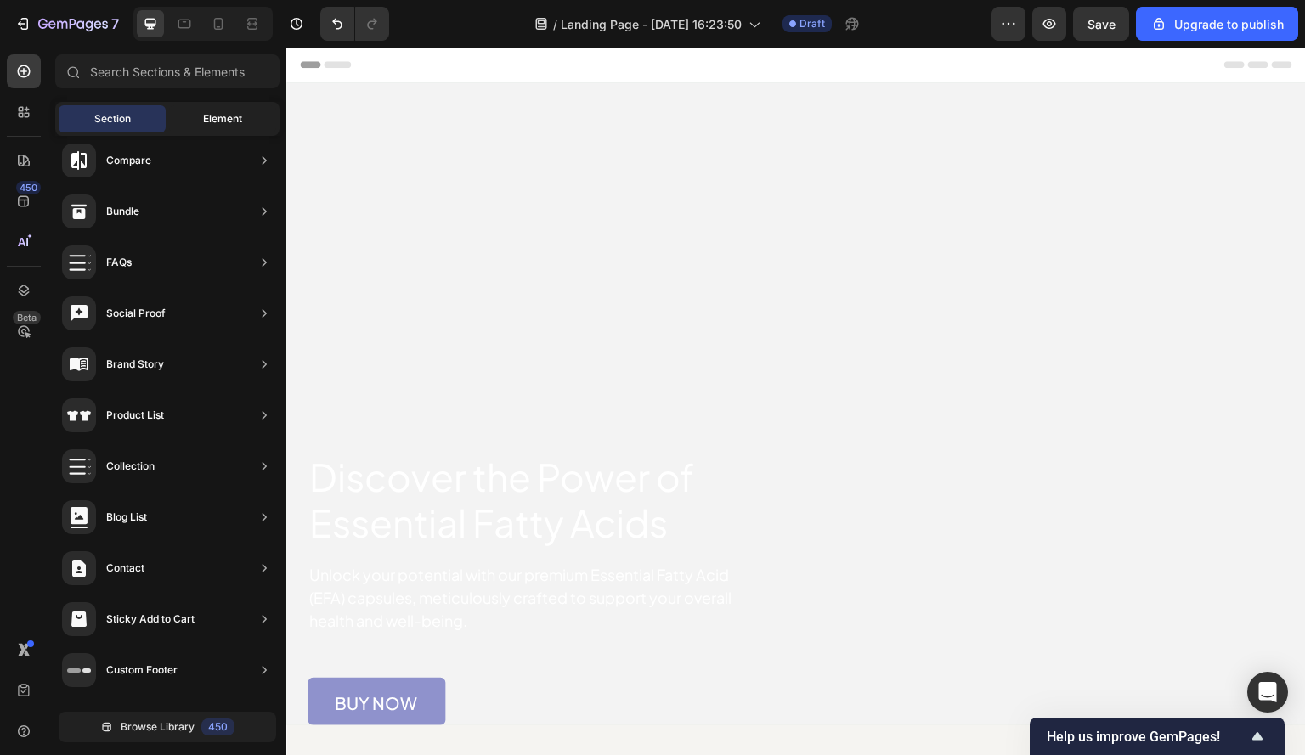
click at [226, 121] on span "Element" at bounding box center [222, 118] width 39 height 15
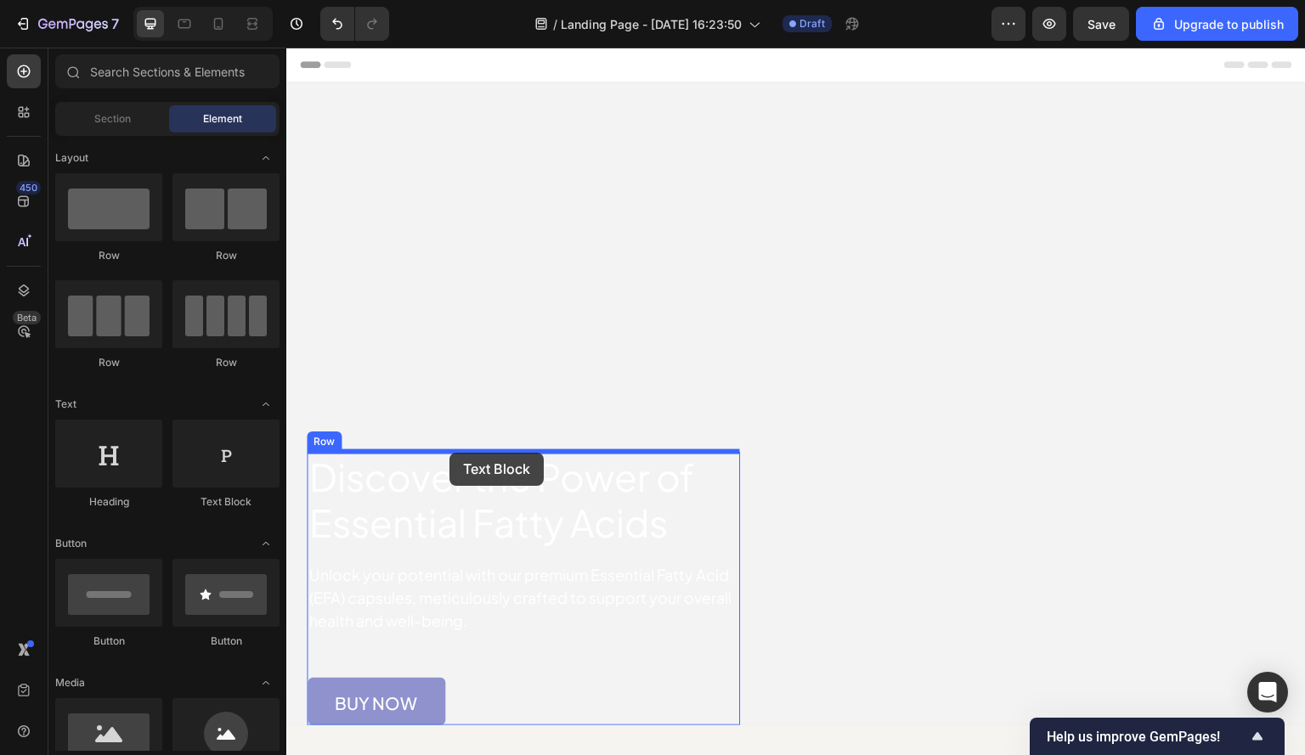
drag, startPoint x: 510, startPoint y: 517, endPoint x: 449, endPoint y: 453, distance: 88.3
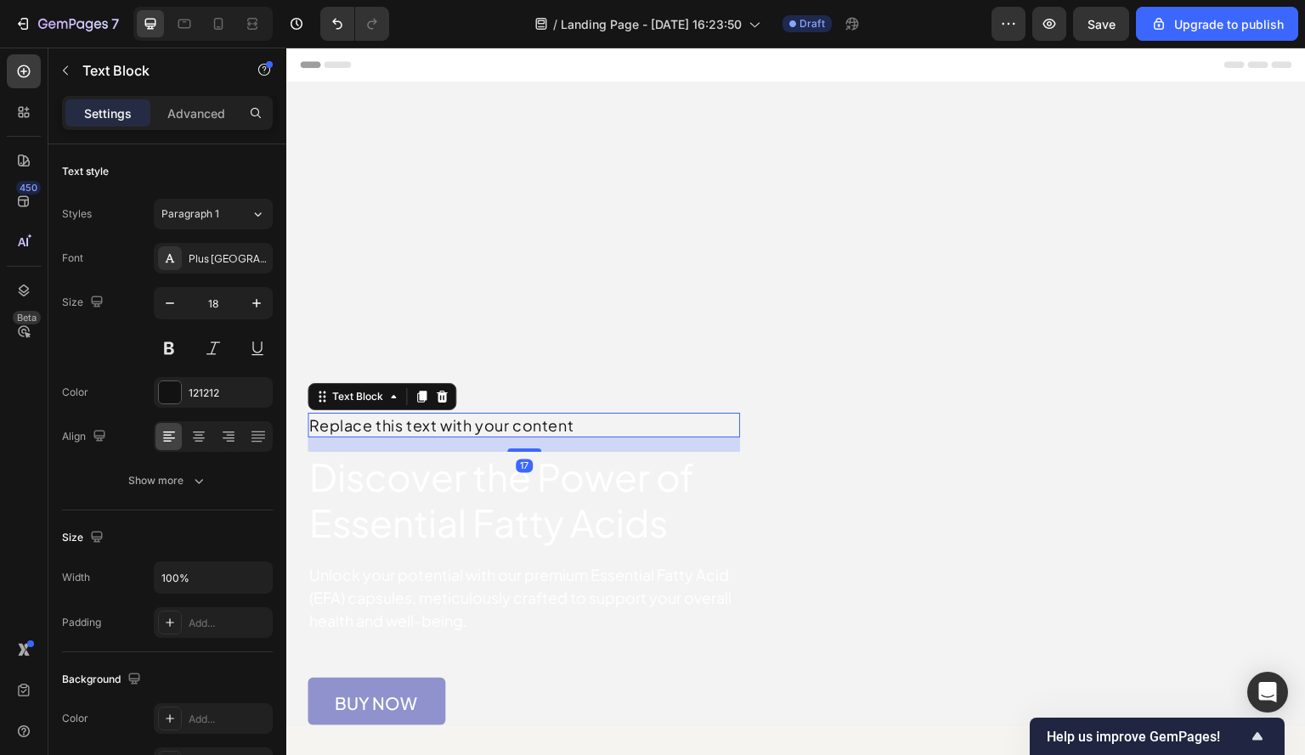
click at [363, 419] on div "Replace this text with your content" at bounding box center [523, 425] width 432 height 25
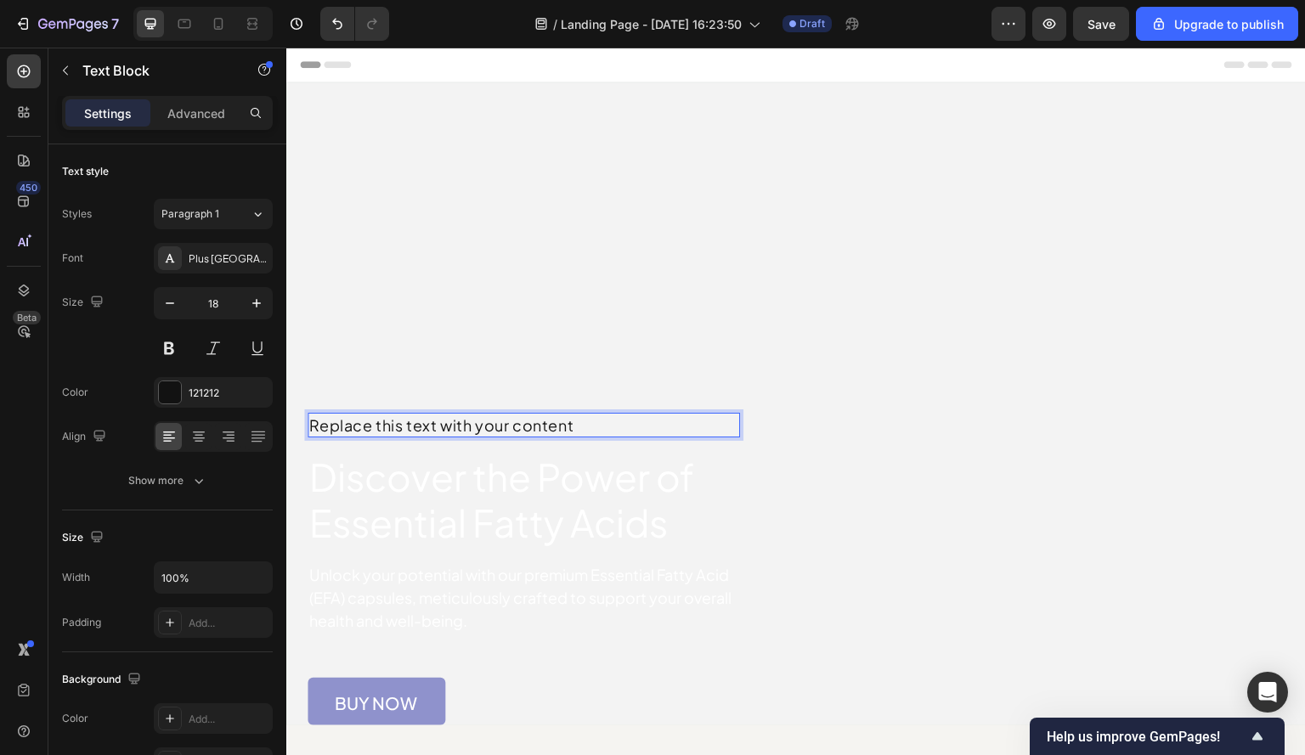
click at [352, 421] on p "Replace this text with your content" at bounding box center [523, 424] width 429 height 21
drag, startPoint x: 312, startPoint y: 424, endPoint x: 678, endPoint y: 428, distance: 366.1
click at [678, 428] on p "Replace this text with your content" at bounding box center [523, 424] width 429 height 21
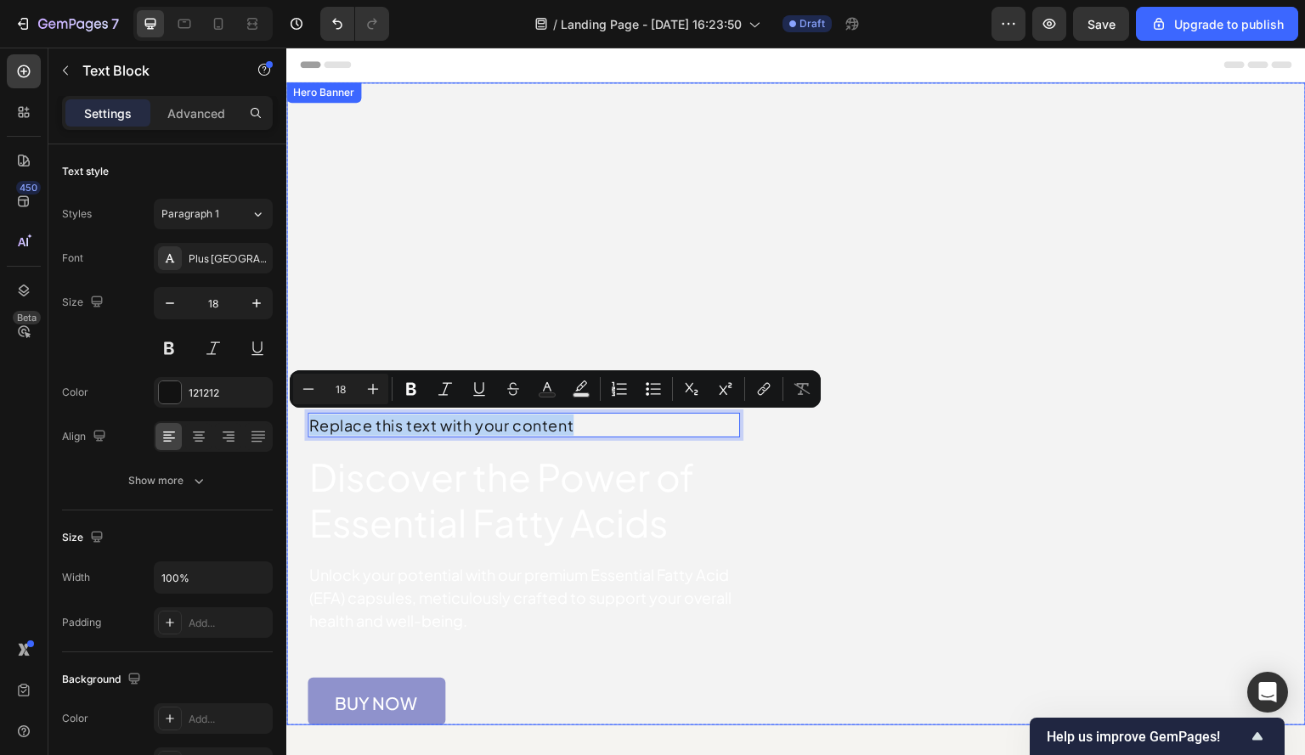
click at [1081, 146] on video "Background Image" at bounding box center [795, 337] width 1019 height 510
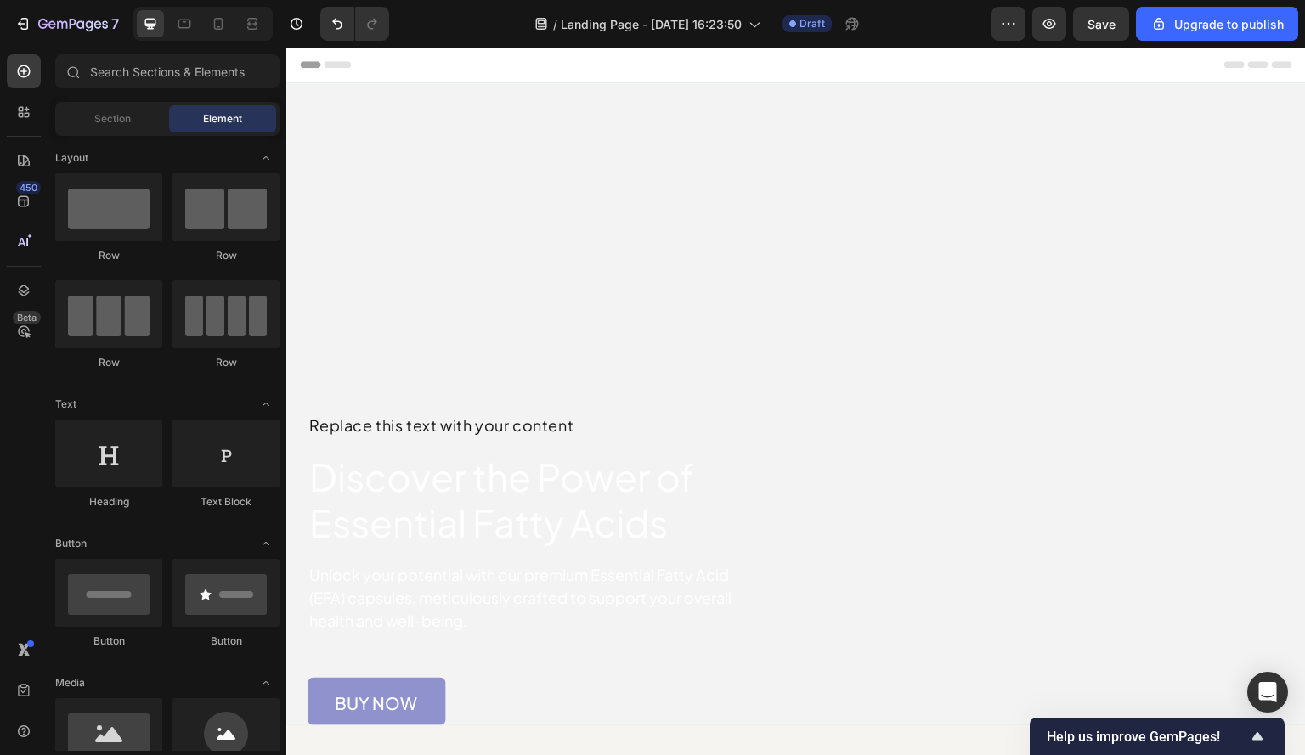
drag, startPoint x: 1300, startPoint y: 664, endPoint x: 1569, endPoint y: 81, distance: 642.6
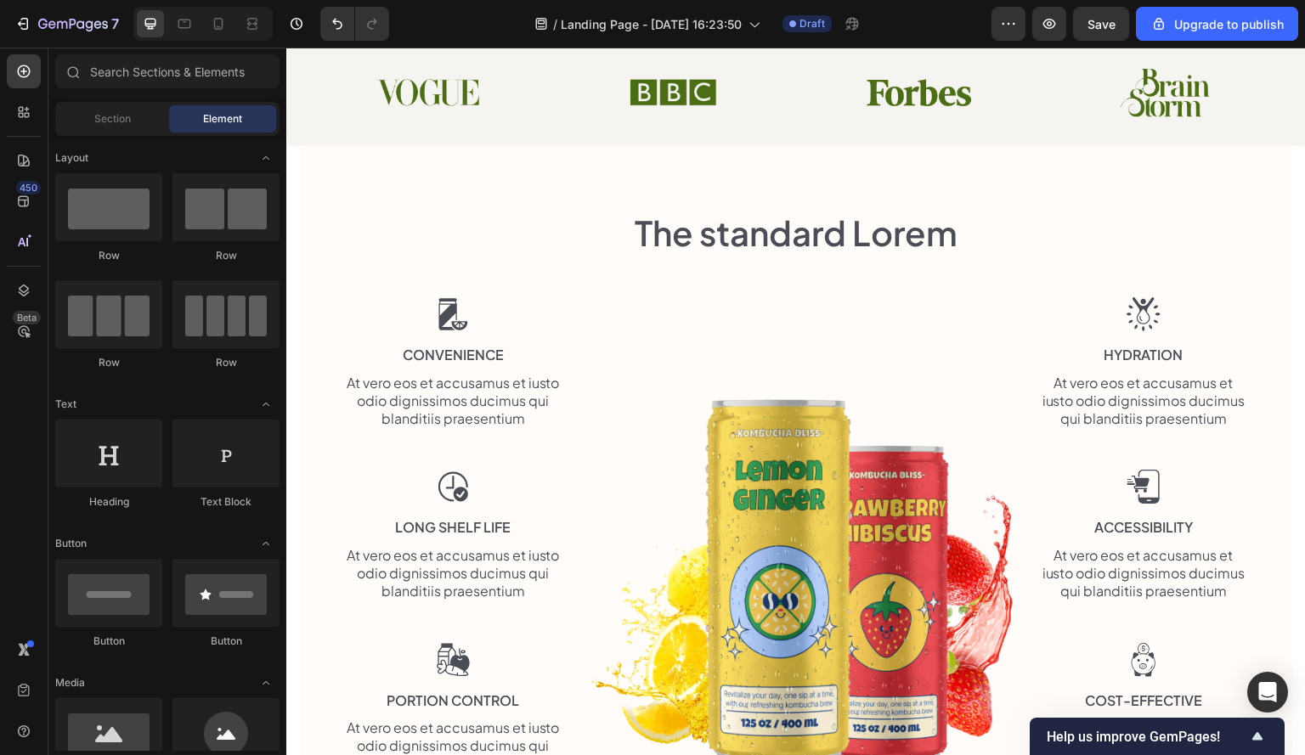
scroll to position [849, 0]
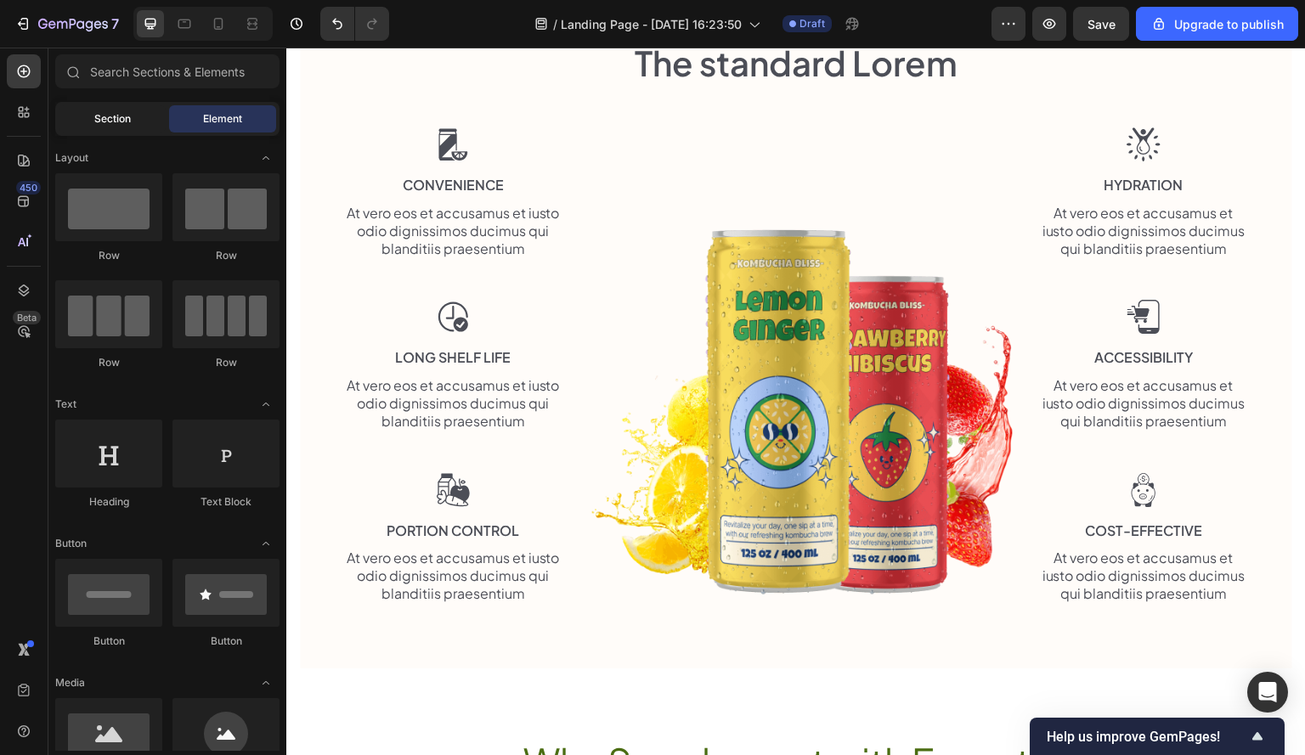
click at [113, 123] on span "Section" at bounding box center [112, 118] width 37 height 15
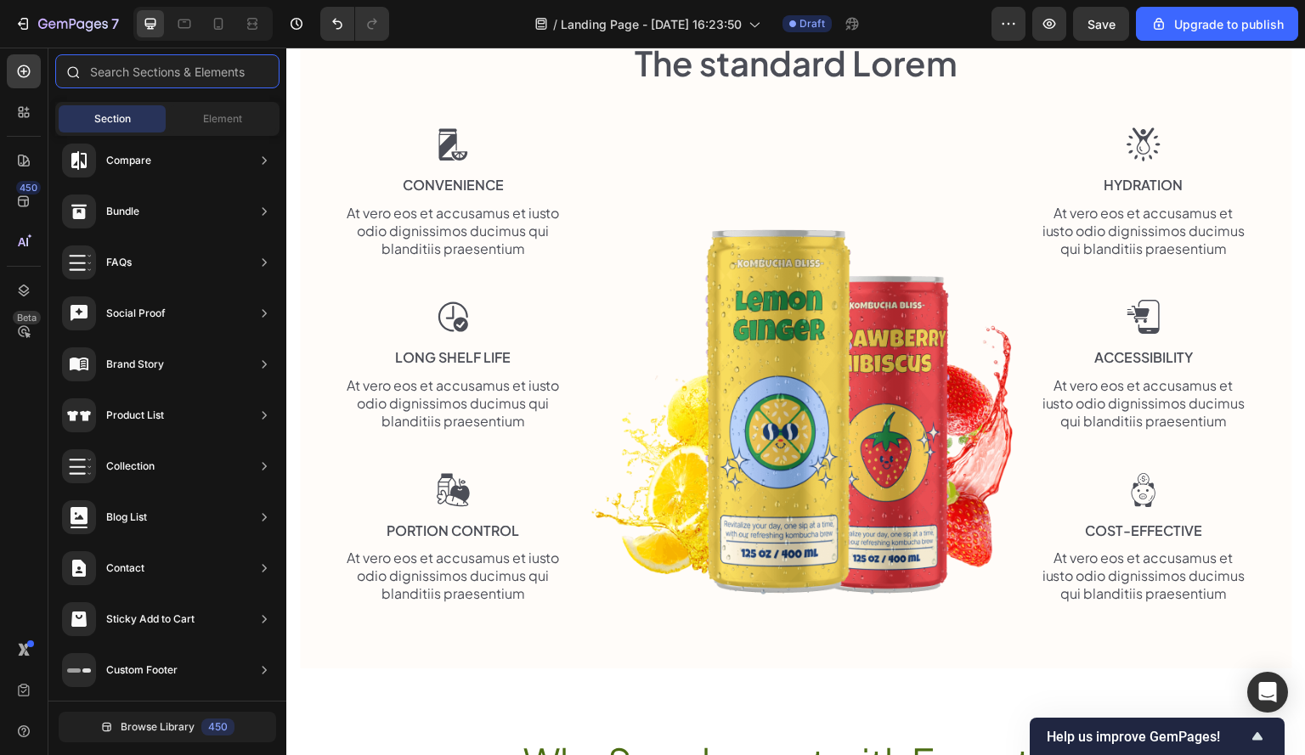
click at [187, 60] on input "text" at bounding box center [167, 71] width 224 height 34
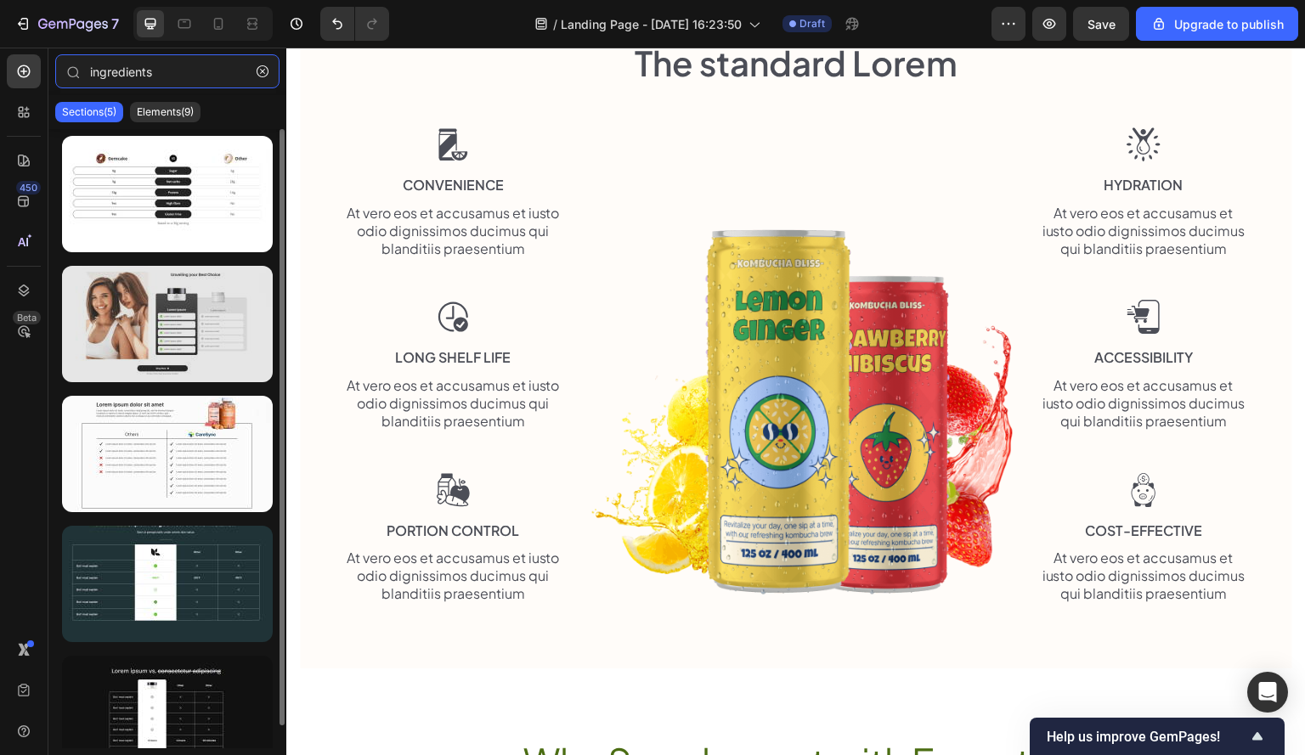
scroll to position [24, 0]
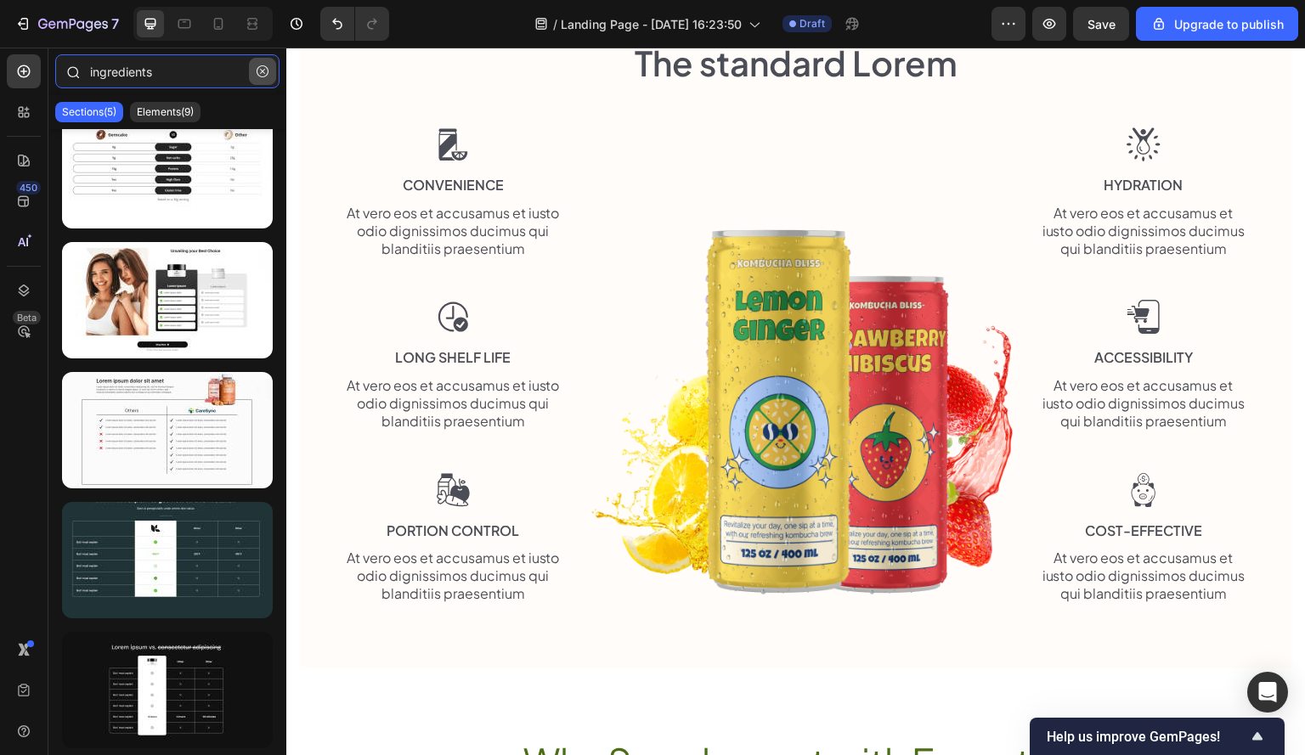
type input "ingredients"
click at [271, 71] on button "button" at bounding box center [262, 71] width 27 height 27
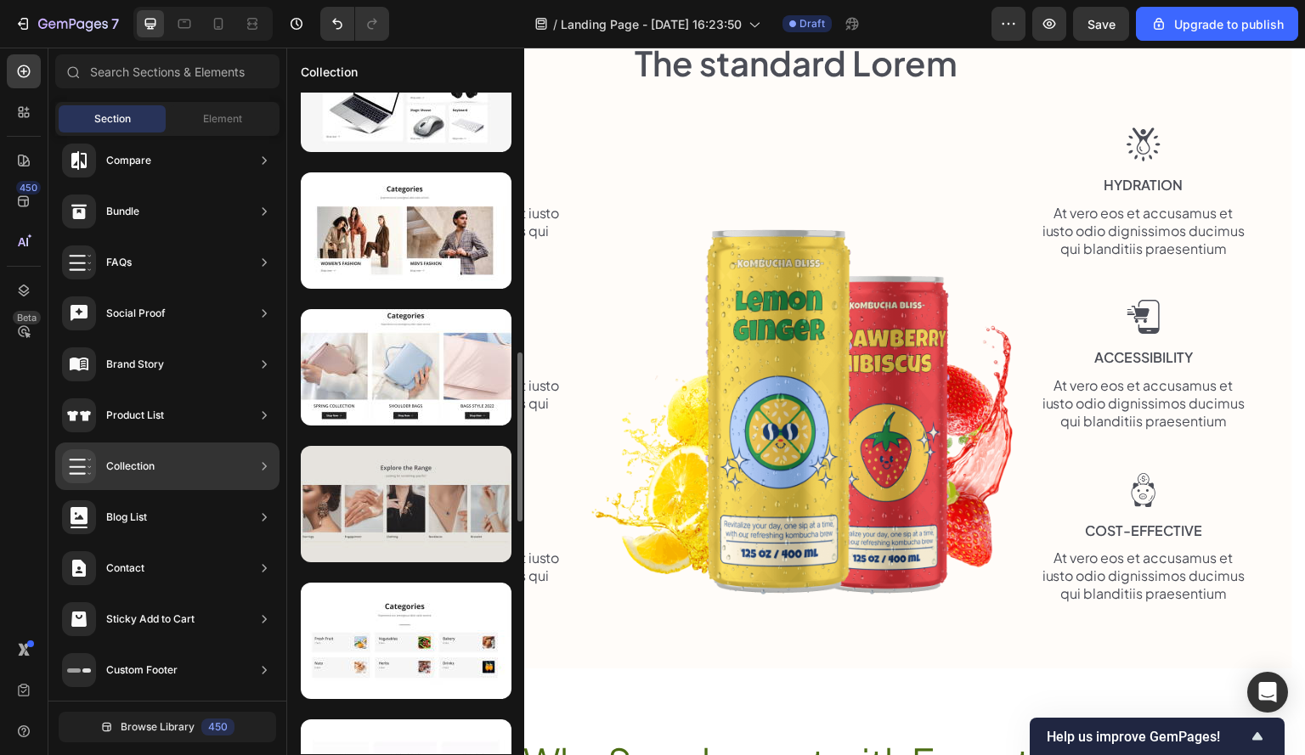
scroll to position [1359, 0]
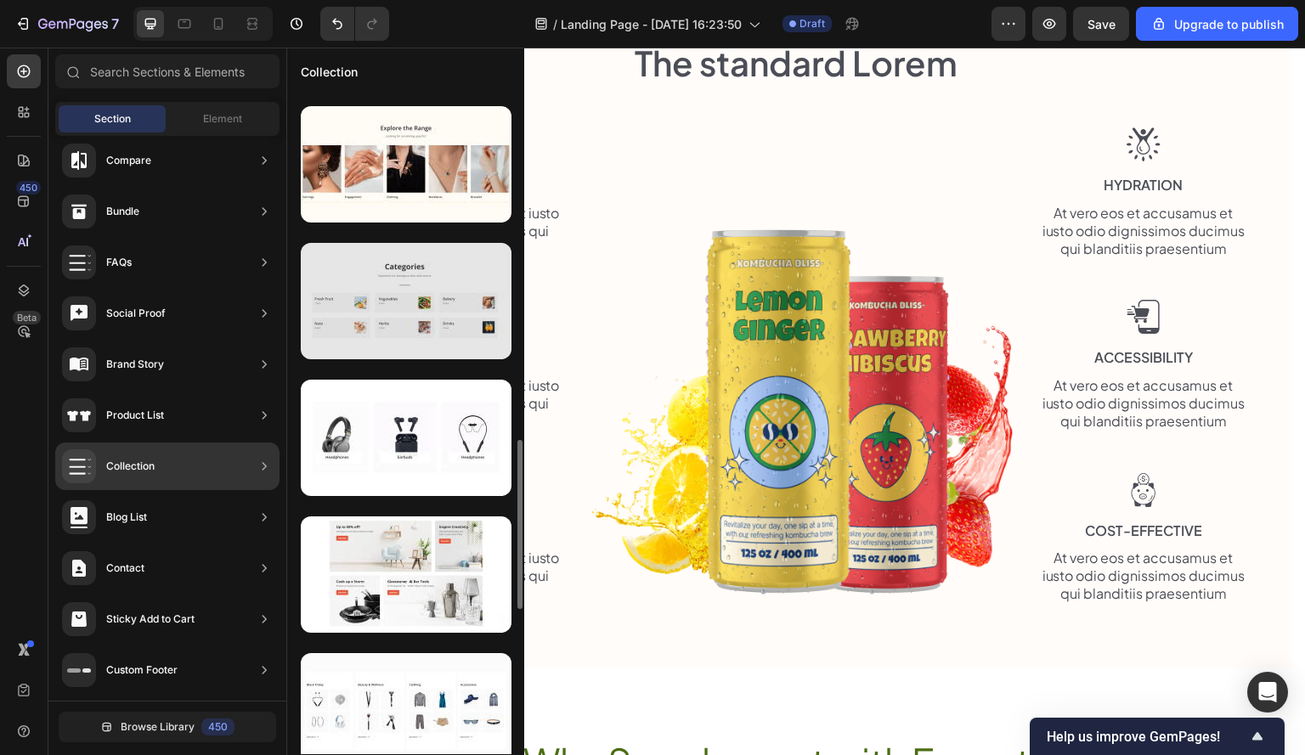
click at [404, 298] on div at bounding box center [406, 301] width 211 height 116
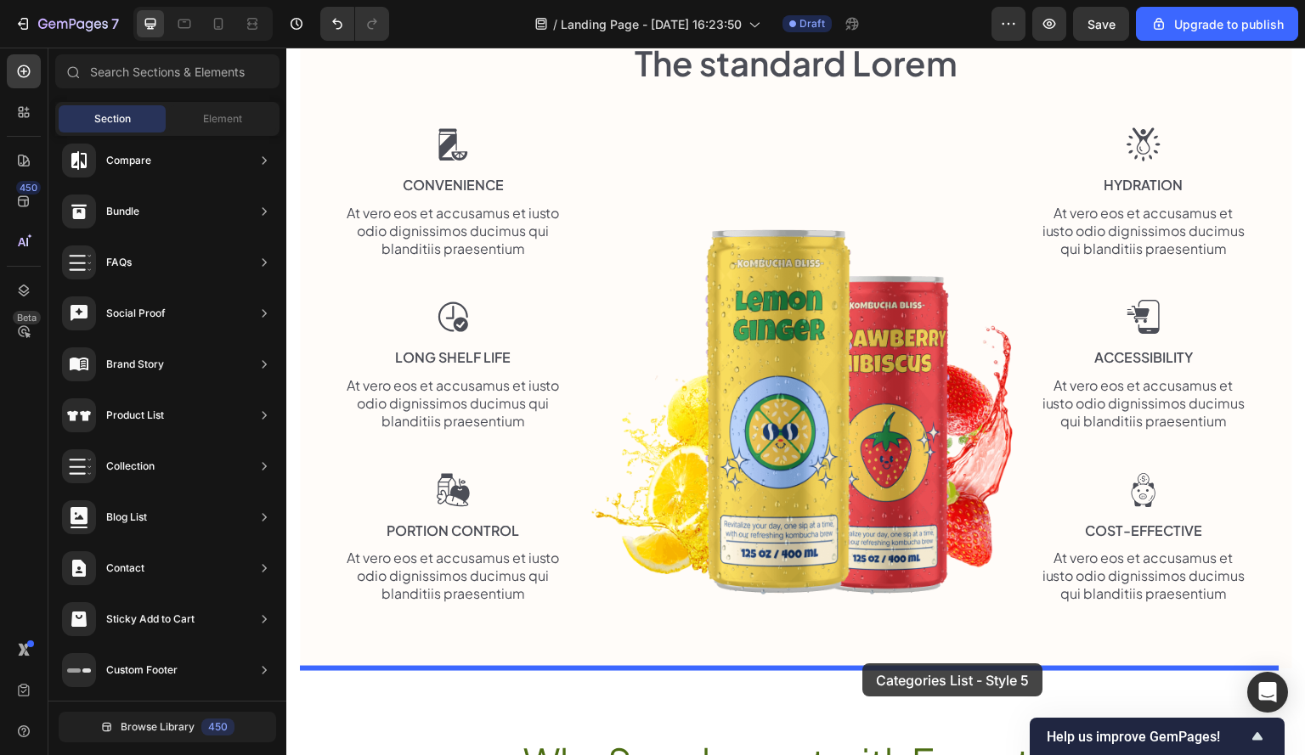
drag, startPoint x: 651, startPoint y: 337, endPoint x: 862, endPoint y: 657, distance: 383.7
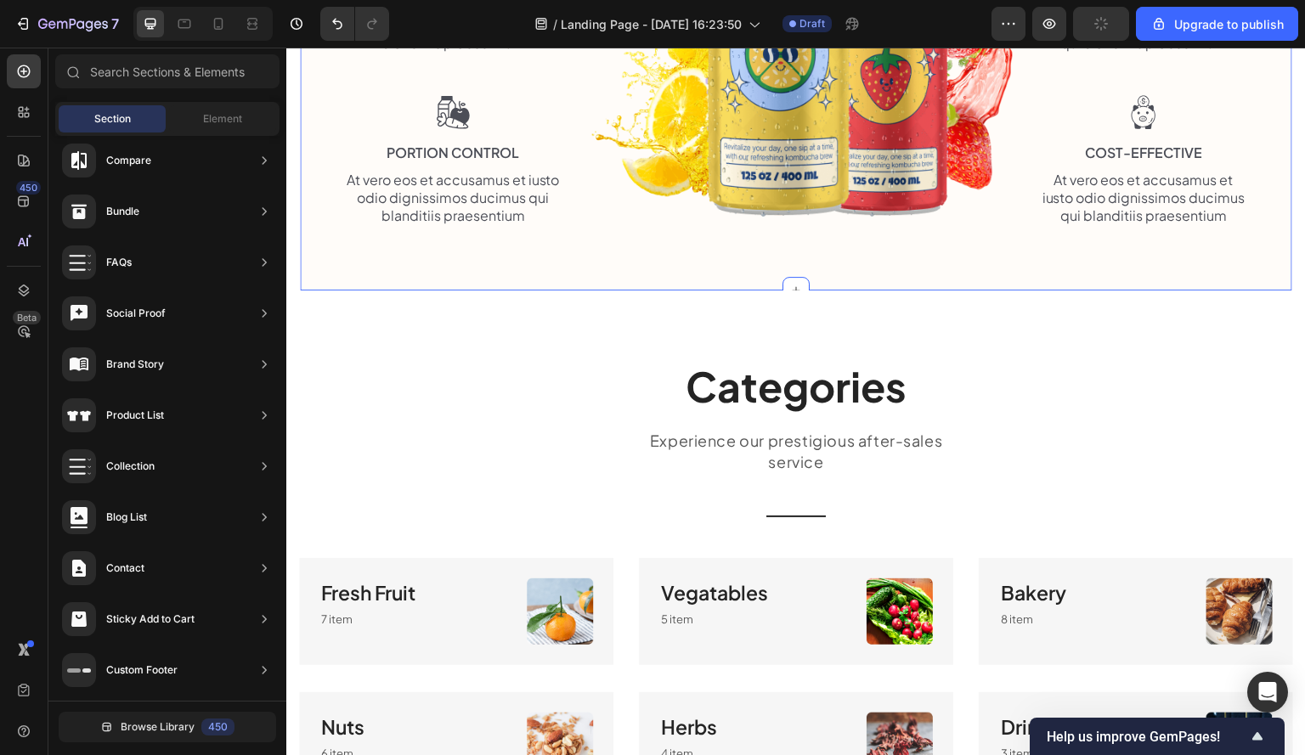
scroll to position [1312, 0]
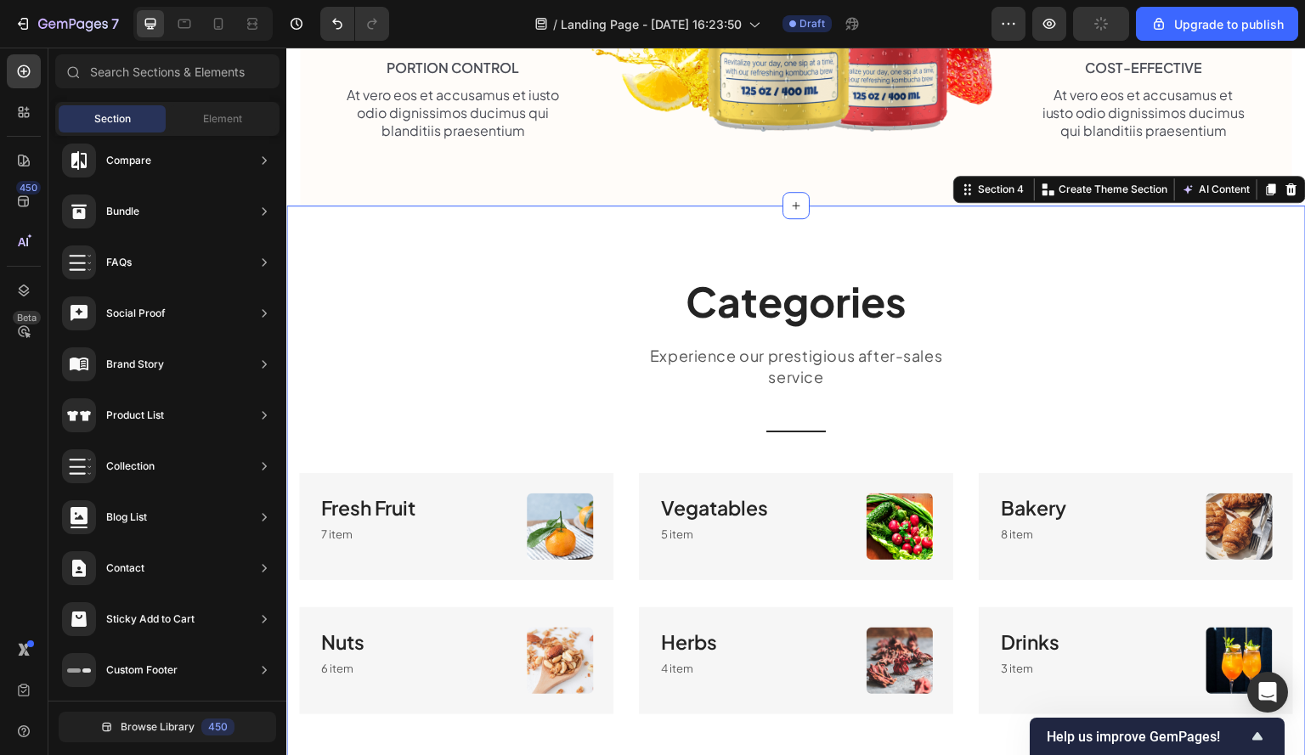
click at [464, 240] on div "Categories Heading Experience our prestigious after-sales service Text block Ti…" at bounding box center [795, 494] width 1019 height 577
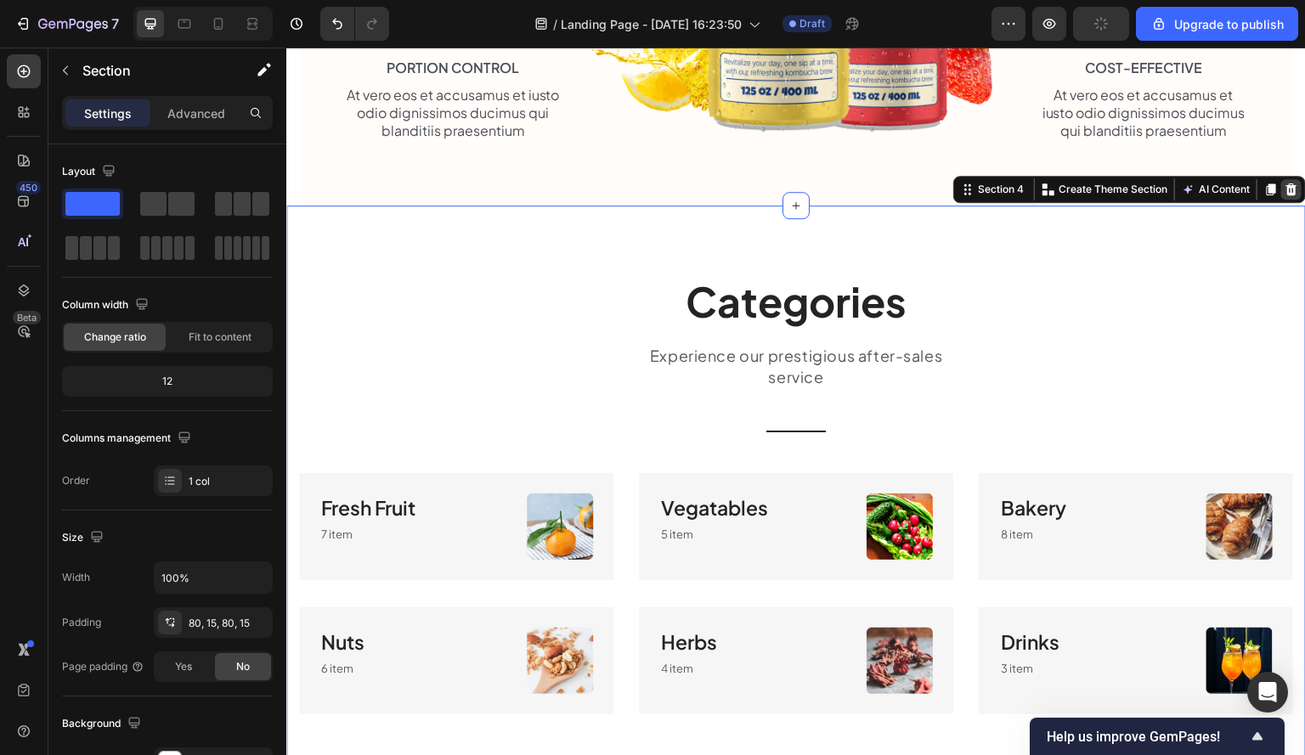
click at [1286, 188] on icon at bounding box center [1291, 189] width 11 height 12
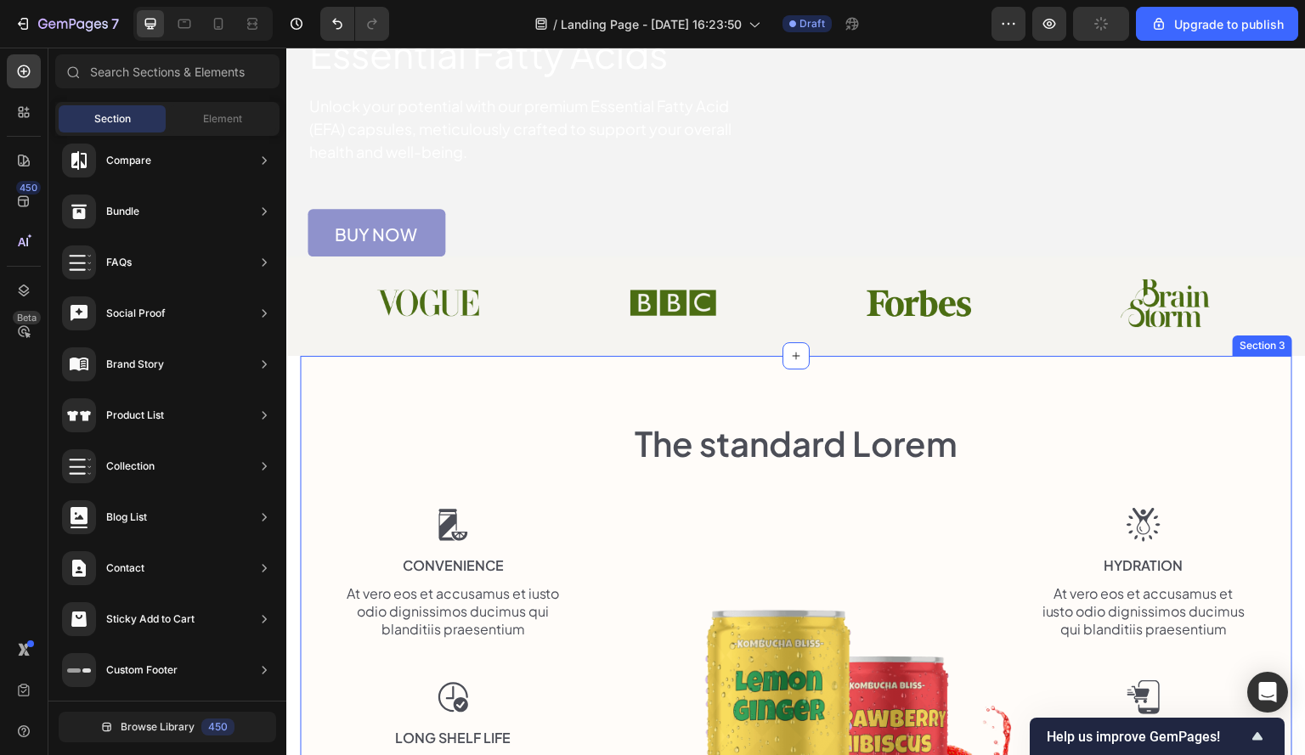
scroll to position [378, 0]
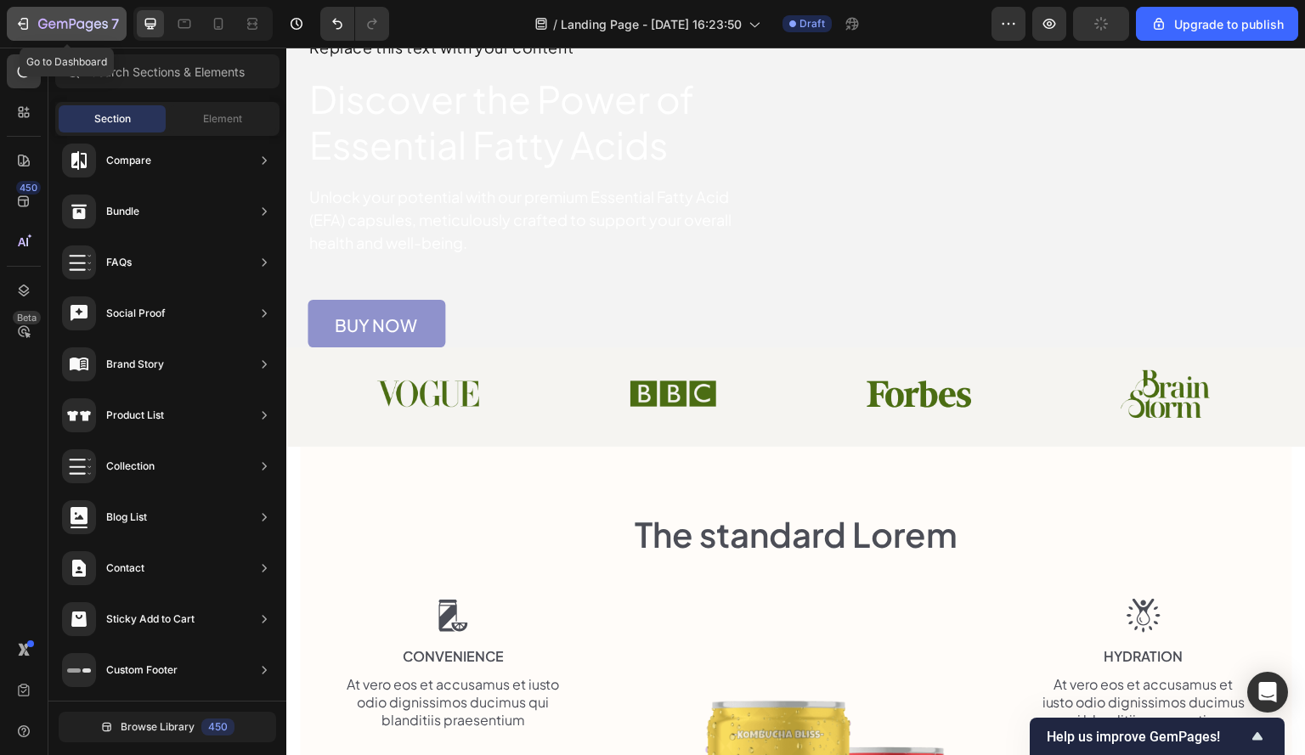
click at [96, 23] on icon "button" at bounding box center [98, 24] width 8 height 8
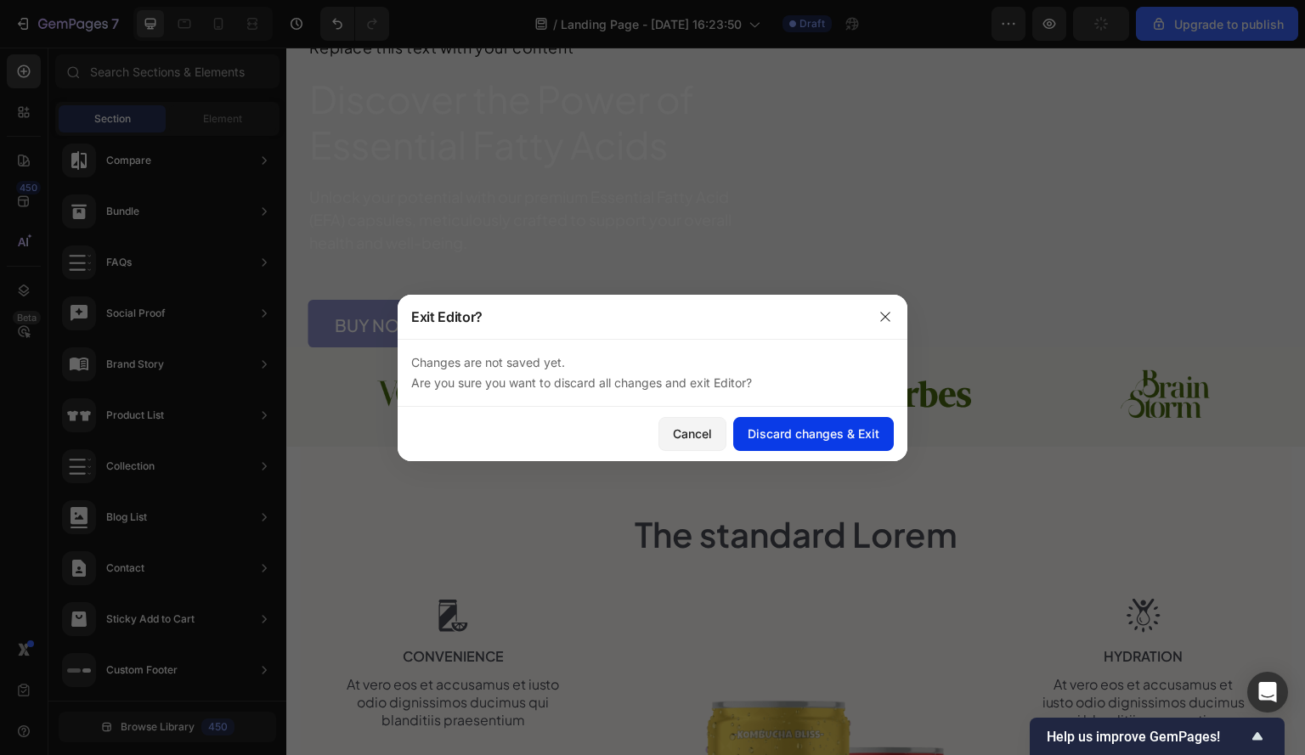
click at [768, 432] on div "Discard changes & Exit" at bounding box center [813, 434] width 132 height 18
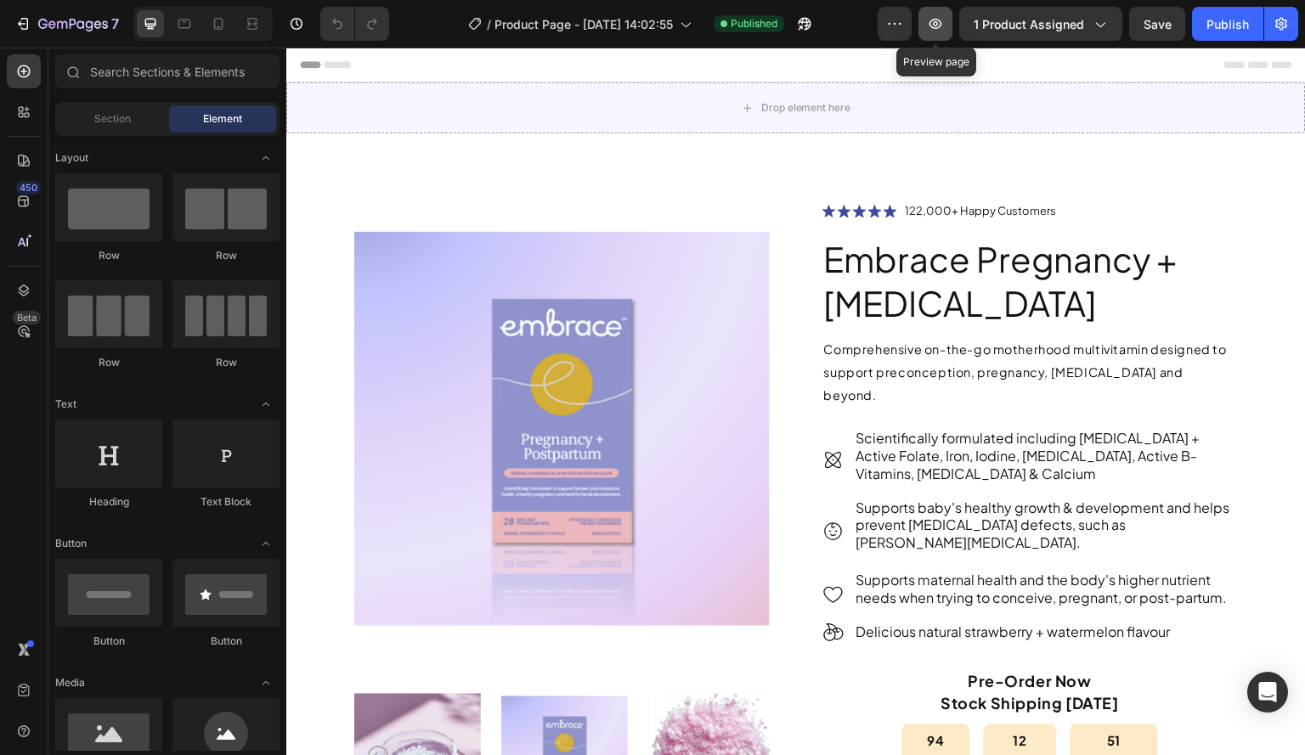
click at [939, 21] on icon "button" at bounding box center [935, 23] width 17 height 17
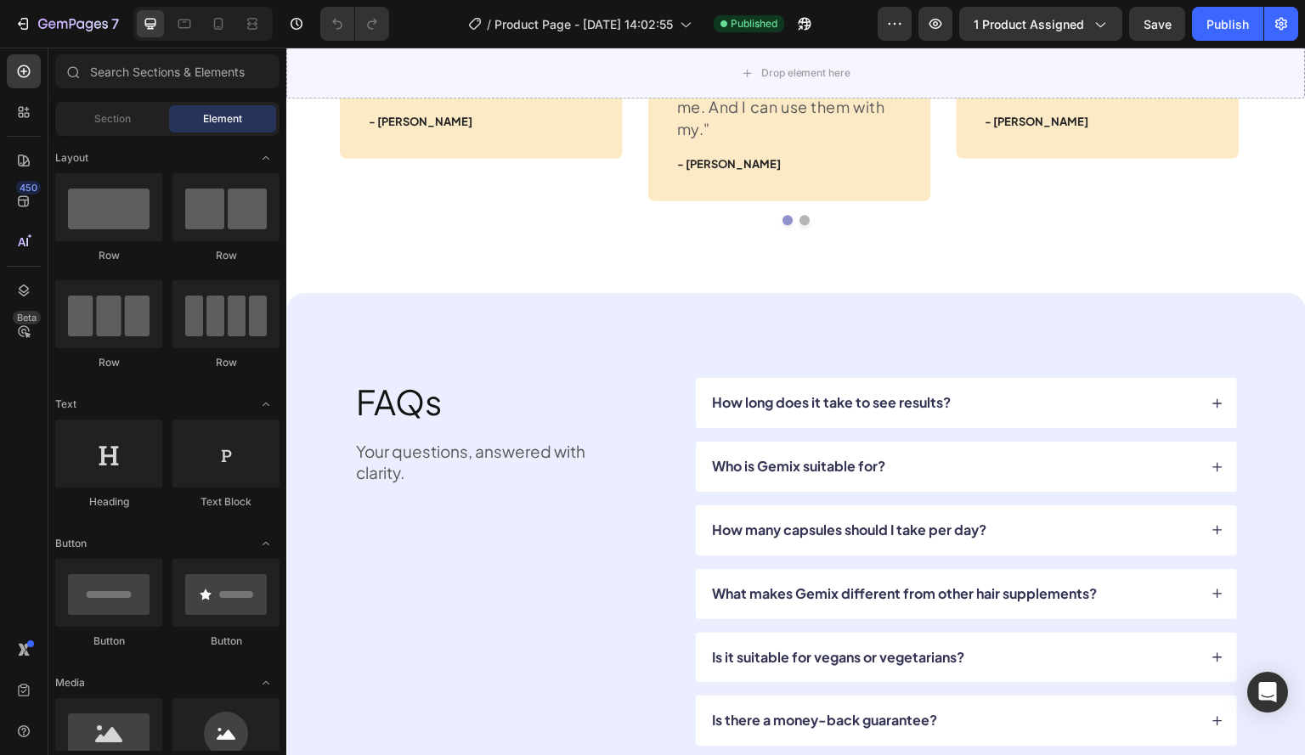
scroll to position [6244, 0]
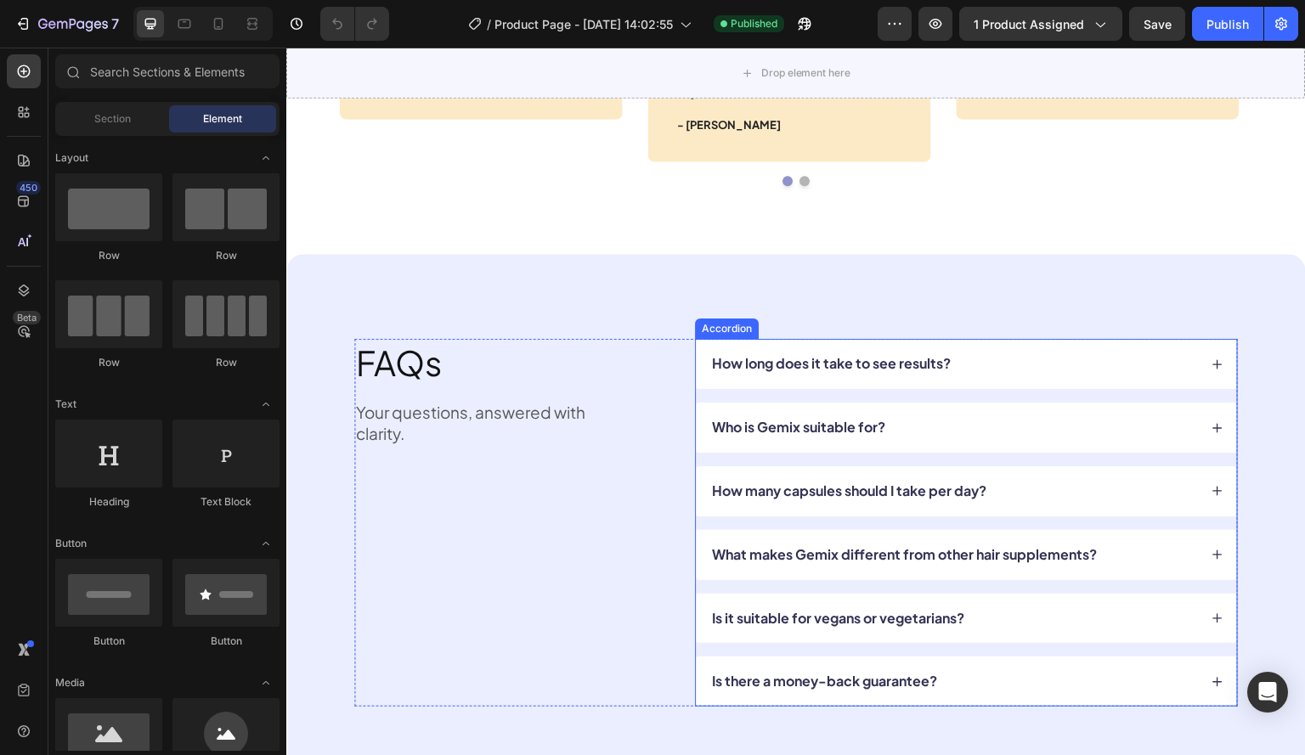
click at [698, 346] on div "How long does it take to see results?" at bounding box center [966, 364] width 541 height 50
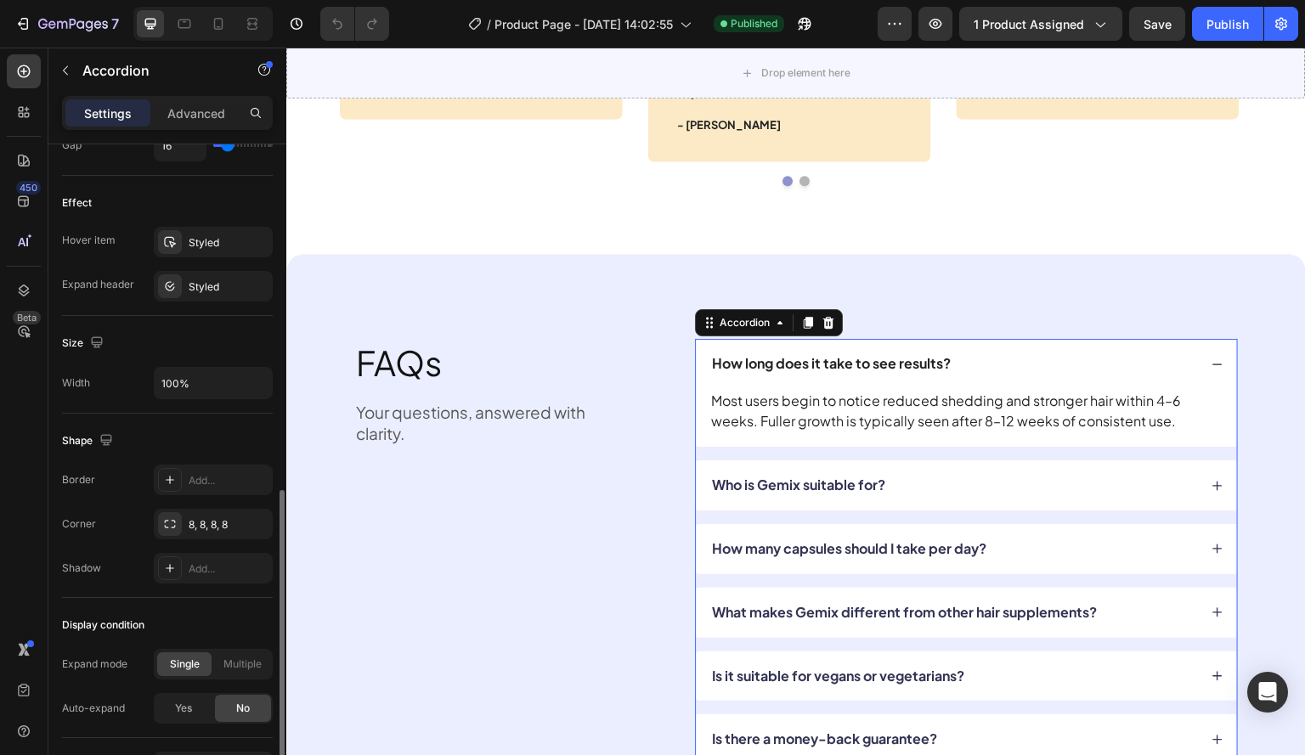
scroll to position [958, 0]
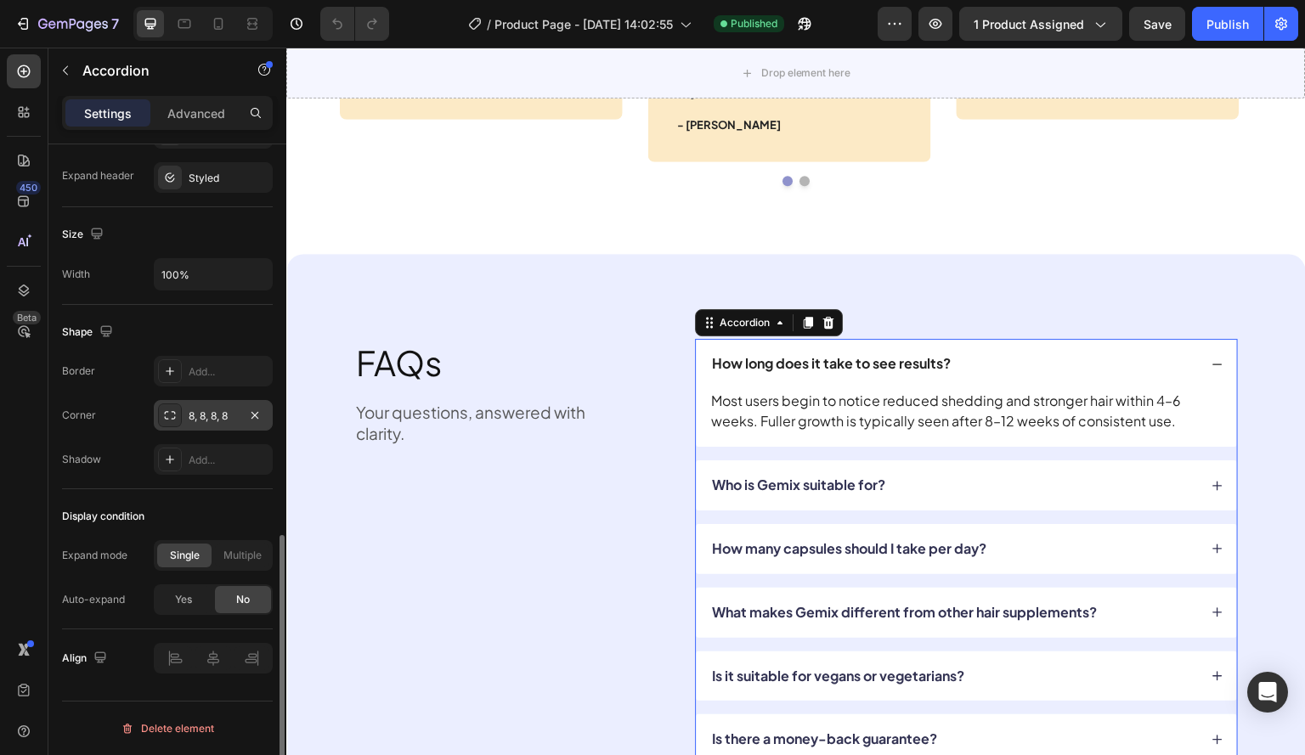
click at [207, 412] on div "8, 8, 8, 8" at bounding box center [213, 416] width 49 height 15
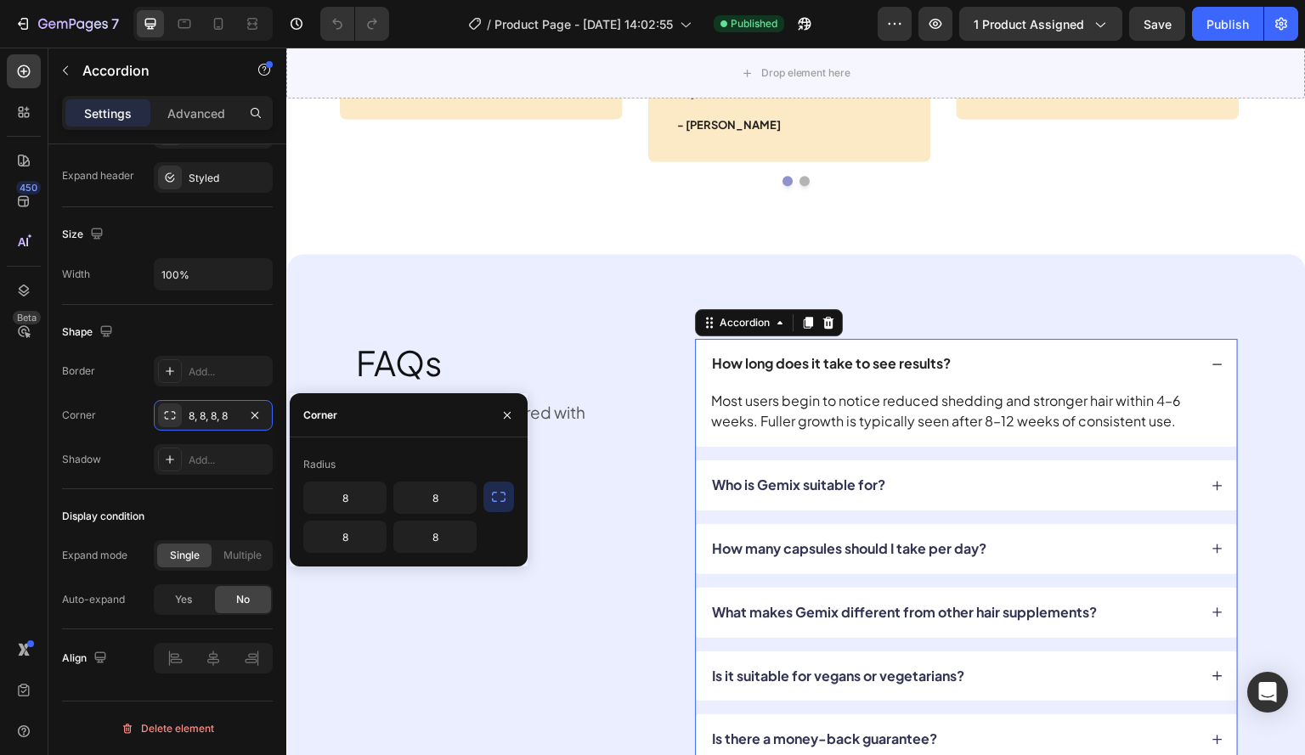
click at [483, 496] on button "button" at bounding box center [498, 497] width 31 height 31
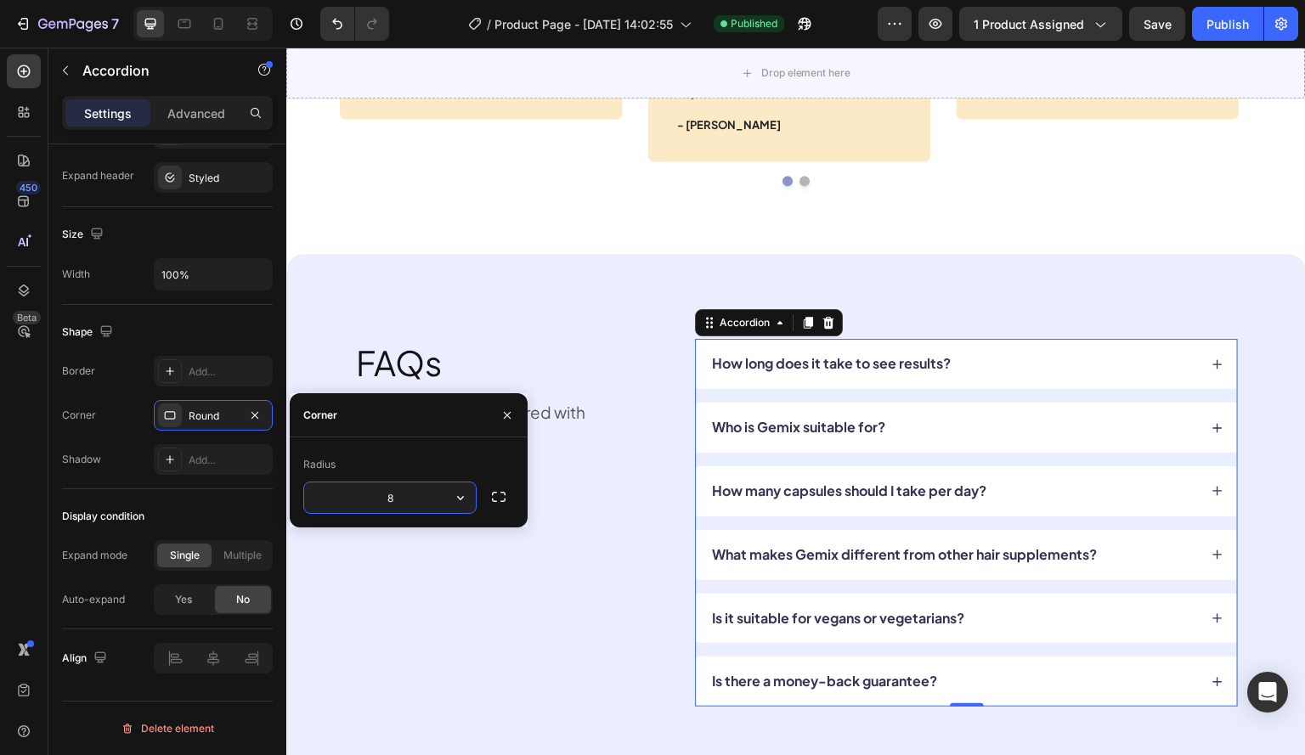
click at [389, 496] on input "8" at bounding box center [390, 497] width 172 height 31
type input "10"
click at [504, 494] on icon "button" at bounding box center [498, 496] width 17 height 17
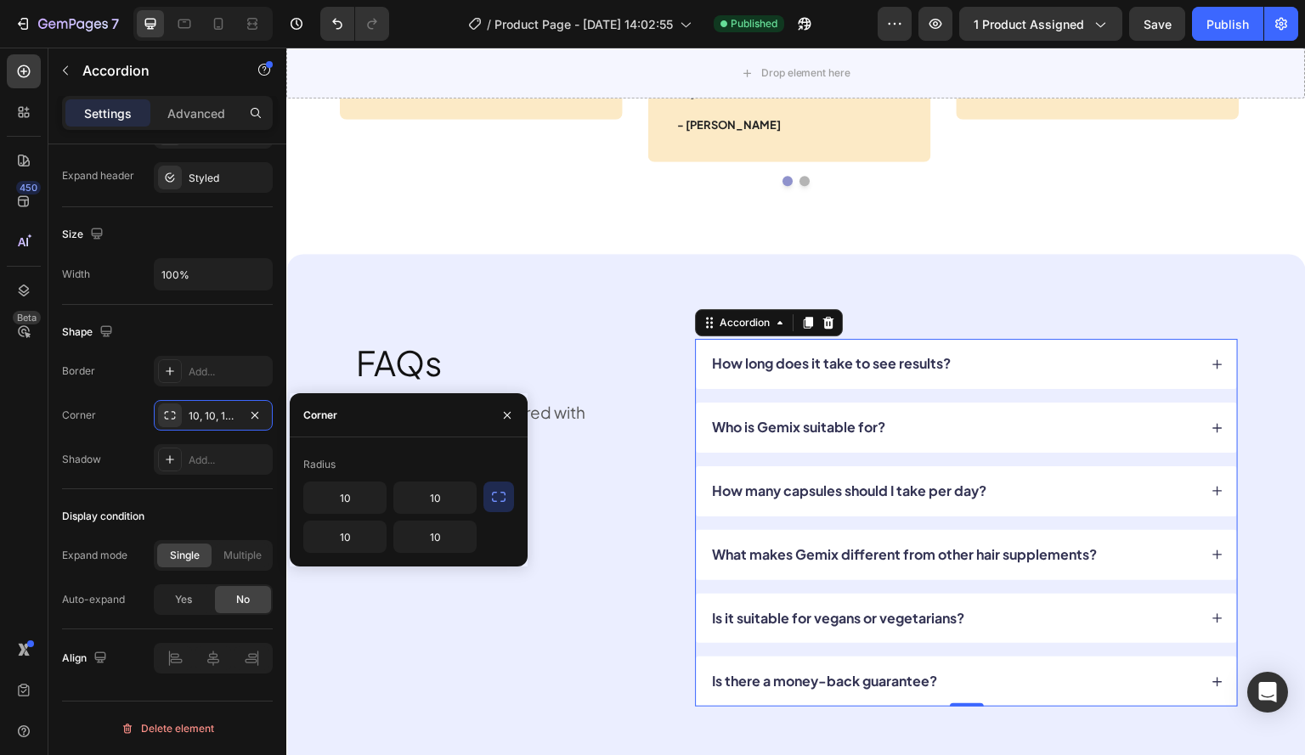
click at [0, 497] on div "450 Beta" at bounding box center [24, 402] width 48 height 708
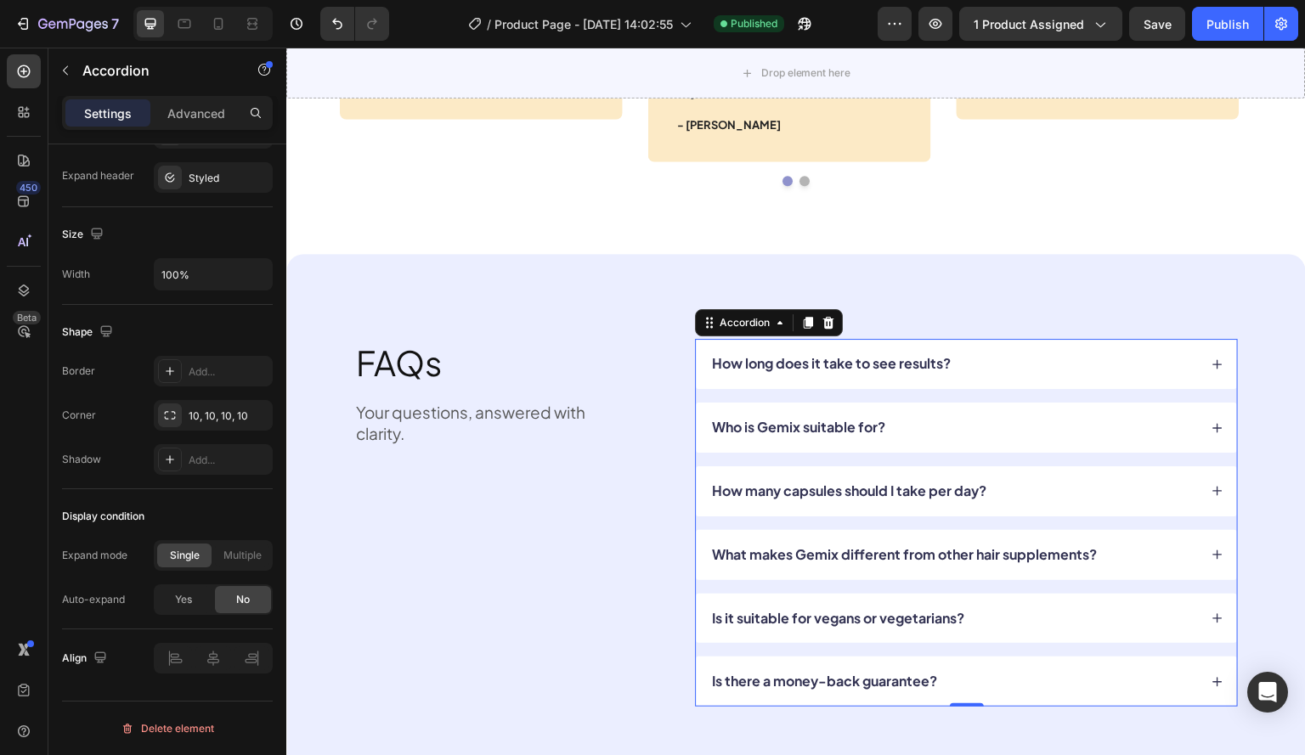
click at [971, 420] on div "Who is Gemix suitable for?" at bounding box center [953, 427] width 488 height 23
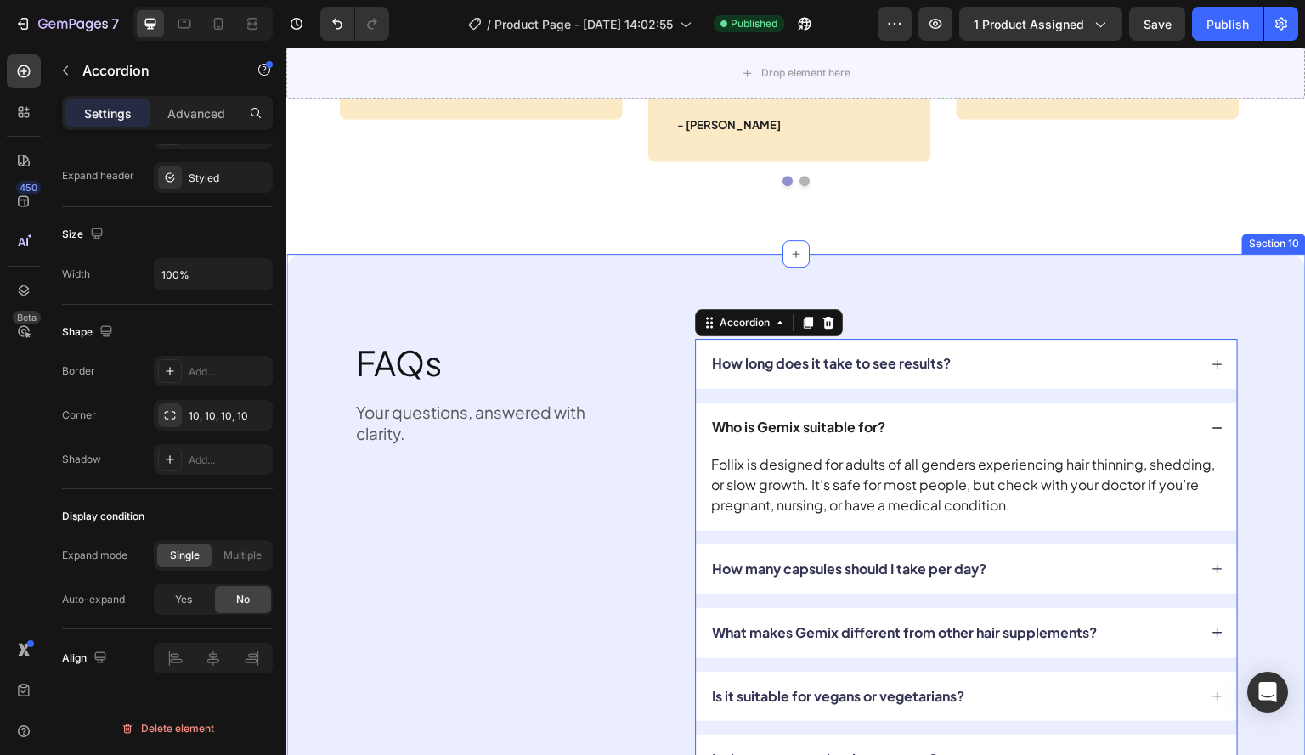
click at [1265, 397] on div "FAQs Heading Your questions, answered with clarity. Text Block How long does it…" at bounding box center [795, 562] width 1019 height 616
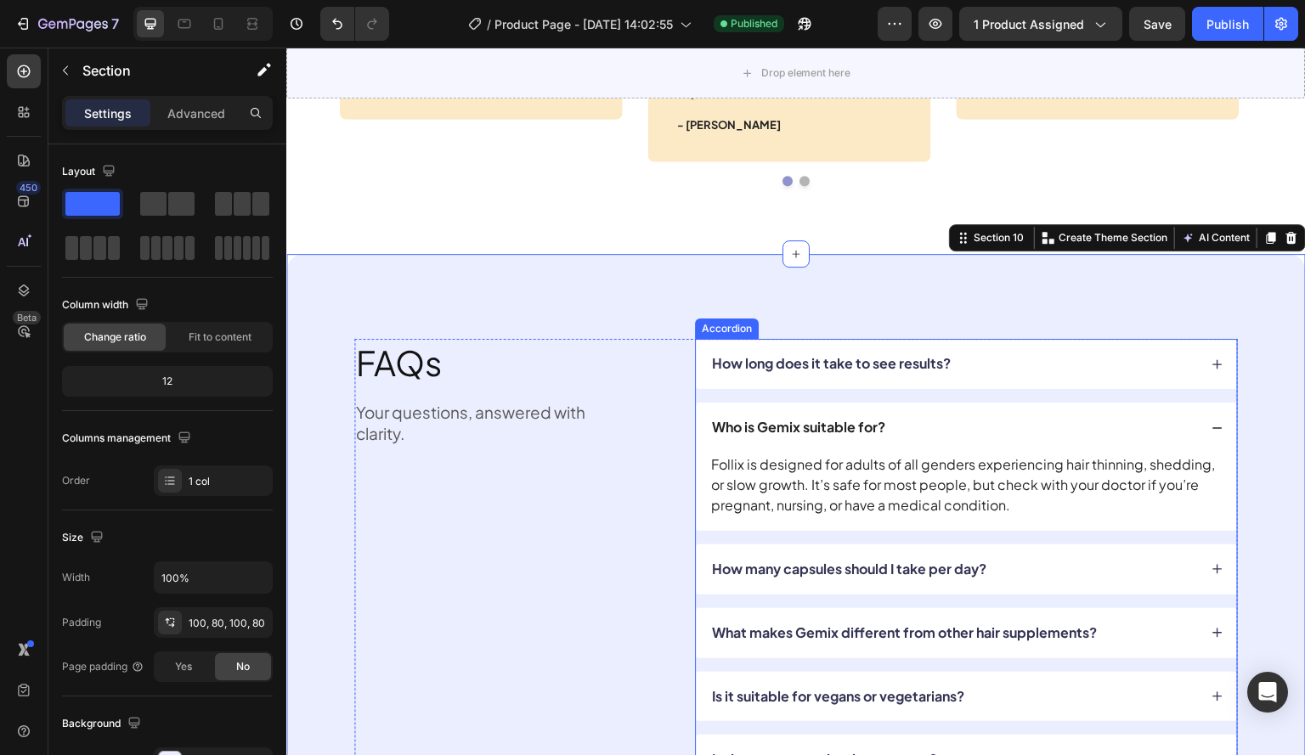
click at [1053, 346] on div "How long does it take to see results?" at bounding box center [966, 364] width 541 height 50
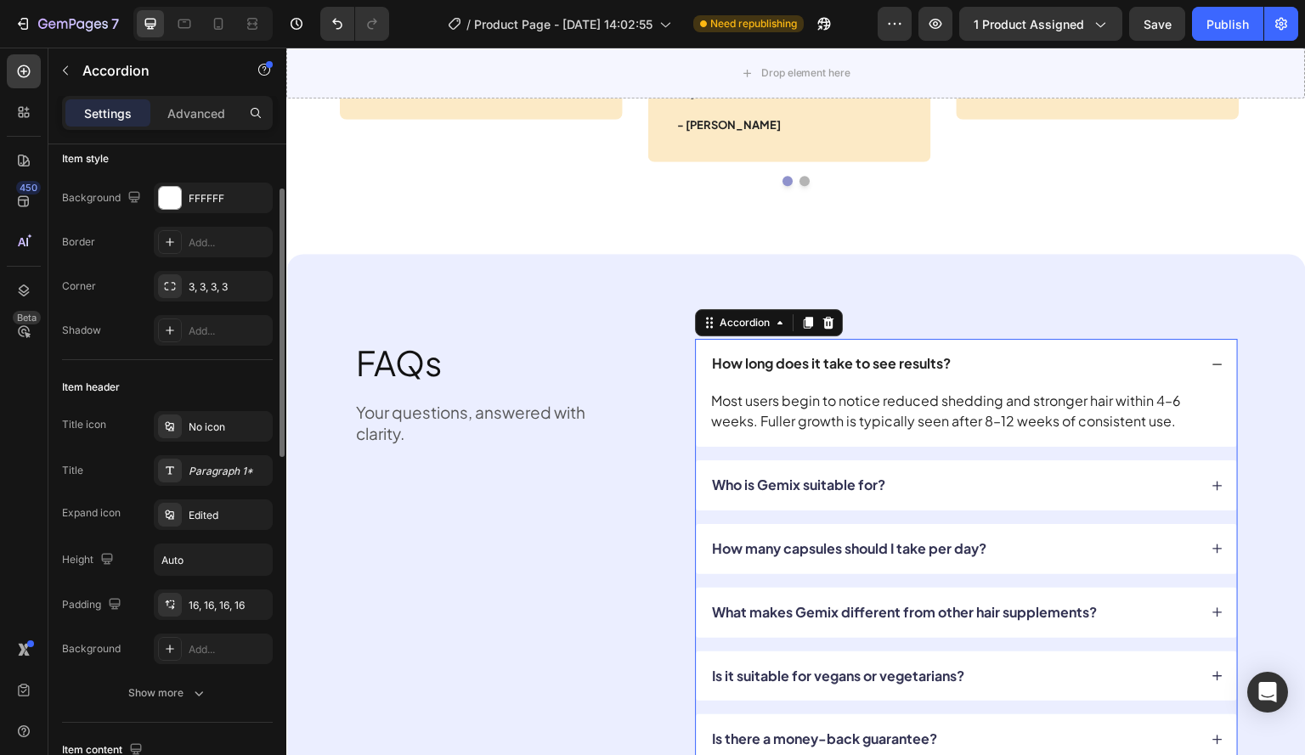
scroll to position [24, 0]
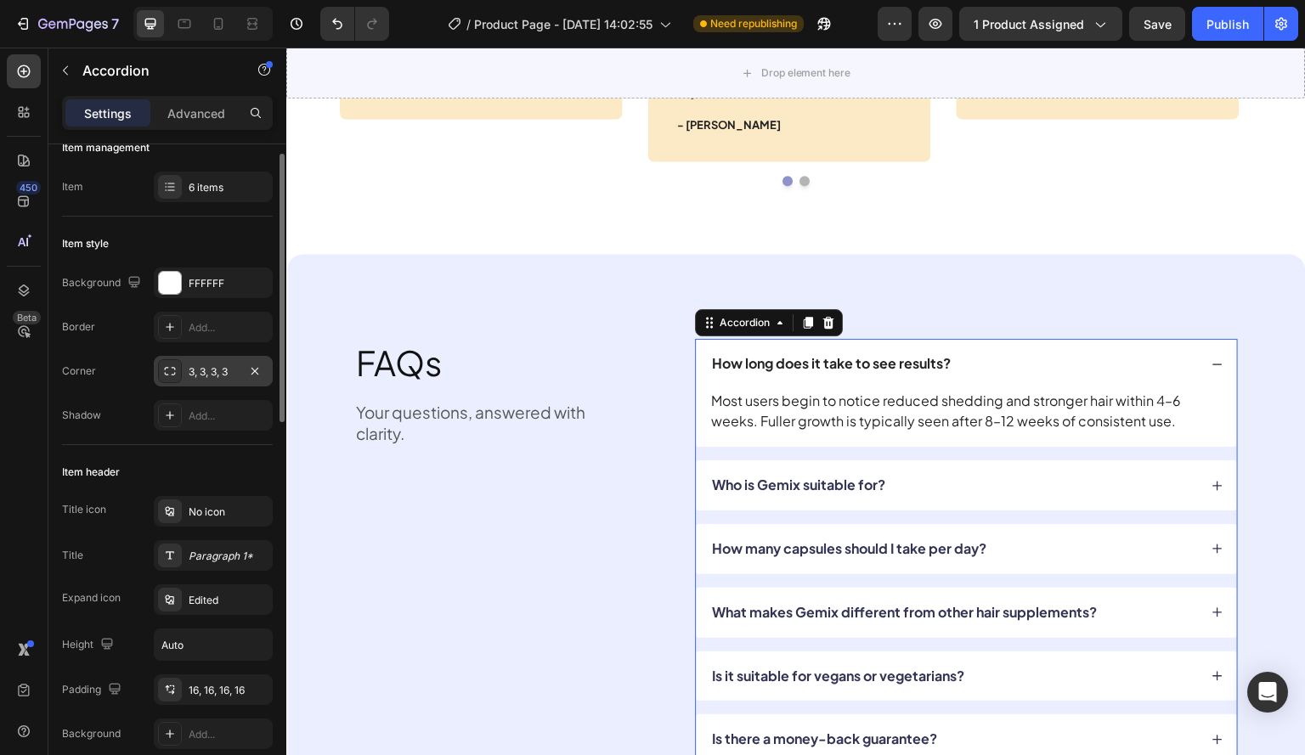
click at [212, 373] on div "3, 3, 3, 3" at bounding box center [213, 371] width 49 height 15
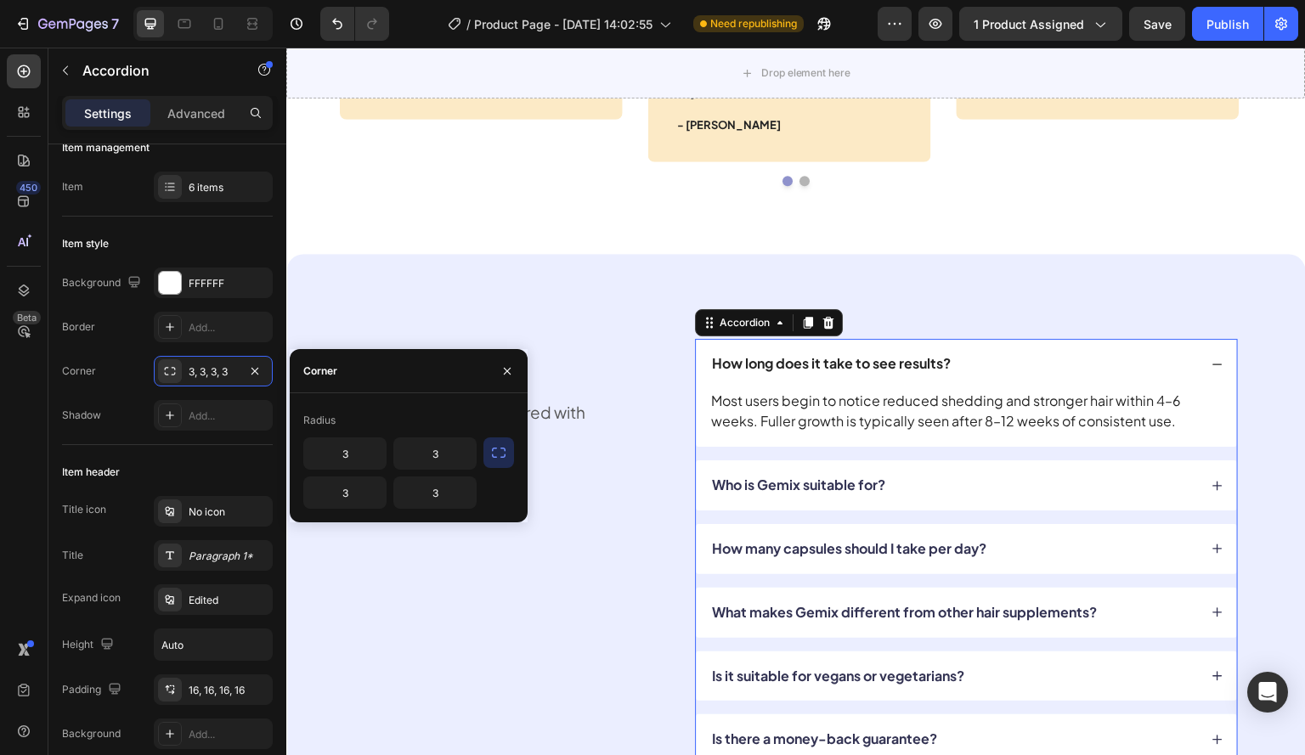
click at [493, 451] on icon "button" at bounding box center [498, 452] width 17 height 17
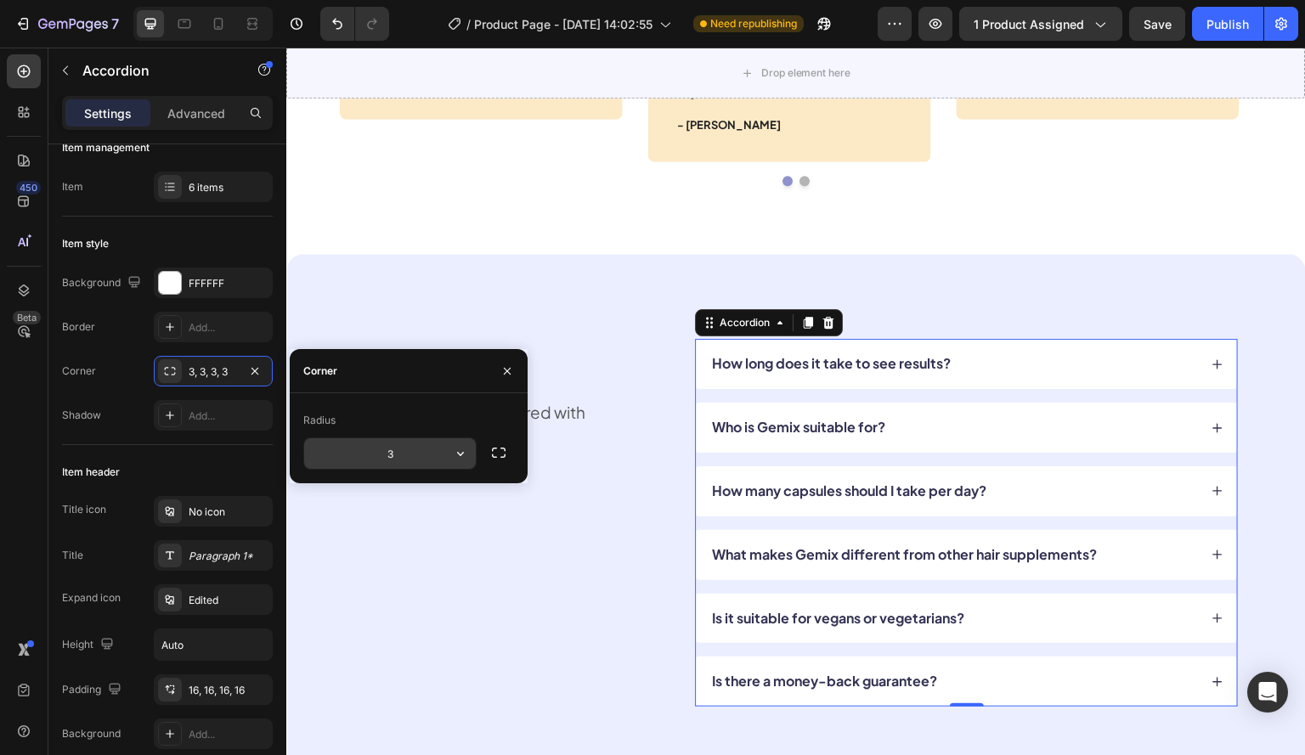
click at [418, 448] on input "3" at bounding box center [390, 453] width 172 height 31
type input "10"
click at [496, 459] on icon "button" at bounding box center [498, 452] width 17 height 17
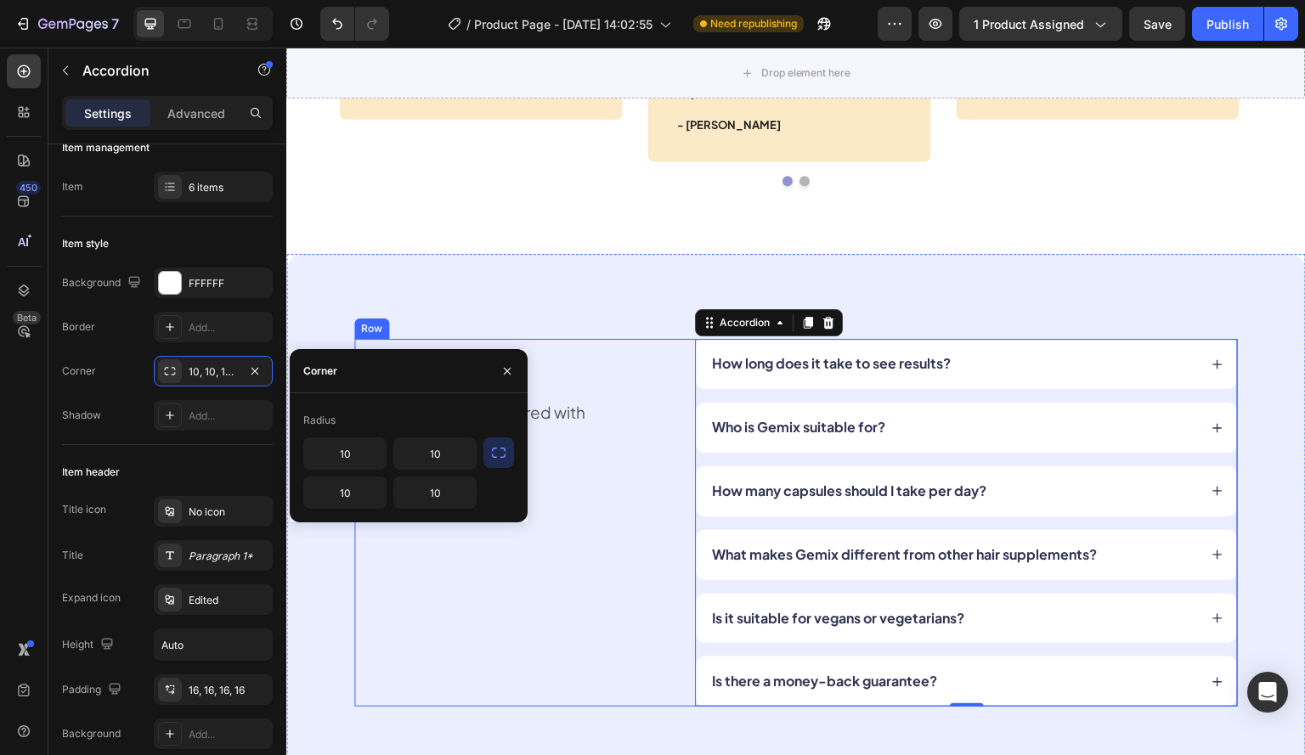
click at [589, 484] on div "FAQs Heading Your questions, answered with clarity. Text Block" at bounding box center [489, 523] width 271 height 368
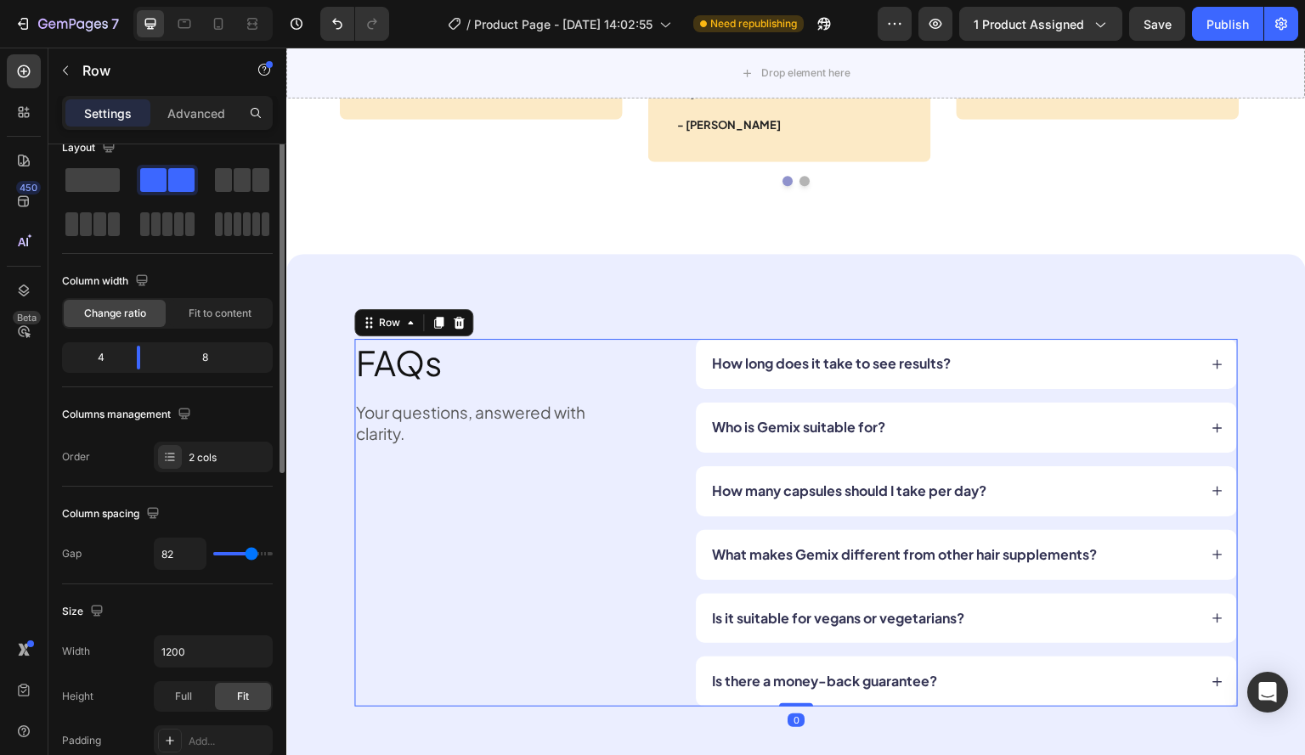
scroll to position [0, 0]
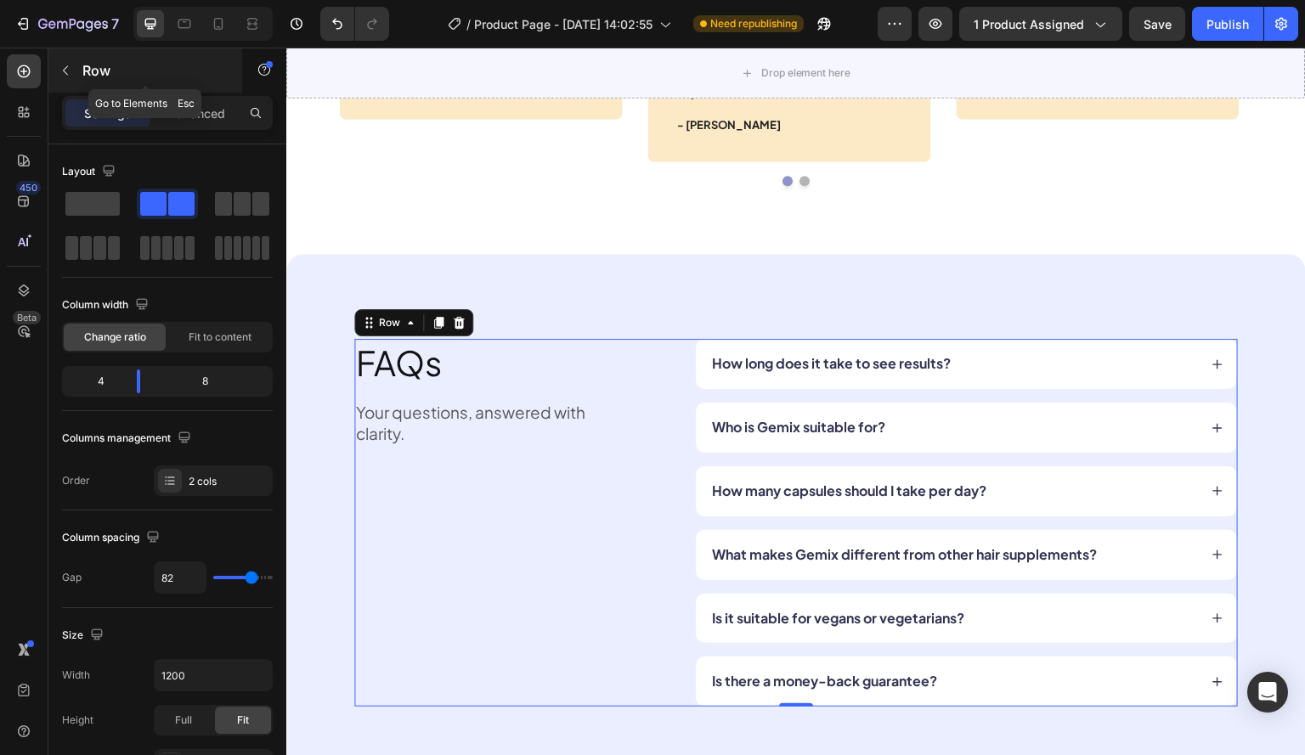
click at [65, 71] on icon "button" at bounding box center [65, 70] width 5 height 9
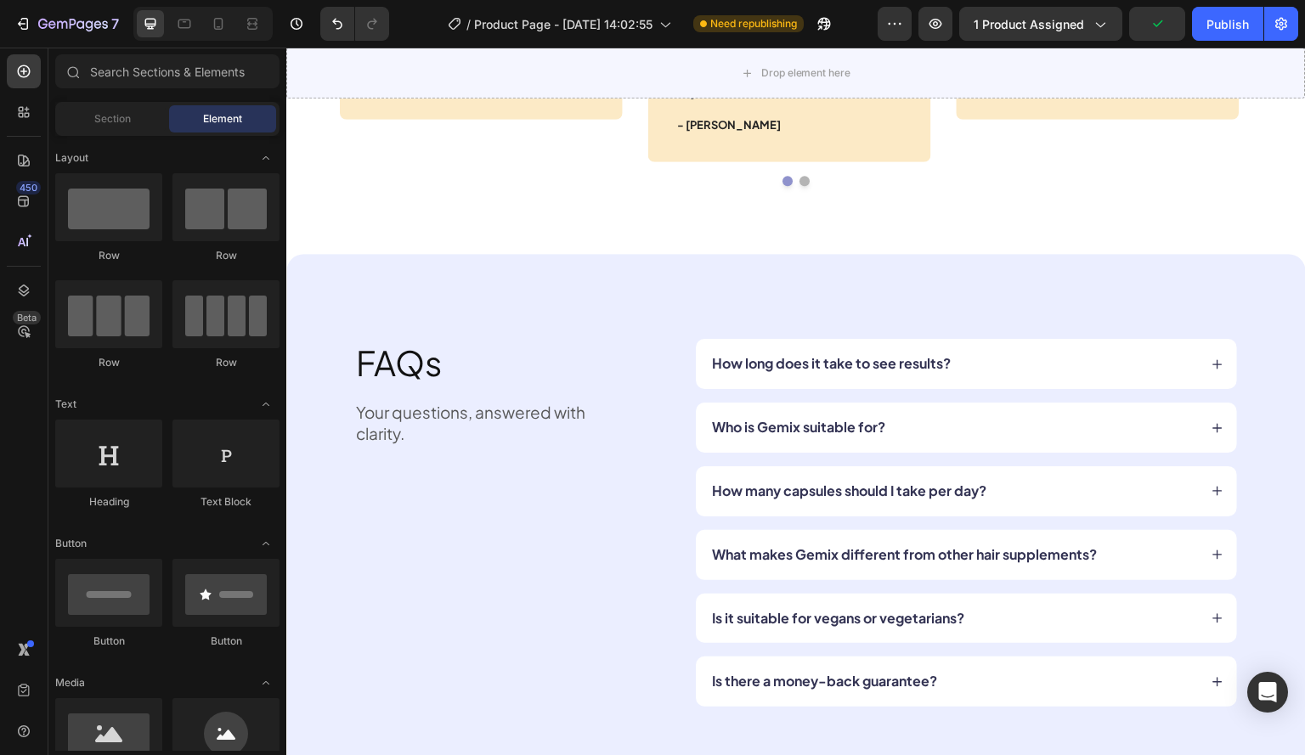
scroll to position [6413, 0]
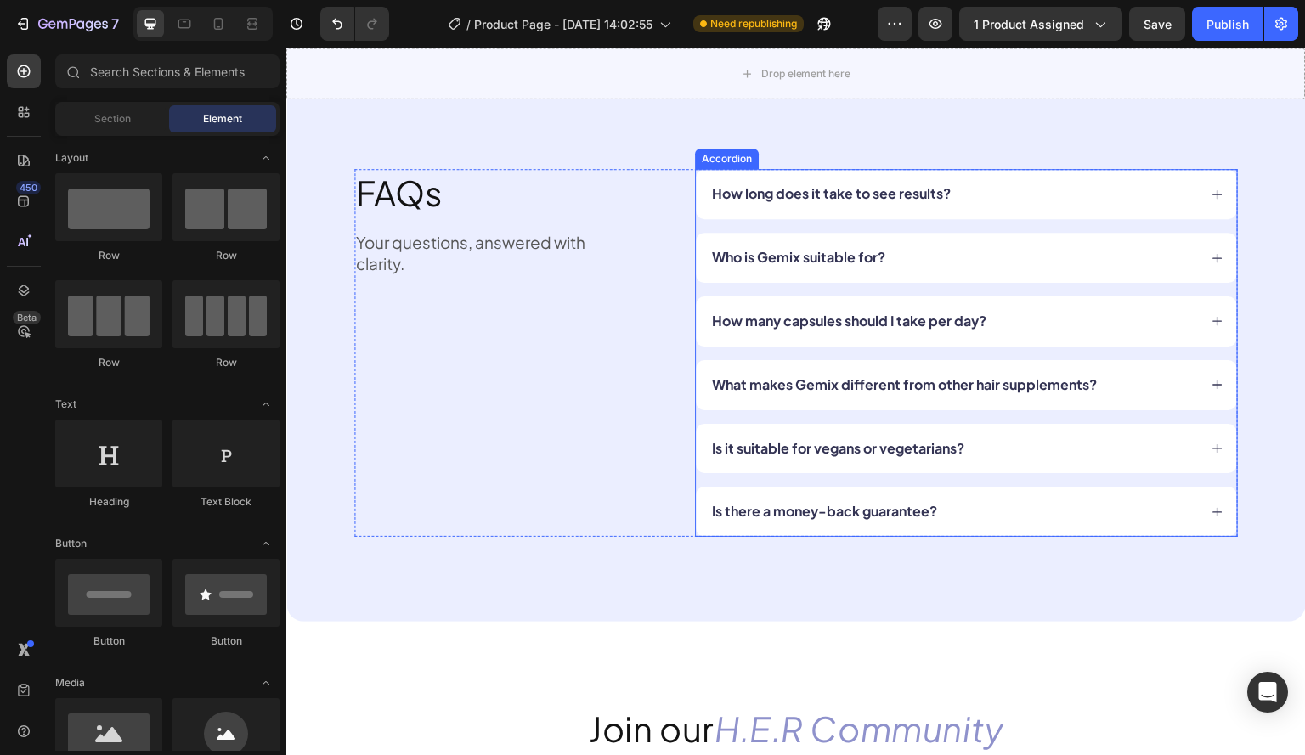
click at [786, 196] on p "How long does it take to see results?" at bounding box center [831, 194] width 239 height 18
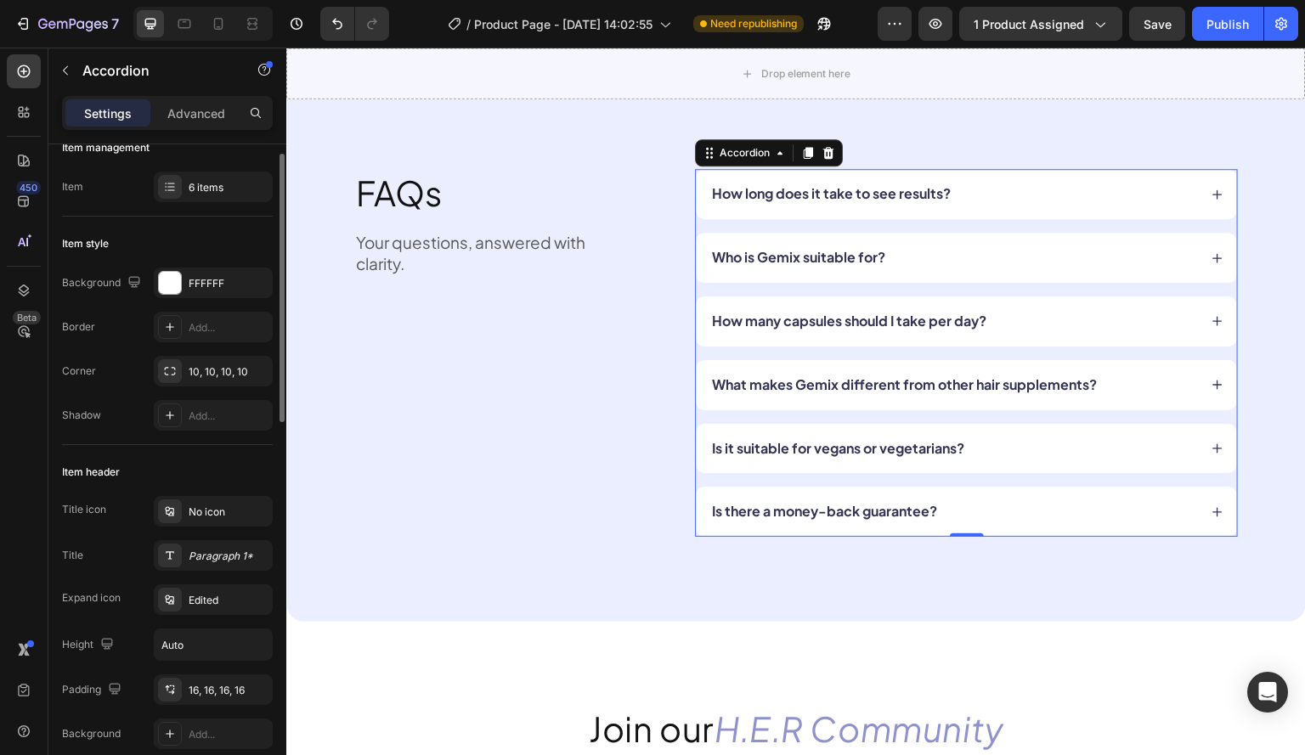
scroll to position [0, 0]
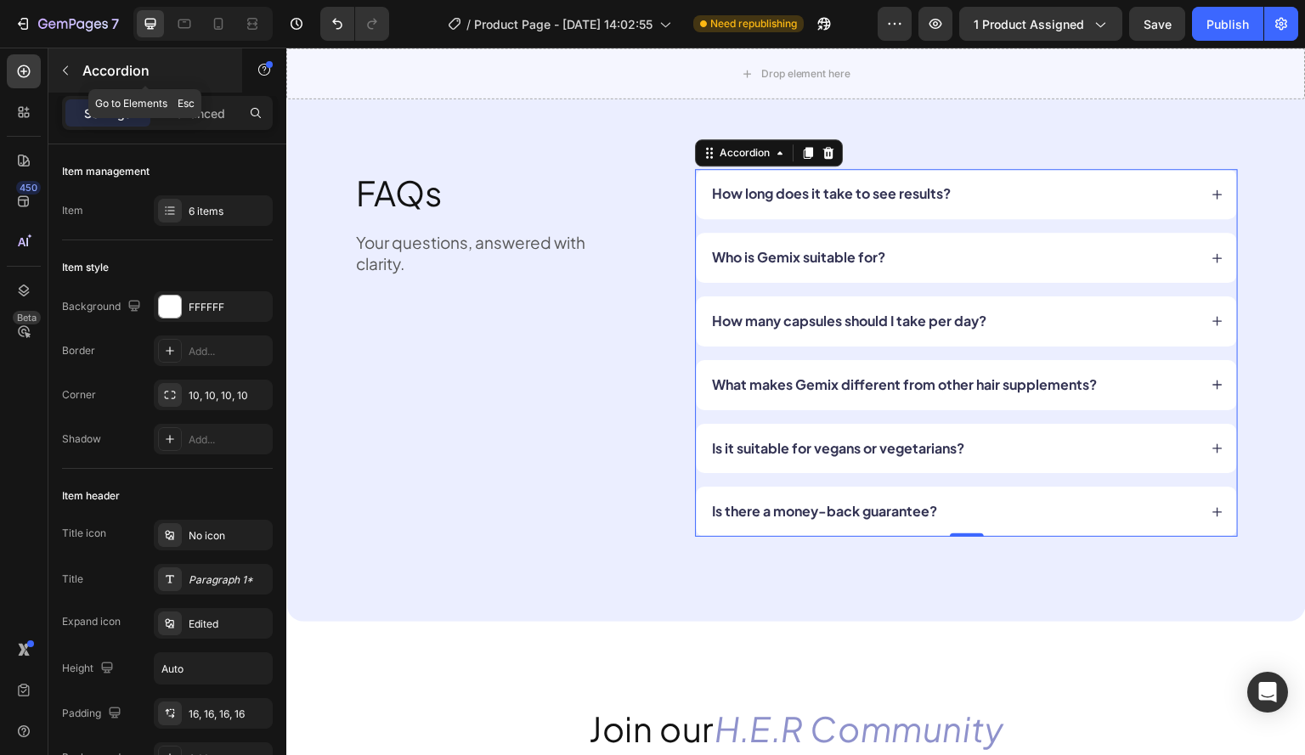
click at [66, 68] on icon "button" at bounding box center [65, 70] width 5 height 9
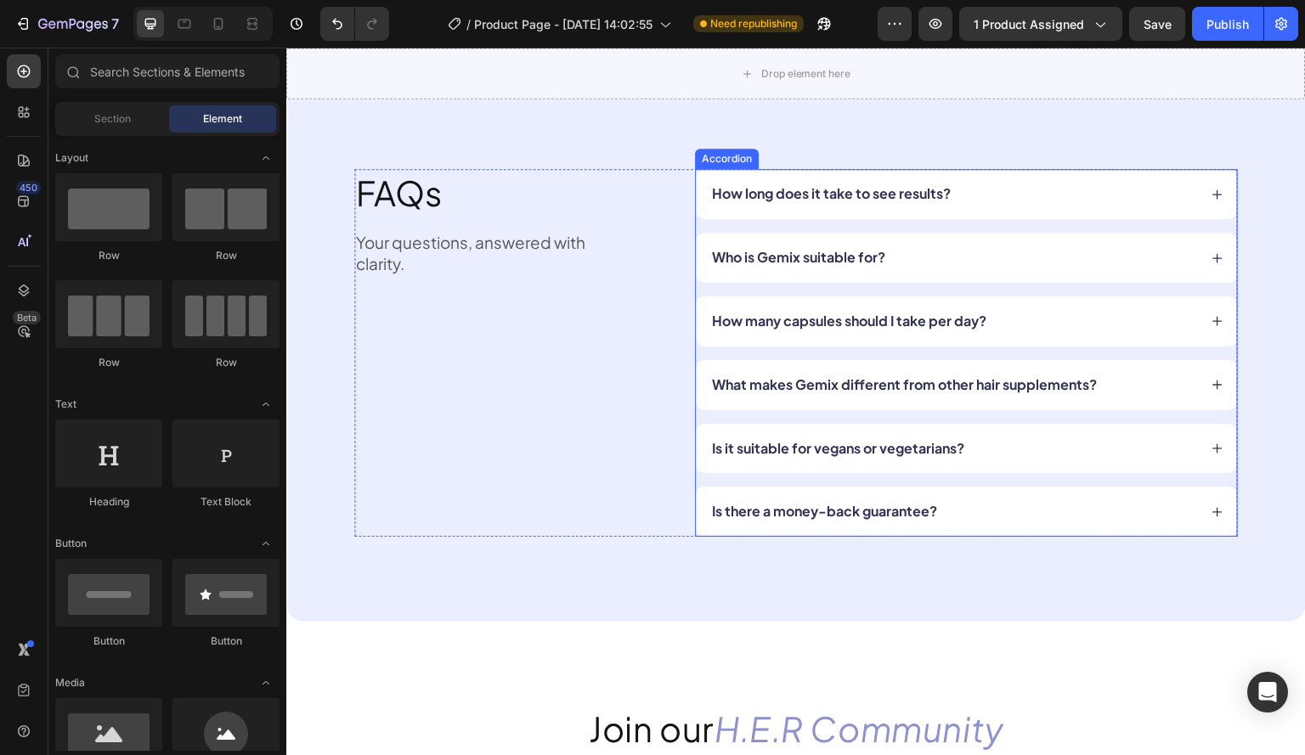
click at [834, 195] on p "How long does it take to see results?" at bounding box center [831, 194] width 239 height 18
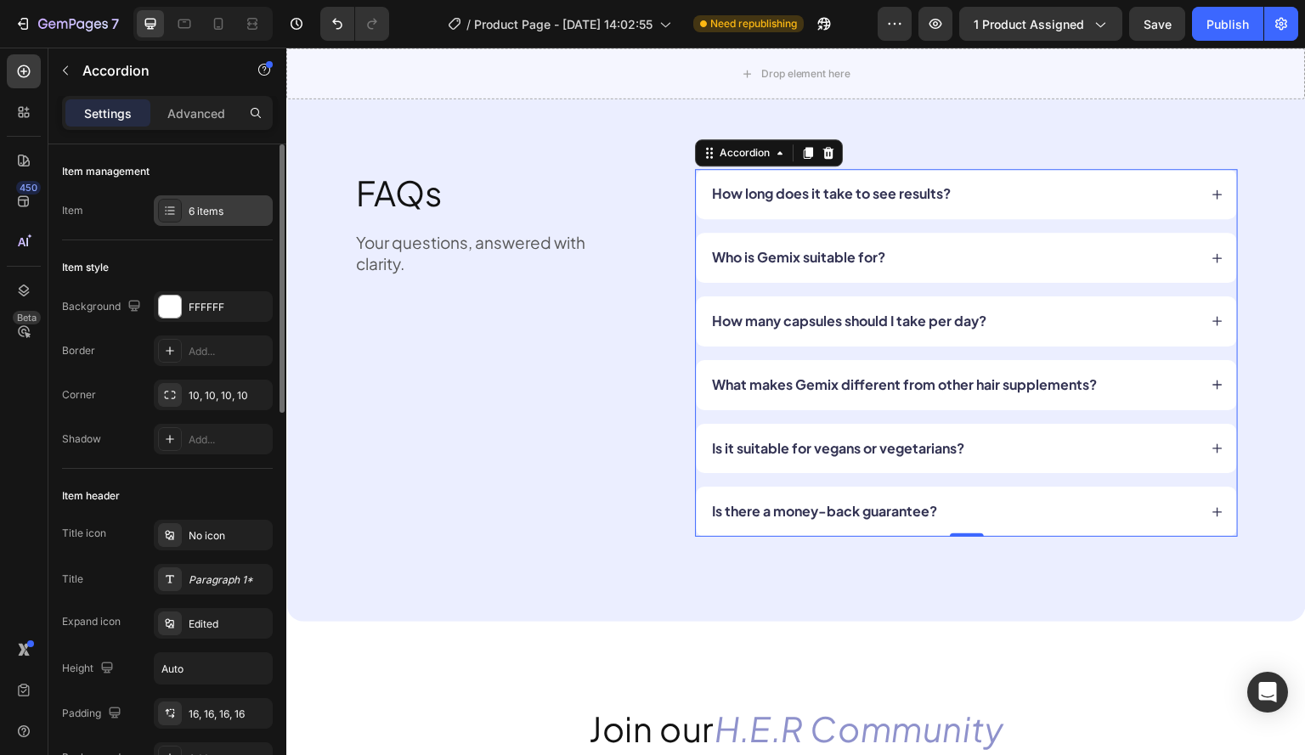
click at [200, 207] on div "6 items" at bounding box center [229, 211] width 80 height 15
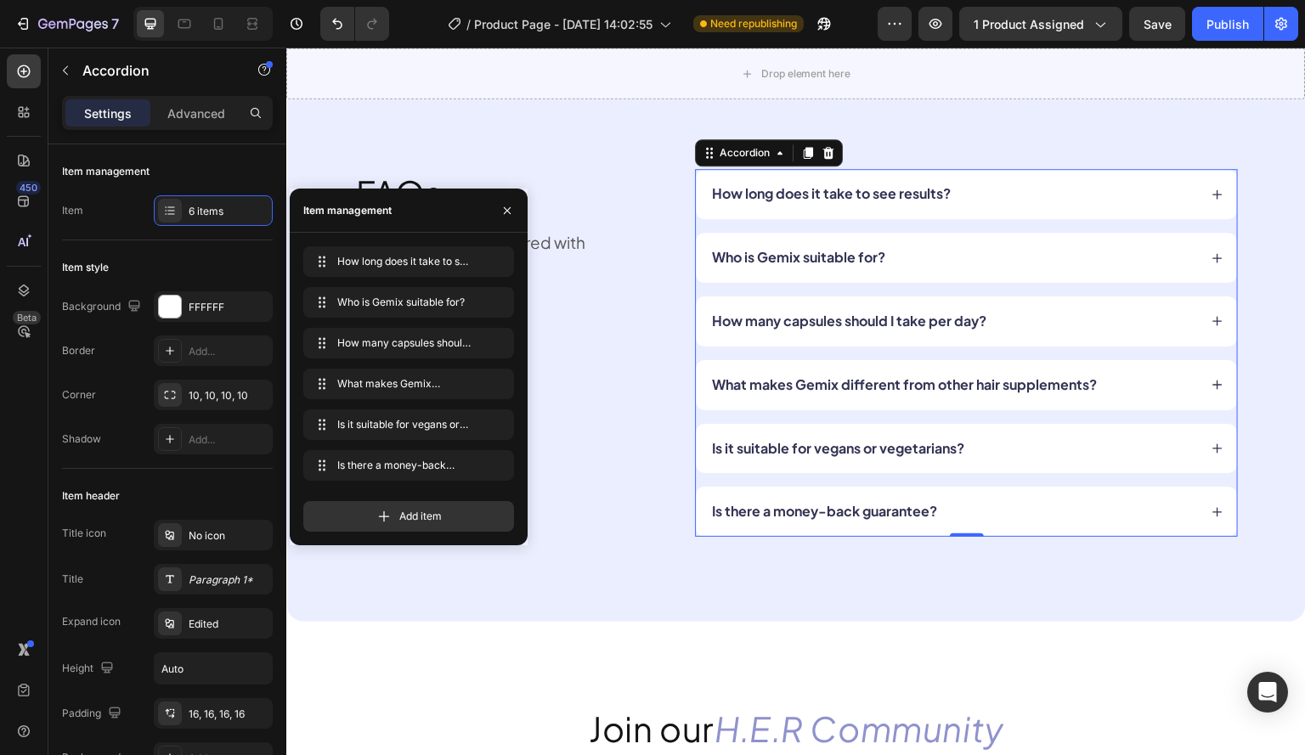
click at [3, 434] on div "450 Beta" at bounding box center [24, 402] width 48 height 708
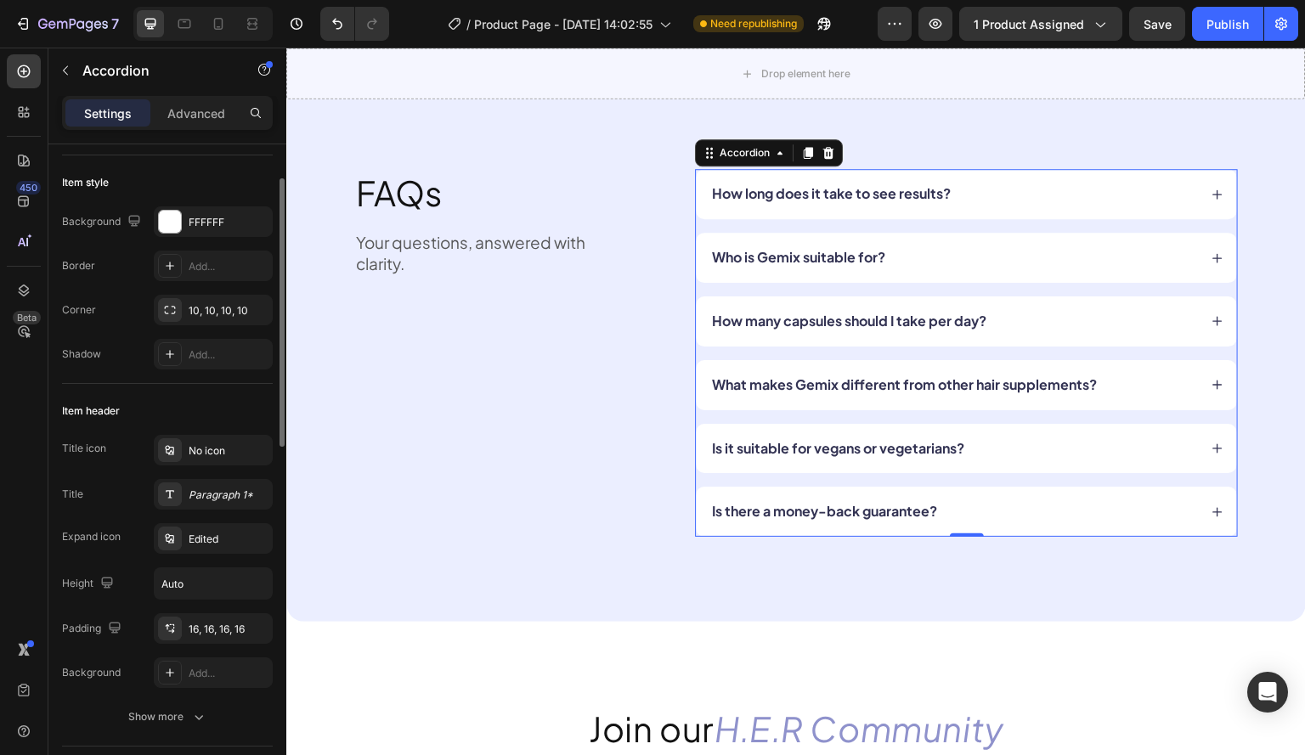
scroll to position [425, 0]
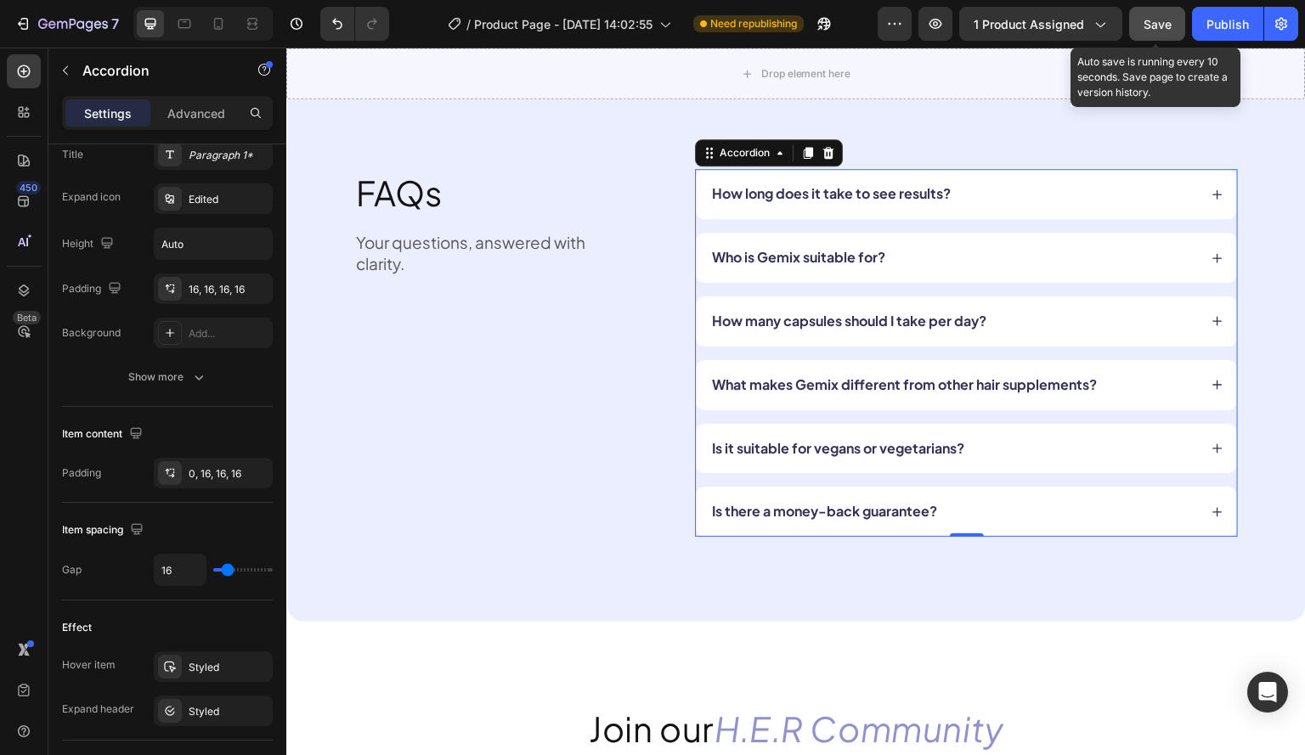
click at [1144, 21] on span "Save" at bounding box center [1157, 24] width 28 height 14
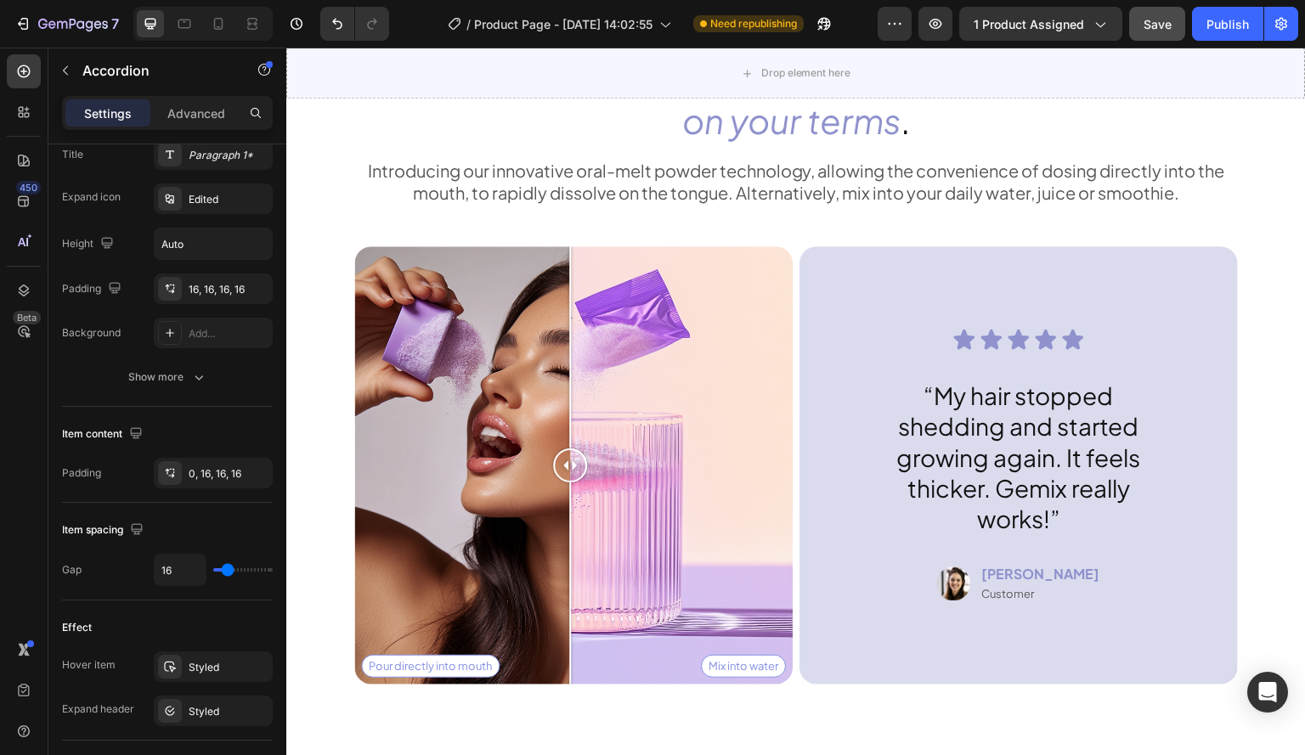
scroll to position [3789, 0]
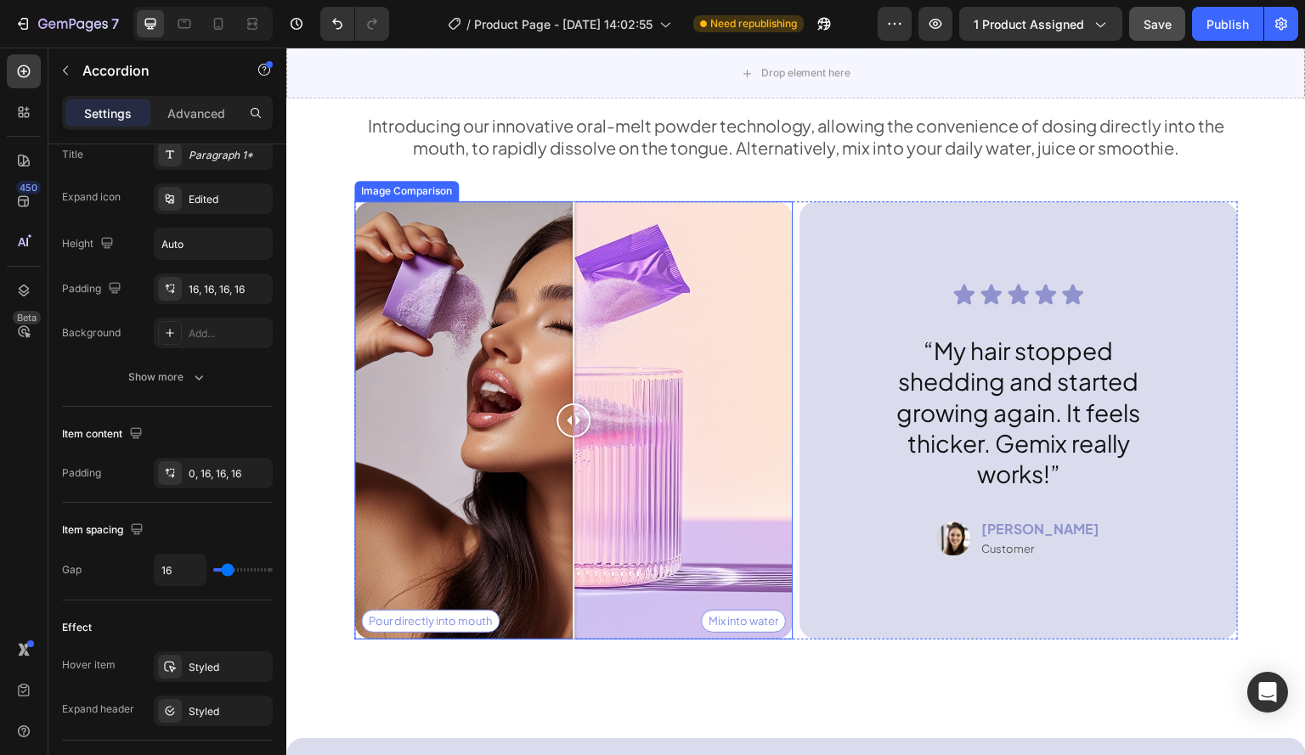
drag, startPoint x: 559, startPoint y: 412, endPoint x: 573, endPoint y: 403, distance: 16.8
click at [573, 403] on div at bounding box center [573, 420] width 34 height 34
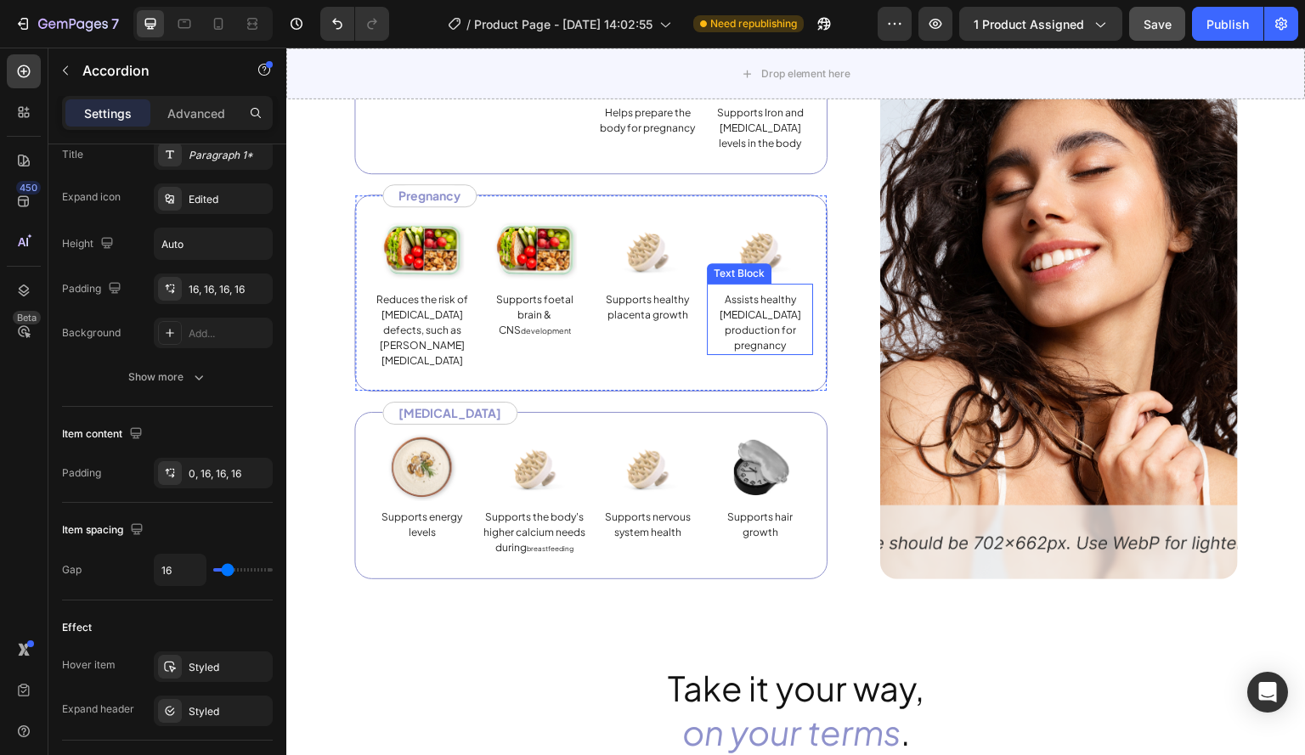
scroll to position [3194, 0]
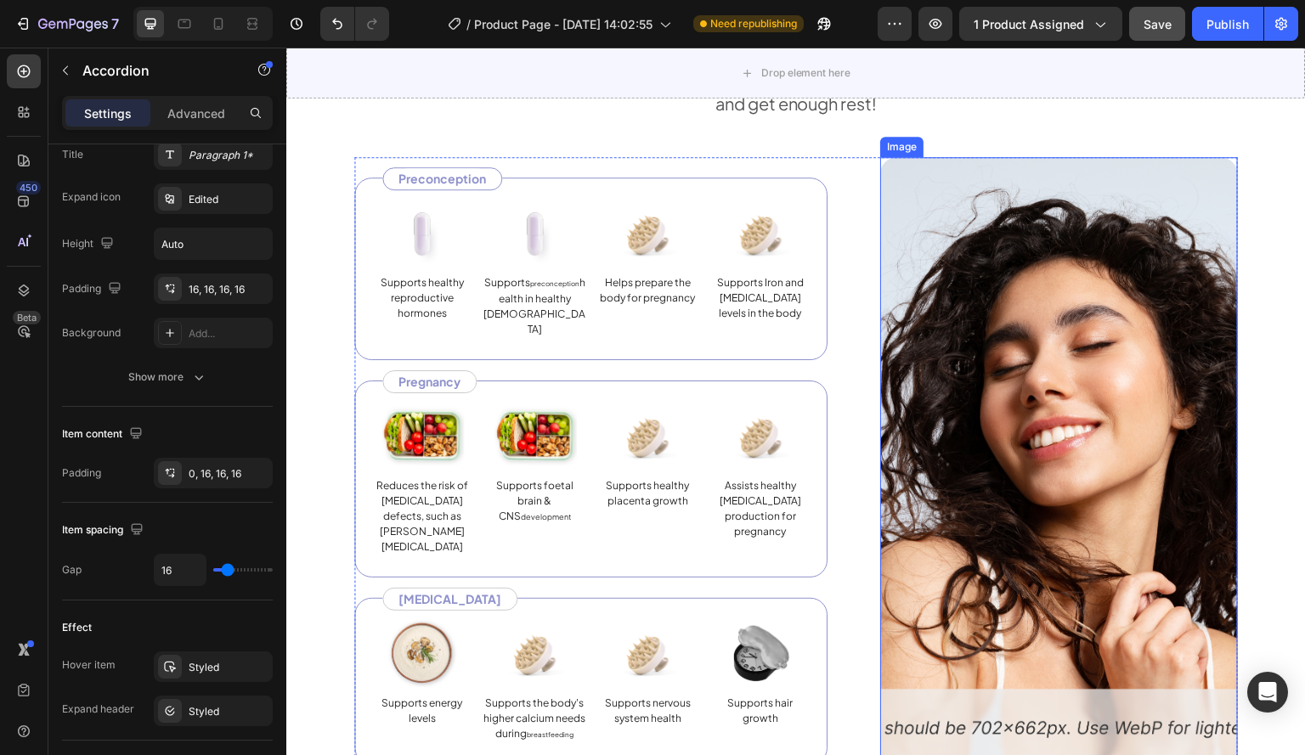
click at [1138, 419] on img at bounding box center [1059, 461] width 358 height 608
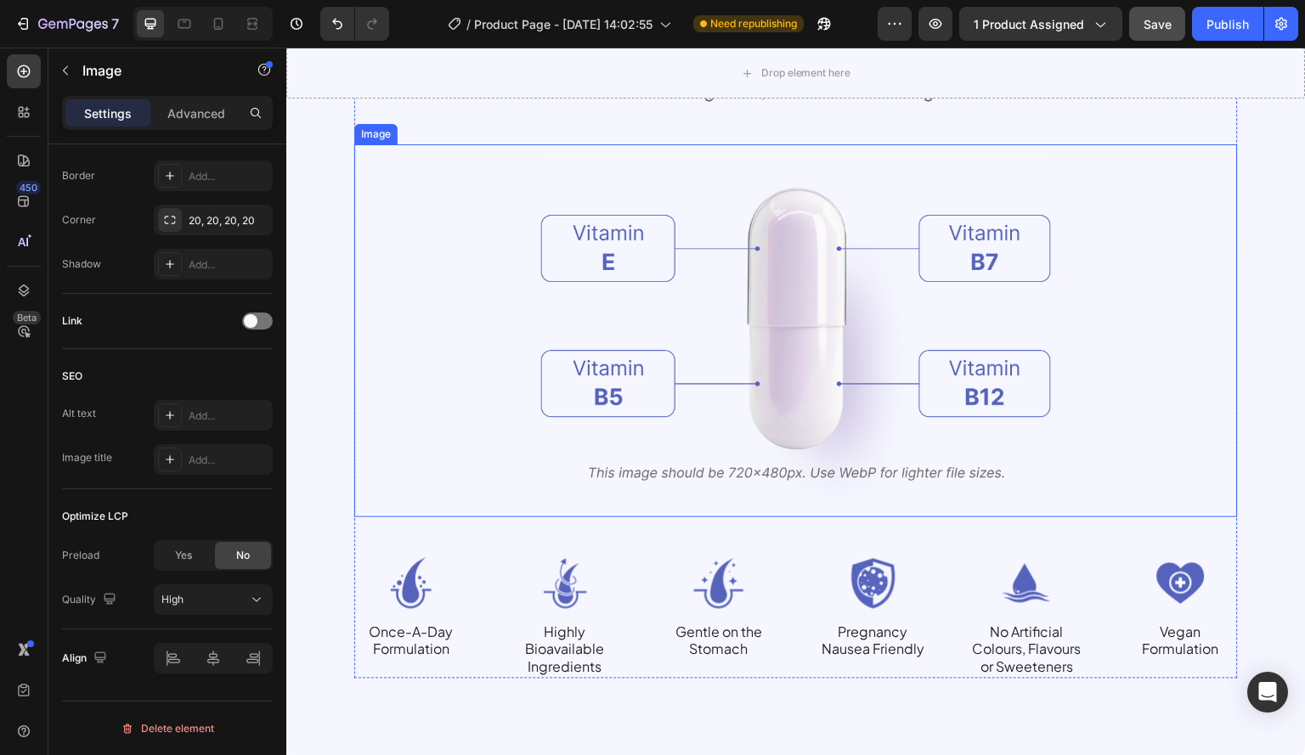
scroll to position [1666, 0]
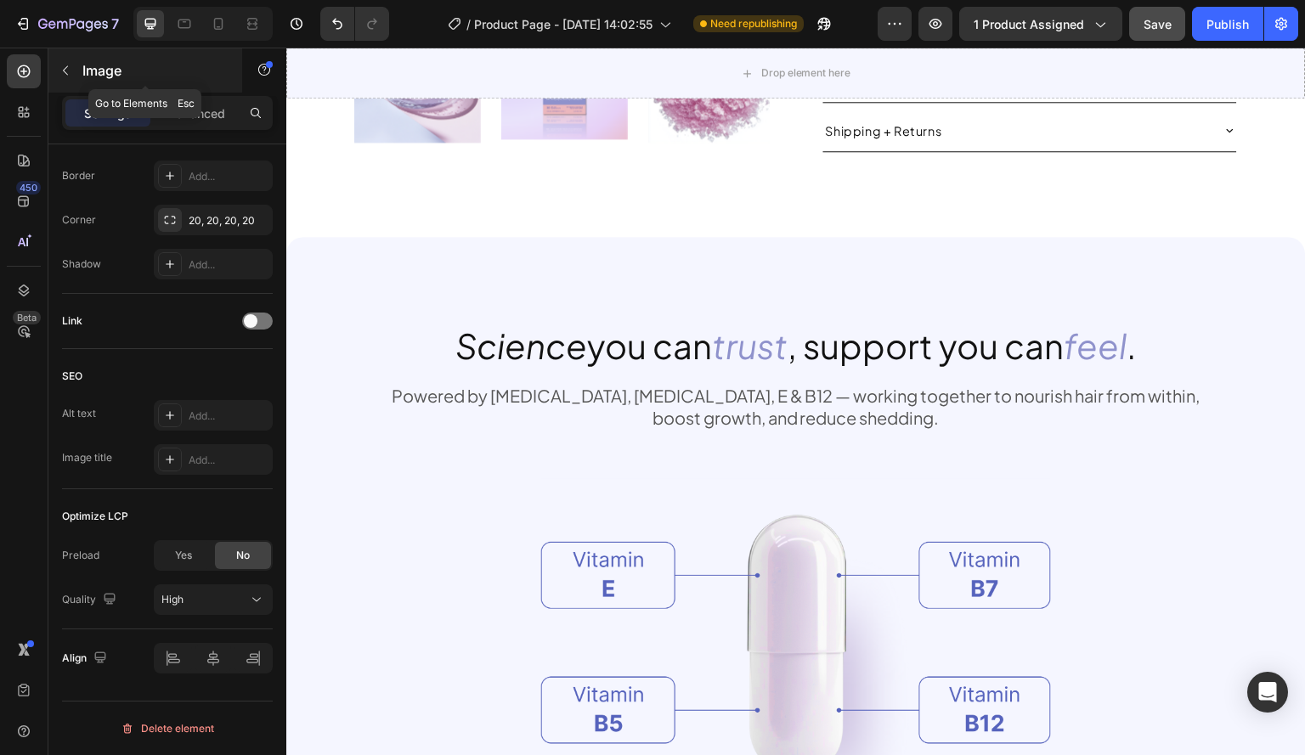
click at [58, 70] on button "button" at bounding box center [65, 70] width 27 height 27
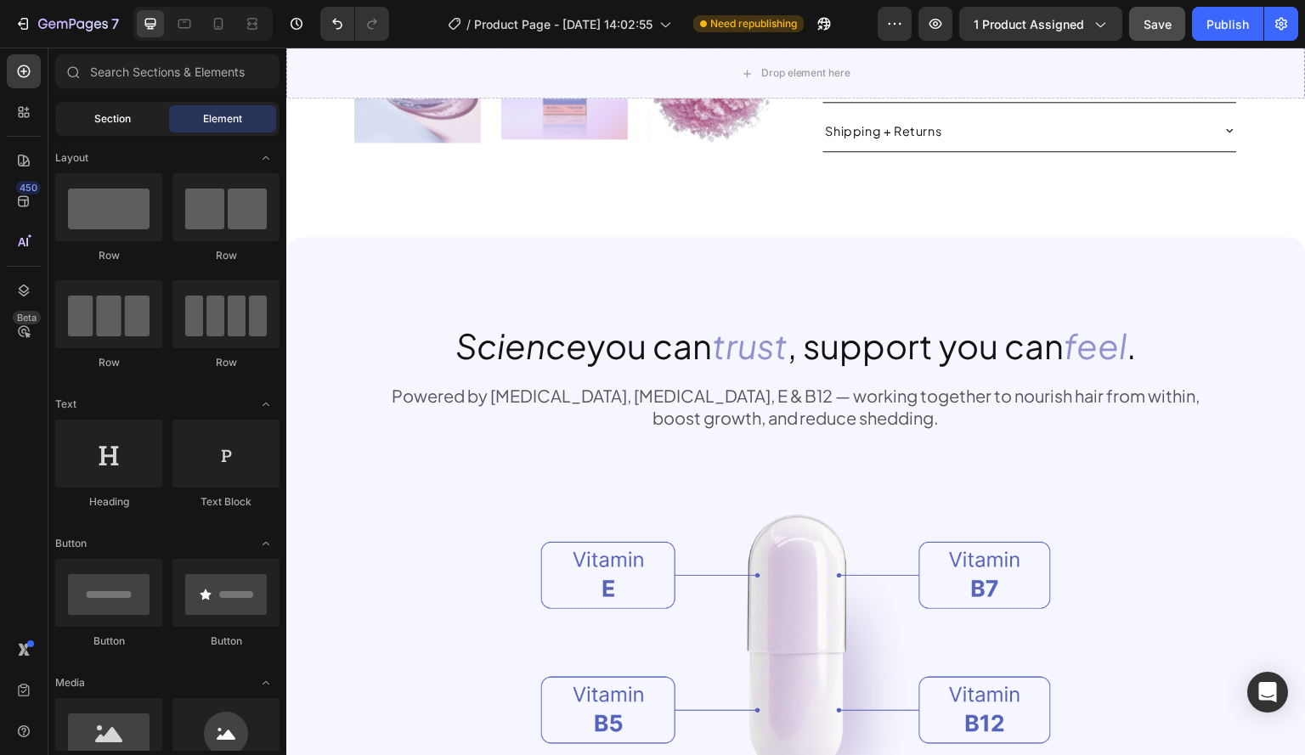
click at [107, 116] on span "Section" at bounding box center [112, 118] width 37 height 15
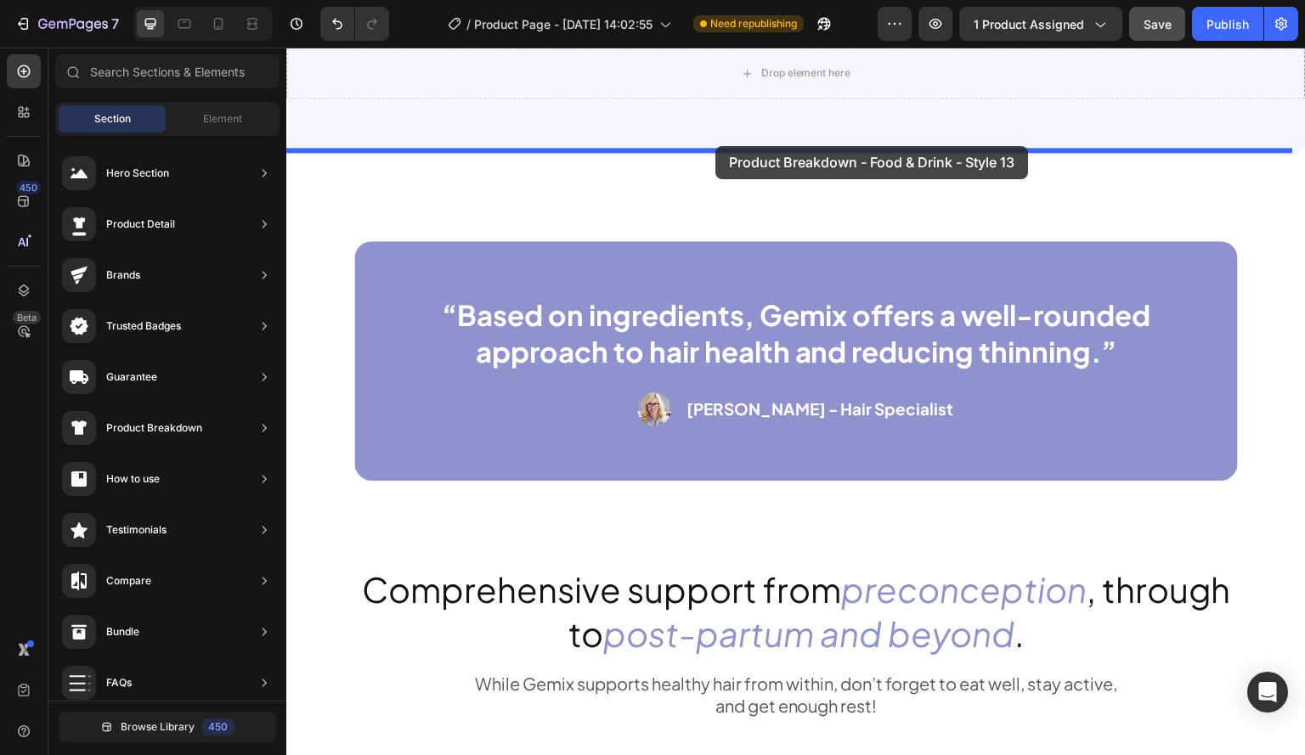
scroll to position [2553, 0]
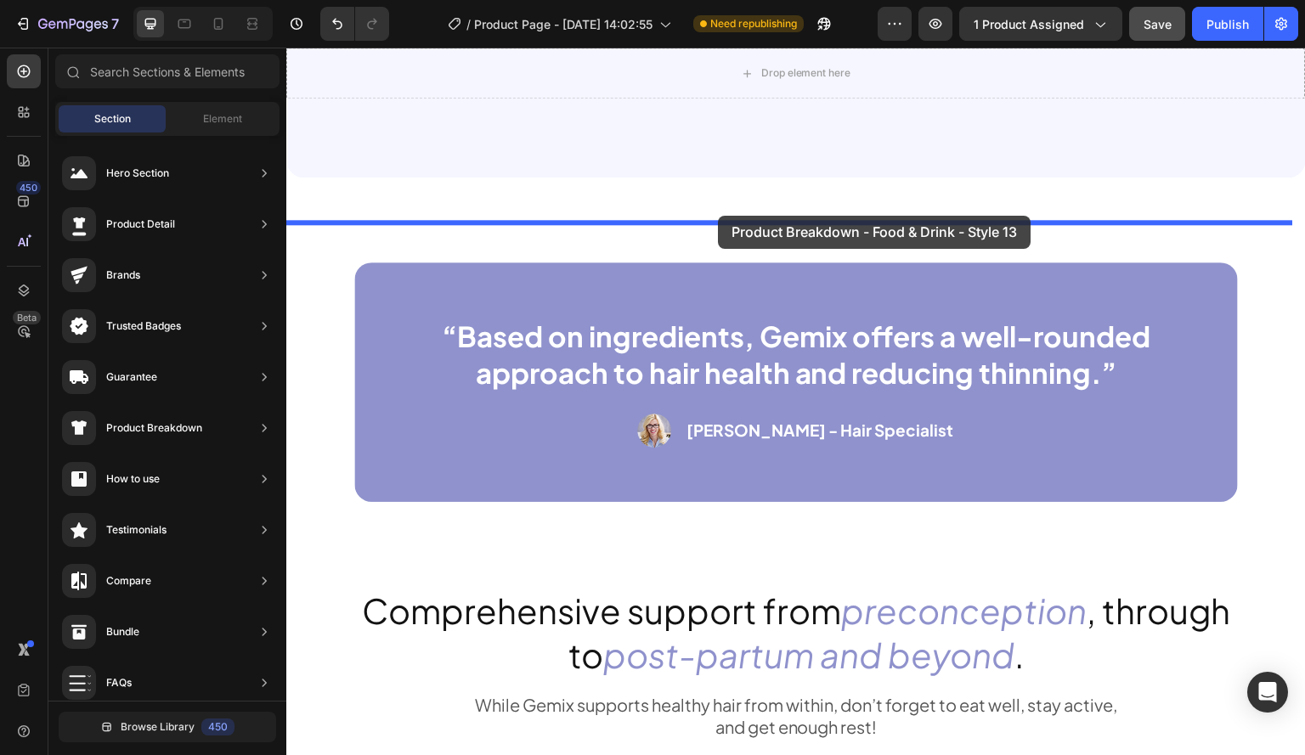
drag, startPoint x: 667, startPoint y: 432, endPoint x: 718, endPoint y: 216, distance: 222.5
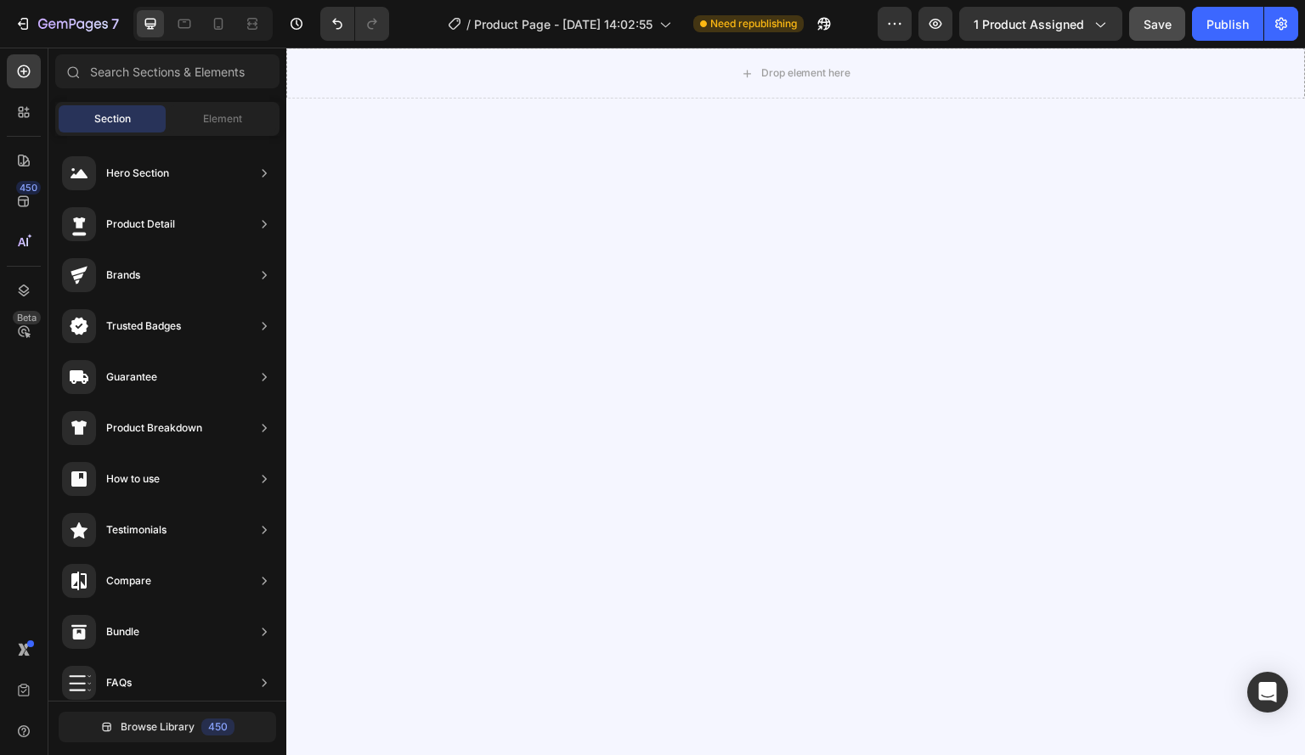
scroll to position [0, 0]
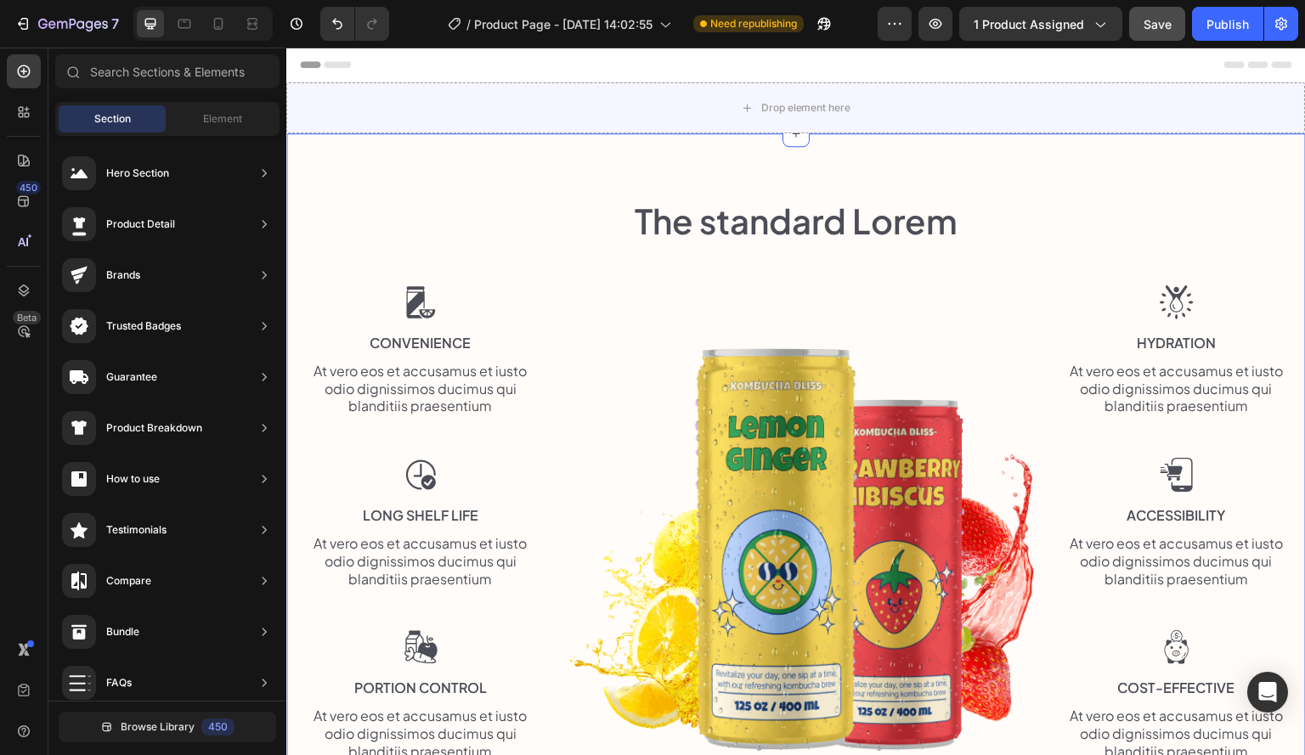
click at [533, 161] on div "The standard Lorem Heading Row Image Convenience Text Block At vero eos et accu…" at bounding box center [795, 479] width 1019 height 693
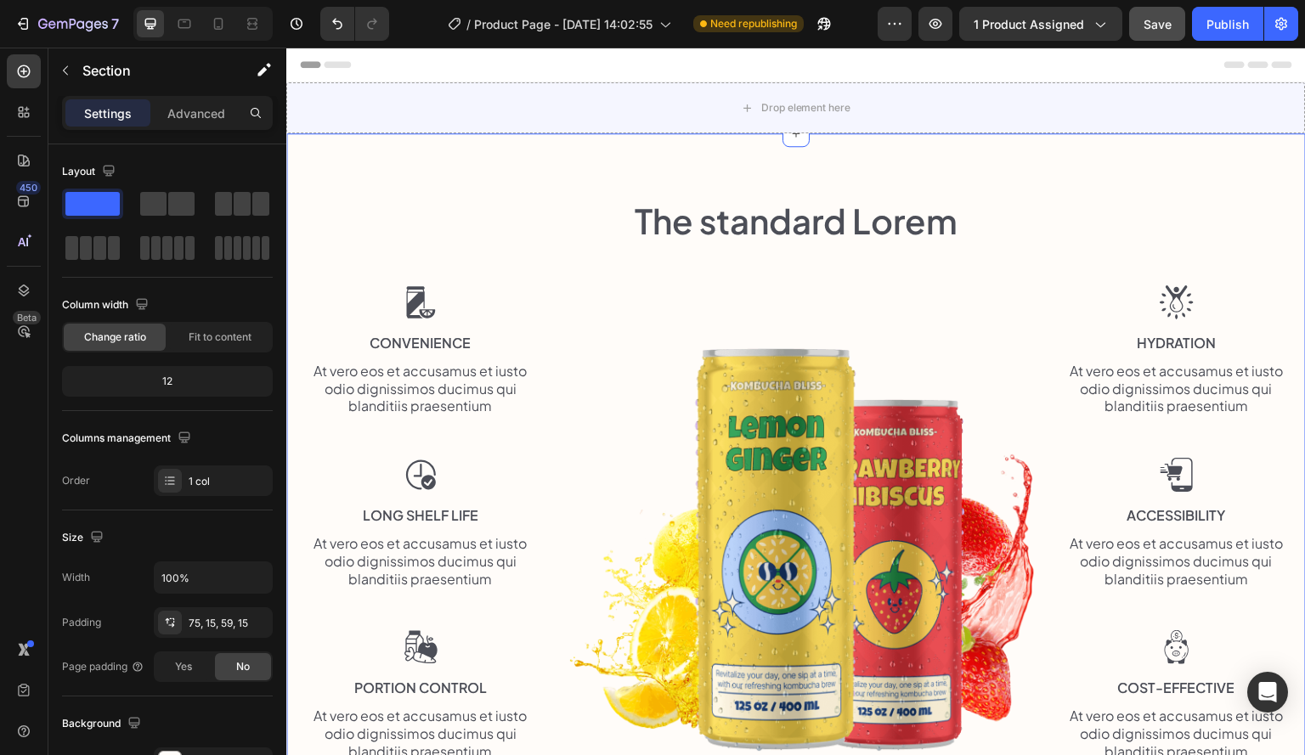
click at [1238, 183] on div "The standard Lorem Heading Row Image Convenience Text Block At vero eos et accu…" at bounding box center [795, 479] width 1019 height 693
click at [1246, 151] on div "The standard Lorem Heading Row Image Convenience Text Block At vero eos et accu…" at bounding box center [795, 479] width 1019 height 693
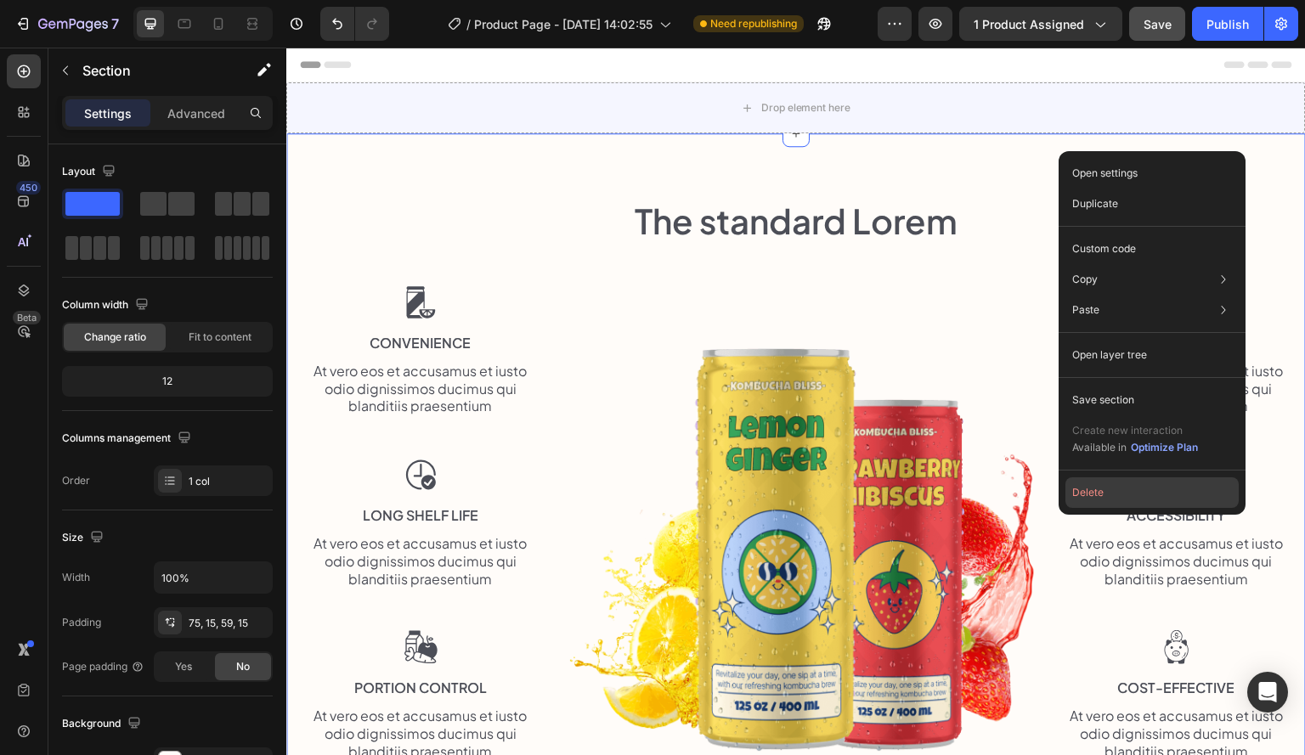
click at [1103, 491] on button "Delete" at bounding box center [1151, 492] width 173 height 31
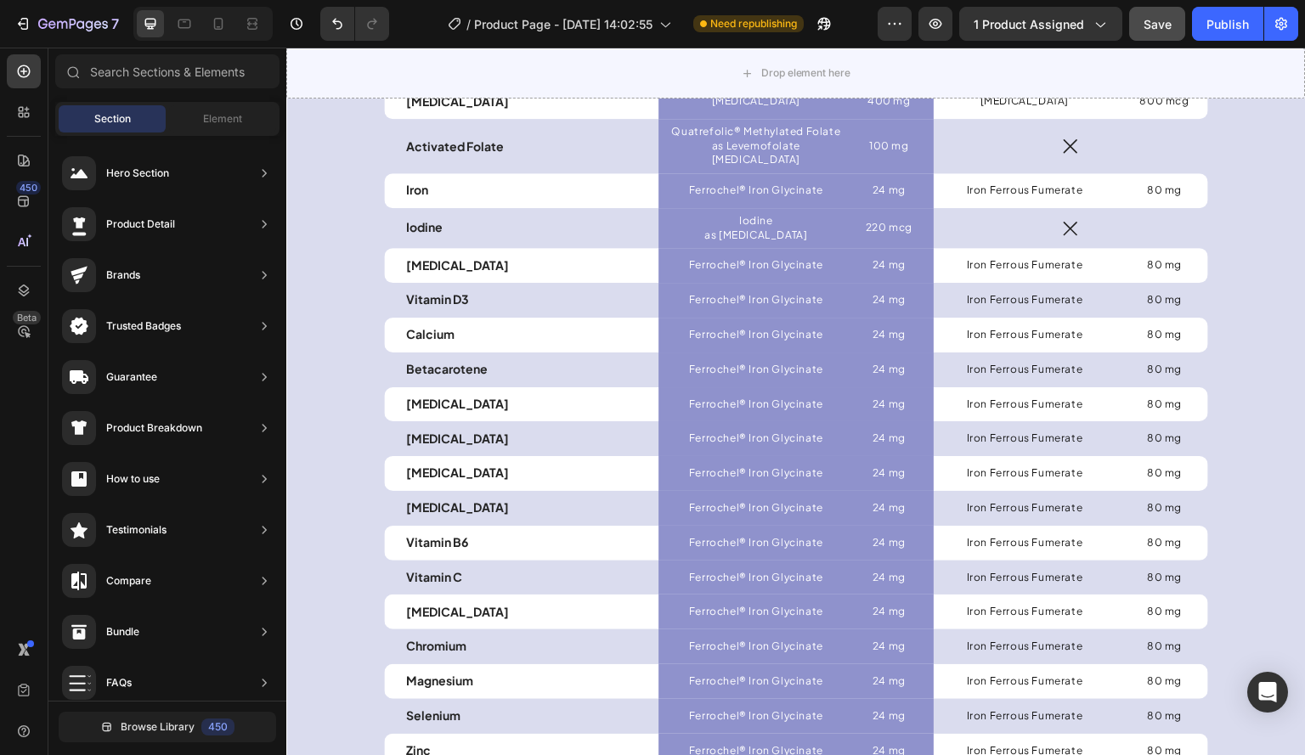
scroll to position [4913, 0]
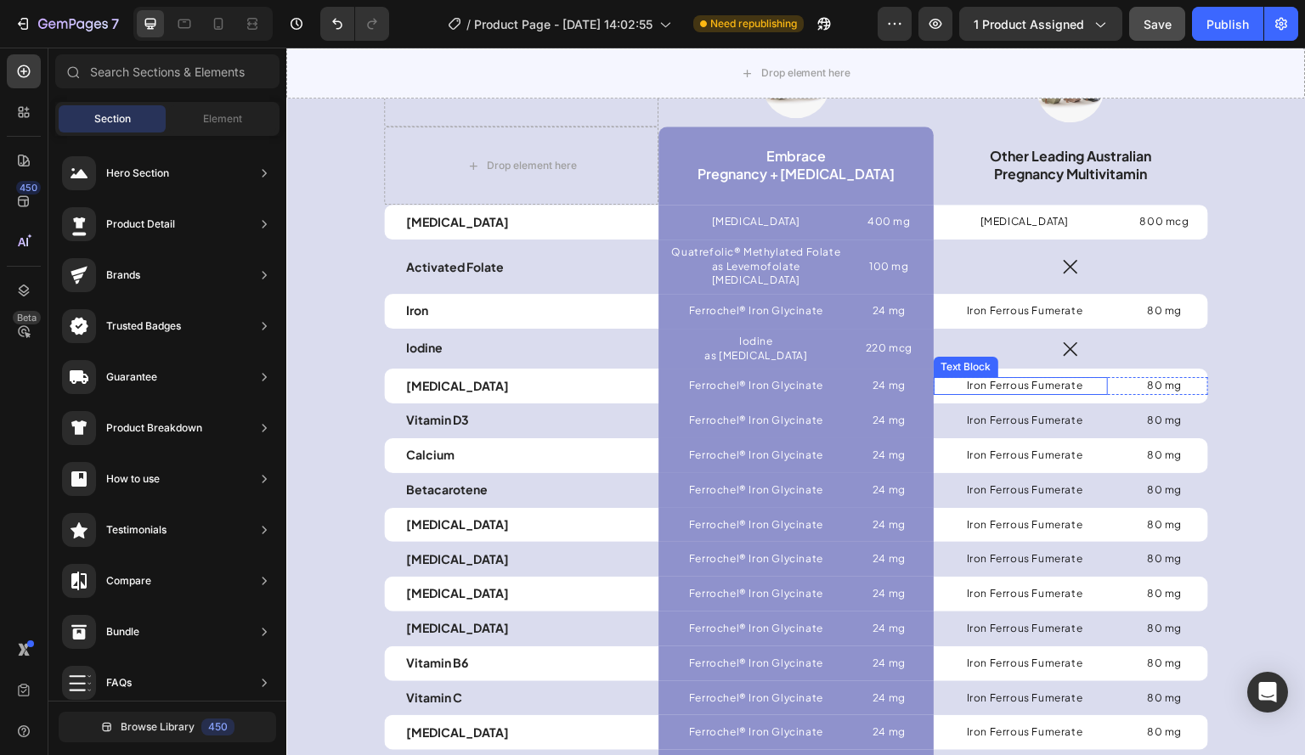
click at [1057, 379] on p "Iron Ferrous Fumerate" at bounding box center [1025, 386] width 162 height 14
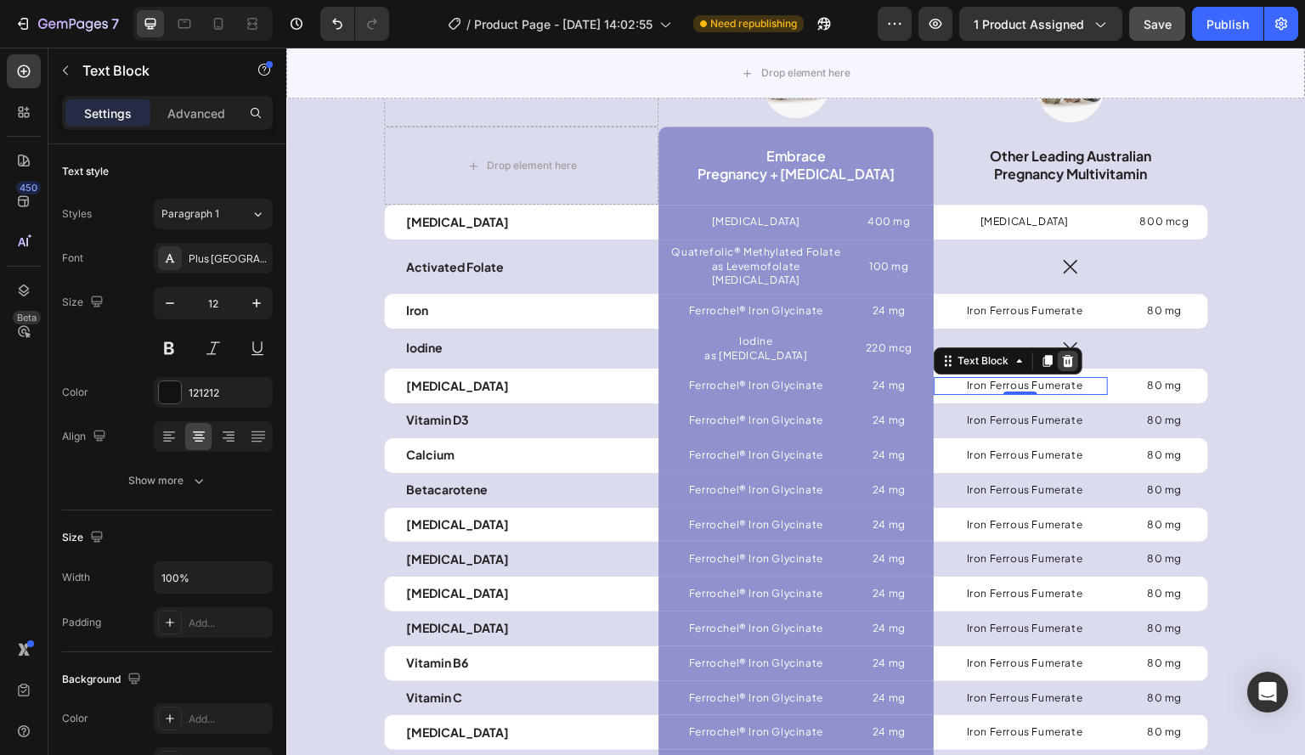
click at [1068, 351] on div at bounding box center [1067, 361] width 20 height 20
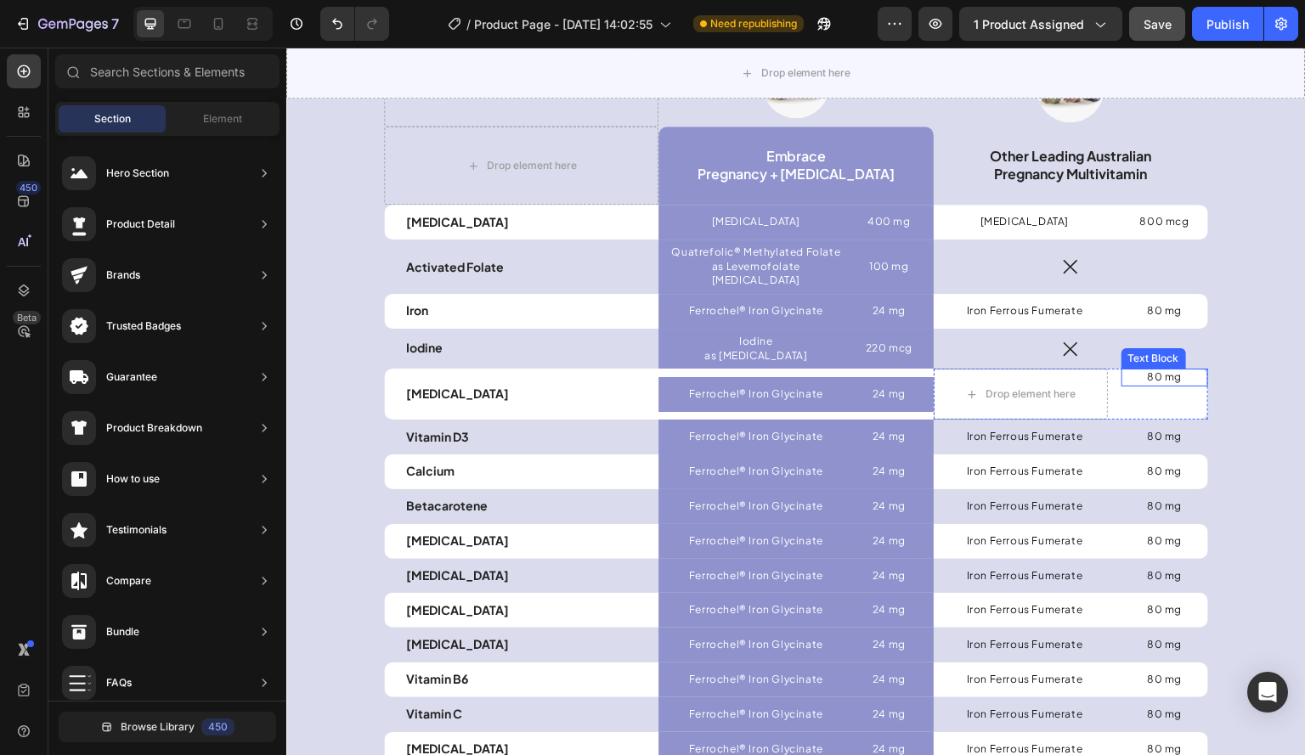
click at [1167, 370] on p "80 mg" at bounding box center [1164, 377] width 83 height 14
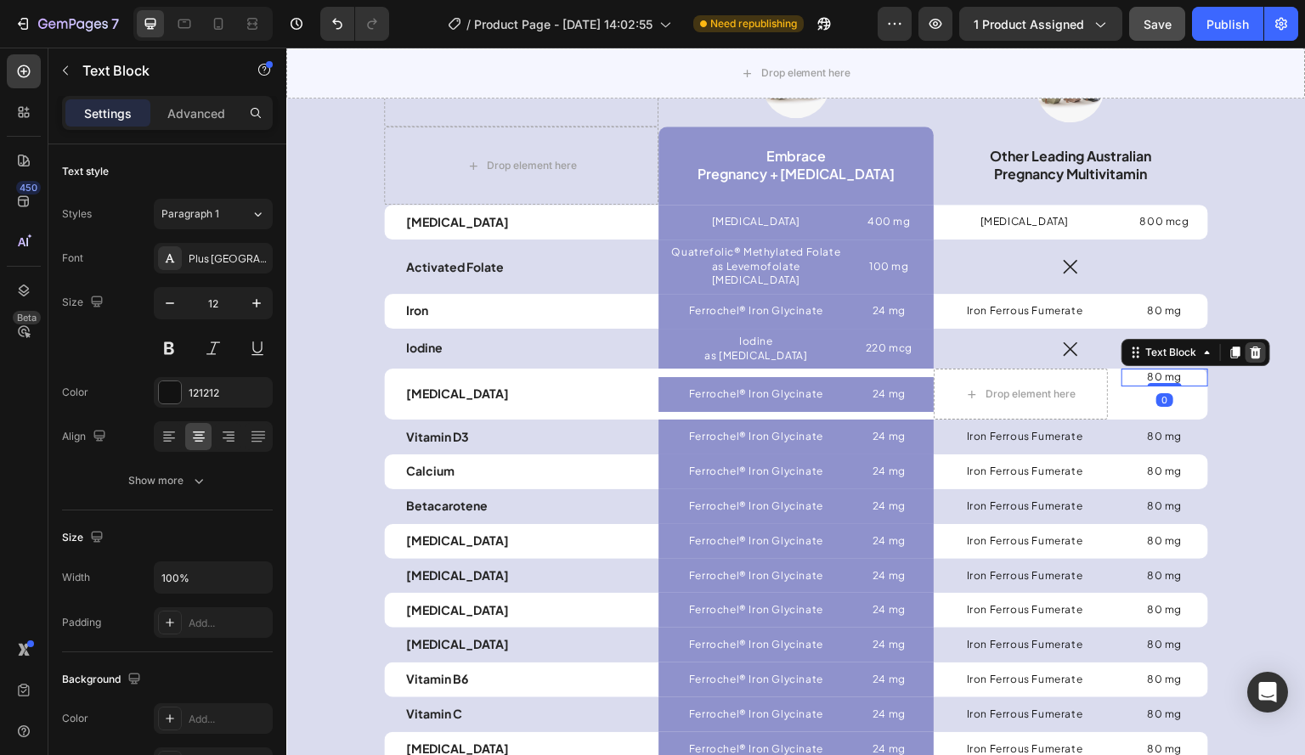
click at [1249, 347] on icon at bounding box center [1254, 353] width 11 height 12
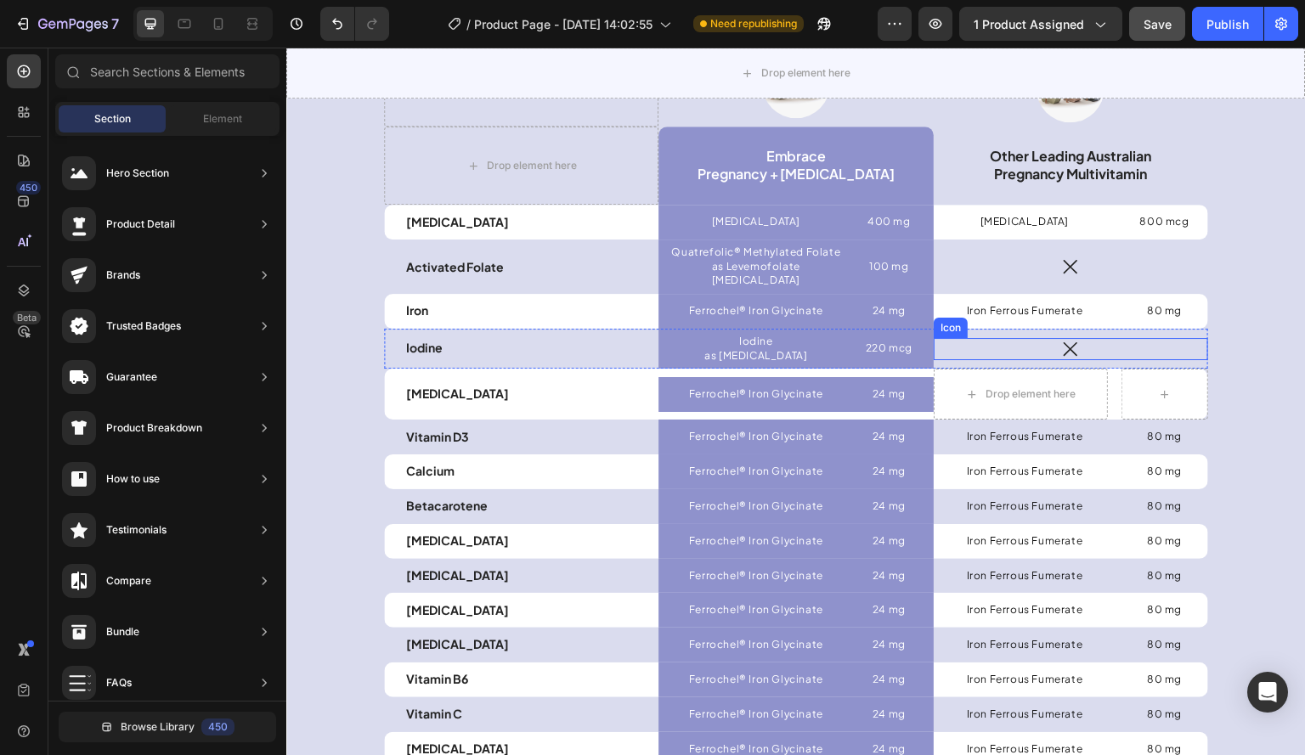
click at [1070, 342] on icon at bounding box center [1070, 349] width 14 height 14
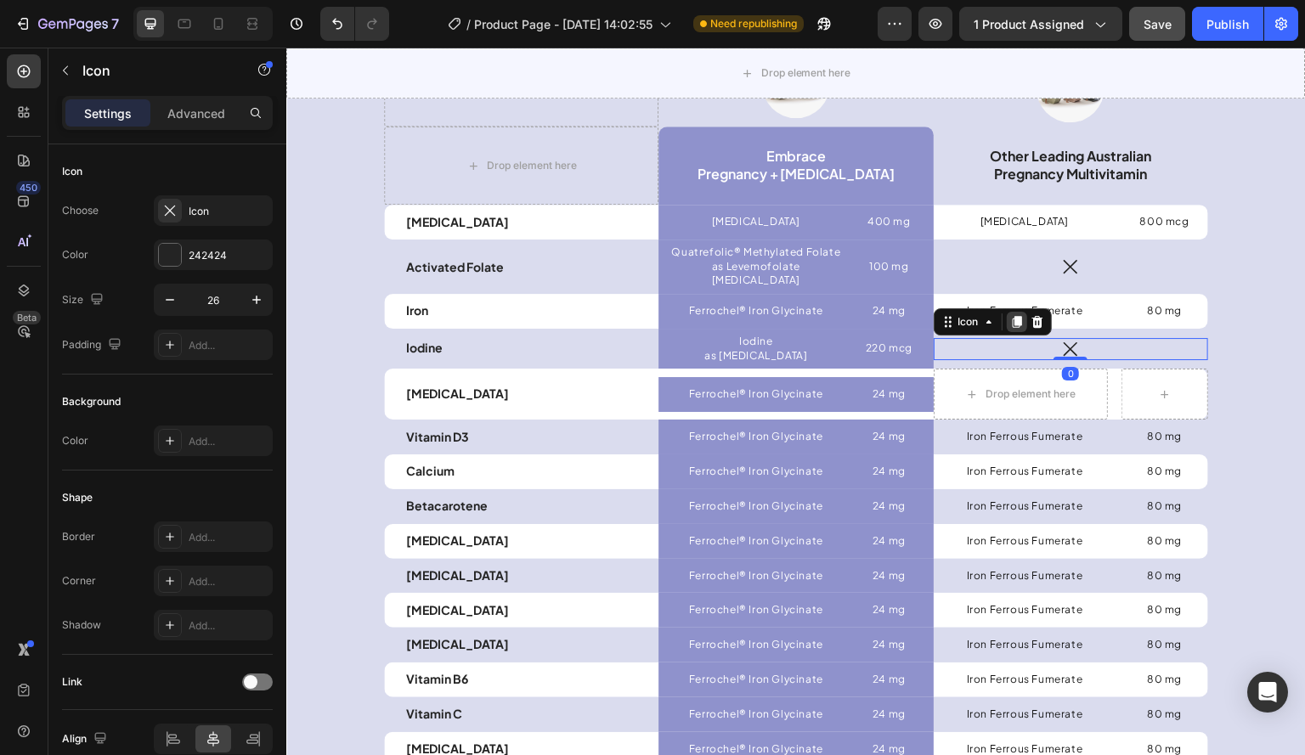
click at [1012, 316] on icon at bounding box center [1016, 322] width 9 height 12
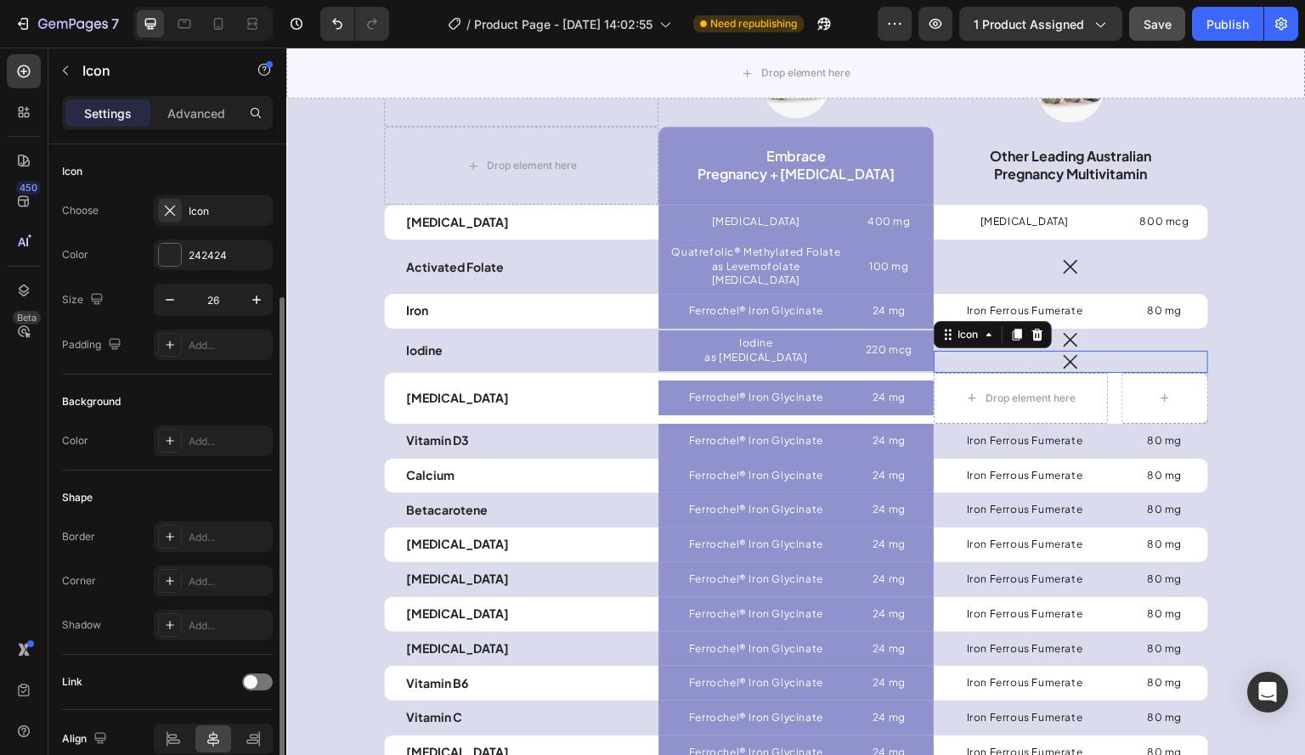
scroll to position [81, 0]
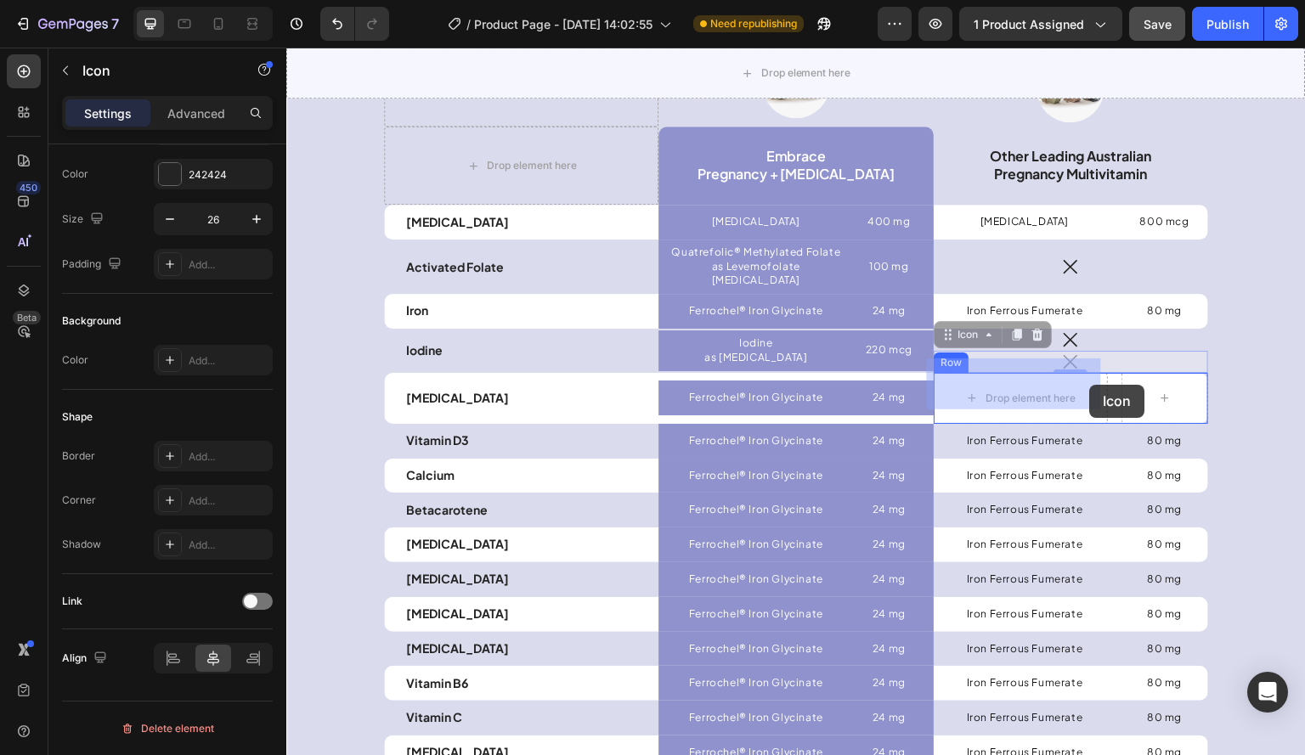
drag, startPoint x: 1067, startPoint y: 342, endPoint x: 1090, endPoint y: 385, distance: 48.3
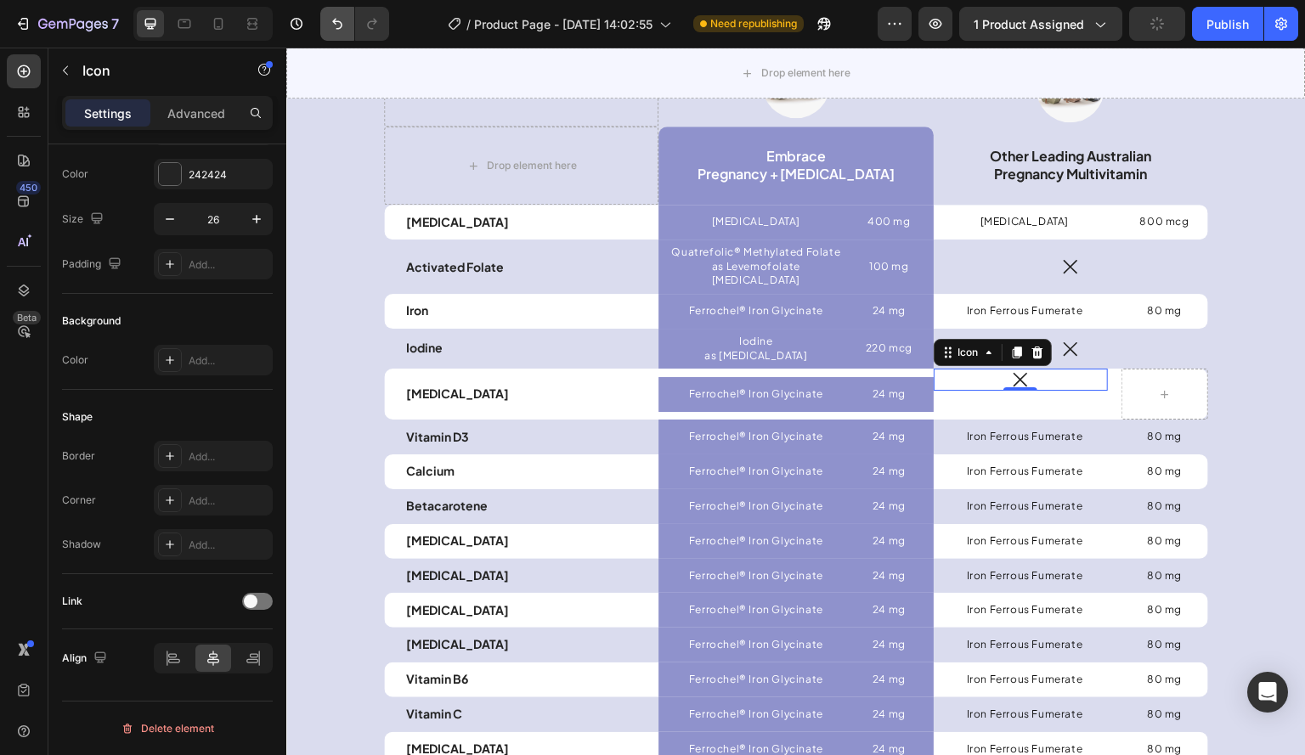
click at [337, 25] on icon "Undo/Redo" at bounding box center [337, 23] width 17 height 17
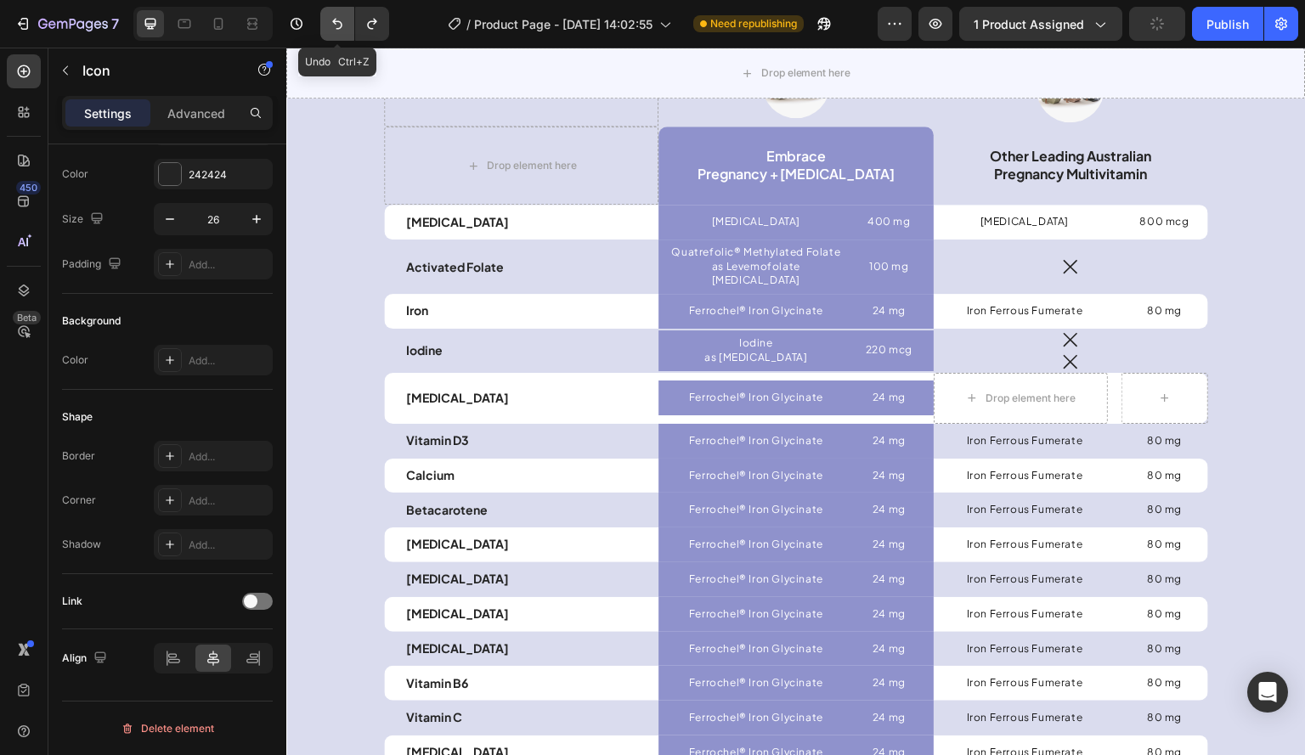
click at [337, 25] on icon "Undo/Redo" at bounding box center [337, 23] width 17 height 17
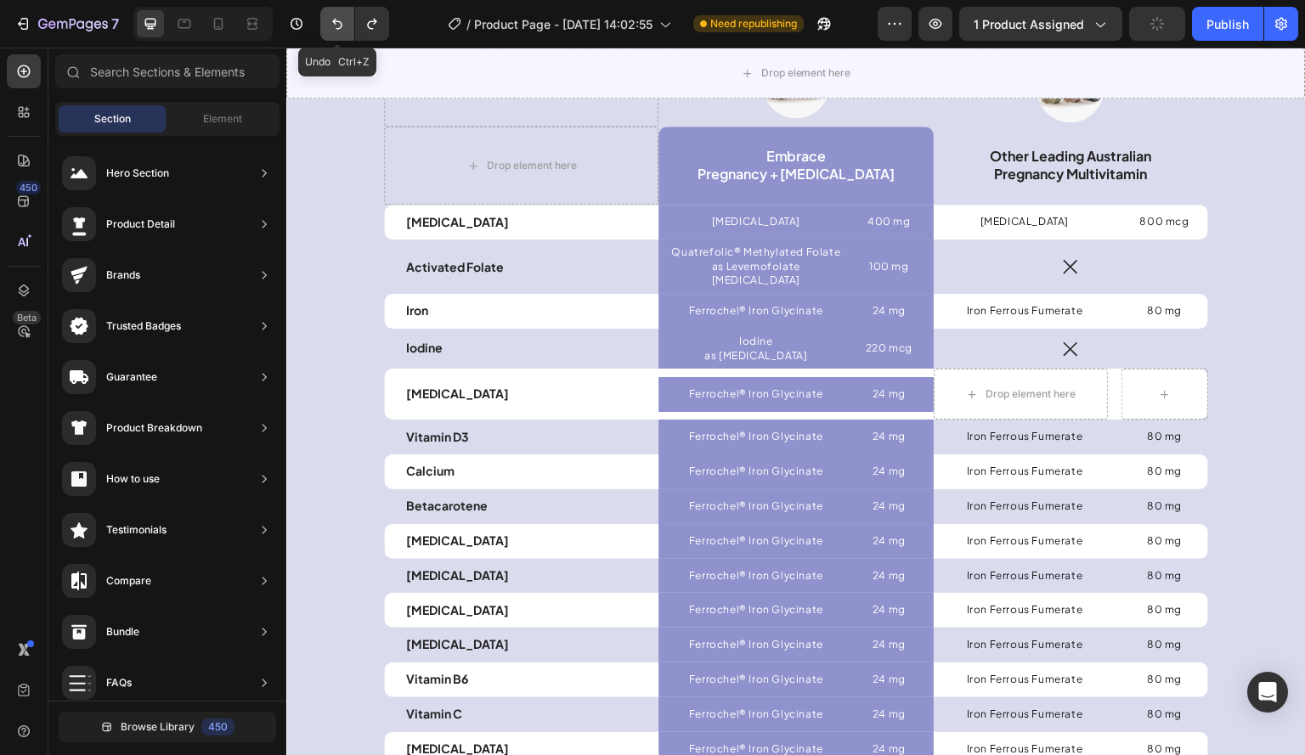
click at [337, 25] on icon "Undo/Redo" at bounding box center [337, 23] width 17 height 17
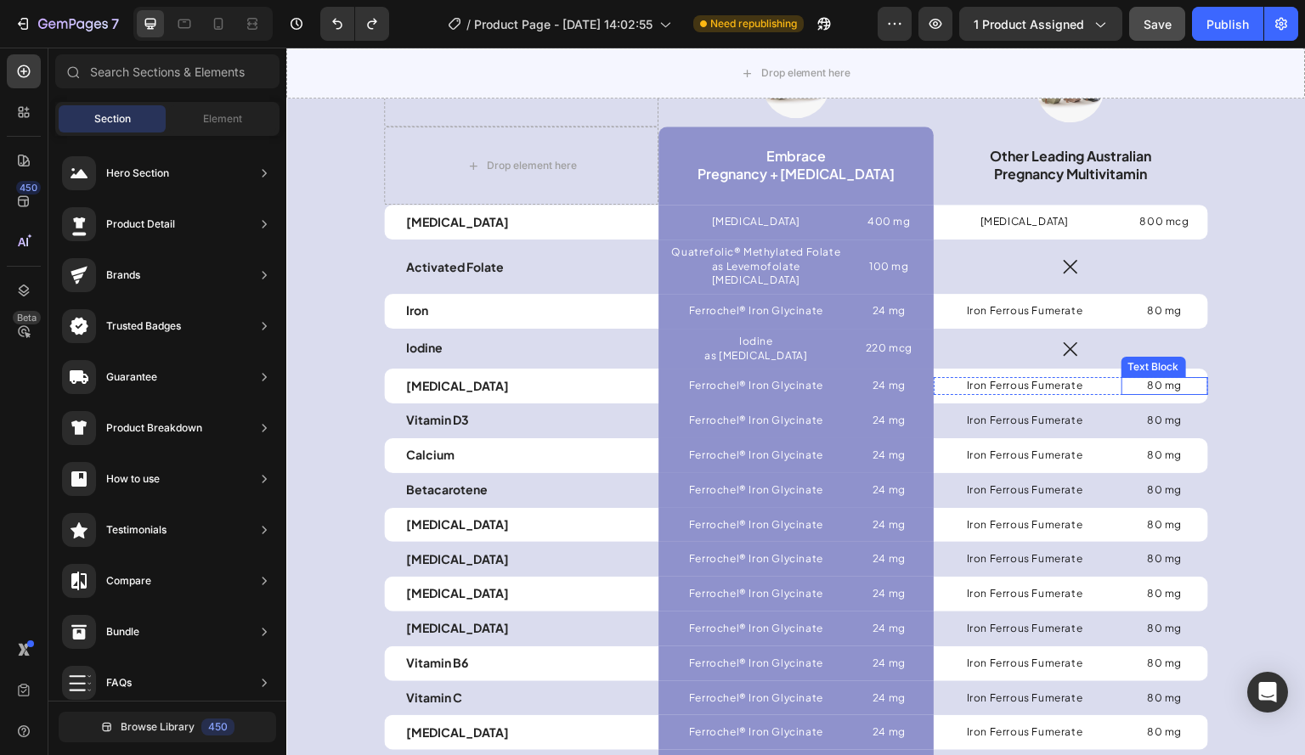
click at [1123, 379] on p "80 mg" at bounding box center [1164, 386] width 83 height 14
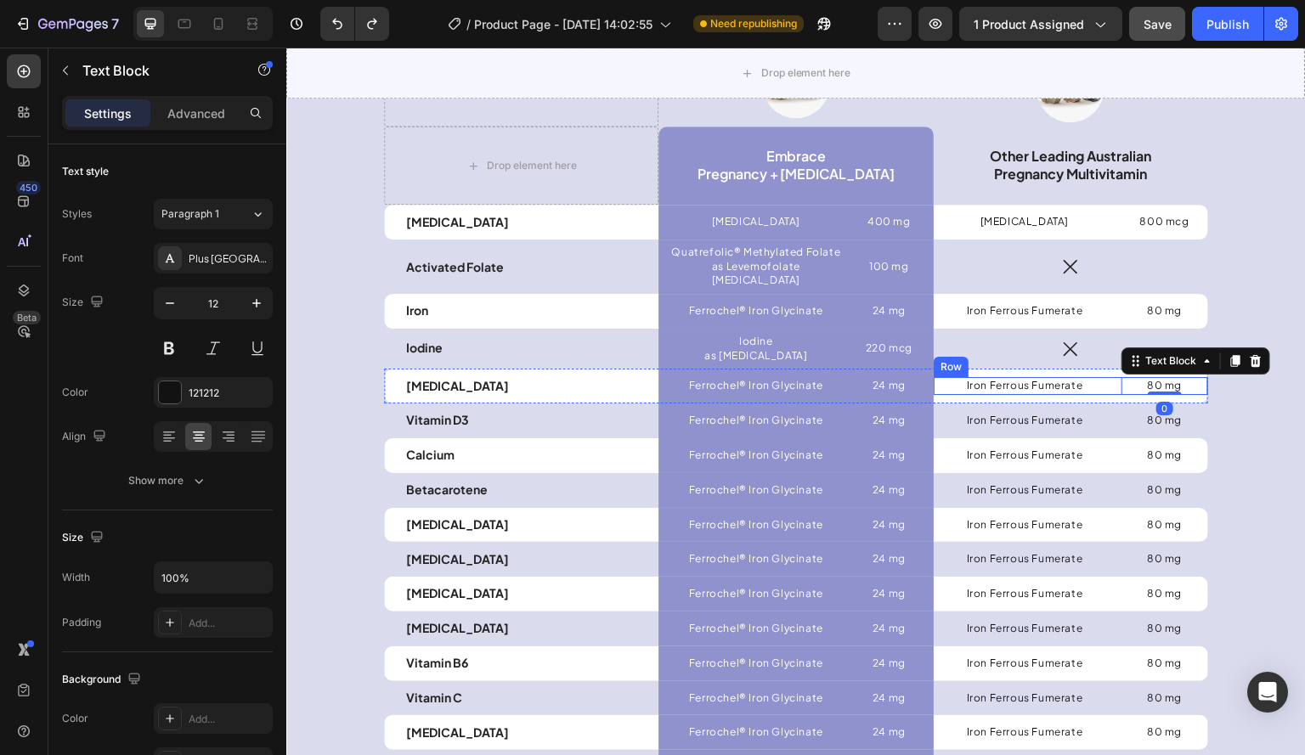
click at [1107, 377] on div "Iron Ferrous Fumerate Text Block 80 mg Text Block 0 Row" at bounding box center [1070, 386] width 274 height 18
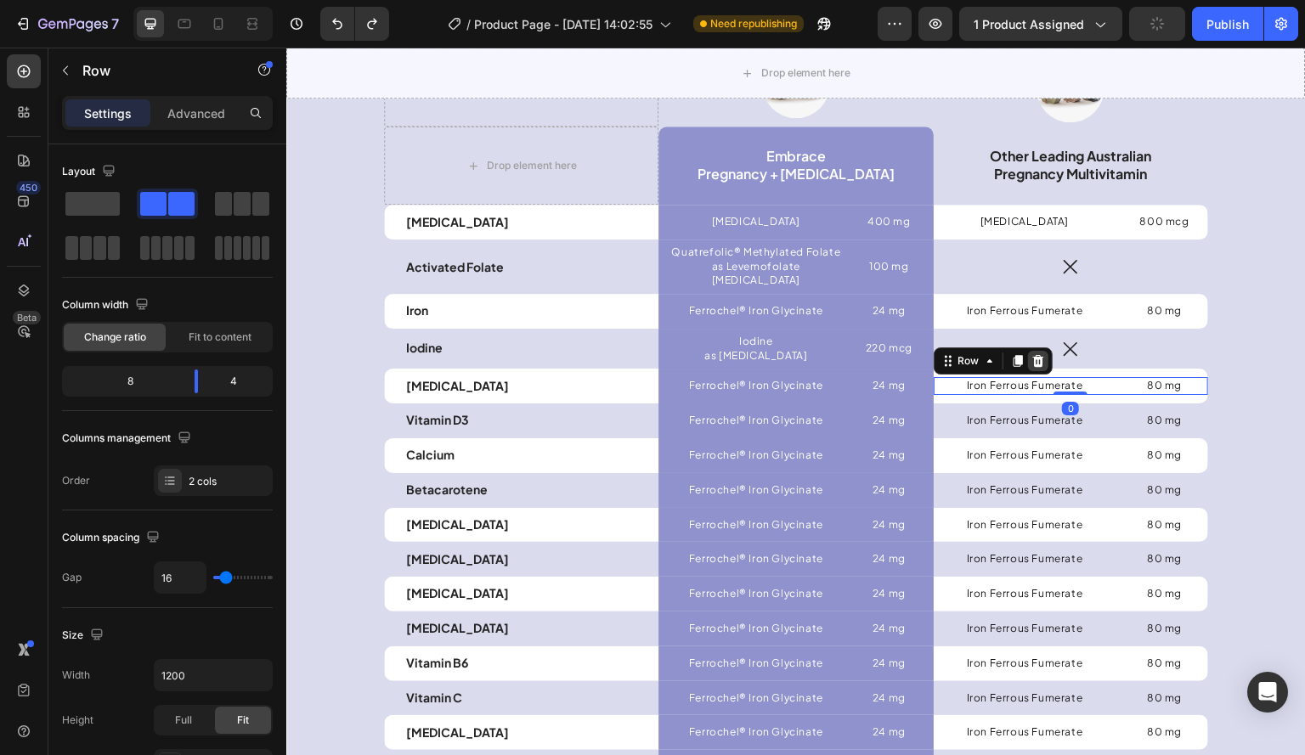
click at [1031, 354] on icon at bounding box center [1038, 361] width 14 height 14
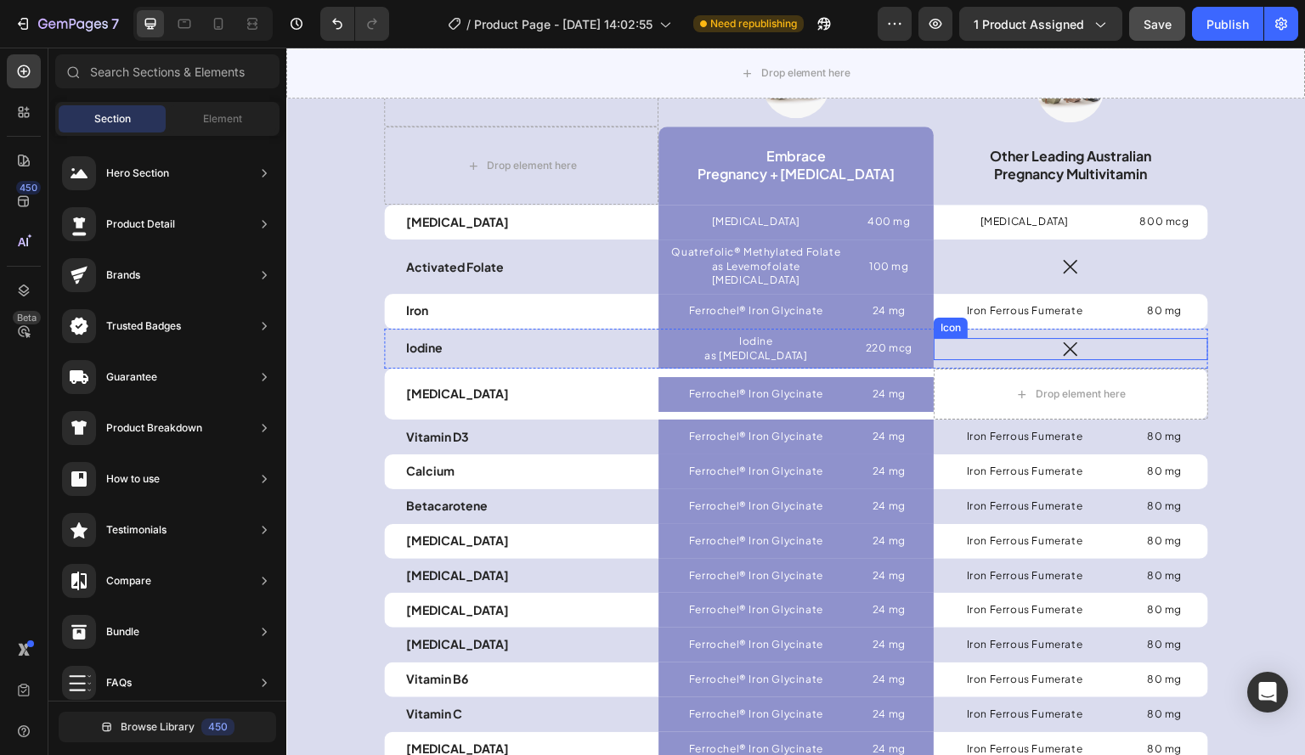
click at [1065, 338] on icon at bounding box center [1070, 349] width 22 height 22
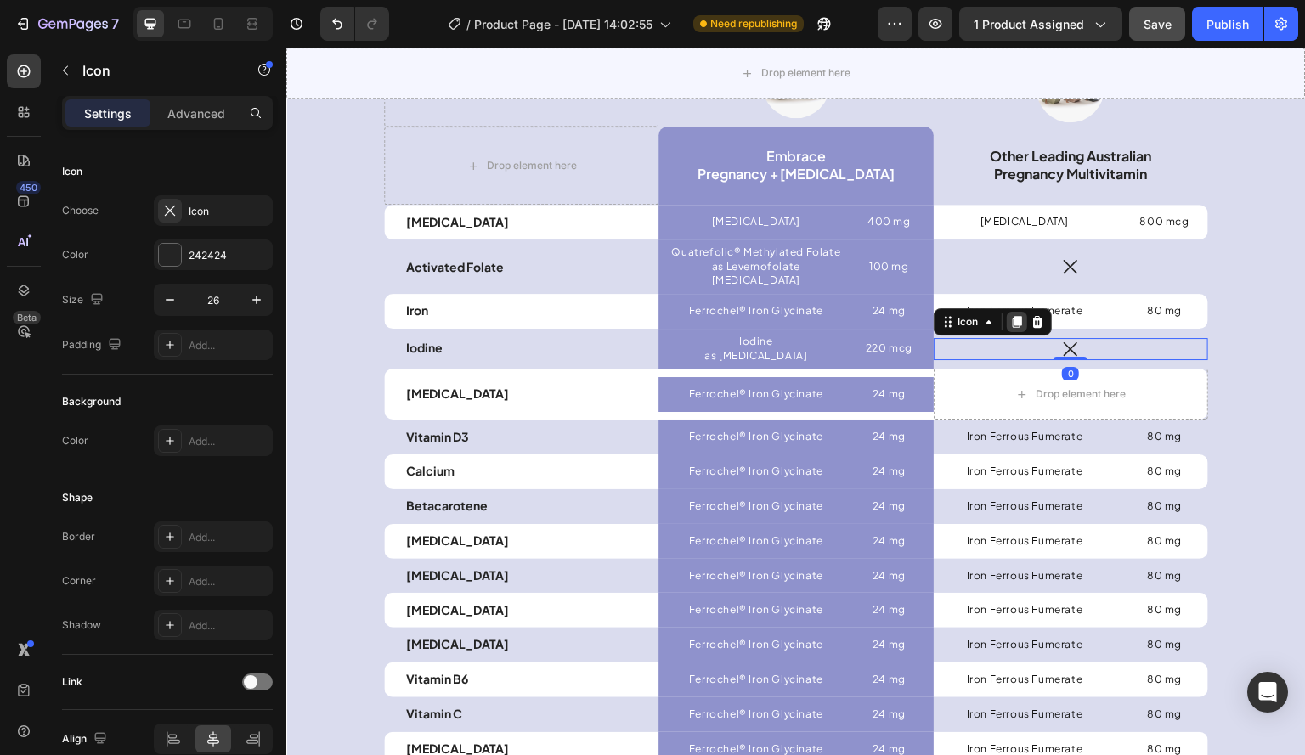
click at [1012, 316] on icon at bounding box center [1016, 322] width 9 height 12
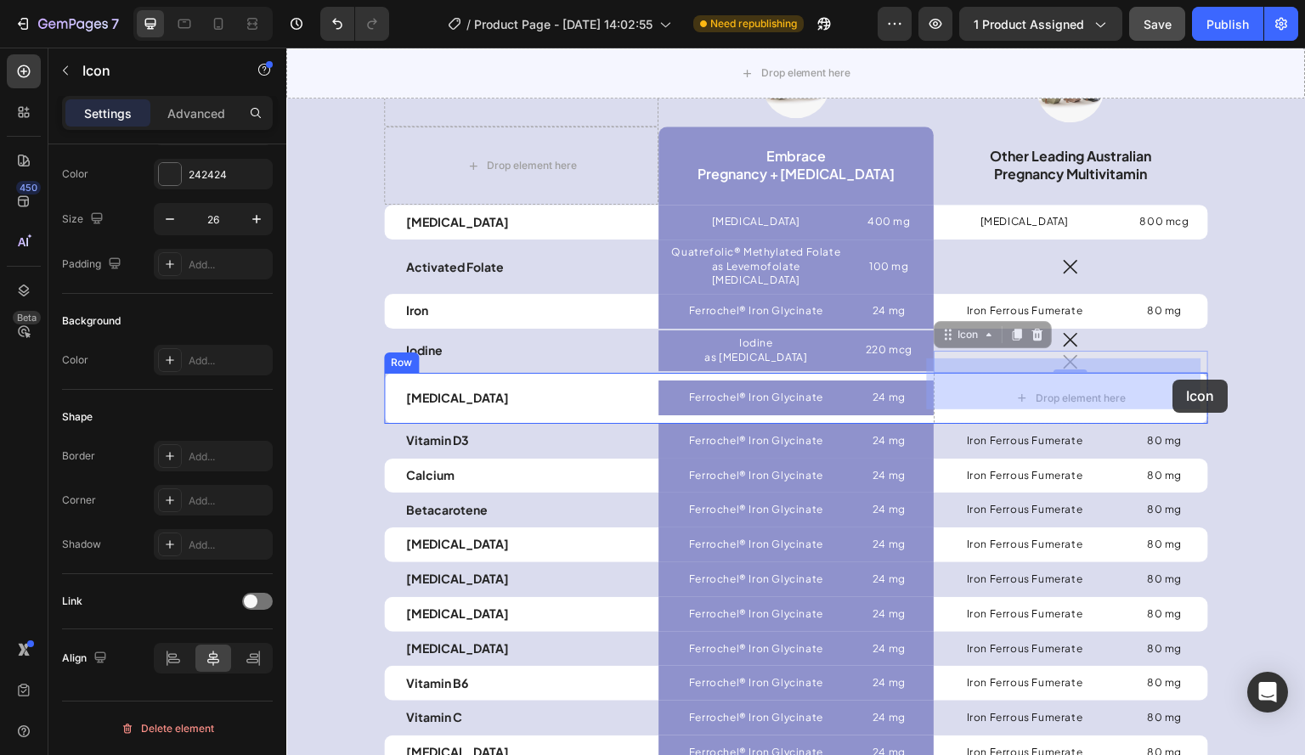
drag, startPoint x: 1062, startPoint y: 344, endPoint x: 1173, endPoint y: 380, distance: 116.8
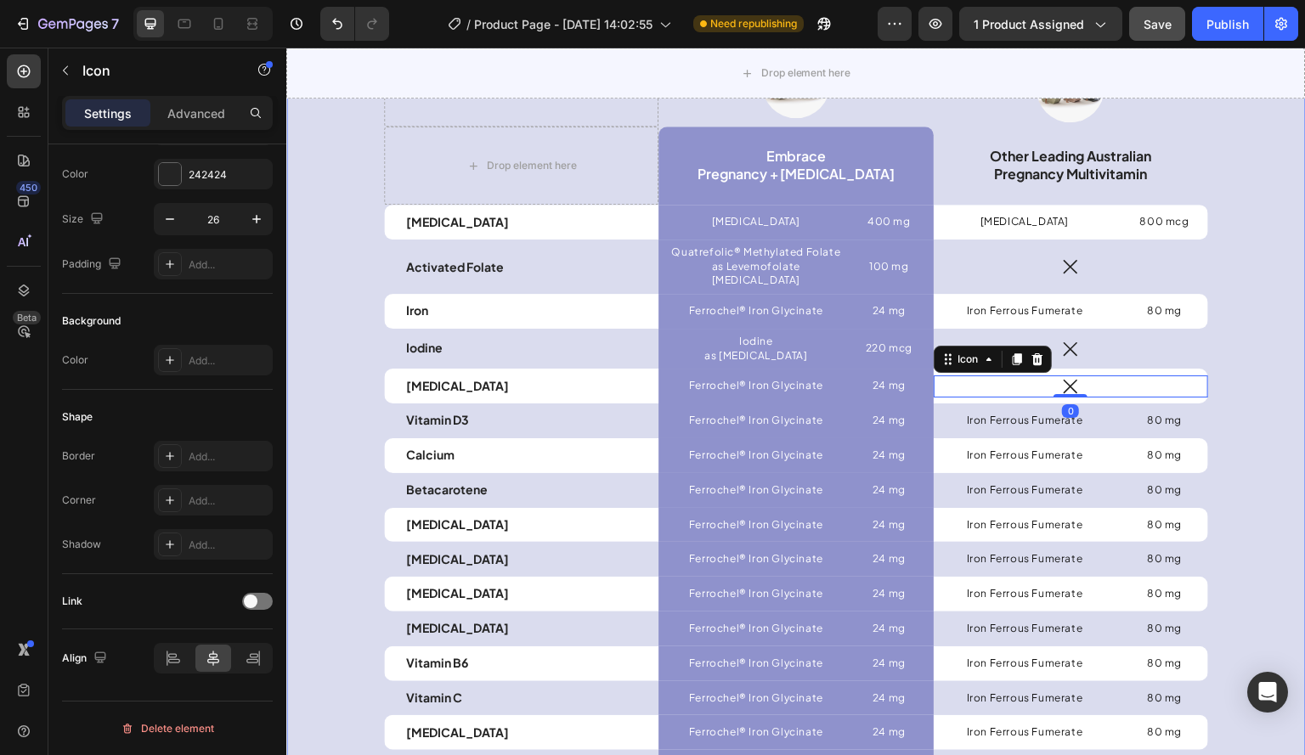
click at [1273, 336] on div "How we compare preconception , through to post-partum and beyond. Heading Our i…" at bounding box center [796, 517] width 994 height 1219
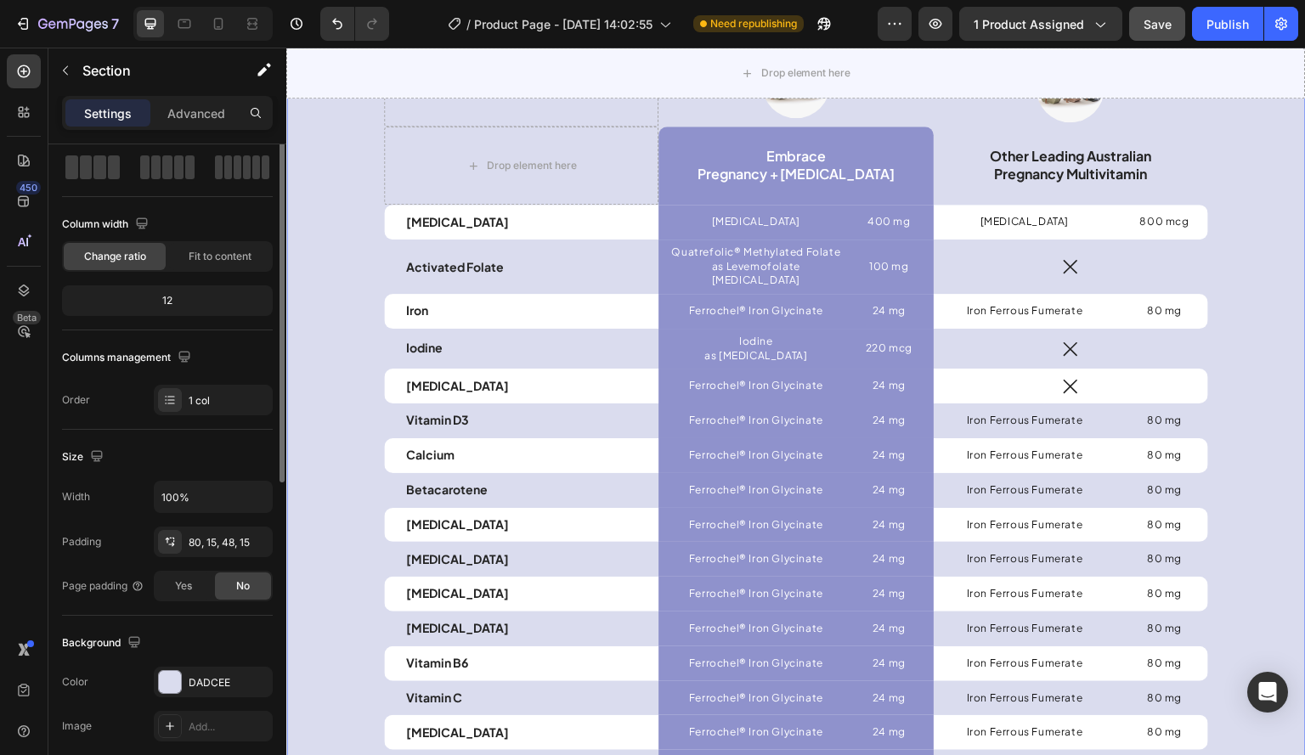
scroll to position [0, 0]
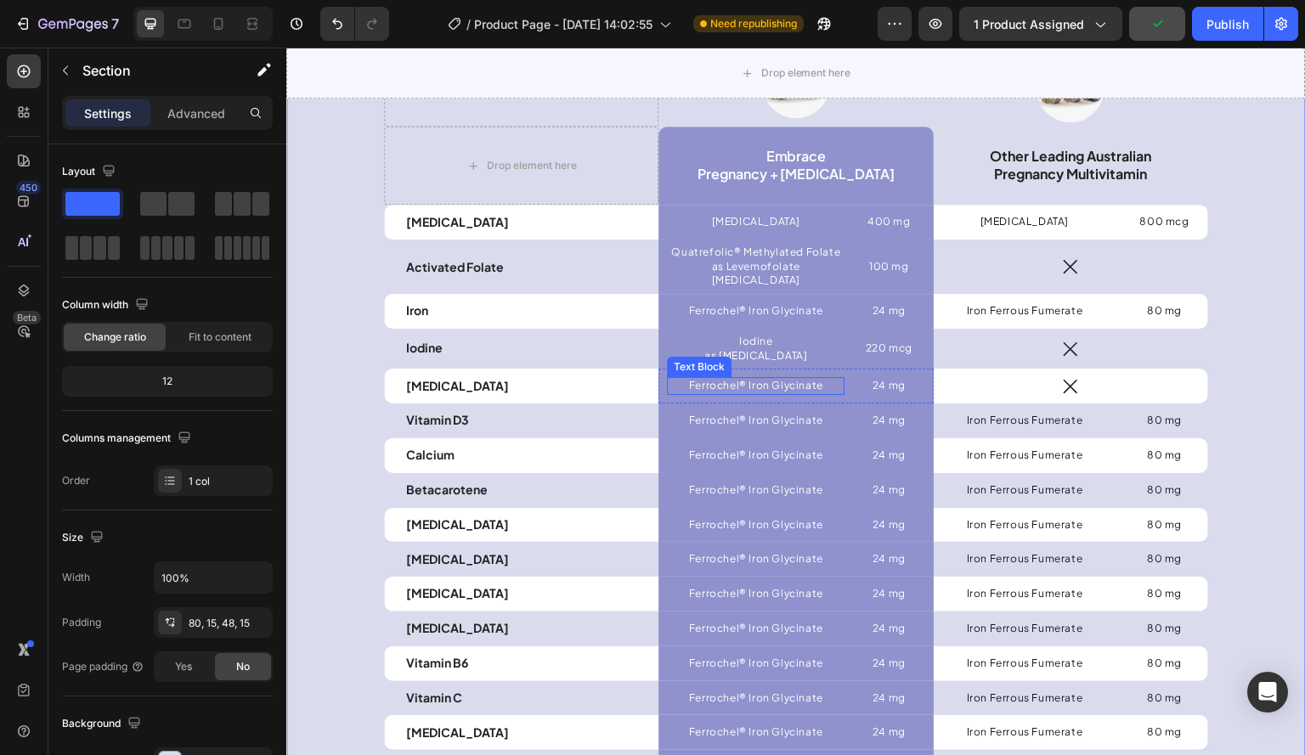
click at [708, 379] on p "Ferrochel® Iron Glycinate" at bounding box center [755, 386] width 174 height 14
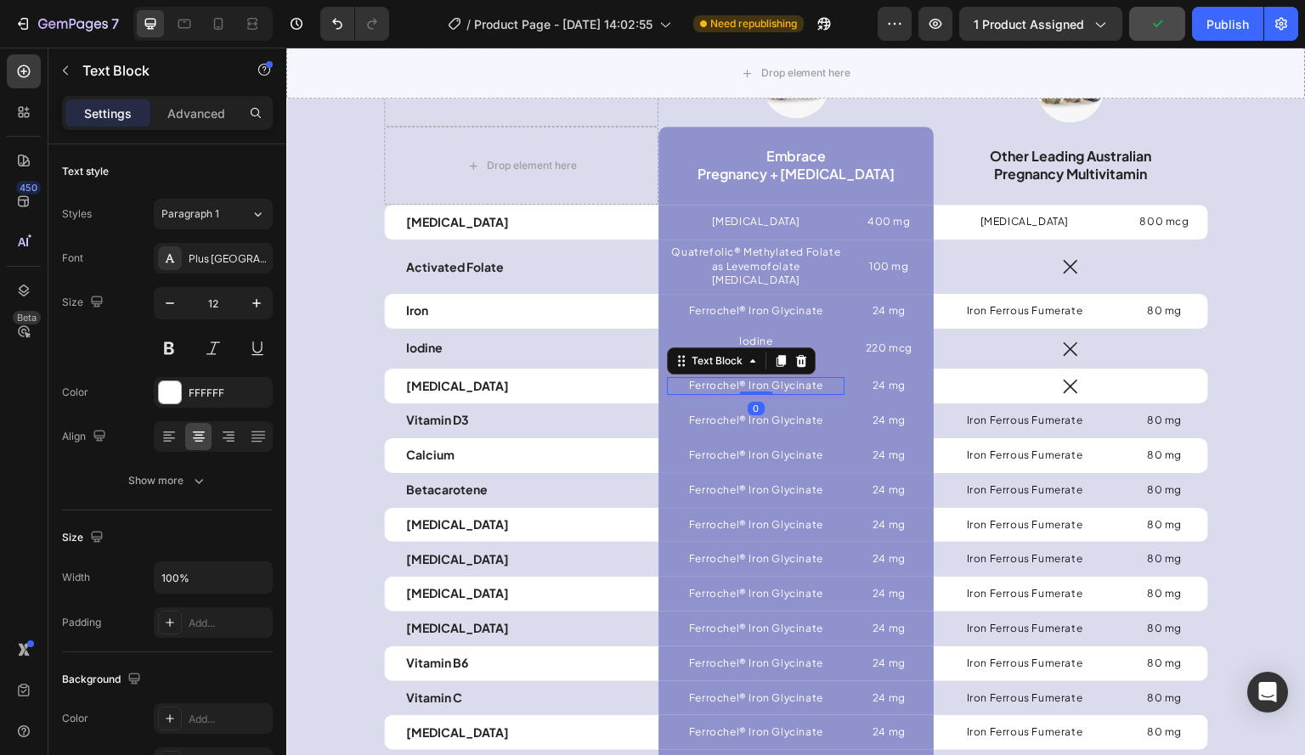
click at [687, 379] on p "Ferrochel® Iron Glycinate" at bounding box center [755, 386] width 174 height 14
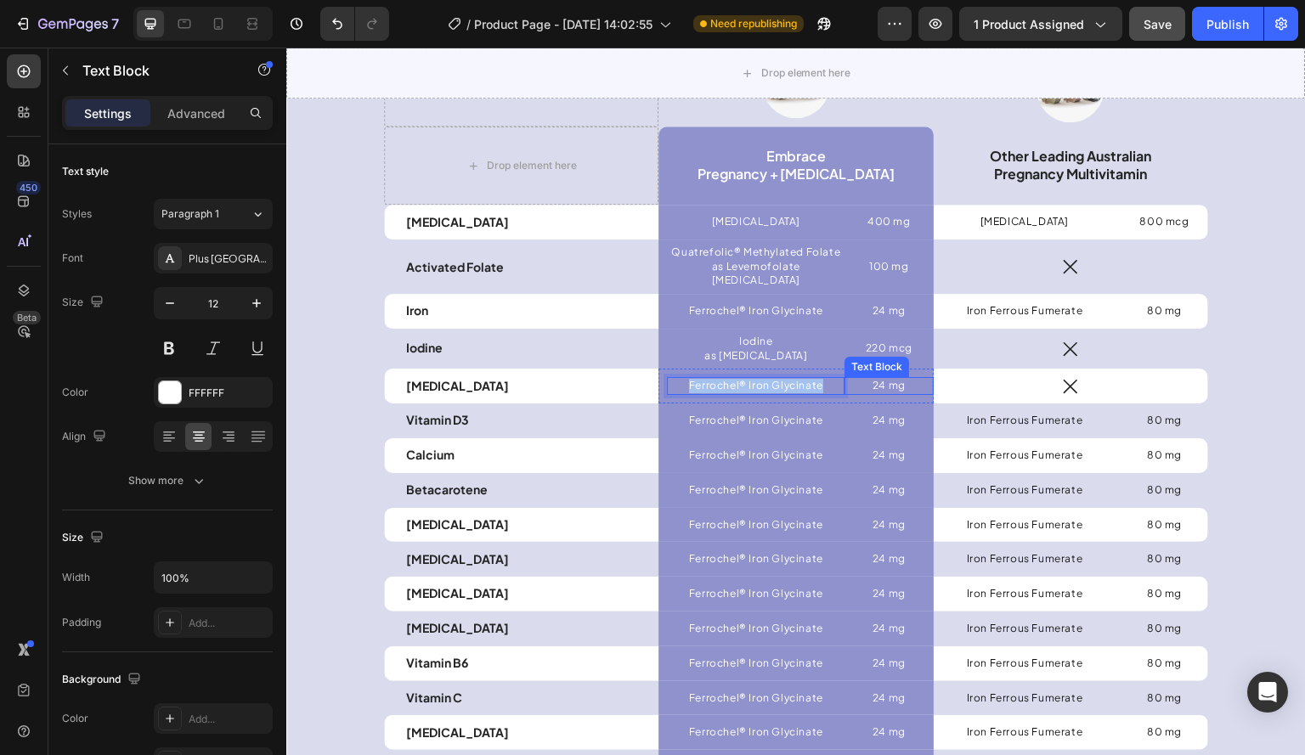
drag, startPoint x: 685, startPoint y: 370, endPoint x: 905, endPoint y: 370, distance: 220.8
click at [905, 370] on div "Ferrochel® Iron Glycinate Text Block 0 24 mg Text Block Row" at bounding box center [795, 386] width 274 height 35
click at [1272, 371] on div "How we compare preconception , through to post-partum and beyond. Heading Our i…" at bounding box center [796, 517] width 994 height 1219
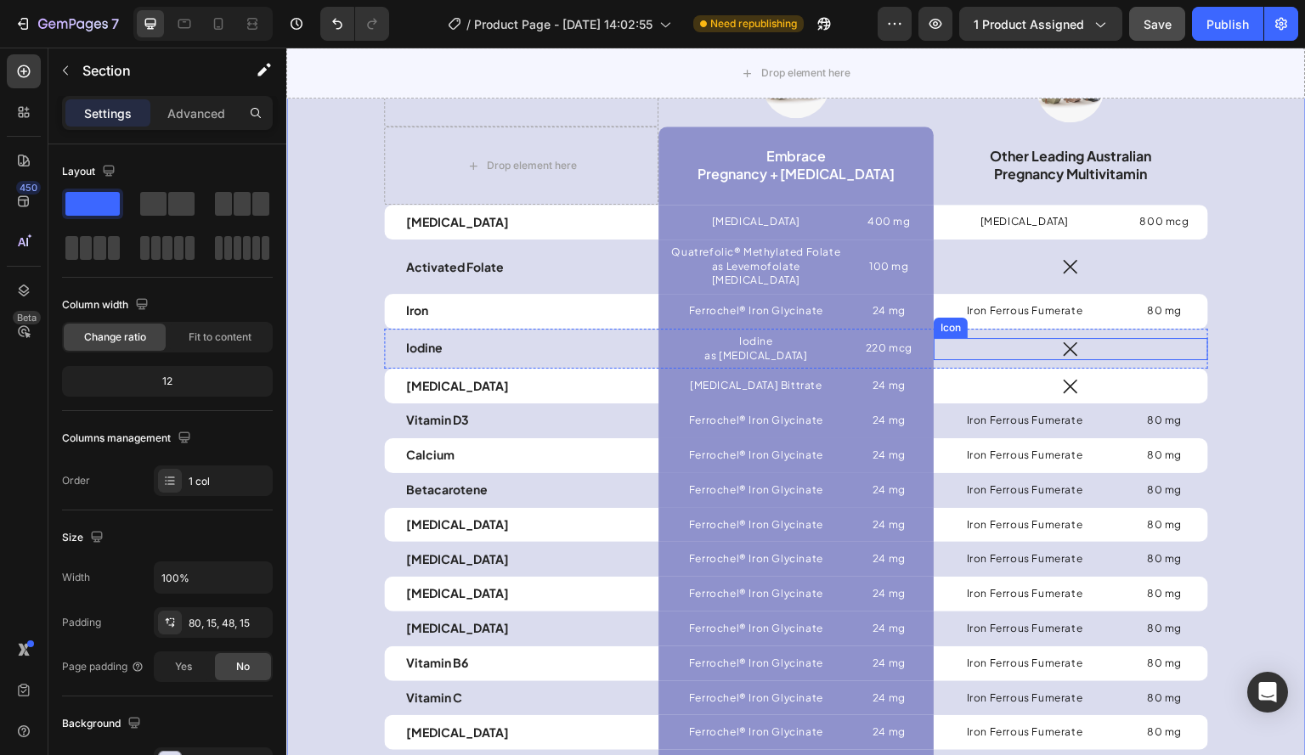
click at [1089, 338] on div "Icon" at bounding box center [1070, 349] width 274 height 22
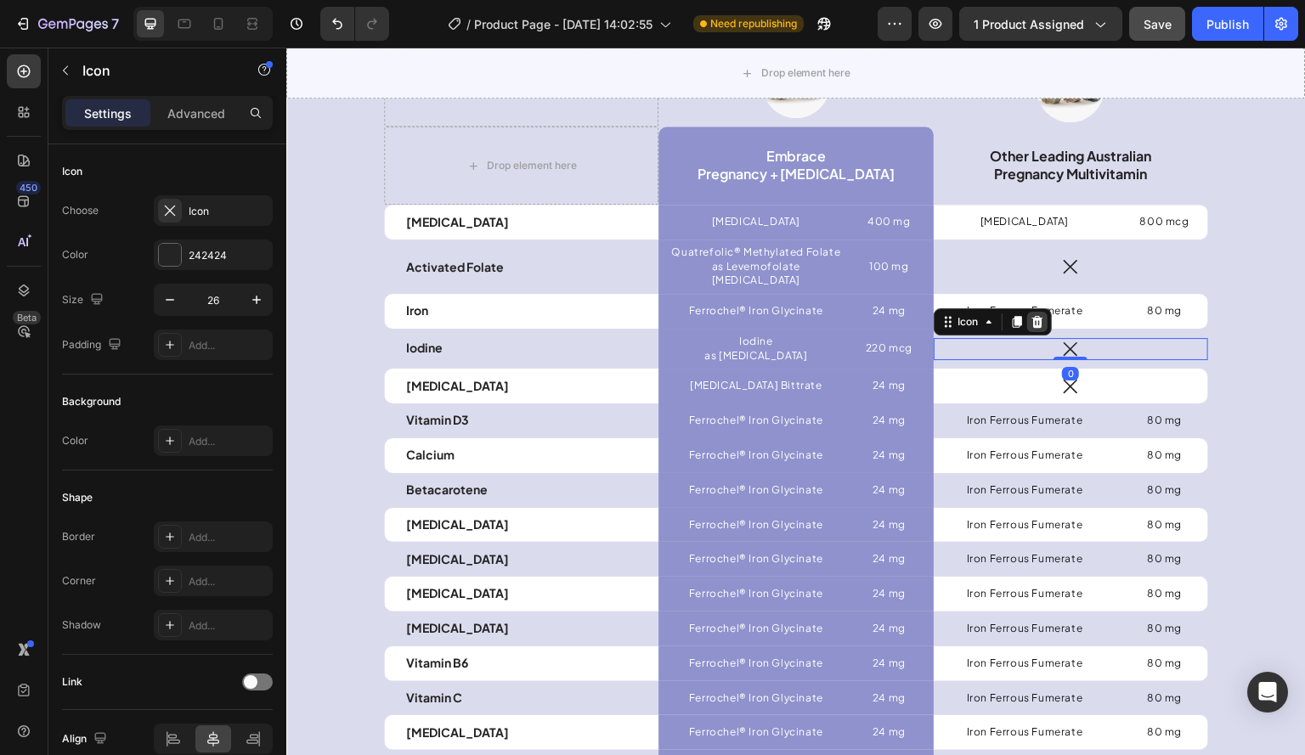
click at [1036, 315] on icon at bounding box center [1037, 322] width 14 height 14
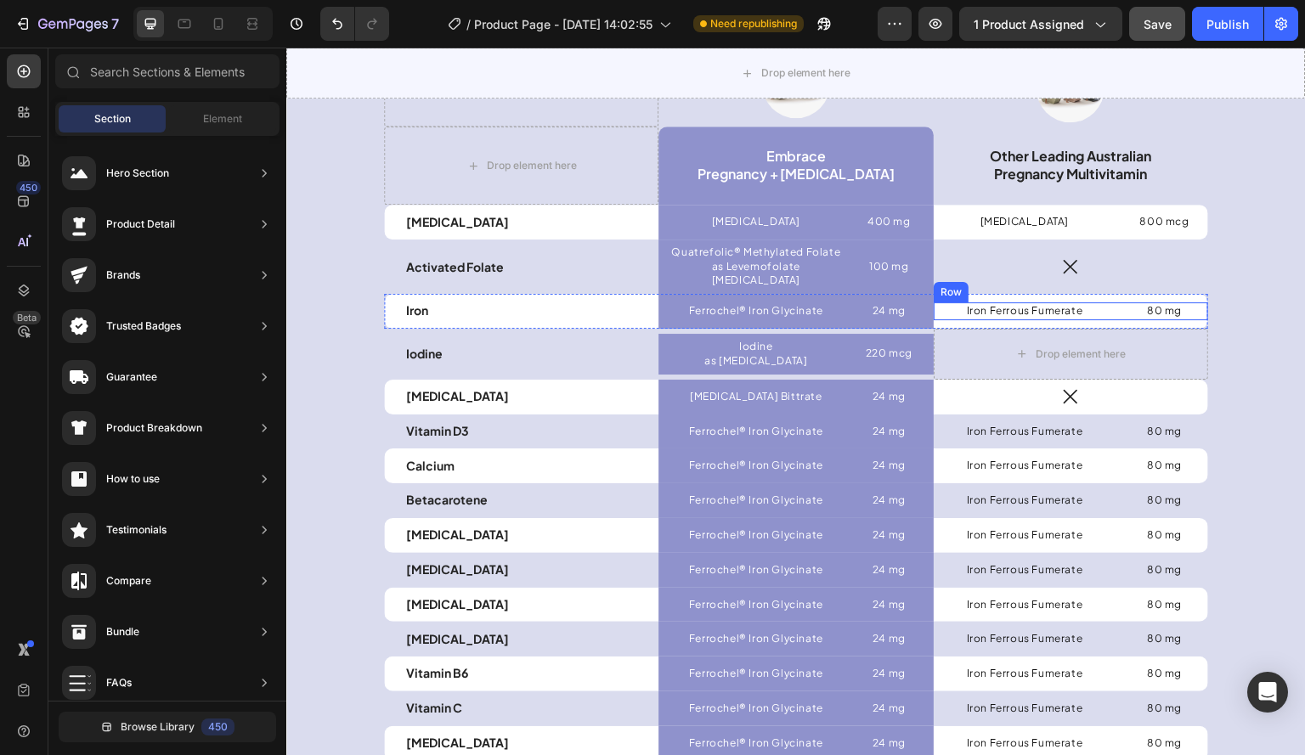
click at [1102, 302] on div "Iron Ferrous Fumerate Text Block 80 mg Text Block Row" at bounding box center [1070, 311] width 274 height 18
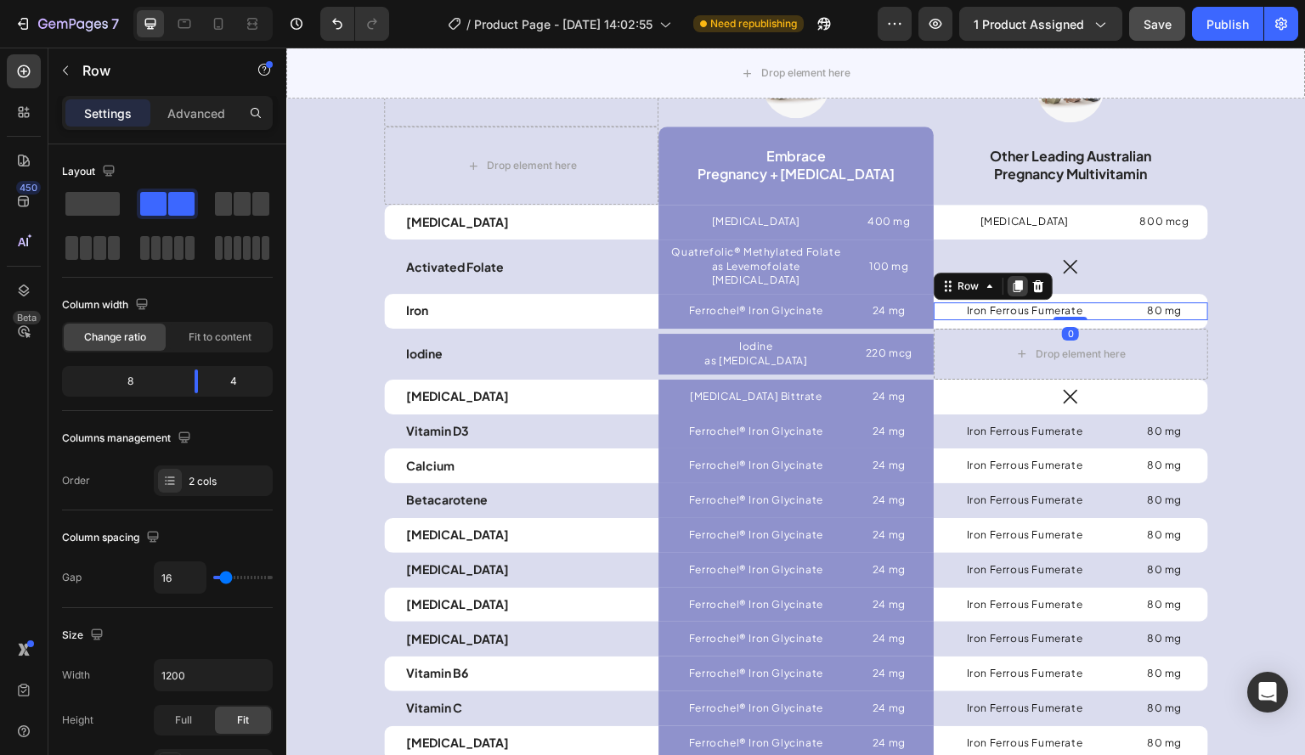
click at [1015, 280] on icon at bounding box center [1016, 286] width 9 height 12
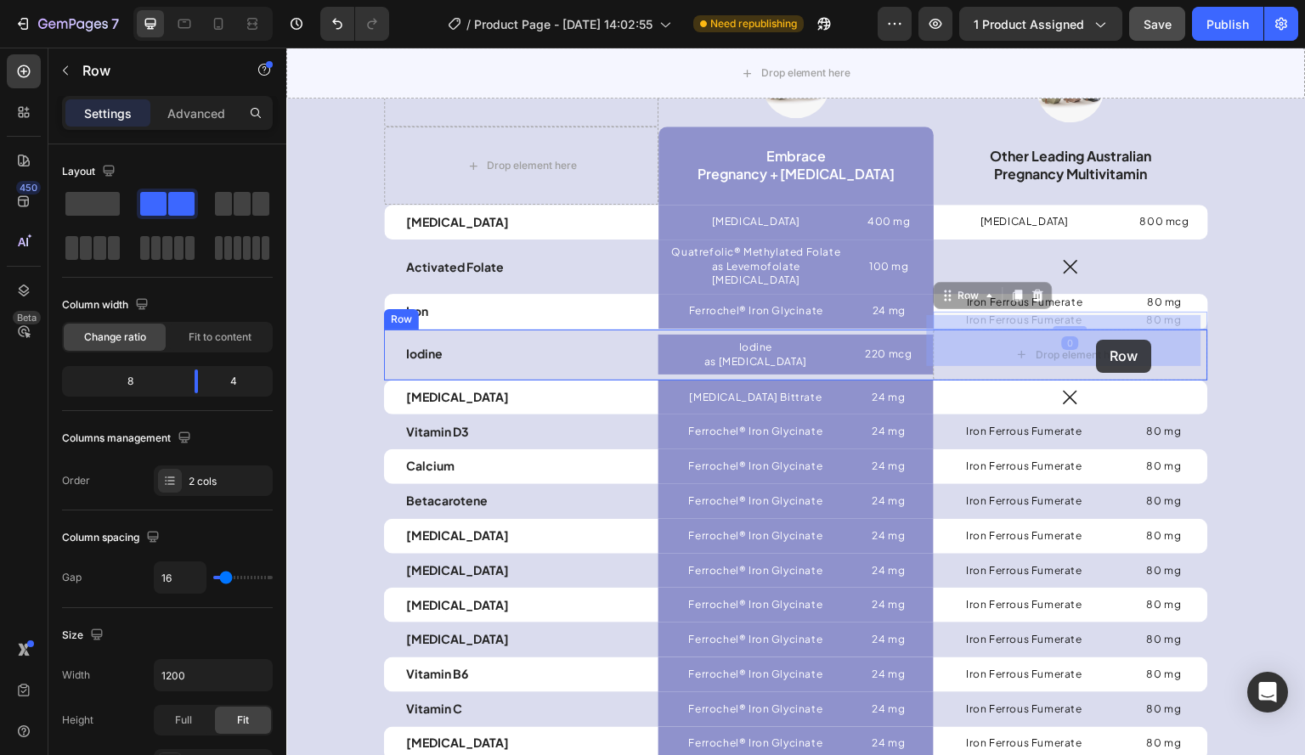
drag, startPoint x: 1104, startPoint y: 298, endPoint x: 1097, endPoint y: 340, distance: 42.3
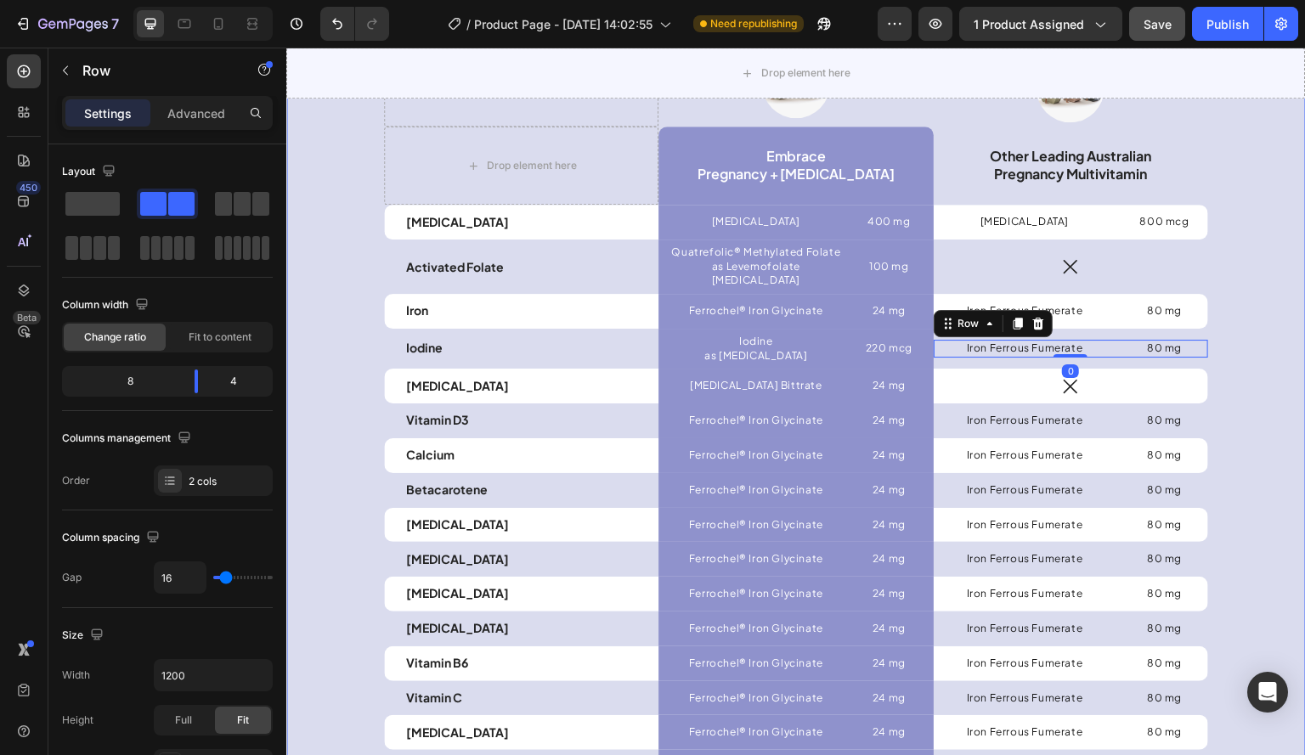
click at [1264, 332] on div "How we compare preconception , through to post-partum and beyond. Heading Our i…" at bounding box center [796, 517] width 994 height 1219
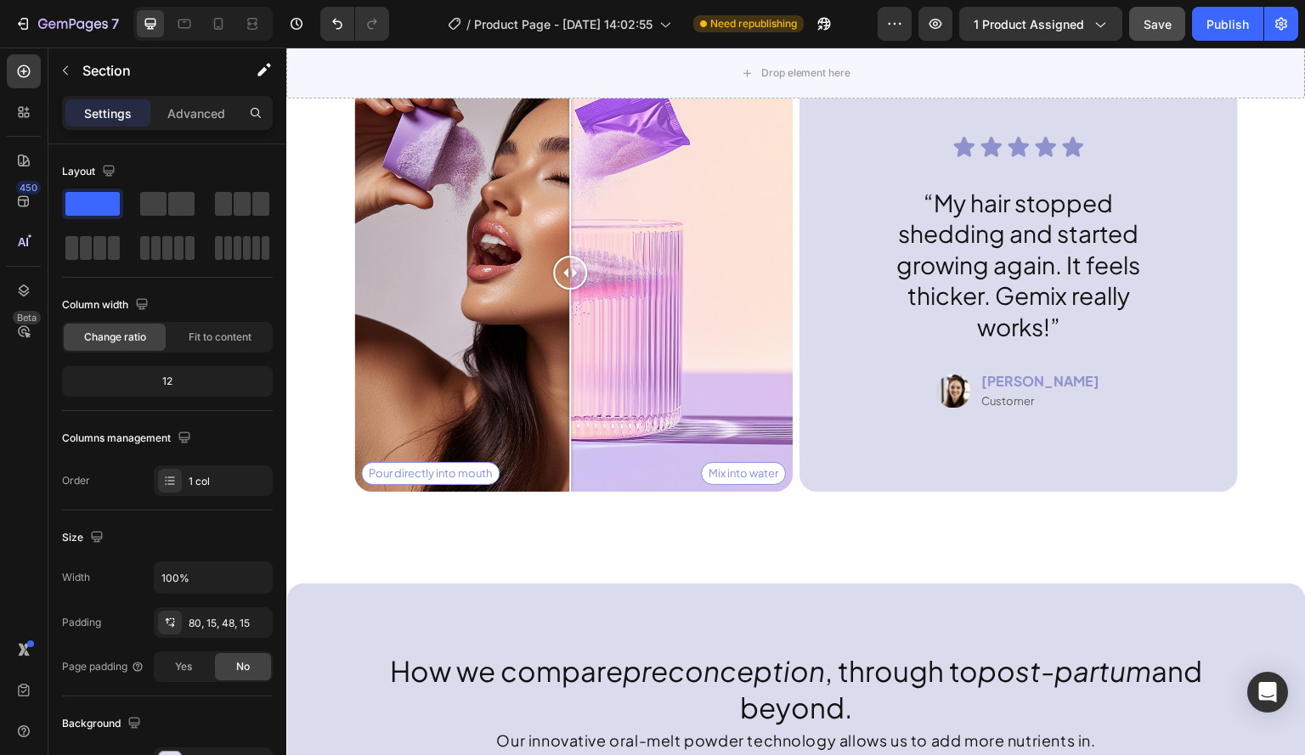
scroll to position [4128, 0]
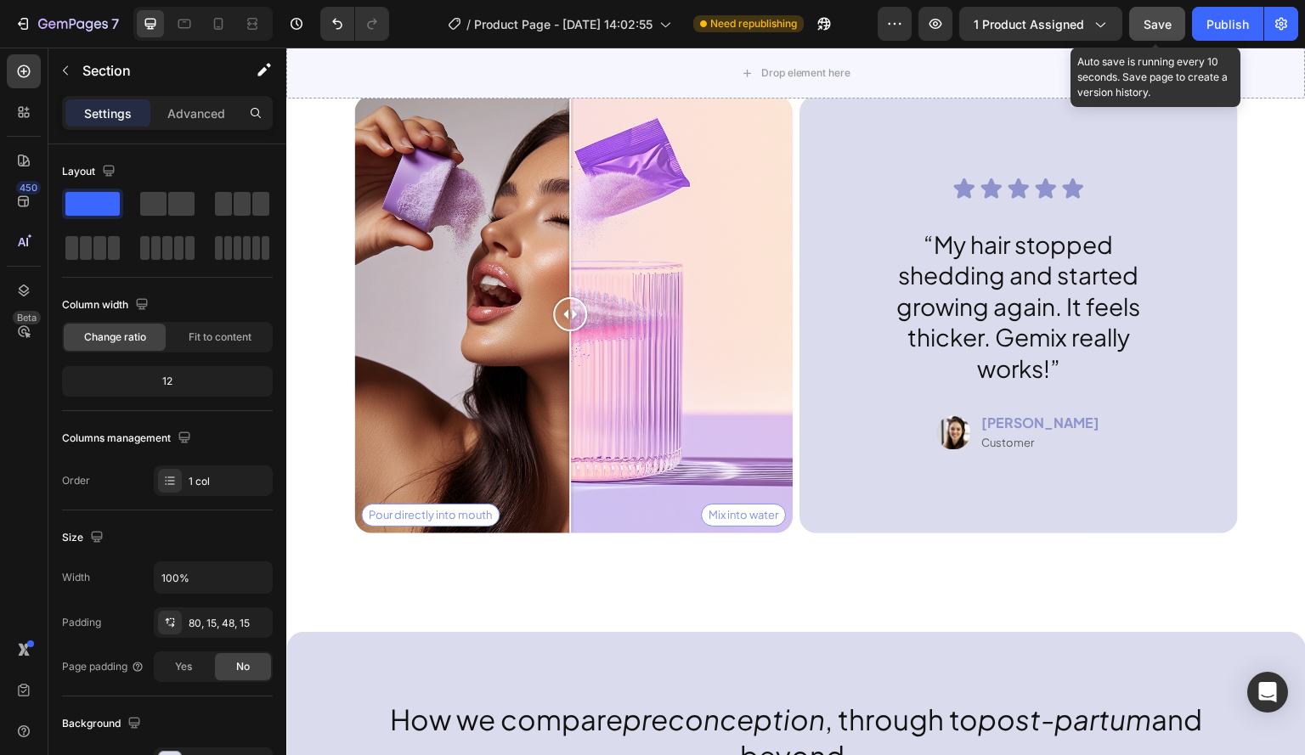
click at [1137, 10] on button "Save" at bounding box center [1157, 24] width 56 height 34
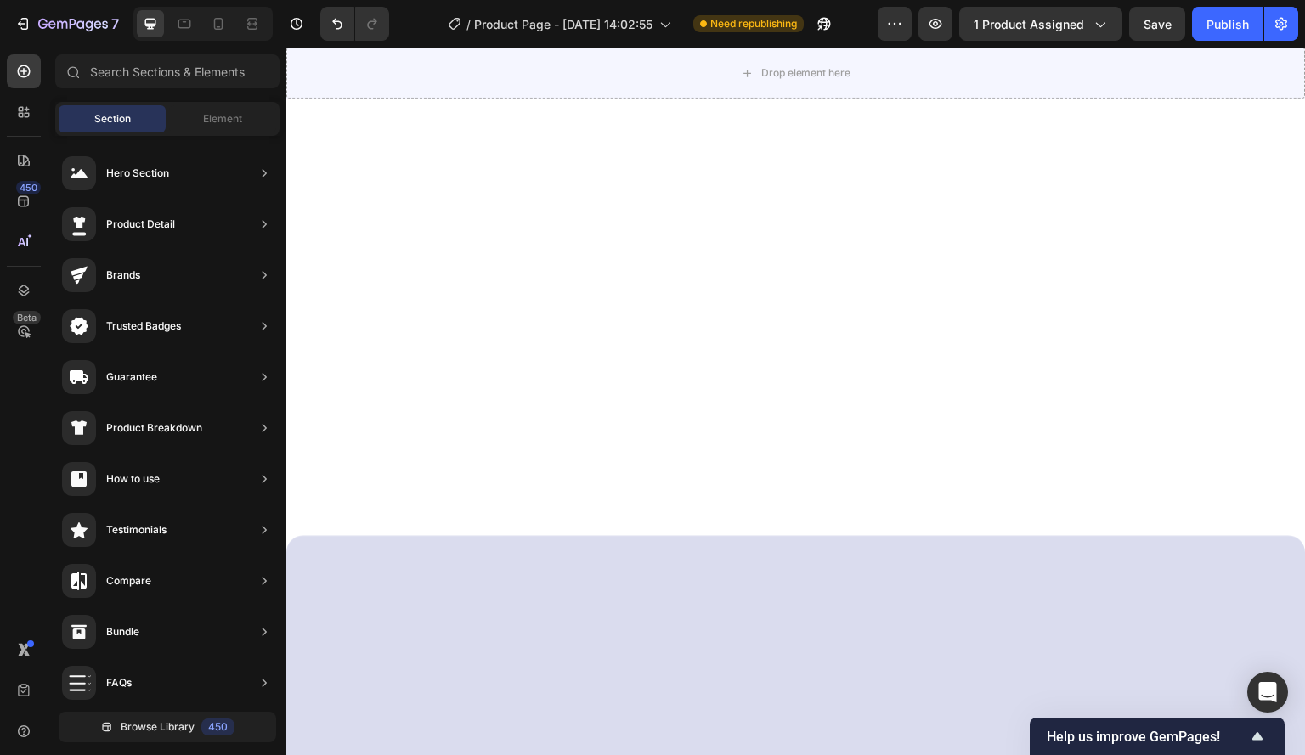
scroll to position [0, 0]
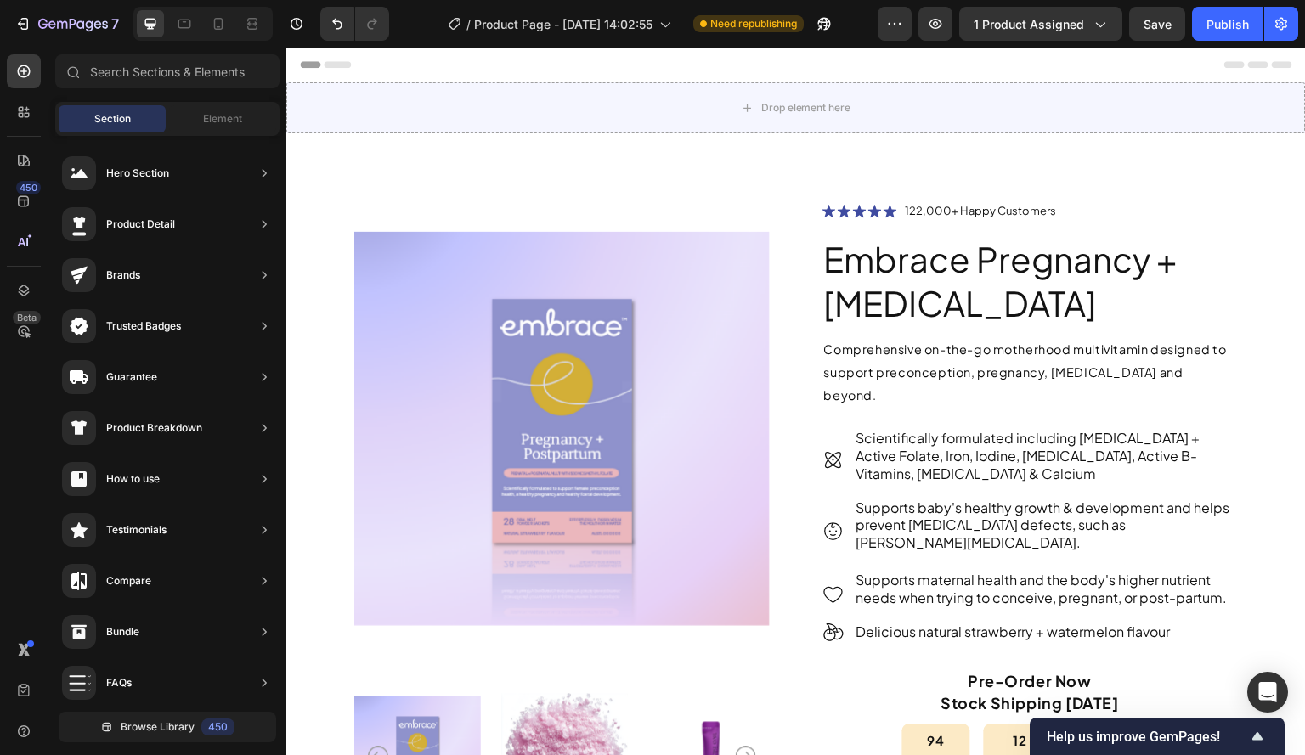
drag, startPoint x: 1302, startPoint y: 130, endPoint x: 1590, endPoint y: 80, distance: 292.3
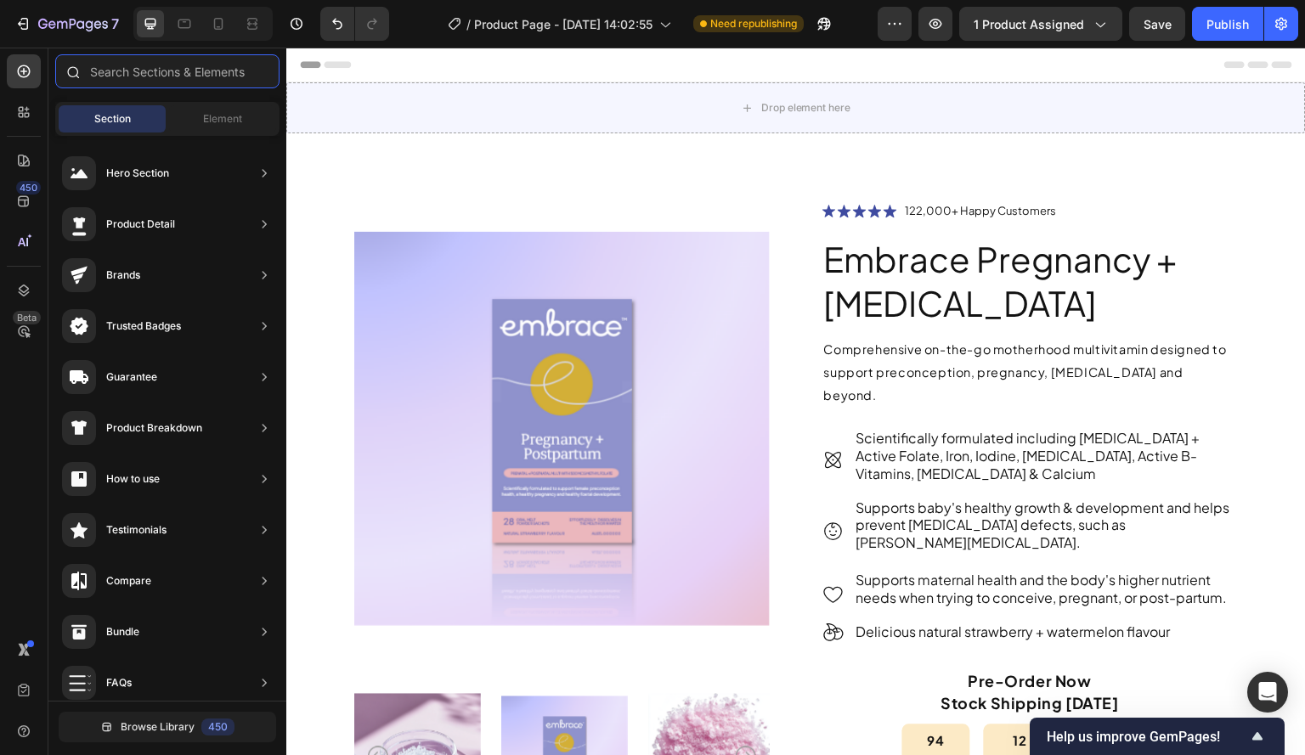
click at [189, 80] on input "text" at bounding box center [167, 71] width 224 height 34
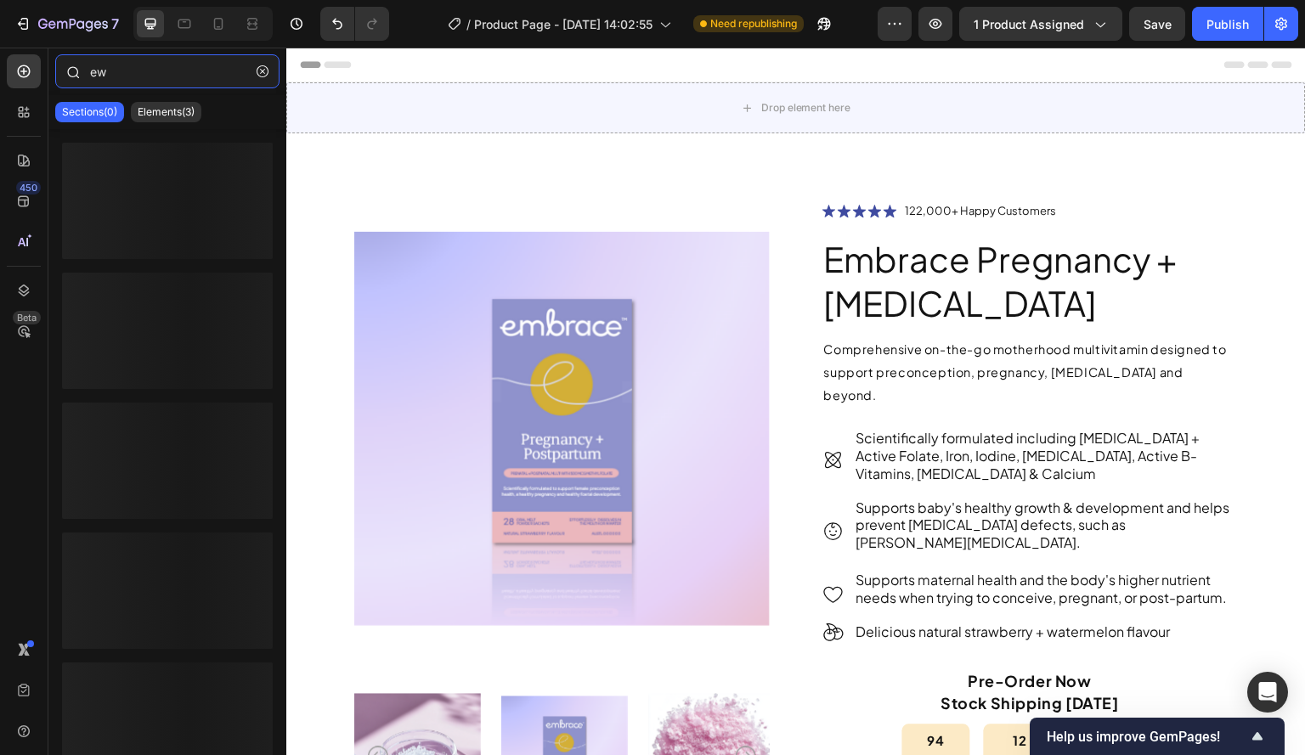
type input "e"
type input "r"
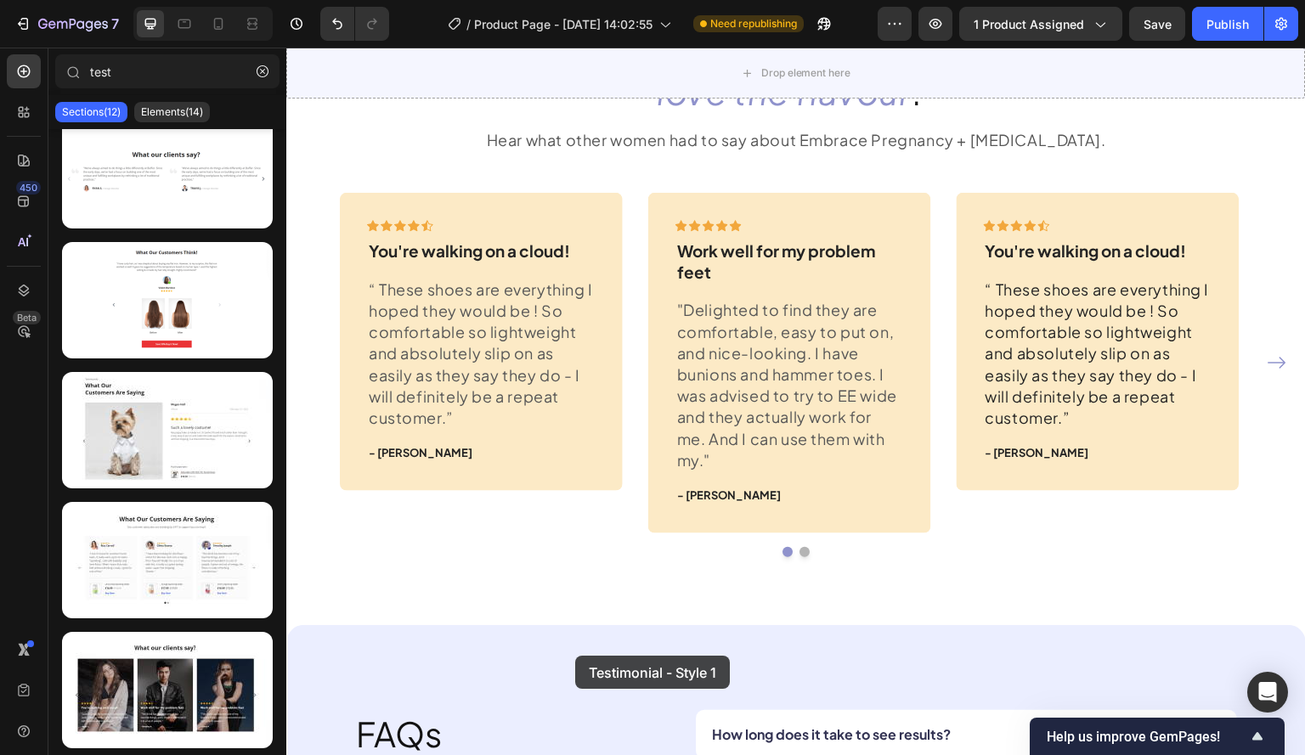
scroll to position [6330, 0]
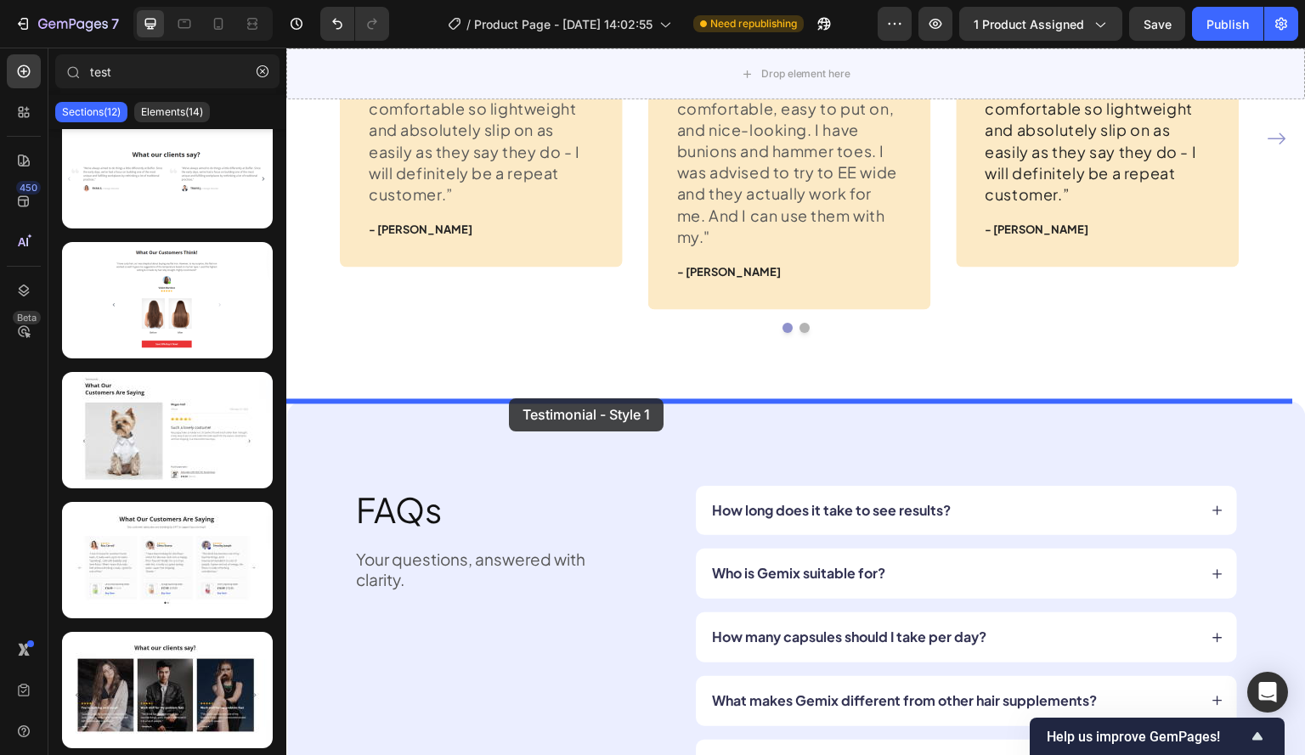
drag, startPoint x: 412, startPoint y: 585, endPoint x: 509, endPoint y: 398, distance: 210.5
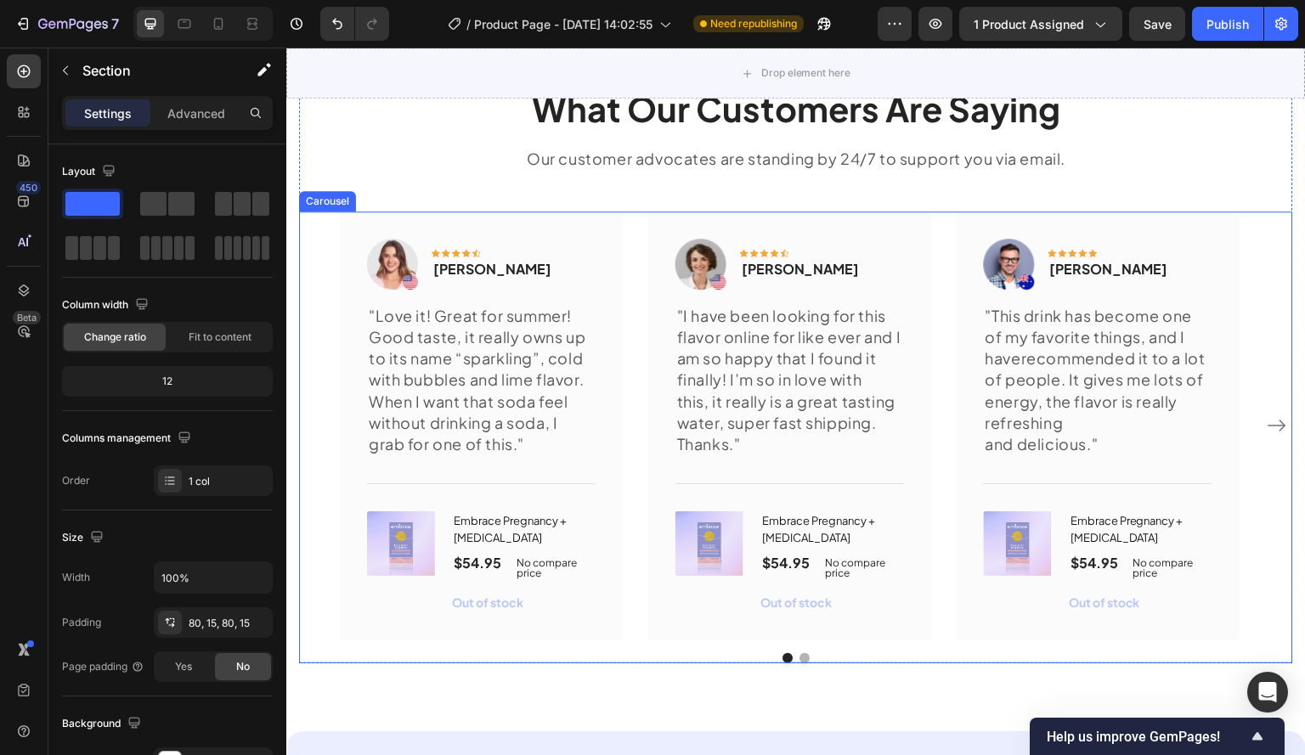
scroll to position [6629, 0]
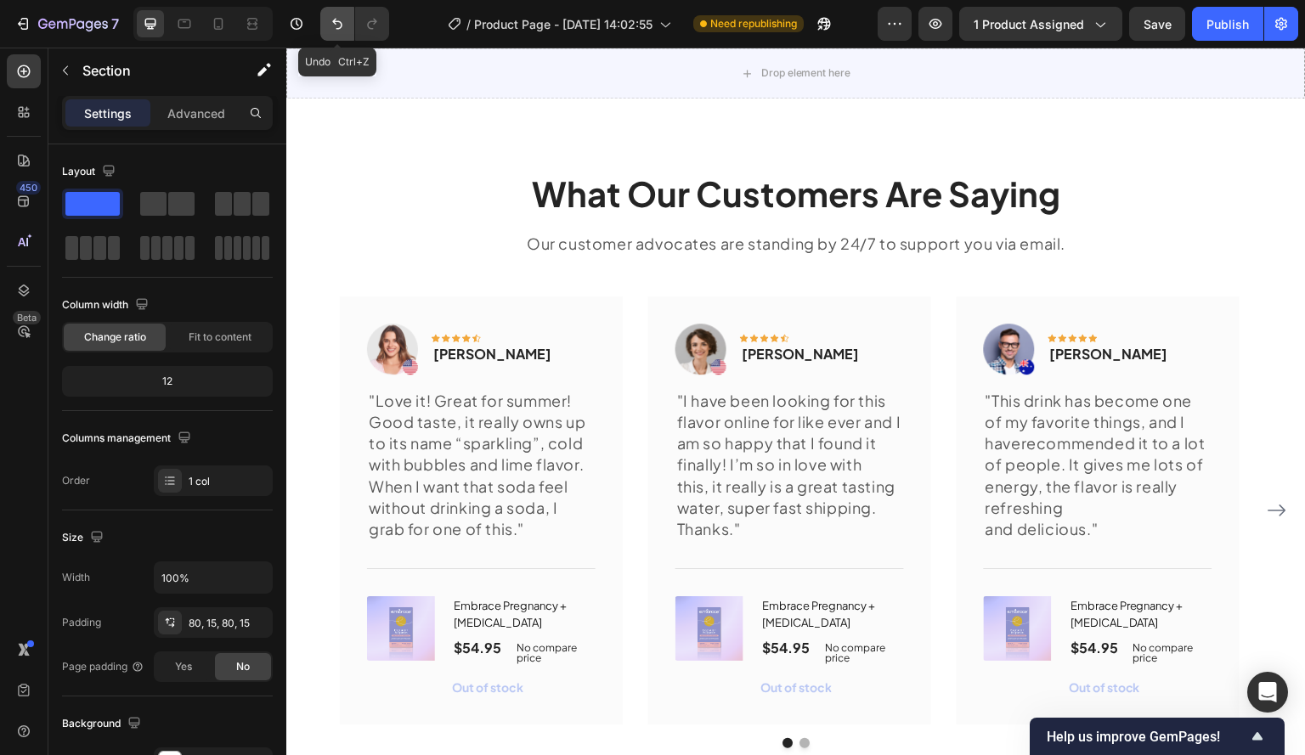
click at [335, 20] on icon "Undo/Redo" at bounding box center [337, 23] width 17 height 17
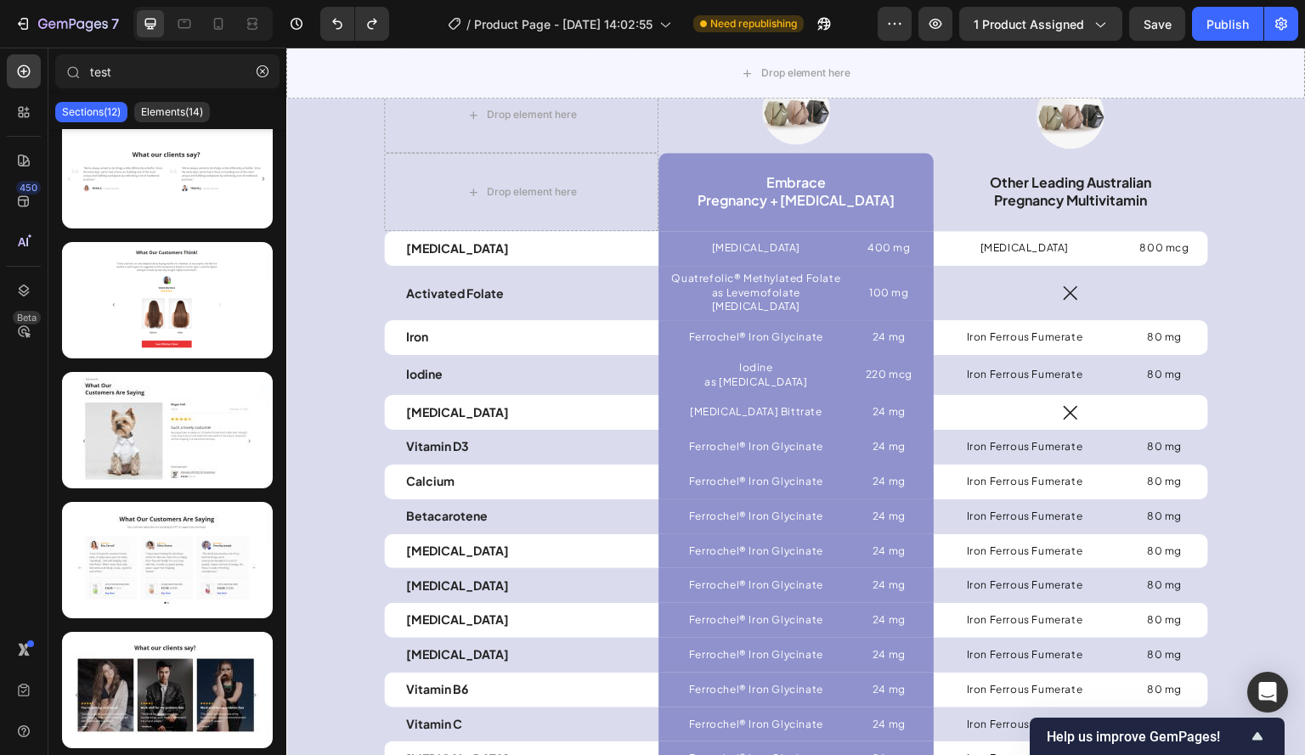
scroll to position [4936, 0]
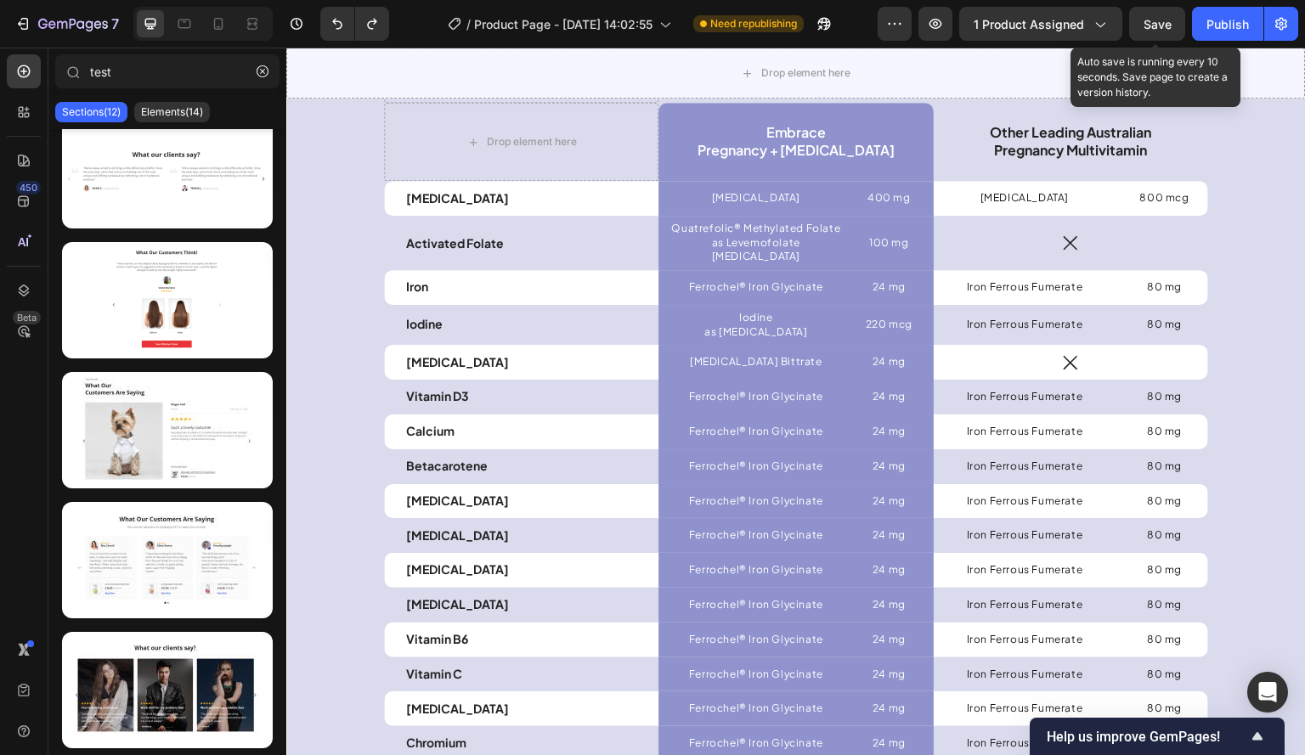
click at [1169, 21] on span "Save" at bounding box center [1157, 24] width 28 height 14
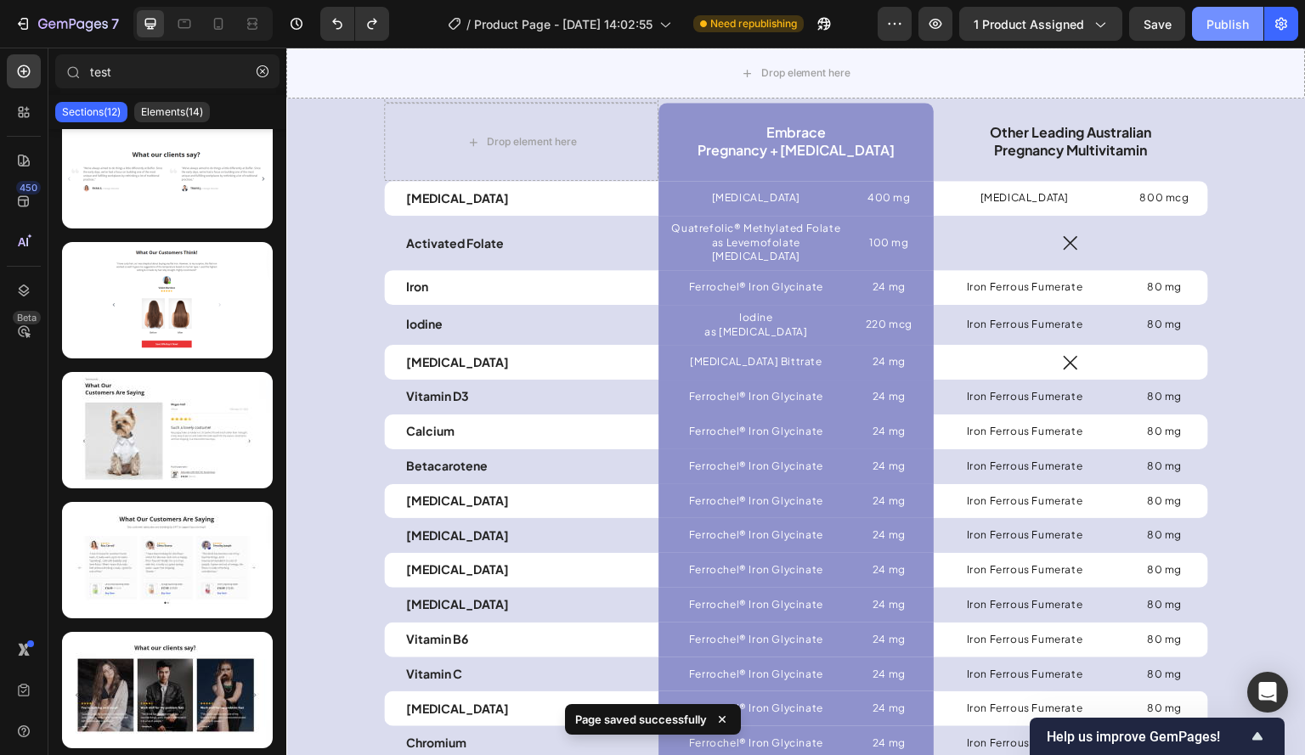
click at [1224, 14] on button "Publish" at bounding box center [1227, 24] width 71 height 34
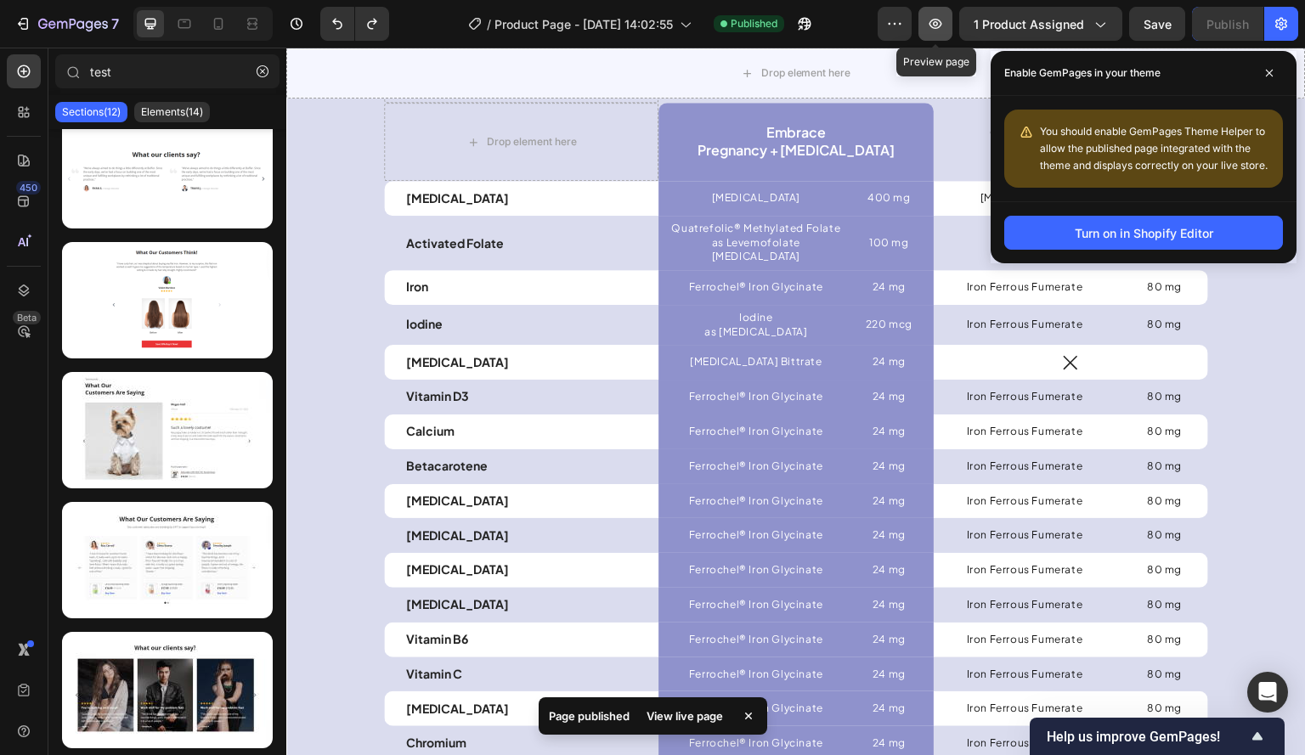
click at [942, 24] on icon "button" at bounding box center [935, 23] width 17 height 17
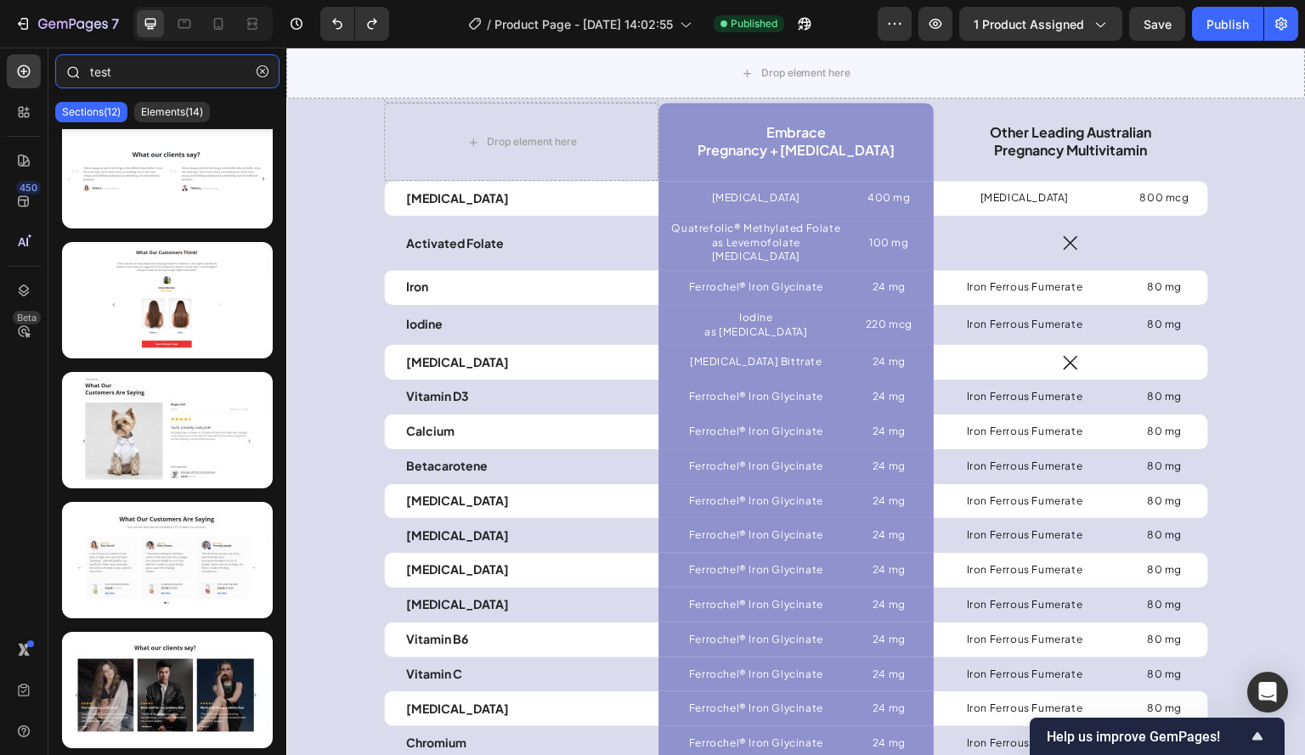
drag, startPoint x: 138, startPoint y: 74, endPoint x: 48, endPoint y: 65, distance: 89.7
click at [48, 65] on div "test" at bounding box center [167, 74] width 238 height 41
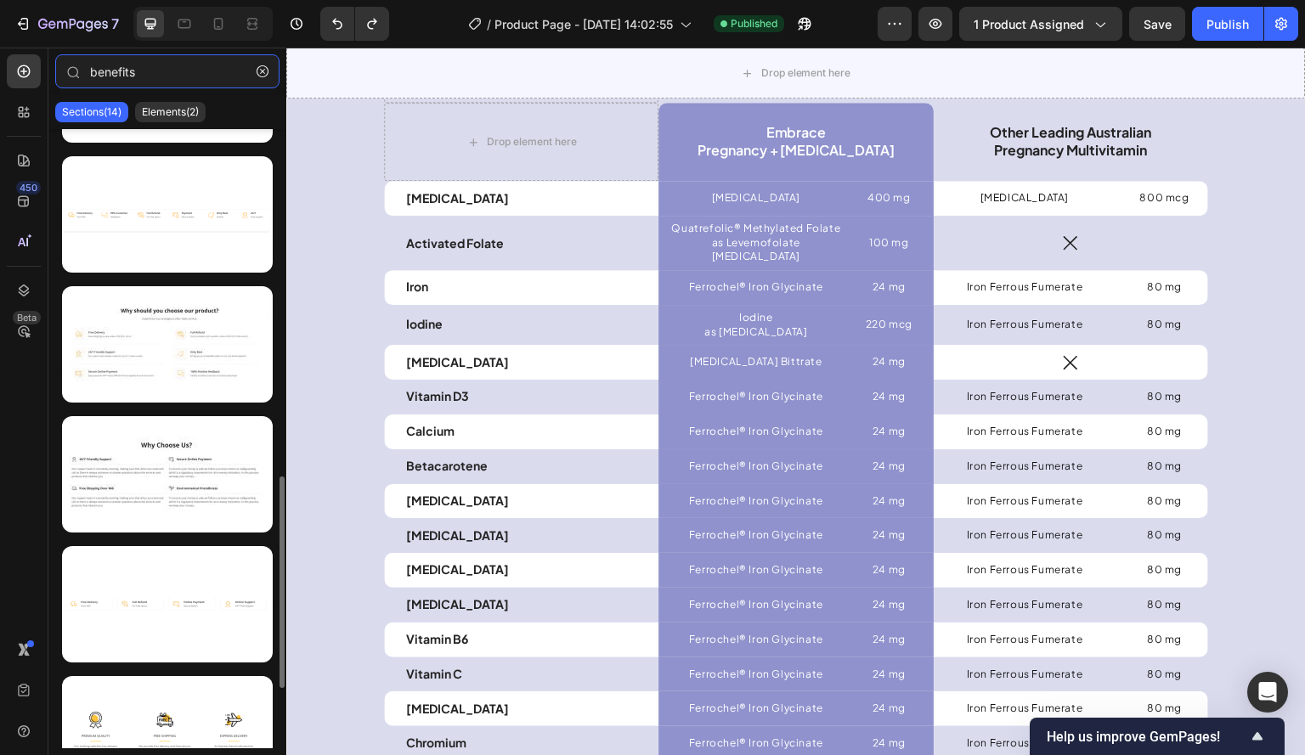
scroll to position [1193, 0]
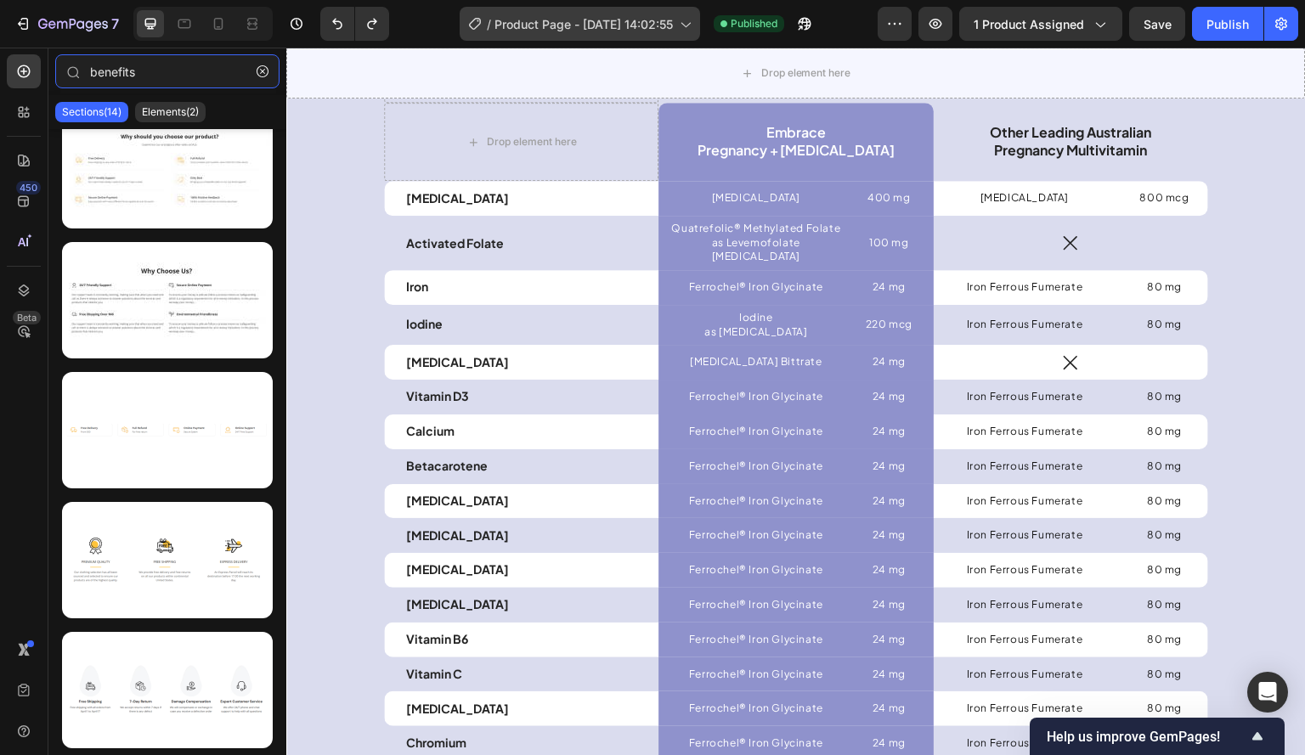
type input "benefits"
